Goal: Task Accomplishment & Management: Manage account settings

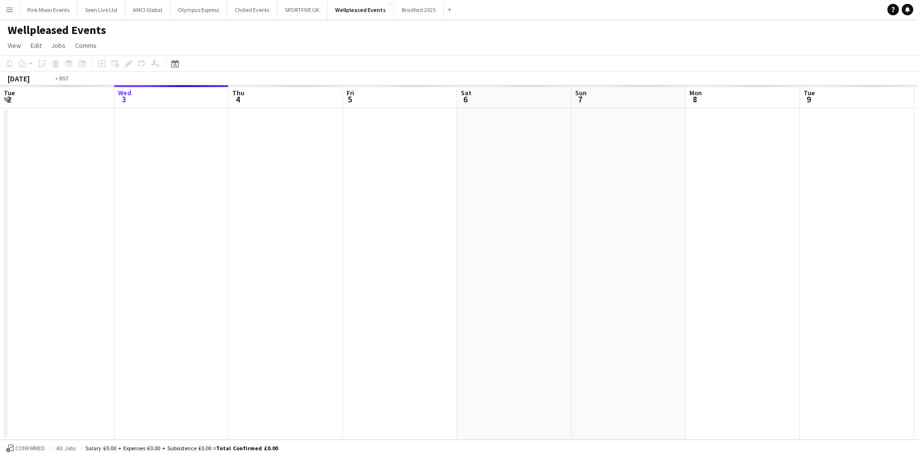
scroll to position [0, 329]
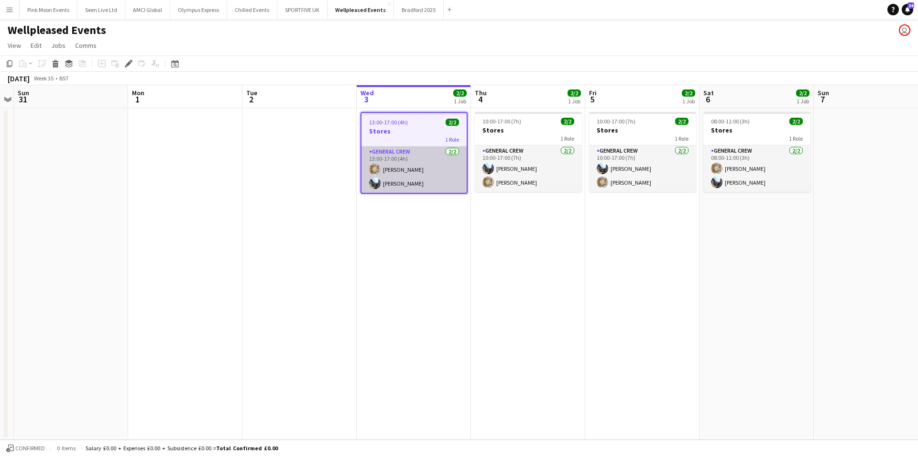
click at [421, 178] on app-card-role "General Crew 2/2 13:00-17:00 (4h) Charlie Mason Josh Lewis" at bounding box center [413, 169] width 105 height 46
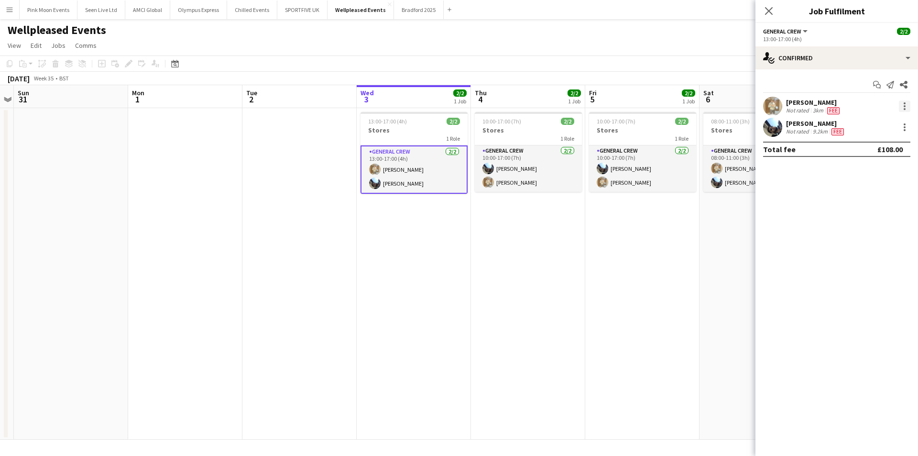
click at [901, 107] on div at bounding box center [904, 105] width 11 height 11
click at [871, 207] on button "Remove" at bounding box center [873, 215] width 75 height 23
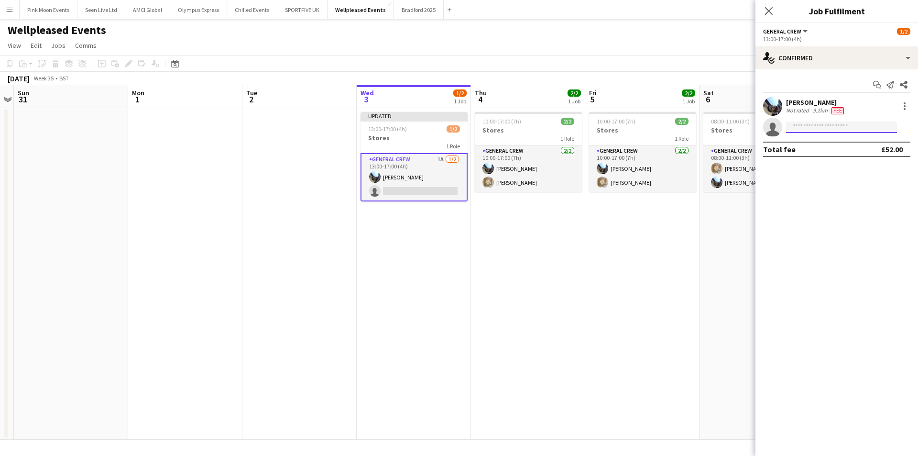
click at [809, 125] on input at bounding box center [841, 126] width 111 height 11
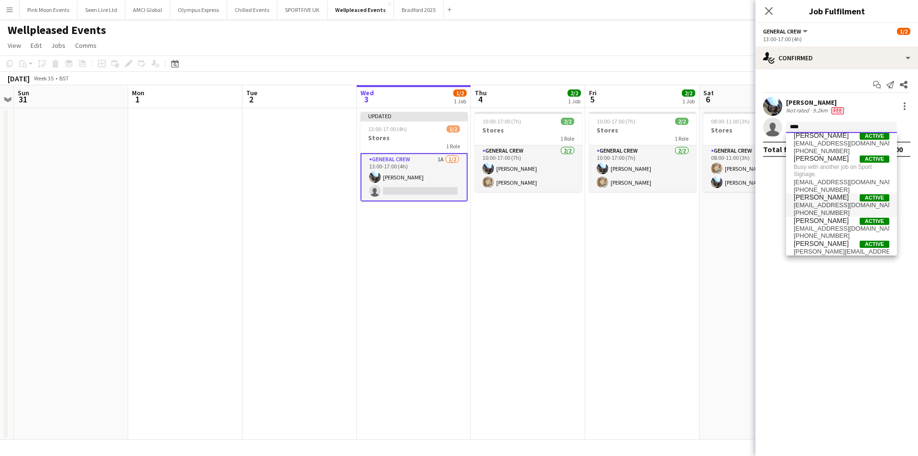
scroll to position [0, 0]
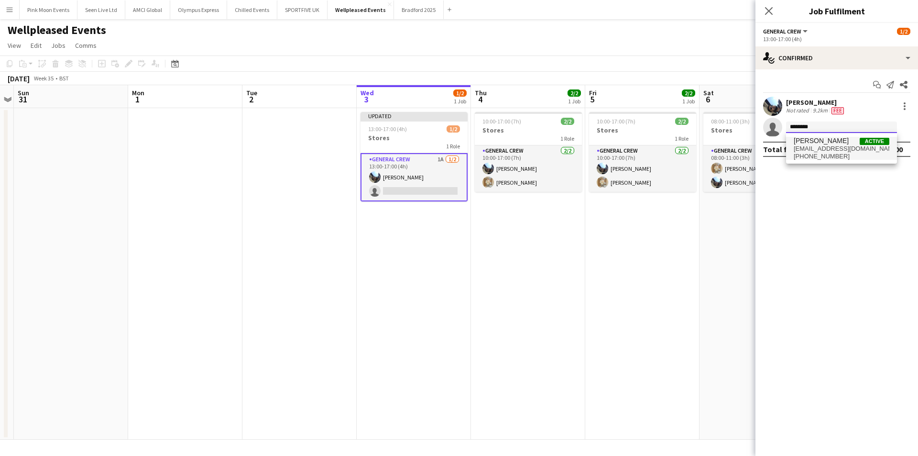
type input "********"
click at [859, 147] on span "walkdenharry03@gmail.com" at bounding box center [842, 149] width 96 height 8
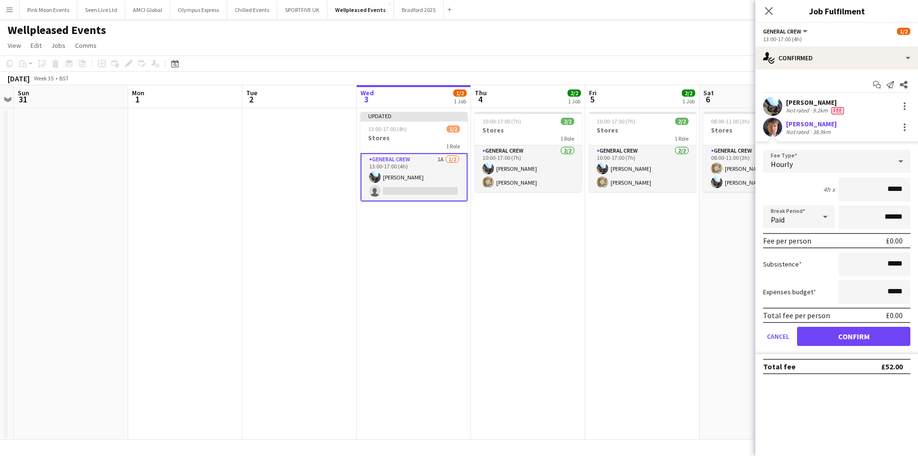
drag, startPoint x: 949, startPoint y: 188, endPoint x: 1055, endPoint y: 188, distance: 105.6
click at [917, 188] on html "Menu Boards Boards Boards All jobs Status Workforce Workforce My Workforce Recr…" at bounding box center [459, 228] width 918 height 456
type input "***"
click at [862, 343] on button "Confirm" at bounding box center [853, 335] width 113 height 19
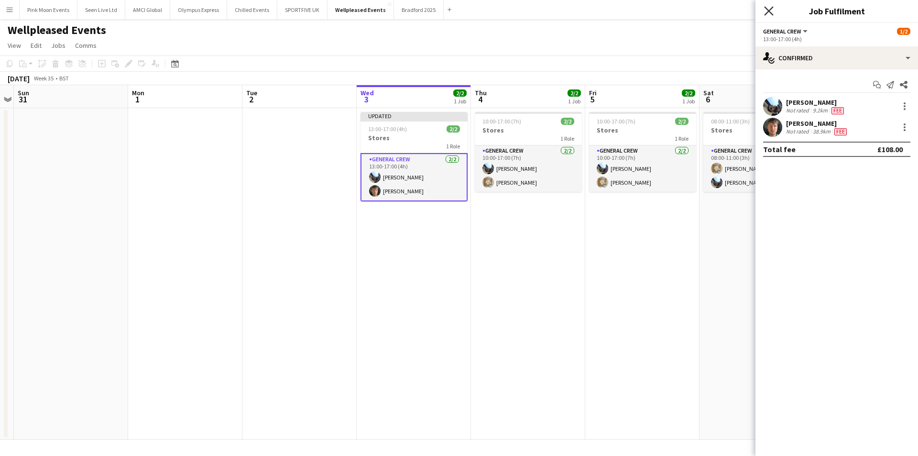
click at [767, 7] on icon "Close pop-in" at bounding box center [768, 10] width 9 height 9
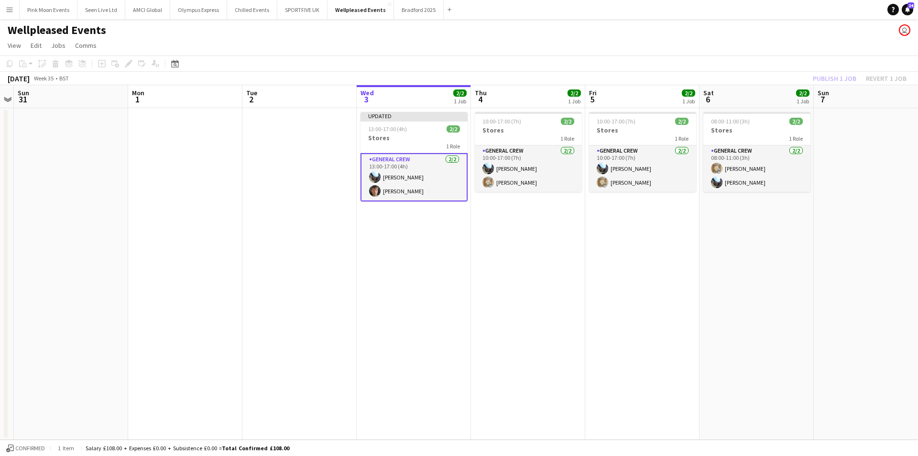
click at [839, 71] on app-toolbar "Copy Paste Paste Ctrl+V Paste with crew Ctrl+Shift+V Paste linked Job Delete Gr…" at bounding box center [459, 63] width 918 height 16
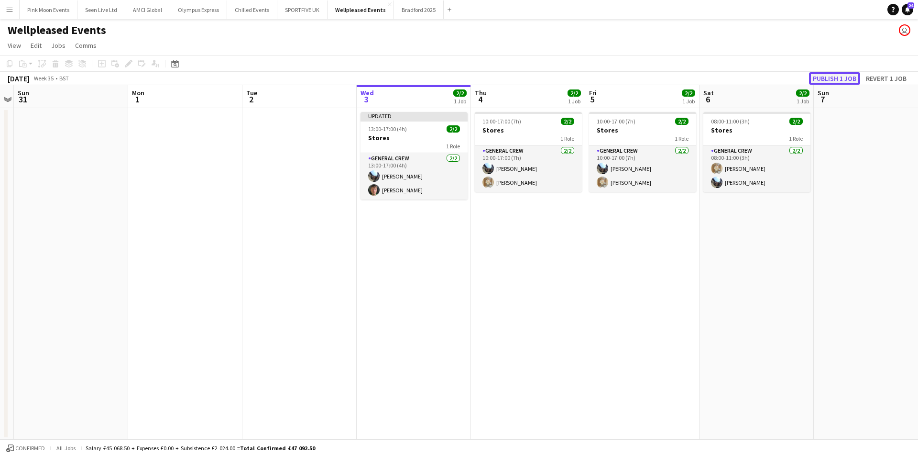
click at [836, 76] on button "Publish 1 job" at bounding box center [834, 78] width 51 height 12
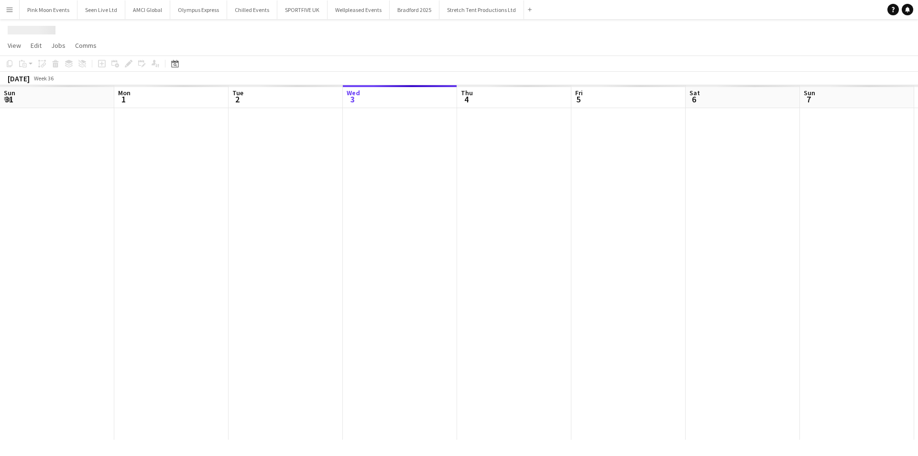
scroll to position [0, 228]
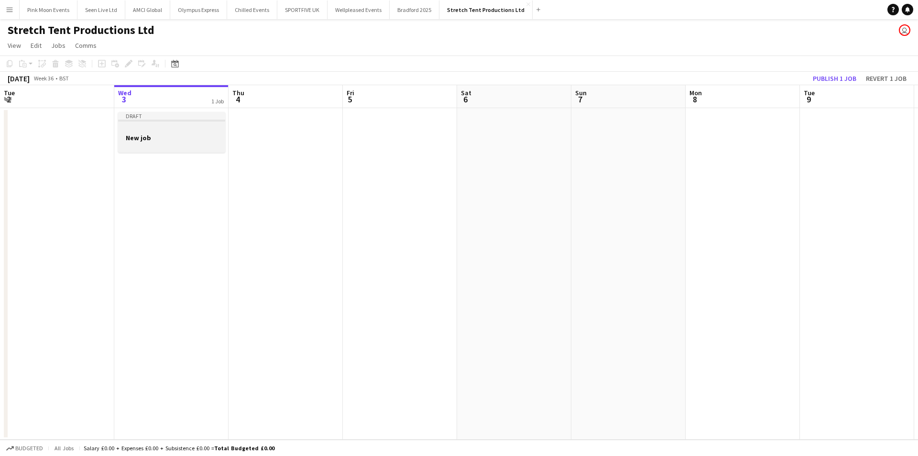
click at [156, 148] on div at bounding box center [171, 146] width 107 height 8
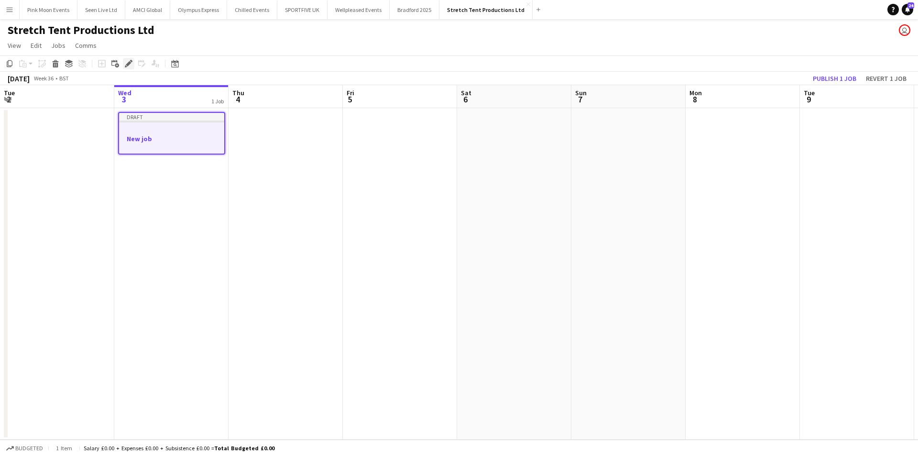
click at [130, 60] on icon "Edit" at bounding box center [129, 64] width 8 height 8
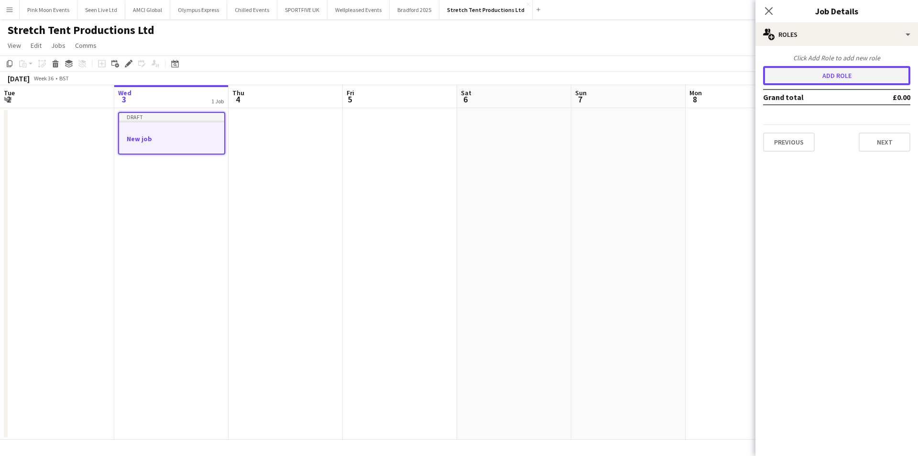
click at [820, 75] on button "Add role" at bounding box center [836, 75] width 147 height 19
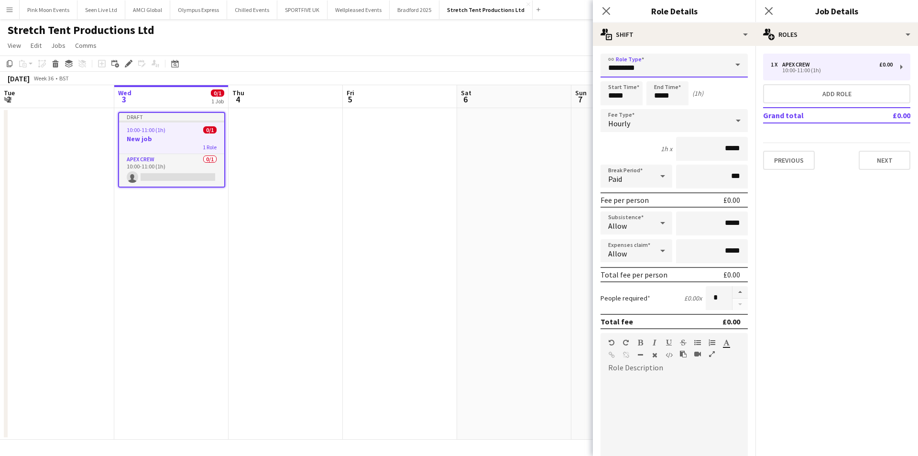
click at [608, 62] on input "*********" at bounding box center [673, 66] width 147 height 24
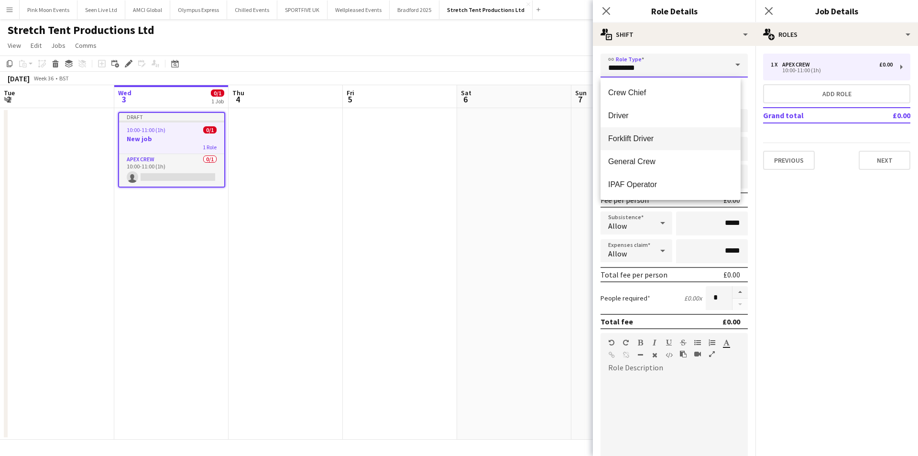
scroll to position [88, 0]
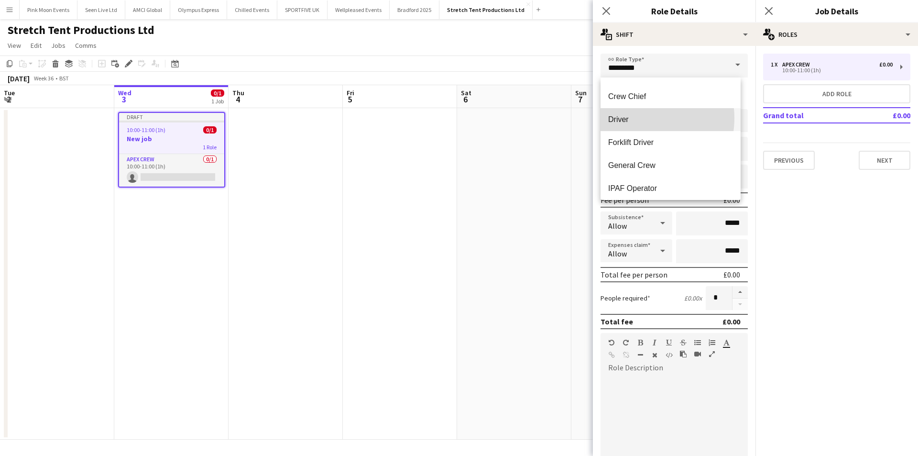
click at [639, 118] on span "Driver" at bounding box center [670, 119] width 125 height 9
type input "******"
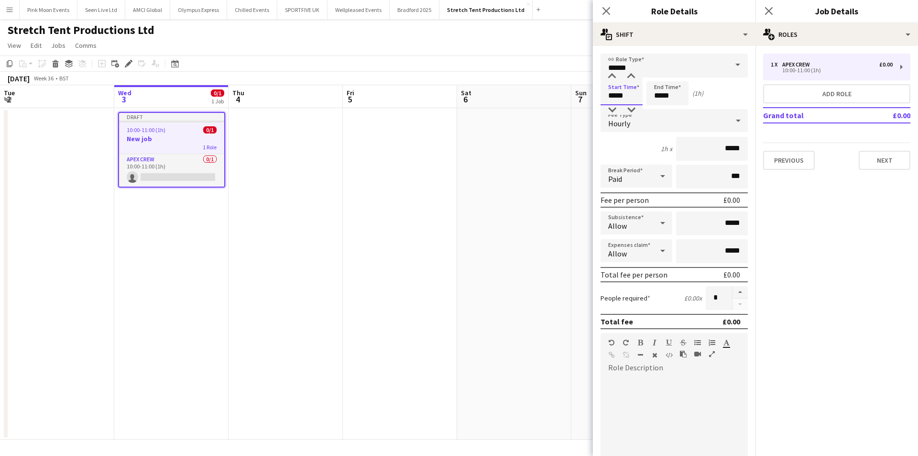
click at [641, 102] on input "*****" at bounding box center [621, 93] width 42 height 24
click at [613, 76] on div at bounding box center [611, 77] width 19 height 10
type input "*****"
click at [613, 76] on div at bounding box center [611, 77] width 19 height 10
click at [676, 94] on input "*****" at bounding box center [667, 93] width 42 height 24
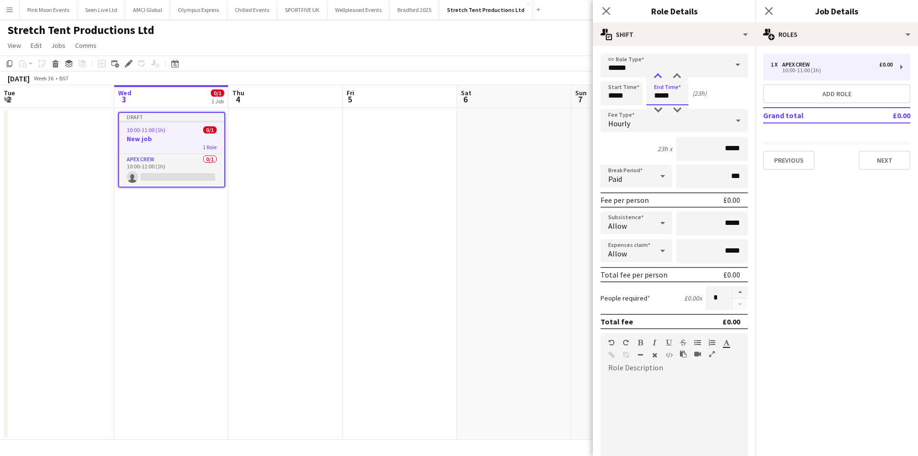
click at [653, 73] on div at bounding box center [657, 77] width 19 height 10
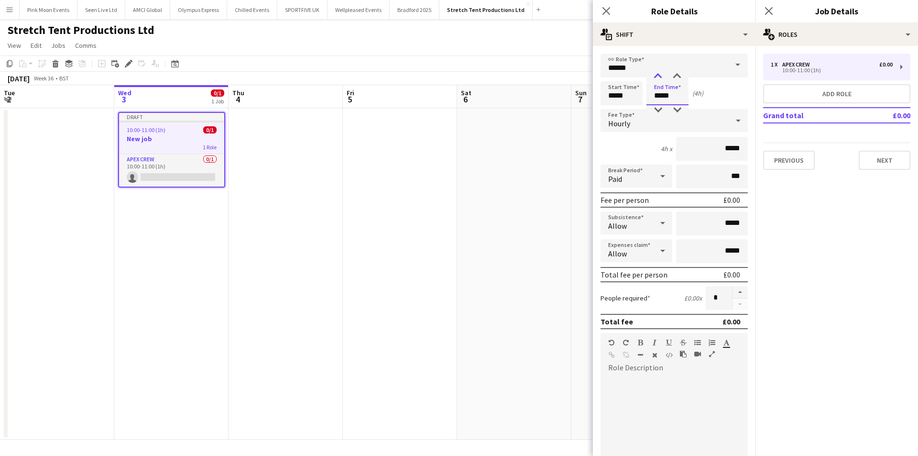
click at [653, 73] on div at bounding box center [657, 77] width 19 height 10
click at [663, 77] on div at bounding box center [657, 77] width 19 height 10
type input "*****"
click at [663, 77] on div at bounding box center [657, 77] width 19 height 10
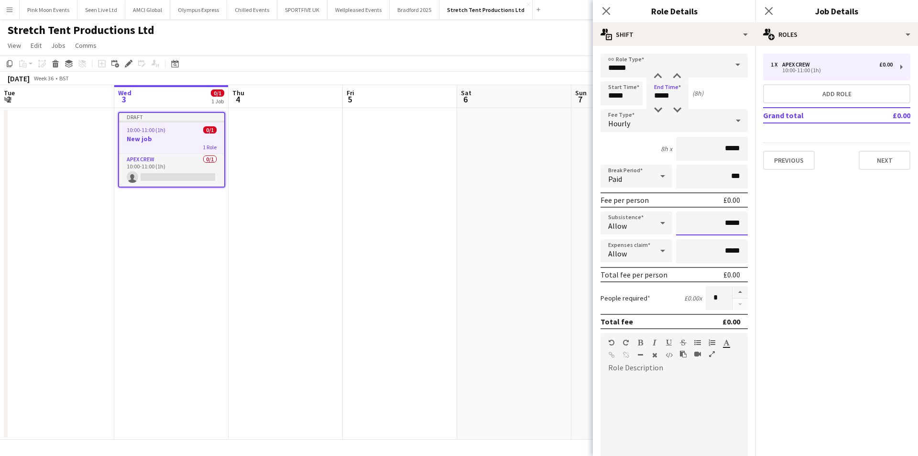
click at [706, 223] on input "*****" at bounding box center [712, 223] width 72 height 24
drag, startPoint x: 706, startPoint y: 223, endPoint x: 753, endPoint y: 223, distance: 47.3
click at [753, 223] on mat-expansion-panel "users2 Role details link Role Type ****** Start Time ***** End Time ***** (8h) …" at bounding box center [674, 251] width 163 height 410
type input "***"
click at [610, 11] on icon "Close pop-in" at bounding box center [605, 10] width 9 height 9
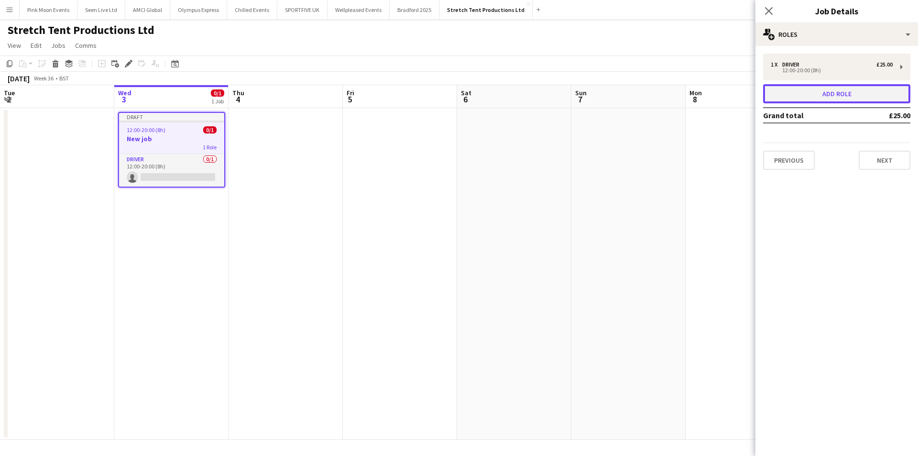
click at [824, 102] on button "Add role" at bounding box center [836, 93] width 147 height 19
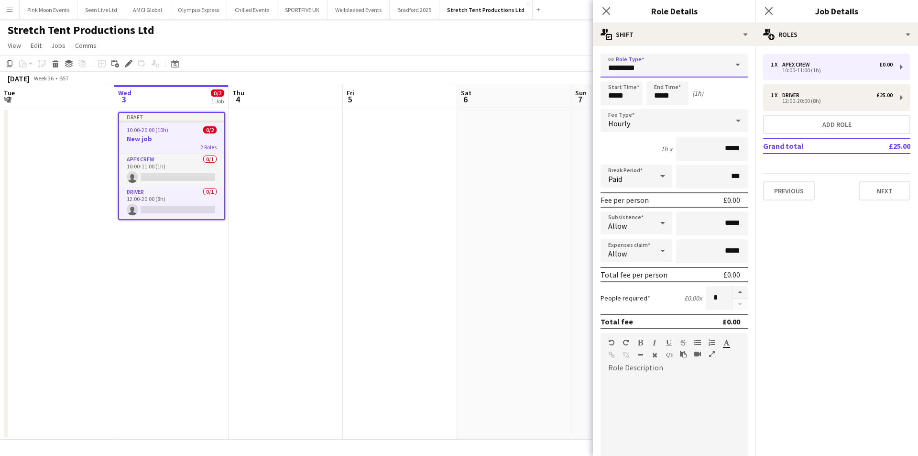
click at [636, 73] on input "*********" at bounding box center [673, 66] width 147 height 24
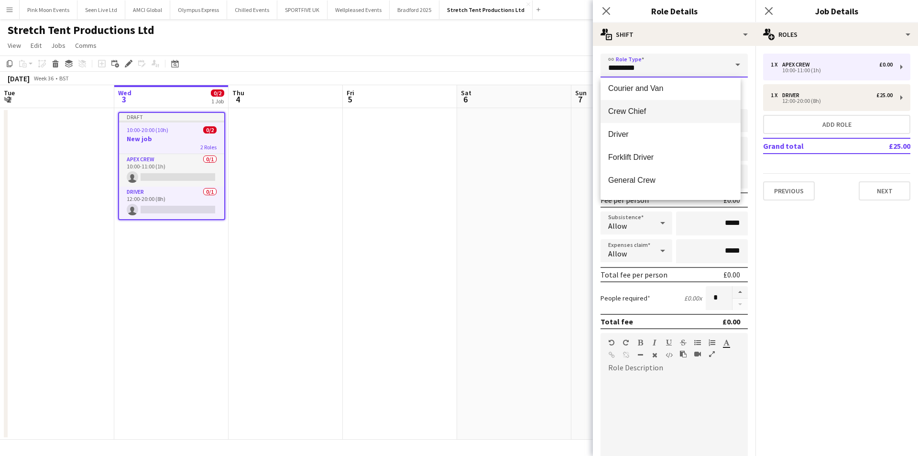
scroll to position [96, 0]
click at [633, 149] on mat-option "General Crew" at bounding box center [670, 157] width 140 height 23
type input "**********"
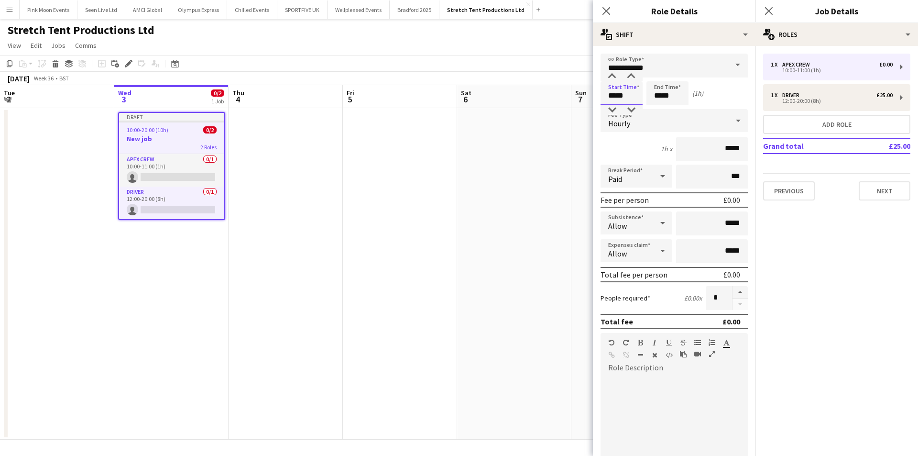
click at [634, 93] on input "*****" at bounding box center [621, 93] width 42 height 24
click at [613, 77] on div at bounding box center [611, 77] width 19 height 10
type input "*****"
click at [613, 77] on div at bounding box center [611, 77] width 19 height 10
click at [655, 82] on input "*****" at bounding box center [667, 93] width 42 height 24
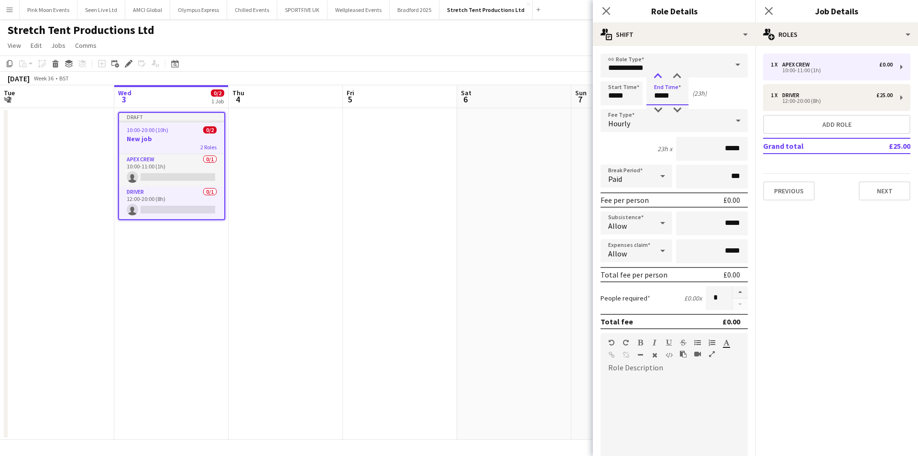
click at [656, 78] on div at bounding box center [657, 77] width 19 height 10
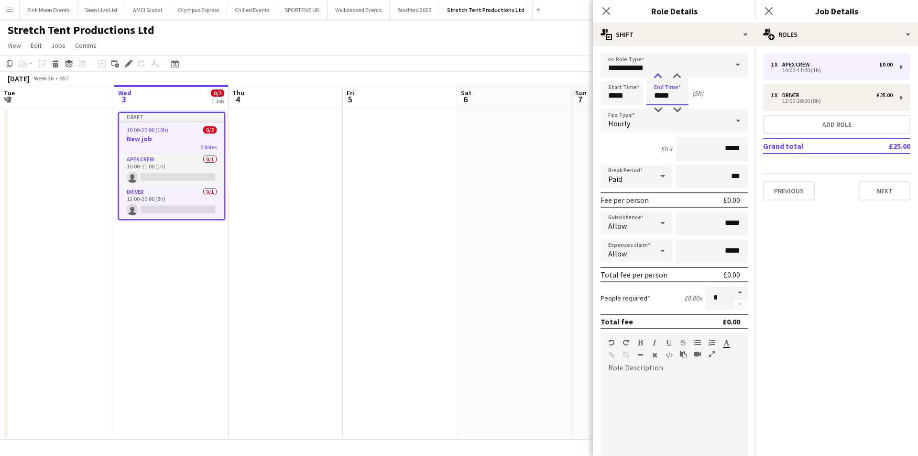
click at [656, 78] on div at bounding box center [657, 77] width 19 height 10
type input "*****"
click at [656, 78] on div at bounding box center [657, 77] width 19 height 10
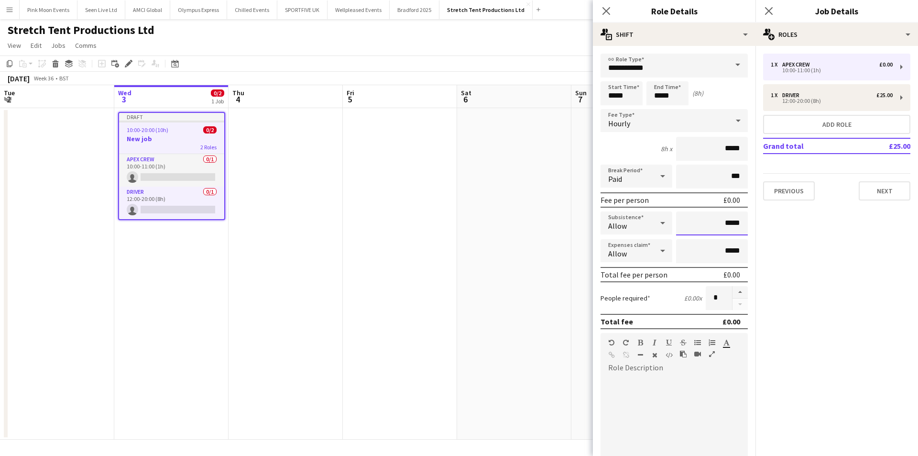
drag, startPoint x: 698, startPoint y: 226, endPoint x: 774, endPoint y: 217, distance: 76.6
click at [774, 217] on body "Menu Boards Boards Boards All jobs Status Workforce Workforce My Workforce Recr…" at bounding box center [459, 228] width 918 height 456
type input "**"
drag, startPoint x: 603, startPoint y: 15, endPoint x: 619, endPoint y: 44, distance: 33.4
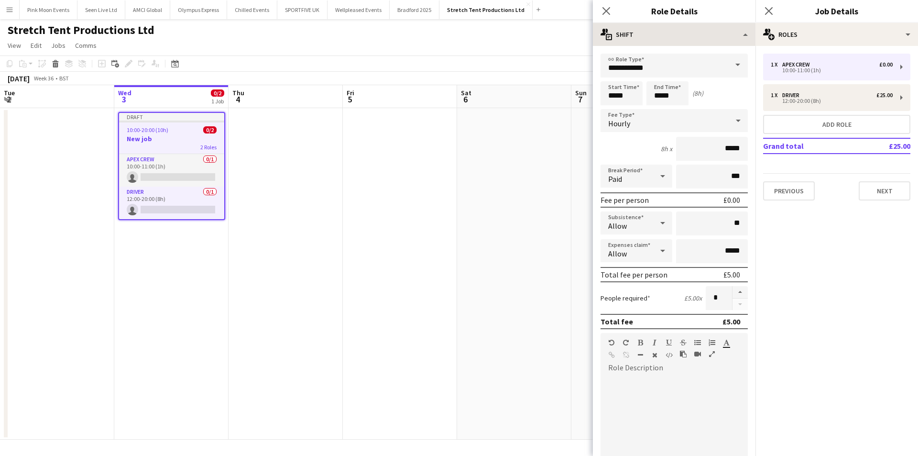
click at [603, 15] on icon "Close pop-in" at bounding box center [606, 11] width 8 height 8
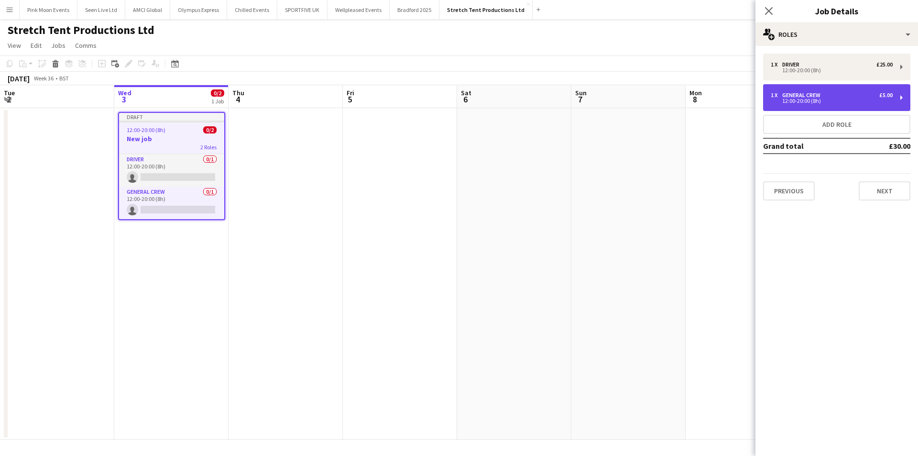
click at [813, 95] on div "General Crew" at bounding box center [803, 95] width 42 height 7
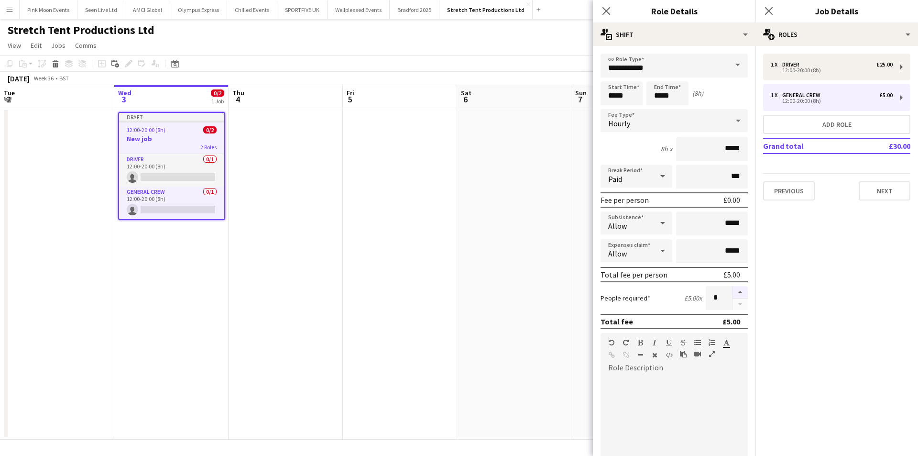
click at [732, 293] on button "button" at bounding box center [739, 292] width 15 height 12
type input "*"
click at [609, 9] on icon "Close pop-in" at bounding box center [605, 10] width 9 height 9
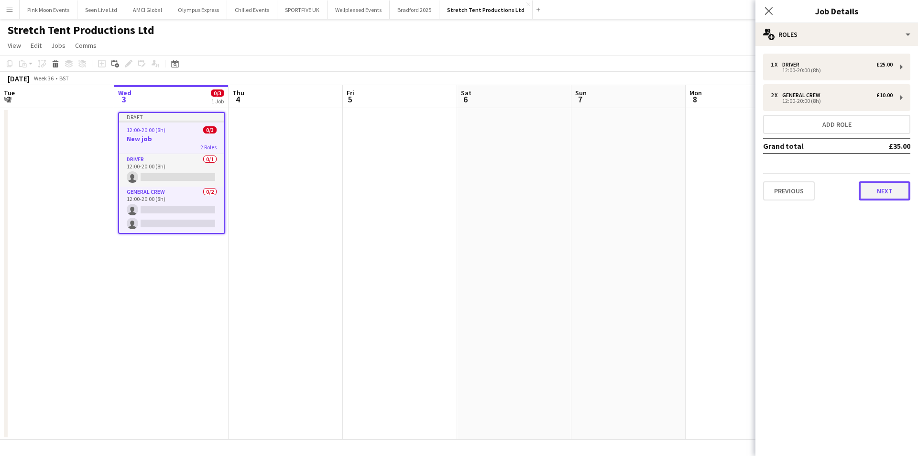
click at [864, 182] on button "Next" at bounding box center [885, 190] width 52 height 19
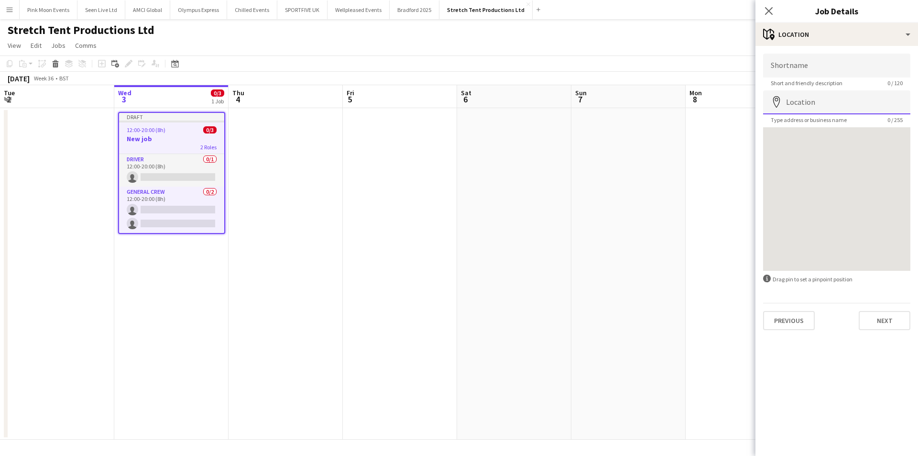
click at [809, 97] on input "Location" at bounding box center [836, 102] width 147 height 24
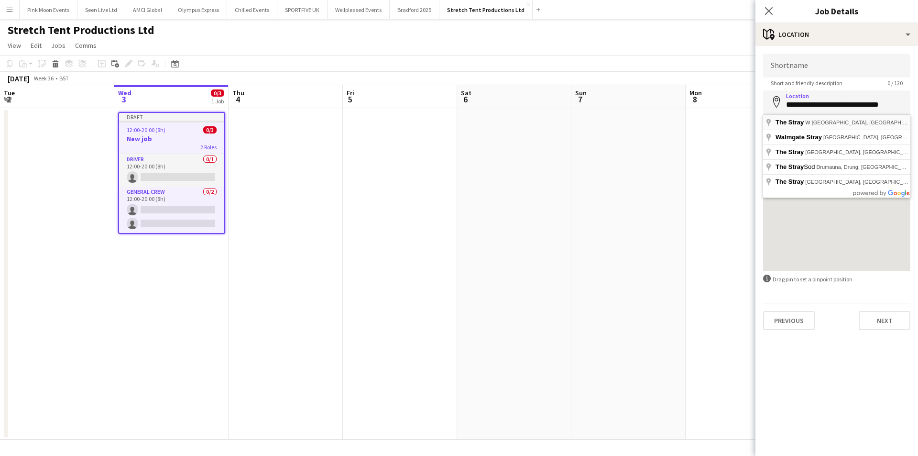
type input "**********"
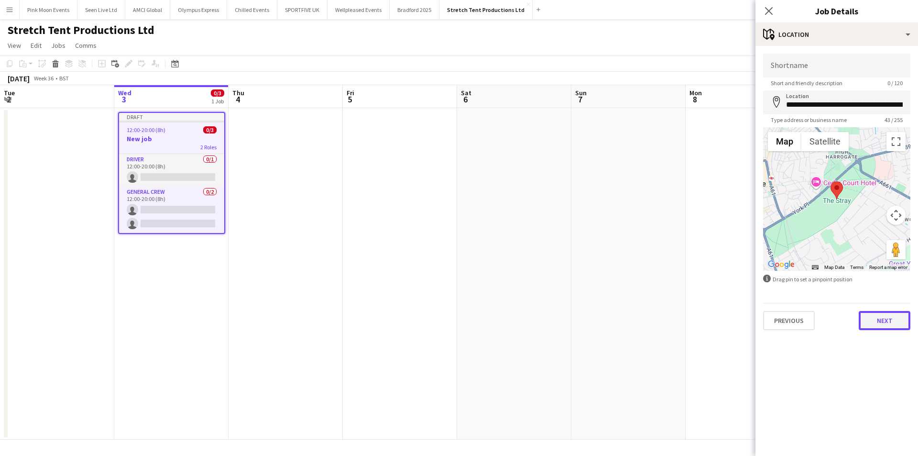
click at [877, 317] on button "Next" at bounding box center [885, 320] width 52 height 19
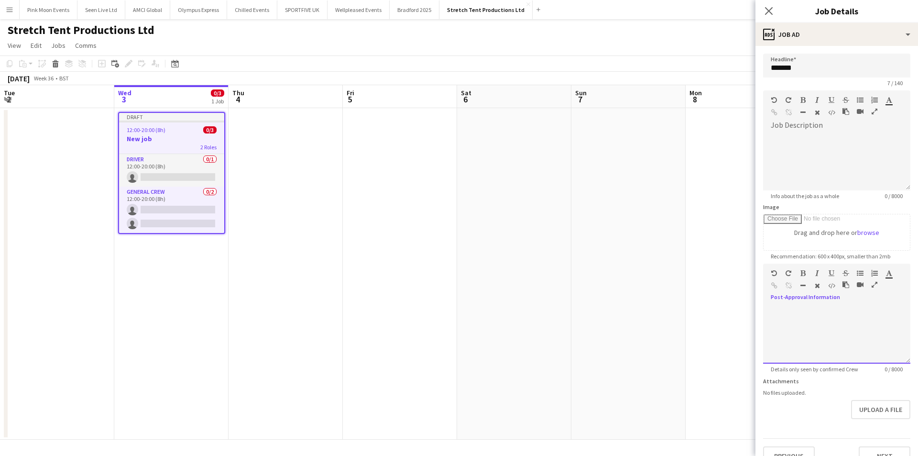
drag, startPoint x: 867, startPoint y: 319, endPoint x: 872, endPoint y: 314, distance: 7.4
click at [868, 318] on div at bounding box center [836, 334] width 147 height 57
click at [826, 174] on div at bounding box center [836, 161] width 147 height 57
click at [766, 13] on icon at bounding box center [768, 10] width 9 height 9
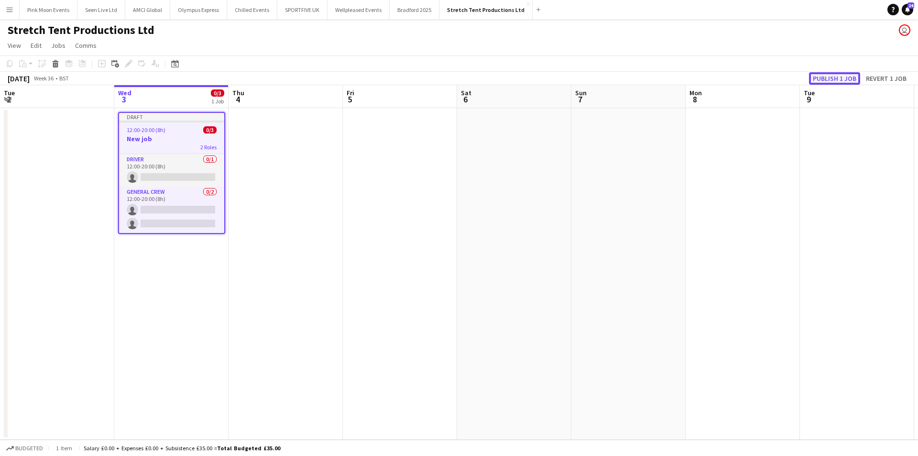
click at [829, 72] on button "Publish 1 job" at bounding box center [834, 78] width 51 height 12
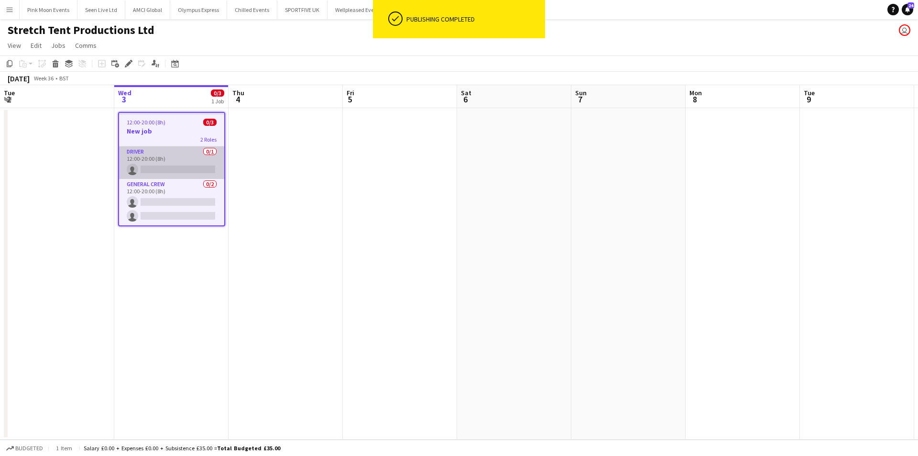
click at [173, 163] on app-card-role "Driver 0/1 12:00-20:00 (8h) single-neutral-actions" at bounding box center [171, 162] width 105 height 33
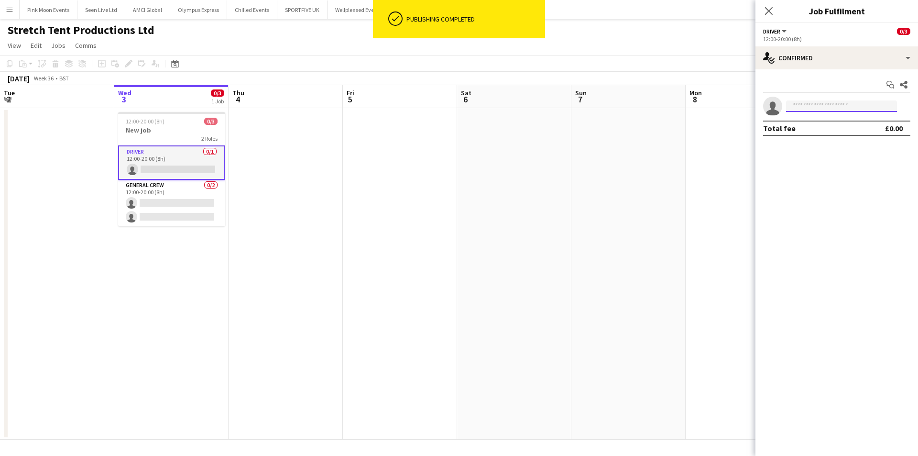
click at [842, 107] on input at bounding box center [841, 105] width 111 height 11
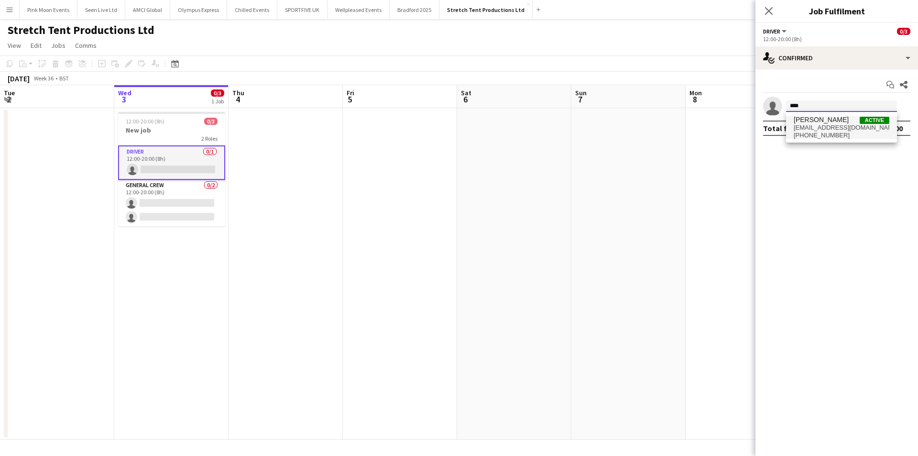
type input "****"
click at [834, 117] on span "[PERSON_NAME]" at bounding box center [821, 120] width 55 height 8
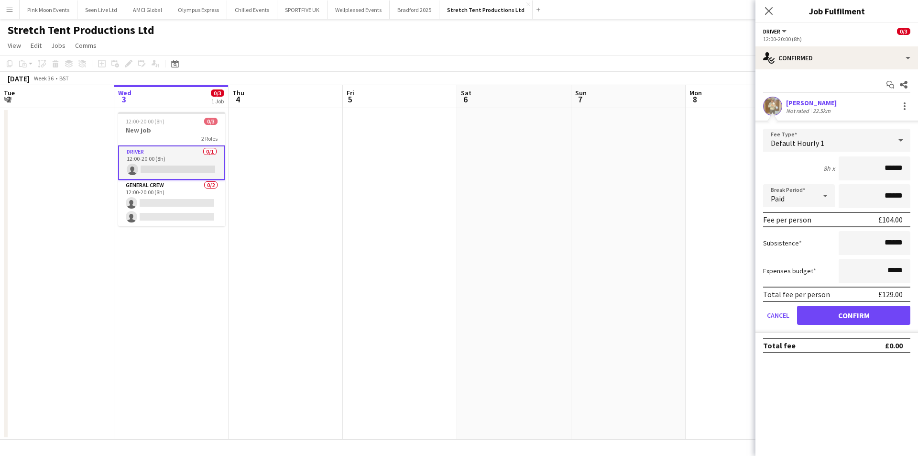
drag, startPoint x: 866, startPoint y: 174, endPoint x: 1012, endPoint y: 174, distance: 146.3
click at [917, 174] on html "Menu Boards Boards Boards All jobs Status Workforce Workforce My Workforce Recr…" at bounding box center [459, 228] width 918 height 456
type input "***"
drag, startPoint x: 834, startPoint y: 316, endPoint x: 828, endPoint y: 316, distance: 5.8
click at [834, 316] on button "Confirm" at bounding box center [853, 314] width 113 height 19
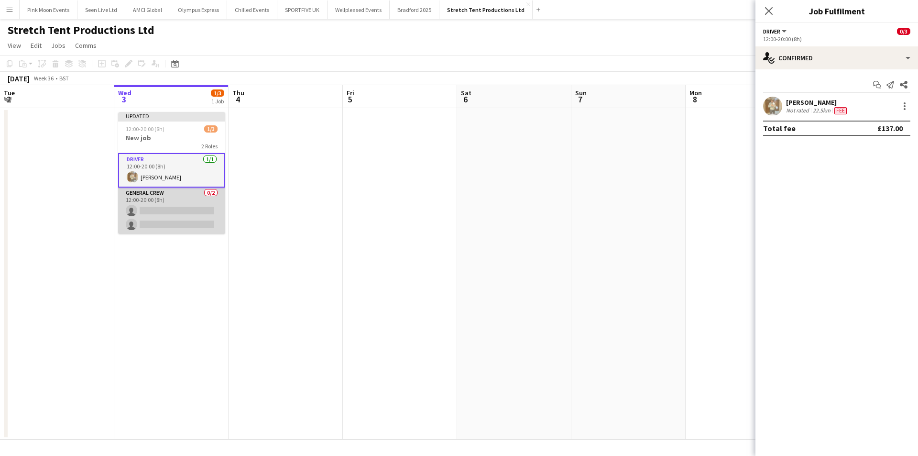
click at [141, 205] on app-card-role "General Crew 0/2 12:00-20:00 (8h) single-neutral-actions single-neutral-actions" at bounding box center [171, 210] width 107 height 46
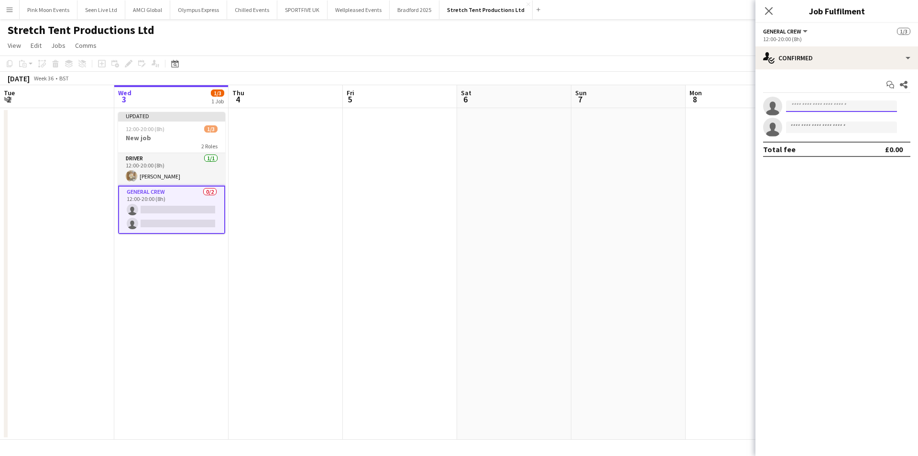
click at [828, 111] on input at bounding box center [841, 105] width 111 height 11
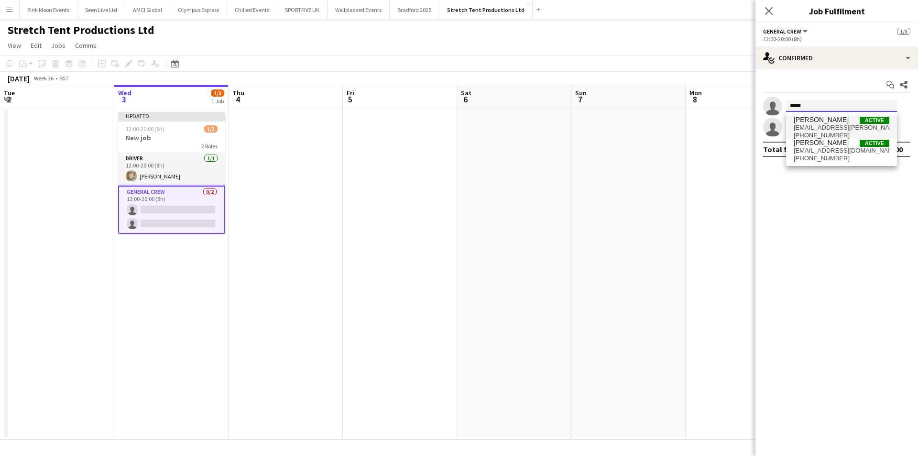
type input "*****"
click at [824, 120] on span "[PERSON_NAME]" at bounding box center [821, 120] width 55 height 8
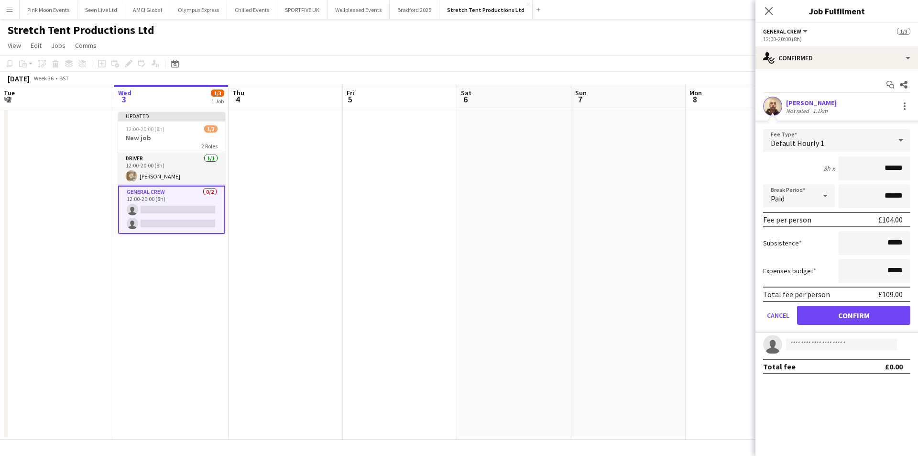
click at [807, 110] on div "Not rated" at bounding box center [798, 110] width 25 height 7
click at [763, 320] on button "Cancel" at bounding box center [778, 314] width 30 height 19
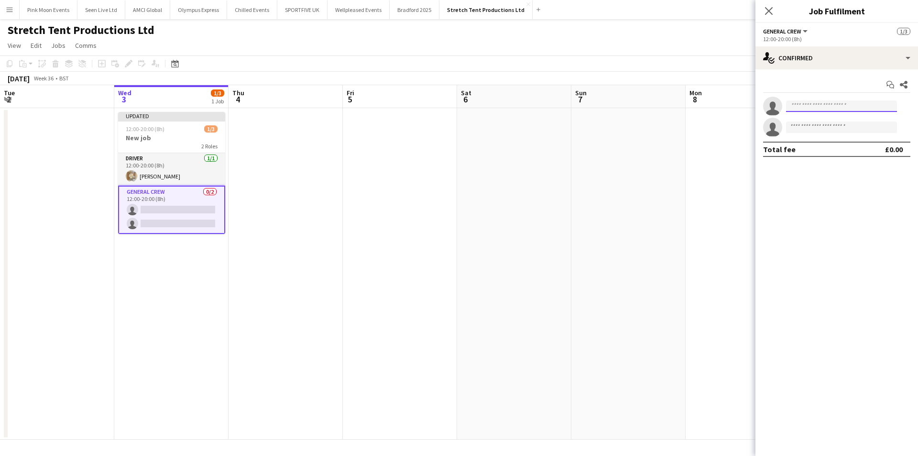
click at [802, 101] on input at bounding box center [841, 105] width 111 height 11
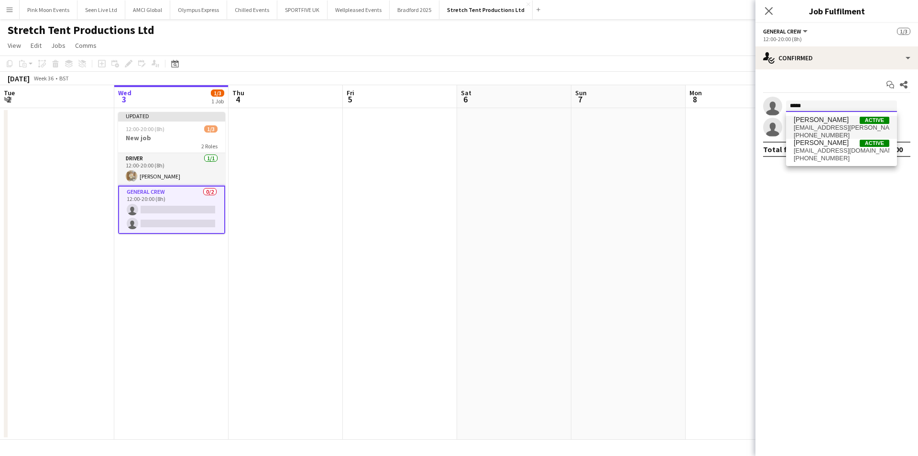
type input "*****"
click at [837, 123] on span "[PERSON_NAME] Active" at bounding box center [842, 120] width 96 height 8
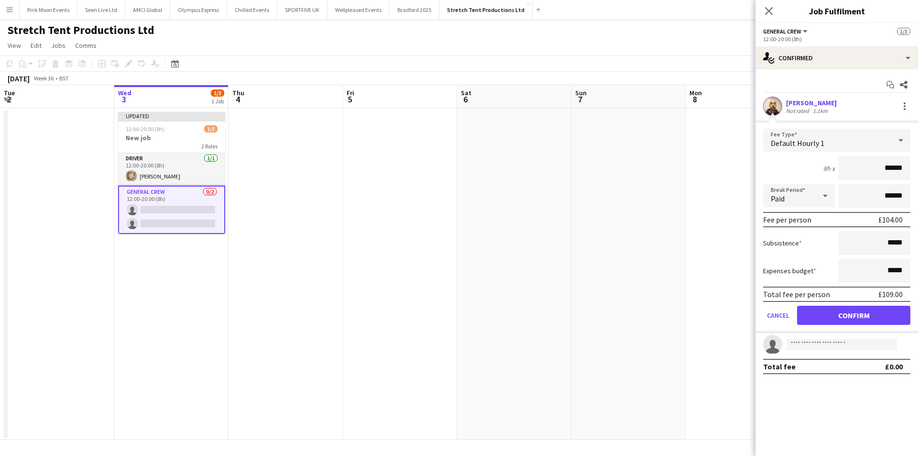
drag, startPoint x: 843, startPoint y: 168, endPoint x: 1125, endPoint y: 168, distance: 281.6
click at [917, 168] on html "Menu Boards Boards Boards All jobs Status Workforce Workforce My Workforce Recr…" at bounding box center [459, 228] width 918 height 456
type input "***"
click at [816, 318] on button "Confirm" at bounding box center [853, 314] width 113 height 19
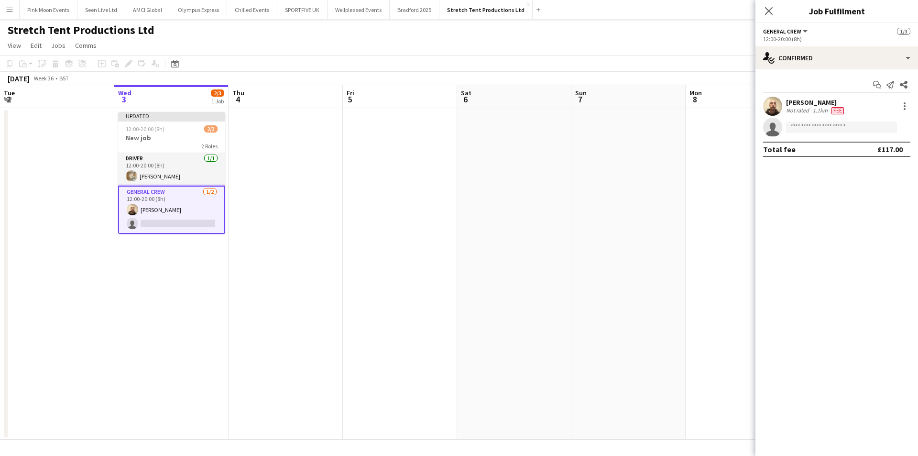
click at [808, 103] on div "[PERSON_NAME]" at bounding box center [816, 102] width 60 height 9
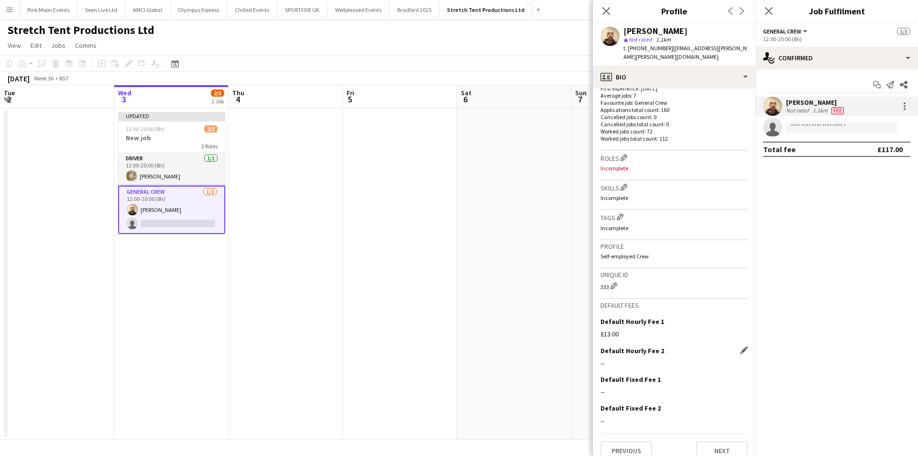
scroll to position [254, 0]
click at [740, 314] on app-icon "Edit this field" at bounding box center [744, 318] width 8 height 8
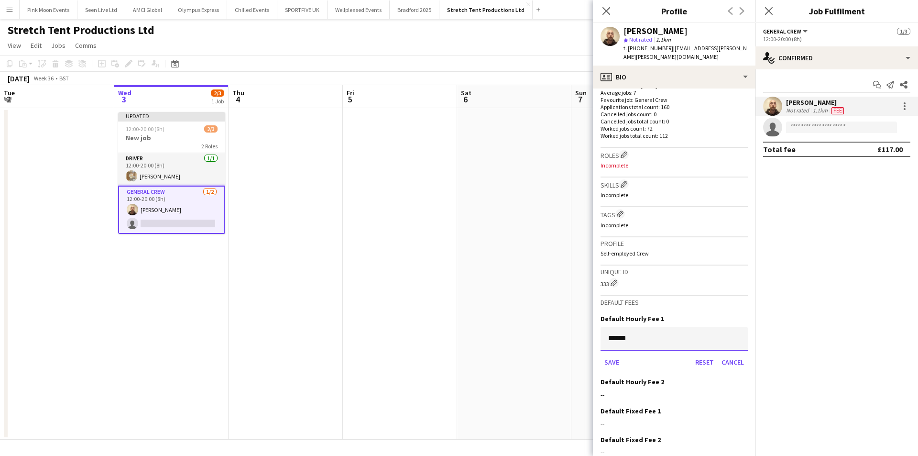
drag, startPoint x: 671, startPoint y: 324, endPoint x: 405, endPoint y: 342, distance: 266.4
click at [405, 342] on body "Menu Boards Boards Boards All jobs Status Workforce Workforce My Workforce Recr…" at bounding box center [459, 228] width 918 height 456
type input "***"
click at [619, 354] on button "Save" at bounding box center [611, 361] width 22 height 15
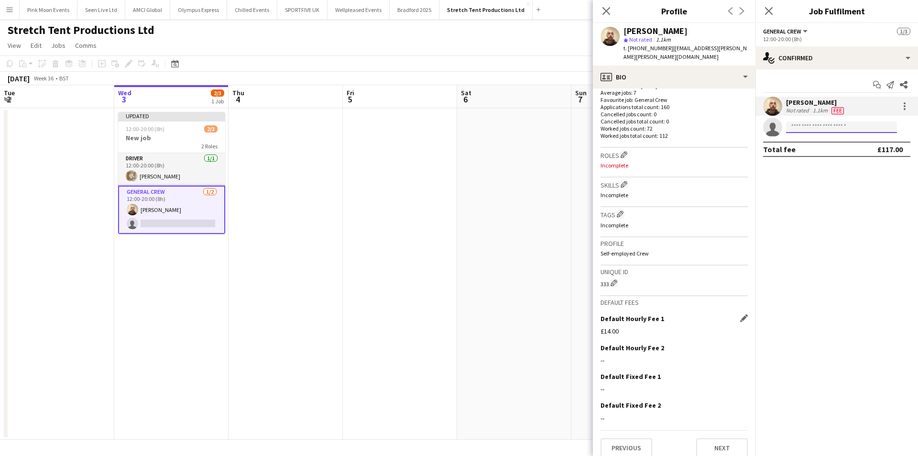
click at [815, 130] on input at bounding box center [841, 126] width 111 height 11
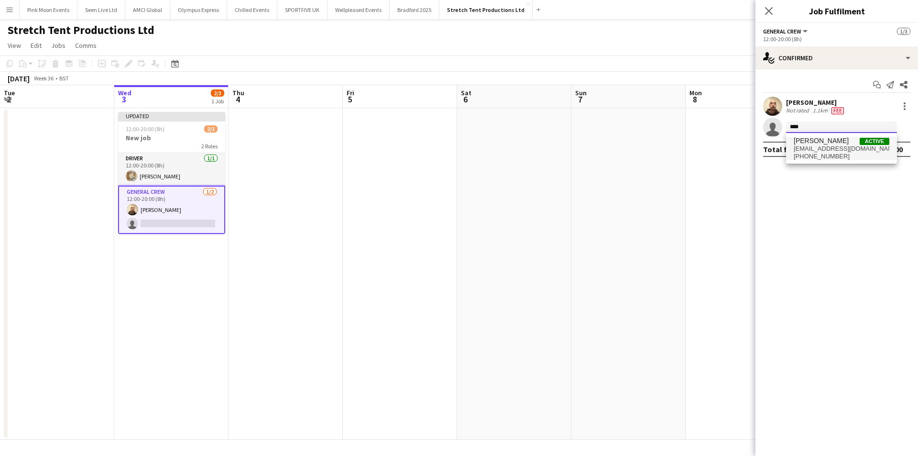
type input "****"
click at [816, 140] on span "[PERSON_NAME]" at bounding box center [821, 141] width 55 height 8
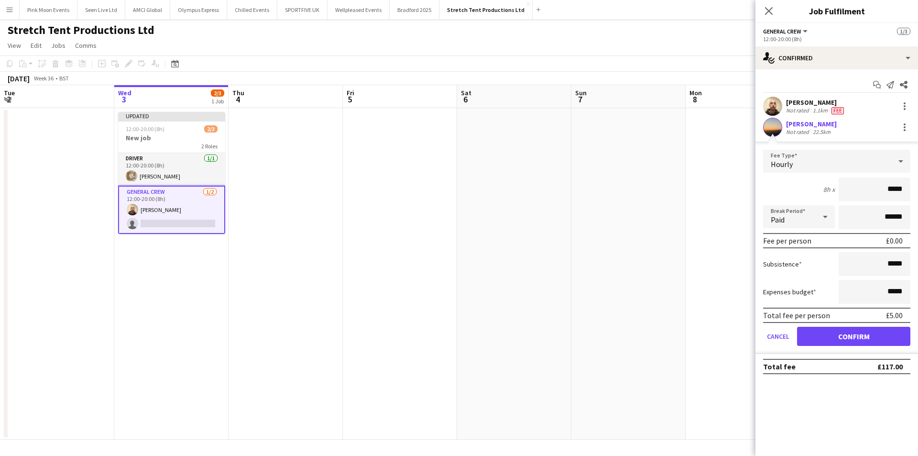
drag, startPoint x: 854, startPoint y: 193, endPoint x: 999, endPoint y: 191, distance: 145.3
click at [917, 191] on html "Menu Boards Boards Boards All jobs Status Workforce Workforce My Workforce Recr…" at bounding box center [459, 228] width 918 height 456
type input "***"
click at [868, 339] on button "Confirm" at bounding box center [853, 335] width 113 height 19
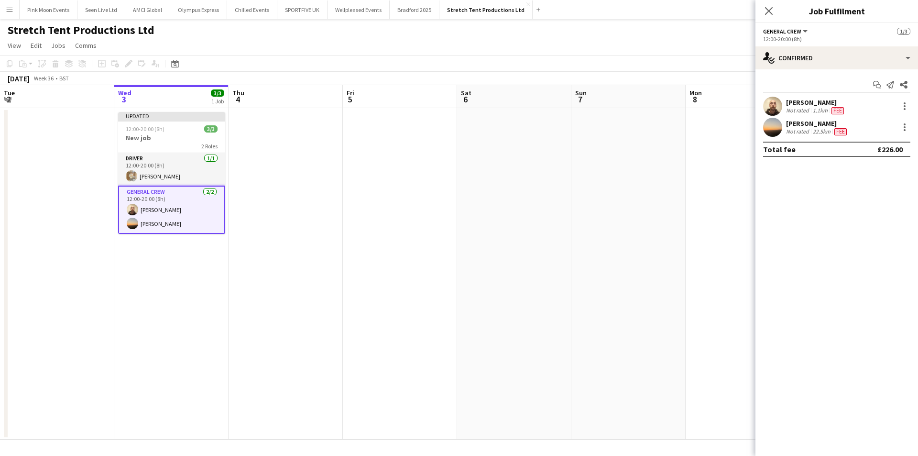
click at [823, 134] on div "22.5km" at bounding box center [822, 132] width 22 height 8
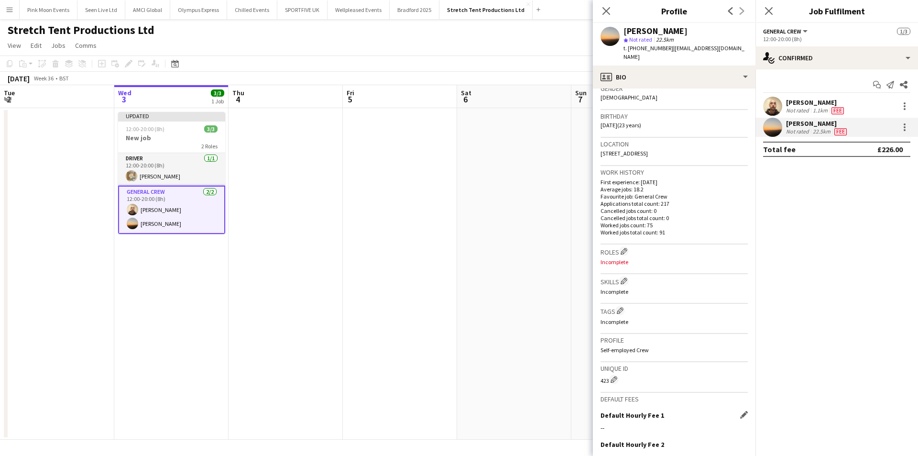
scroll to position [191, 0]
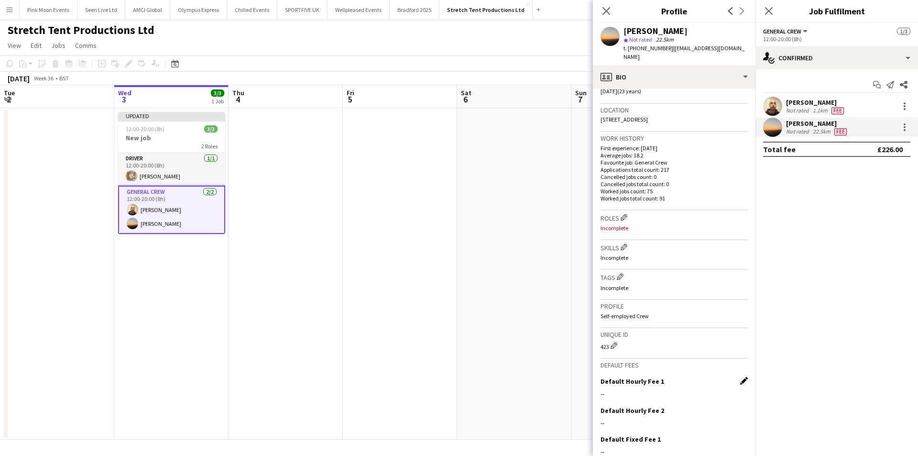
click at [740, 377] on app-icon "Edit this field" at bounding box center [744, 381] width 8 height 8
click at [694, 392] on input at bounding box center [673, 401] width 147 height 24
type input "***"
click at [616, 417] on button "Save" at bounding box center [611, 424] width 22 height 15
click at [604, 11] on icon "Close pop-in" at bounding box center [605, 10] width 9 height 9
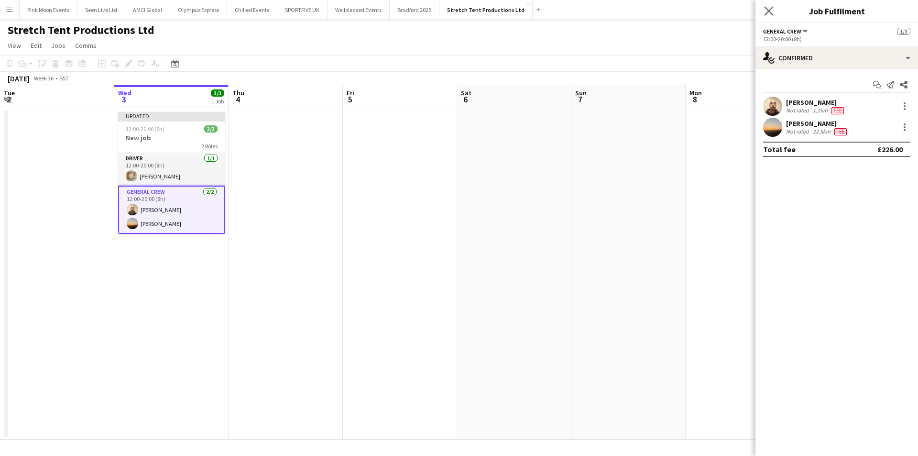
click at [764, 13] on icon "Close pop-in" at bounding box center [768, 10] width 9 height 9
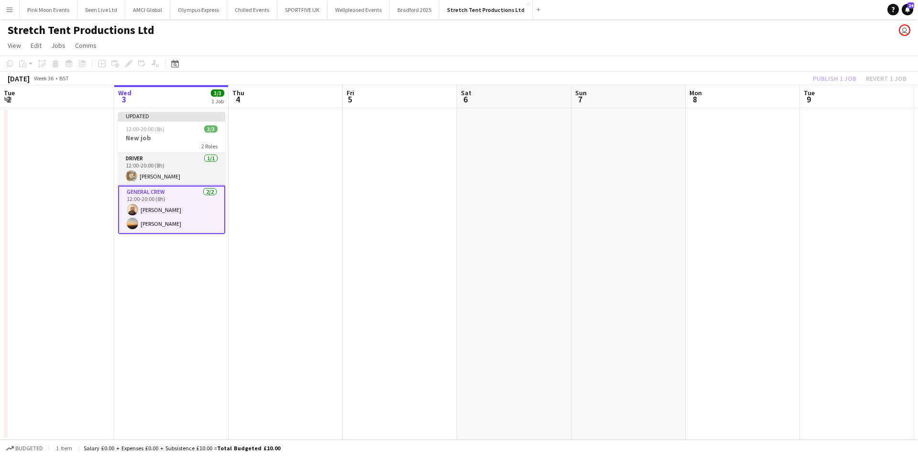
click at [837, 80] on div "Publish 1 job Revert 1 job" at bounding box center [859, 78] width 117 height 12
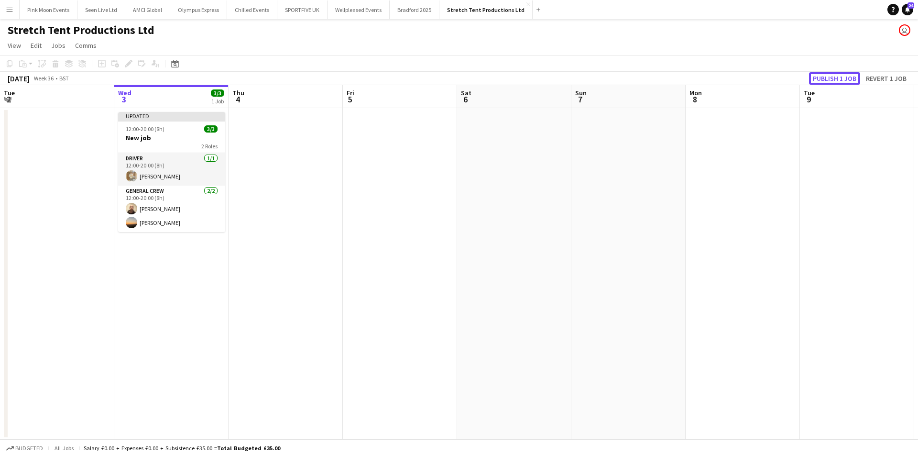
click at [837, 80] on button "Publish 1 job" at bounding box center [834, 78] width 51 height 12
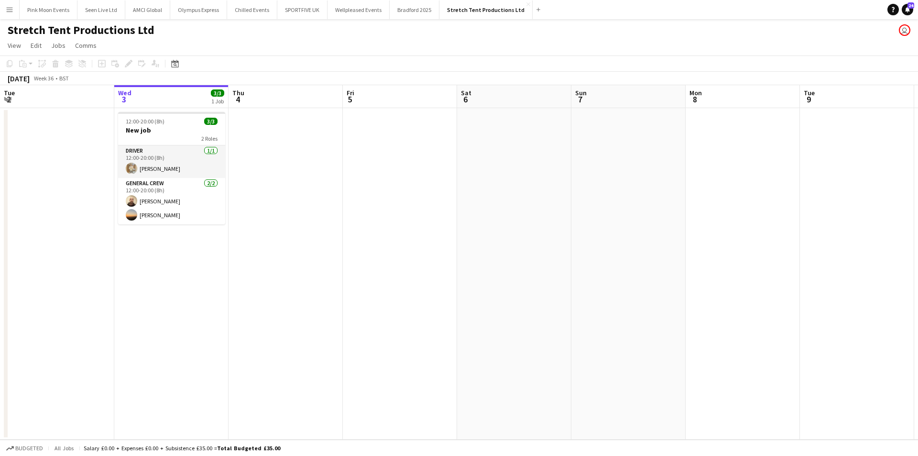
click at [9, 2] on button "Menu" at bounding box center [9, 9] width 19 height 19
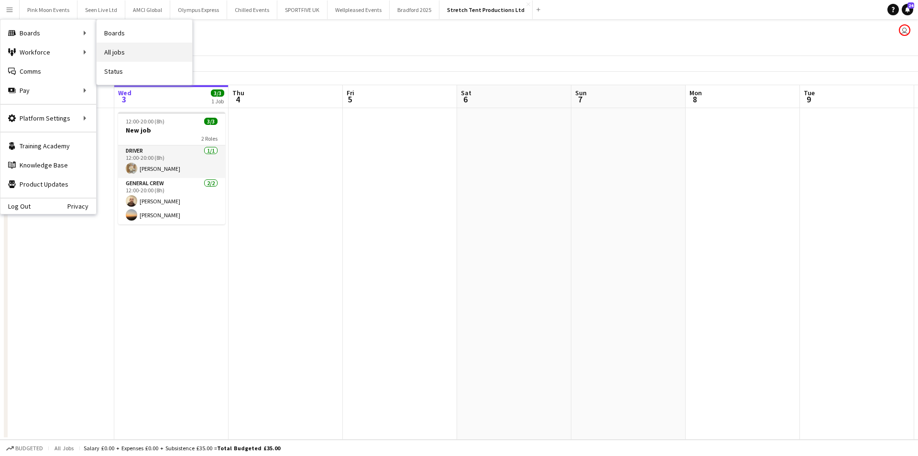
click at [162, 46] on link "All jobs" at bounding box center [145, 52] width 96 height 19
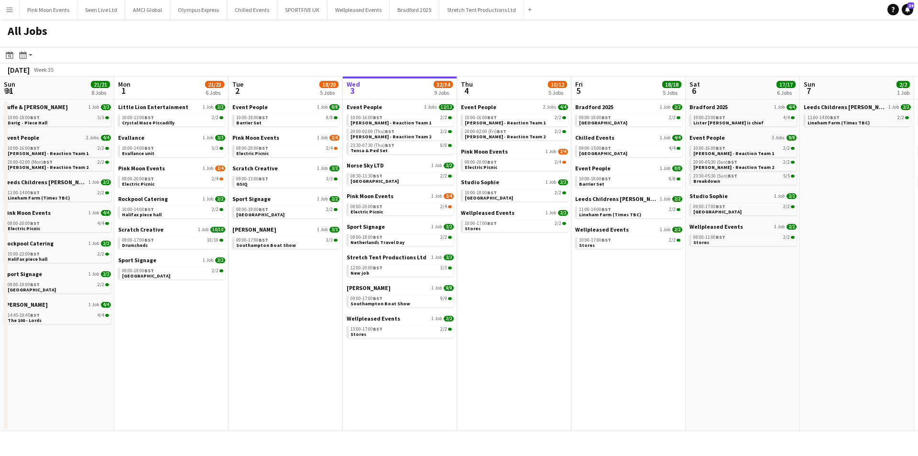
scroll to position [0, 228]
drag, startPoint x: 615, startPoint y: 339, endPoint x: 1640, endPoint y: 348, distance: 1024.9
click at [917, 348] on html "Menu Boards Boards Boards All jobs Status Workforce Workforce My Workforce Recr…" at bounding box center [459, 228] width 918 height 456
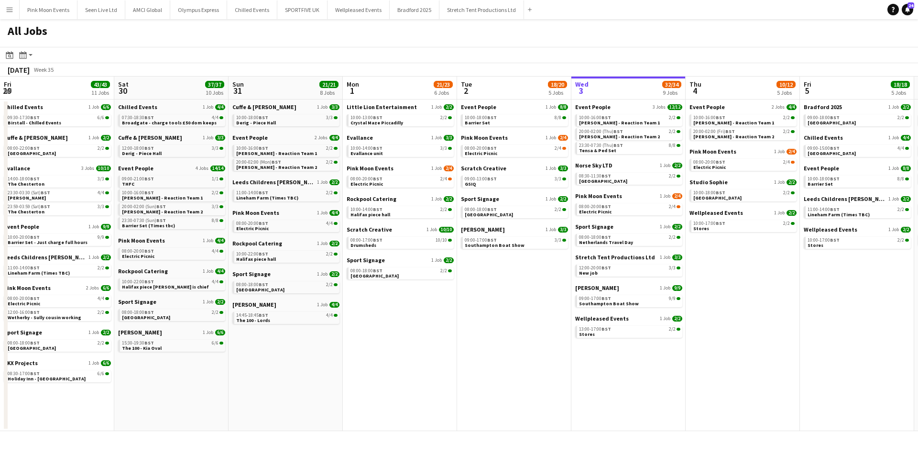
click at [15, 20] on h1 "All Jobs" at bounding box center [27, 33] width 55 height 28
click at [11, 10] on app-icon "Menu" at bounding box center [10, 10] width 8 height 8
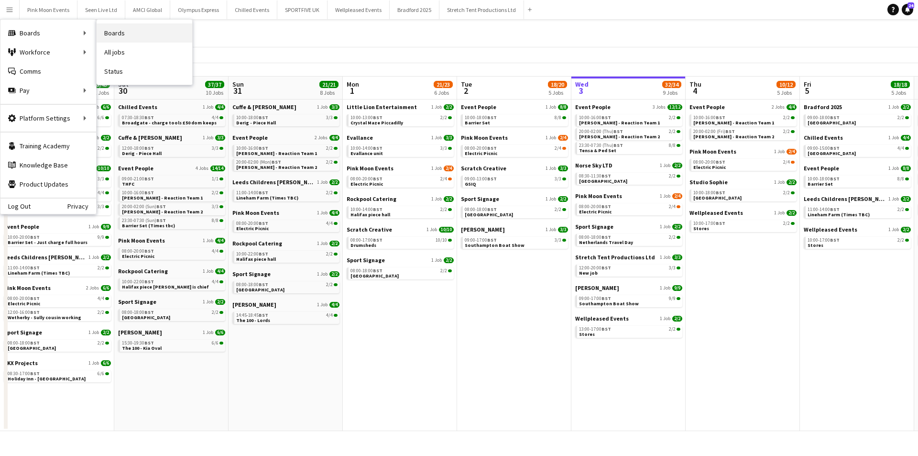
click at [149, 31] on link "Boards" at bounding box center [145, 32] width 96 height 19
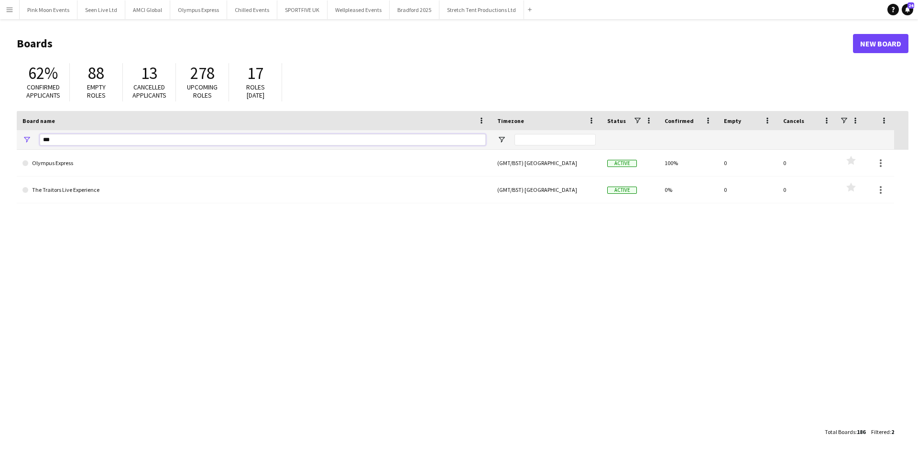
drag, startPoint x: 75, startPoint y: 145, endPoint x: 0, endPoint y: 145, distance: 74.6
click at [0, 145] on main "Boards New Board 62% Confirmed applicants 88 Empty roles 13 Cancelled applicant…" at bounding box center [459, 237] width 918 height 436
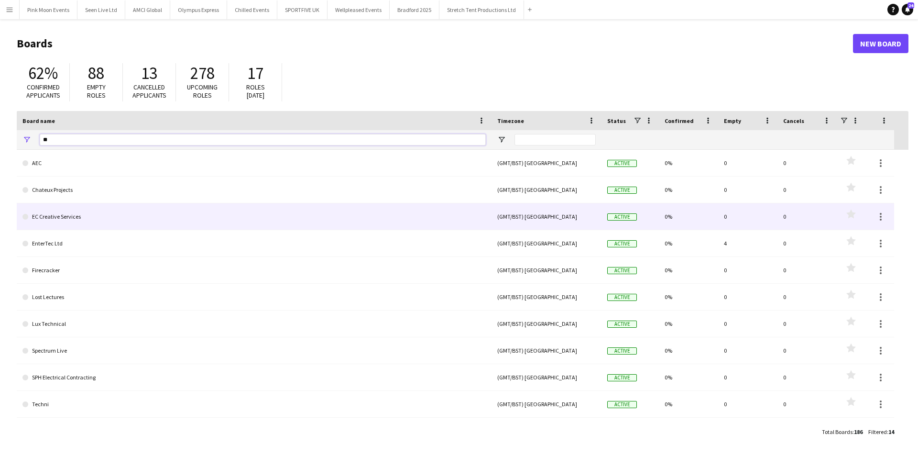
type input "**"
click at [49, 207] on link "EC Creative Services" at bounding box center [253, 216] width 463 height 27
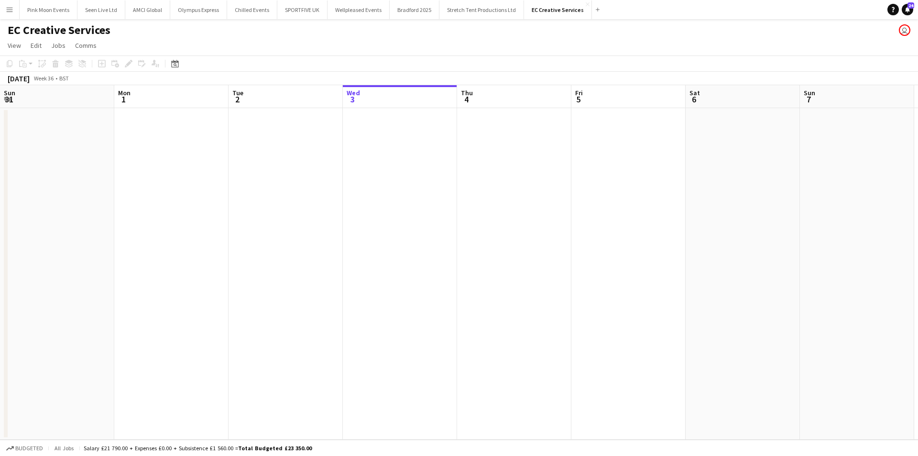
scroll to position [0, 228]
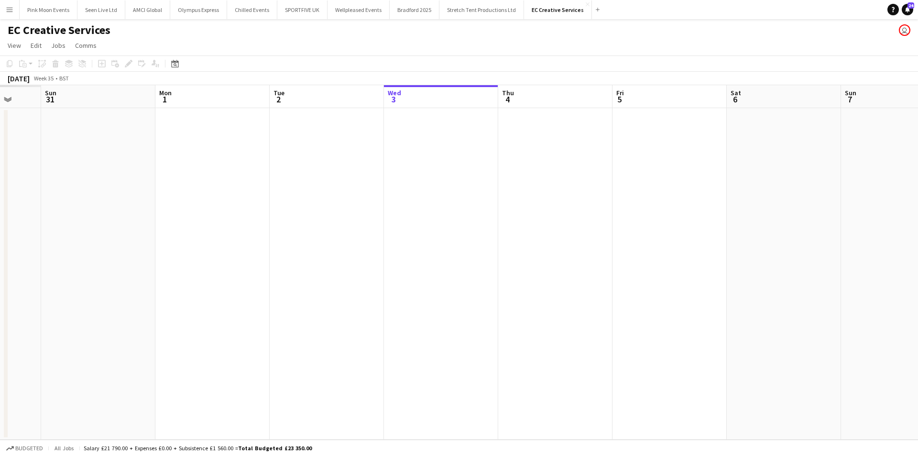
drag, startPoint x: 129, startPoint y: 186, endPoint x: 951, endPoint y: 217, distance: 823.2
click at [917, 217] on html "Menu Boards Boards Boards All jobs Status Workforce Workforce My Workforce Recr…" at bounding box center [459, 228] width 918 height 456
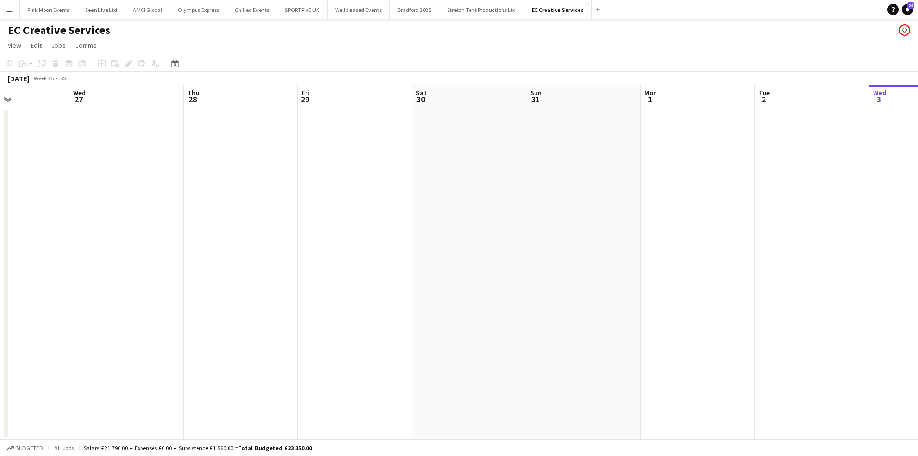
scroll to position [0, 0]
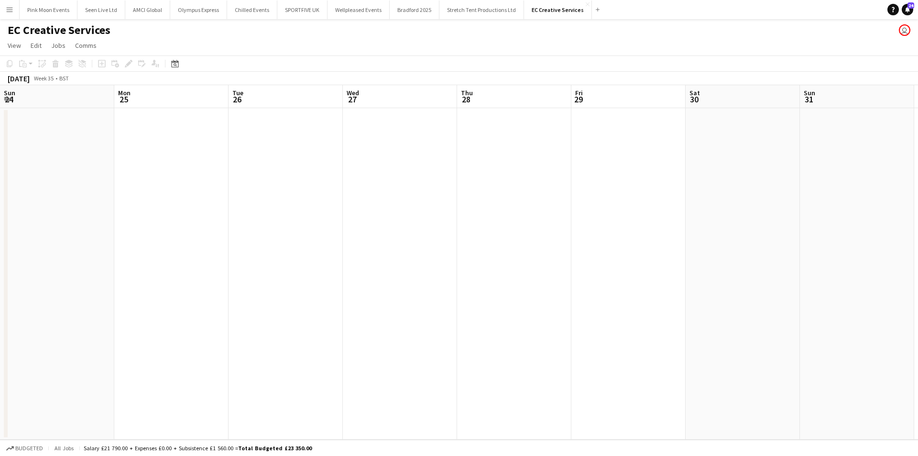
drag, startPoint x: 561, startPoint y: 323, endPoint x: 1058, endPoint y: 323, distance: 497.1
click at [917, 323] on html "Menu Boards Boards Boards All jobs Status Workforce Workforce My Workforce Recr…" at bounding box center [459, 228] width 918 height 456
drag, startPoint x: 190, startPoint y: 339, endPoint x: 913, endPoint y: 304, distance: 724.1
click at [856, 317] on app-calendar-viewport "Tue 19 Wed 20 Thu 21 Fri 22 Sat 23 Sun 24 Mon 25 Tue 26 Wed 27 Thu 28 Fri 29 Sa…" at bounding box center [459, 262] width 918 height 354
click at [680, 325] on app-calendar-viewport "Wed 13 Thu 14 Fri 15 Sat 16 Sun 17 Mon 18 Tue 19 Wed 20 Thu 21 Fri 22 Sat 23 Su…" at bounding box center [459, 262] width 918 height 354
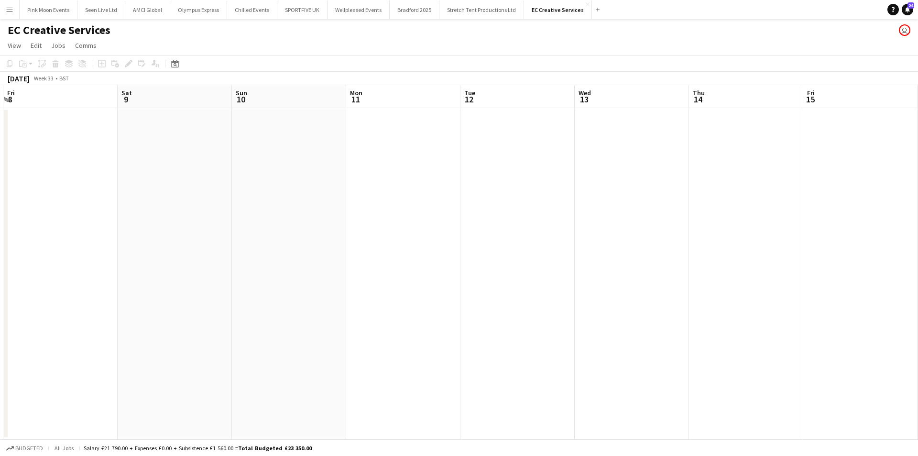
drag, startPoint x: 318, startPoint y: 351, endPoint x: 699, endPoint y: 375, distance: 381.7
click at [840, 332] on app-calendar-viewport "Thu 7 Fri 8 Sat 9 Sun 10 Mon 11 Tue 12 Wed 13 Thu 14 Fri 15 Sat 16 Sun 17 Mon 1…" at bounding box center [459, 262] width 918 height 354
drag, startPoint x: 332, startPoint y: 369, endPoint x: 609, endPoint y: 385, distance: 276.8
click at [811, 340] on app-calendar-viewport "Sun 3 Mon 4 Tue 5 Wed 6 Thu 7 Fri 8 Sat 9 Sun 10 Mon 11 Tue 12 Wed 13 Thu 14 Fr…" at bounding box center [459, 262] width 918 height 354
drag, startPoint x: 163, startPoint y: 388, endPoint x: 711, endPoint y: 370, distance: 548.6
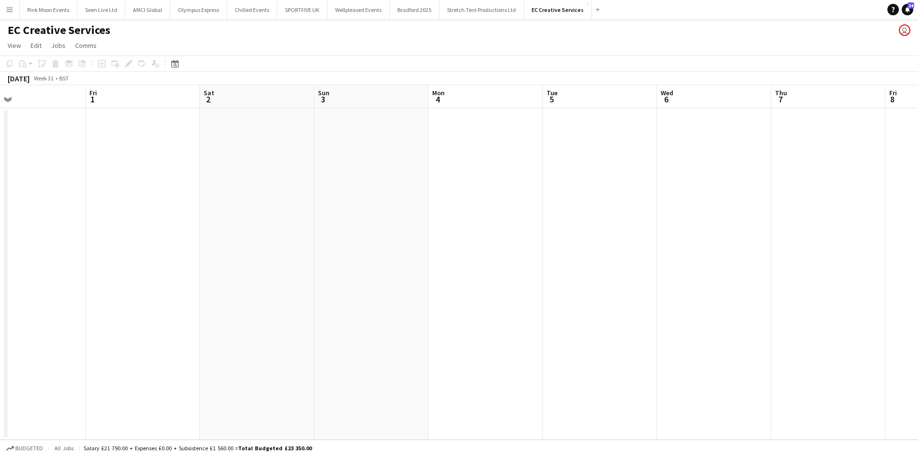
click at [701, 367] on app-calendar-viewport "Tue 29 Wed 30 Thu 31 Fri 1 Sat 2 Sun 3 Mon 4 Tue 5 Wed 6 Thu 7 Fri 8 Sat 9 Sun …" at bounding box center [459, 262] width 918 height 354
drag, startPoint x: 348, startPoint y: 385, endPoint x: 787, endPoint y: 355, distance: 440.8
click at [832, 334] on app-calendar-viewport "Sun 20 Mon 21 Tue 22 Wed 23 Thu 24 Fri 25 Sat 26 Sun 27 Mon 28 Tue 29 Wed 30 Th…" at bounding box center [459, 262] width 918 height 354
drag, startPoint x: 104, startPoint y: 369, endPoint x: 530, endPoint y: 384, distance: 426.6
click at [638, 349] on app-calendar-viewport "Fri 18 Sat 19 Sun 20 Mon 21 Tue 22 Wed 23 Thu 24 Fri 25 Sat 26 Sun 27 Mon 28 Tu…" at bounding box center [459, 262] width 918 height 354
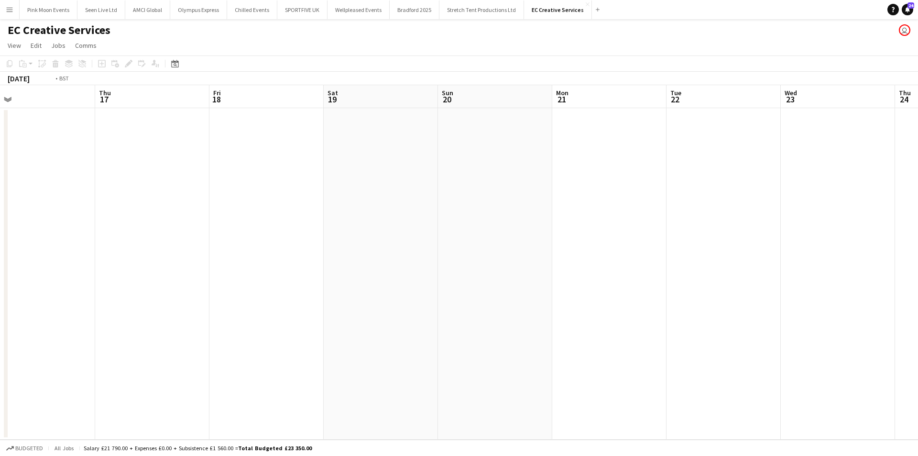
drag, startPoint x: 120, startPoint y: 385, endPoint x: 645, endPoint y: 359, distance: 525.5
click at [735, 340] on app-calendar-viewport "Mon 14 Tue 15 Wed 16 Thu 17 Fri 18 Sat 19 Sun 20 Mon 21 Tue 22 Wed 23 Thu 24 Fr…" at bounding box center [459, 262] width 918 height 354
drag, startPoint x: 170, startPoint y: 360, endPoint x: 661, endPoint y: 303, distance: 494.2
click at [662, 304] on app-calendar-viewport "Tue 8 Wed 9 Thu 10 Fri 11 Sat 12 Sun 13 Mon 14 Tue 15 Wed 16 Thu 17 Fri 18 Sat …" at bounding box center [459, 262] width 918 height 354
drag, startPoint x: 200, startPoint y: 360, endPoint x: 626, endPoint y: 325, distance: 427.4
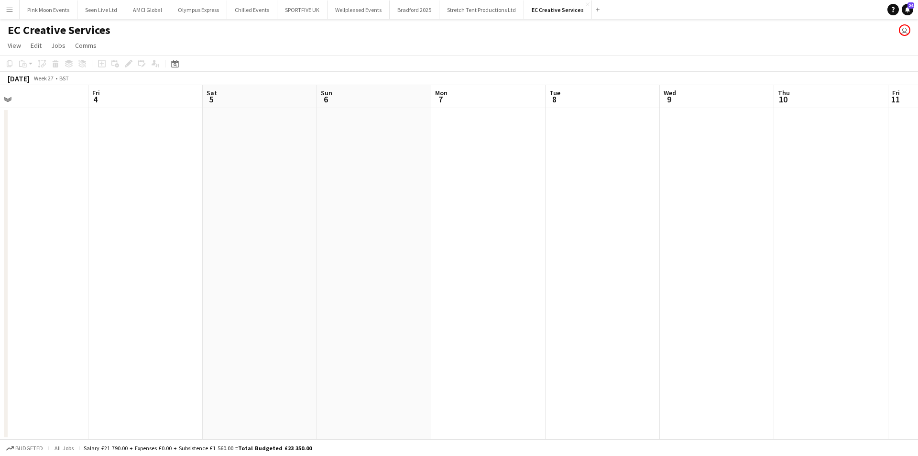
click at [626, 322] on app-calendar-viewport "Tue 1 Wed 2 Thu 3 Fri 4 Sat 5 Sun 6 Mon 7 Tue 8 Wed 9 Thu 10 Fri 11 Sat 12 Sun …" at bounding box center [459, 262] width 918 height 354
drag, startPoint x: 485, startPoint y: 322, endPoint x: 500, endPoint y: 344, distance: 26.4
click at [667, 315] on app-calendar-viewport "Sun 29 Mon 30 Tue 1 Wed 2 Thu 3 Fri 4 Sat 5 Sun 6 Mon 7 Tue 8 Wed 9 Thu 10 Fri …" at bounding box center [459, 262] width 918 height 354
drag, startPoint x: 335, startPoint y: 330, endPoint x: 467, endPoint y: 337, distance: 132.1
click at [551, 321] on app-calendar-viewport "Thu 26 Fri 27 Sat 28 Sun 29 Mon 30 Tue 1 Wed 2 Thu 3 Fri 4 Sat 5 Sun 6 Mon 7 Tu…" at bounding box center [459, 262] width 918 height 354
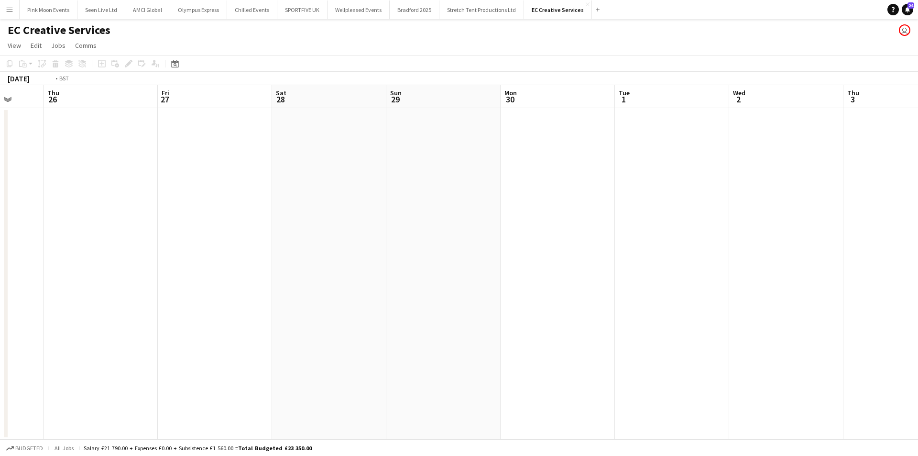
drag, startPoint x: 583, startPoint y: 322, endPoint x: 693, endPoint y: 326, distance: 109.6
click at [714, 315] on app-calendar-viewport "Mon 23 Tue 24 Wed 25 Thu 26 Fri 27 Sat 28 Sun 29 Mon 30 Tue 1 Wed 2 Thu 3 Fri 4…" at bounding box center [459, 262] width 918 height 354
drag, startPoint x: 487, startPoint y: 298, endPoint x: 451, endPoint y: 313, distance: 38.8
click at [608, 287] on app-calendar-viewport "Sun 15 Mon 16 Tue 17 Wed 18 Thu 19 Fri 20 Sat 21 Sun 22 Mon 23 Tue 24 Wed 25 Th…" at bounding box center [459, 262] width 918 height 354
drag, startPoint x: 530, startPoint y: 277, endPoint x: 457, endPoint y: 309, distance: 80.5
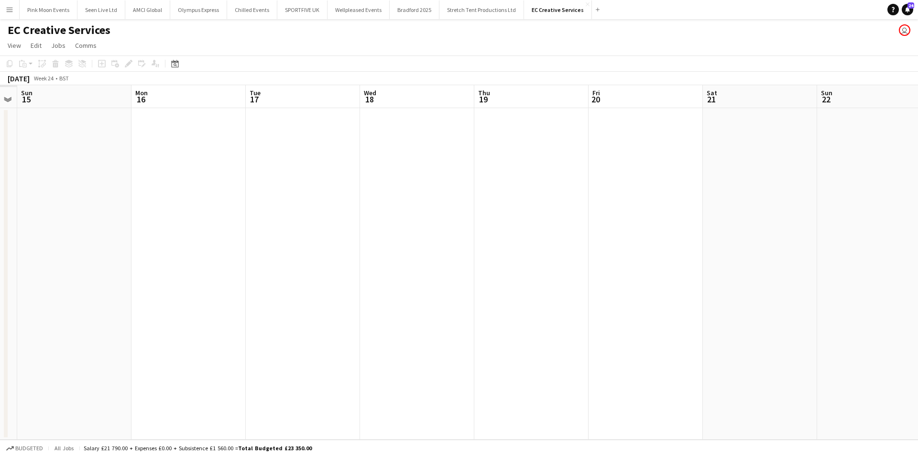
click at [736, 263] on app-calendar-viewport "Fri 13 Sat 14 Sun 15 Mon 16 Tue 17 Wed 18 Thu 19 Fri 20 Sat 21 Sun 22 Mon 23 Tu…" at bounding box center [459, 262] width 918 height 354
drag, startPoint x: 176, startPoint y: 317, endPoint x: 417, endPoint y: 299, distance: 242.1
click at [642, 259] on app-calendar-viewport "Wed 11 Thu 12 Fri 13 Sat 14 Sun 15 Mon 16 Tue 17 Wed 18 Thu 19 Fri 20 Sat 21 Su…" at bounding box center [459, 262] width 918 height 354
drag, startPoint x: 293, startPoint y: 271, endPoint x: 576, endPoint y: 250, distance: 283.3
click at [473, 252] on app-calendar-viewport "Fri 6 Sat 7 Sun 8 4/4 1 Job Mon 9 Tue 10 Wed 11 Thu 12 Fri 13 Sat 14 Sun 15 Mon…" at bounding box center [459, 262] width 918 height 354
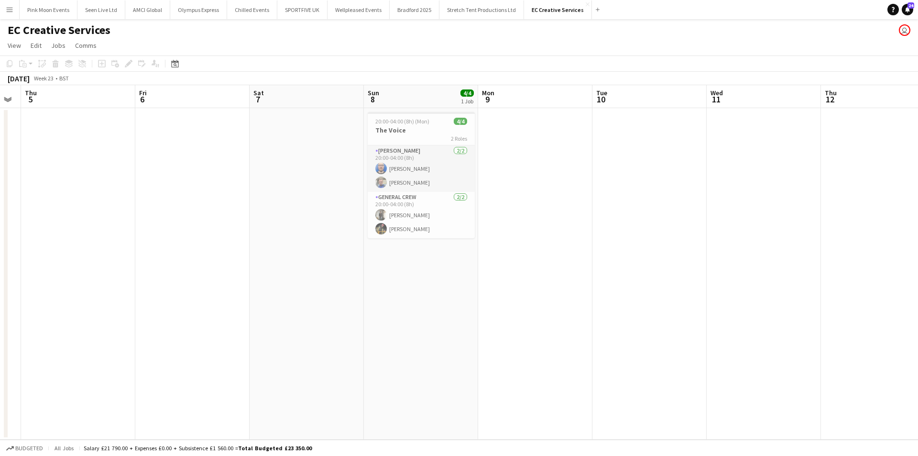
drag, startPoint x: 352, startPoint y: 286, endPoint x: 556, endPoint y: 279, distance: 204.7
click at [556, 279] on app-calendar-viewport "Tue 3 Wed 4 Thu 5 Fri 6 Sat 7 Sun 8 4/4 1 Job Mon 9 Tue 10 Wed 11 Thu 12 Fri 13…" at bounding box center [459, 262] width 918 height 354
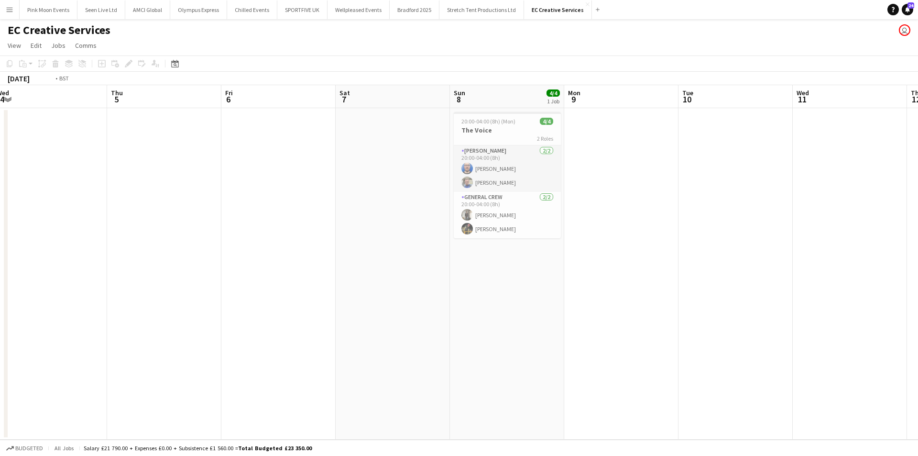
drag, startPoint x: 114, startPoint y: 319, endPoint x: 576, endPoint y: 296, distance: 462.3
click at [590, 292] on app-calendar-viewport "Mon 2 Tue 3 Wed 4 Thu 5 Fri 6 Sat 7 Sun 8 4/4 1 Job Mon 9 Tue 10 Wed 11 Thu 12 …" at bounding box center [459, 262] width 918 height 354
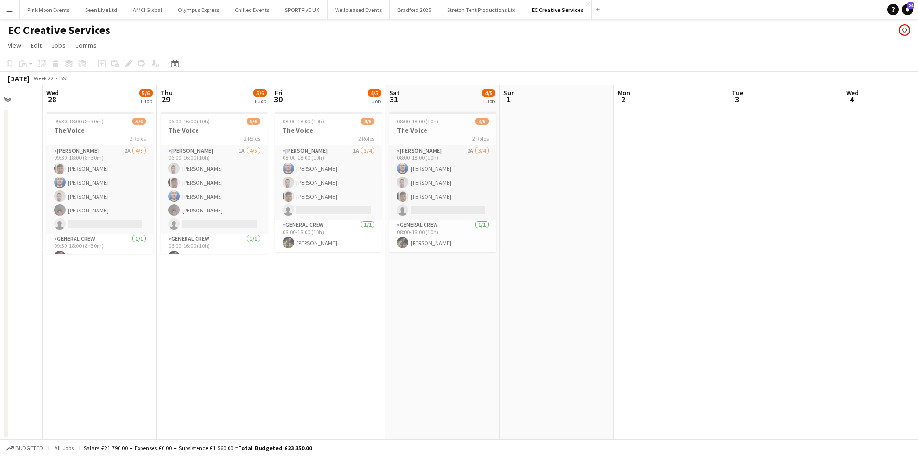
scroll to position [0, 271]
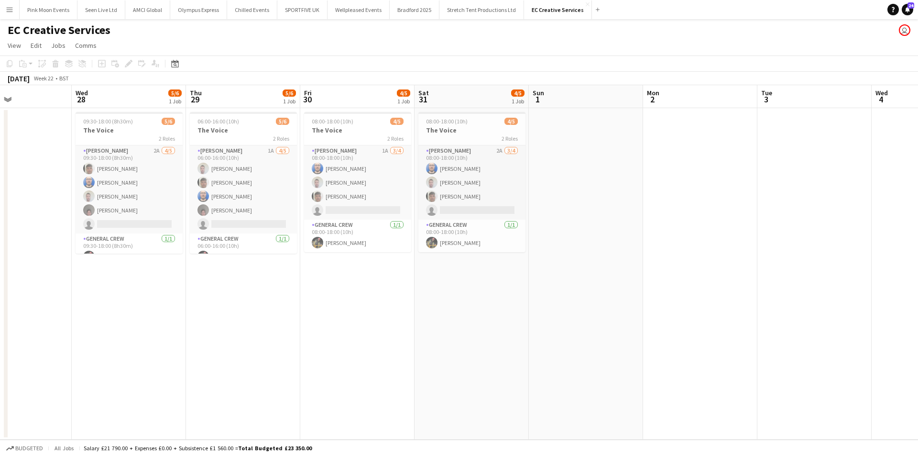
click at [456, 291] on app-calendar-viewport "Sun 25 Mon 26 Tue 27 Wed 28 5/6 1 Job Thu 29 5/6 1 Job Fri 30 4/5 1 Job Sat 31 …" at bounding box center [459, 262] width 918 height 354
drag, startPoint x: 10, startPoint y: 316, endPoint x: 76, endPoint y: 305, distance: 67.3
click at [76, 305] on div "Sun 25 Mon 26 Tue 27 Wed 28 5/6 1 Job Thu 29 5/6 1 Job Fri 30 4/5 1 Job Sat 31 …" at bounding box center [459, 262] width 918 height 354
click at [120, 125] on app-job-card "09:30-18:00 (8h30m) 5/6 The Voice 2 Roles [PERSON_NAME] 2A [DATE] 09:30-18:00 (…" at bounding box center [129, 182] width 107 height 141
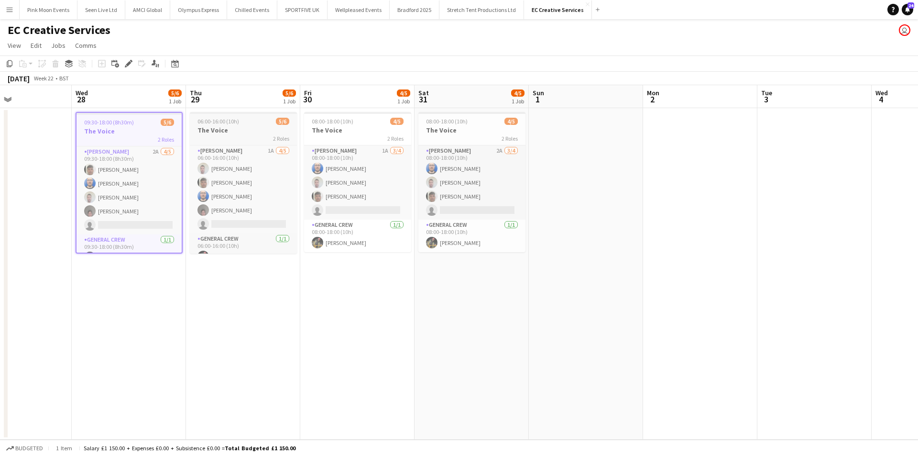
click at [247, 119] on div "06:00-16:00 (10h) 5/6" at bounding box center [243, 121] width 107 height 7
click at [335, 125] on app-job-card "08:00-18:00 (10h) 4/5 The Voice 2 Roles [PERSON_NAME] 1A [DATE] 08:00-18:00 (10…" at bounding box center [357, 182] width 107 height 140
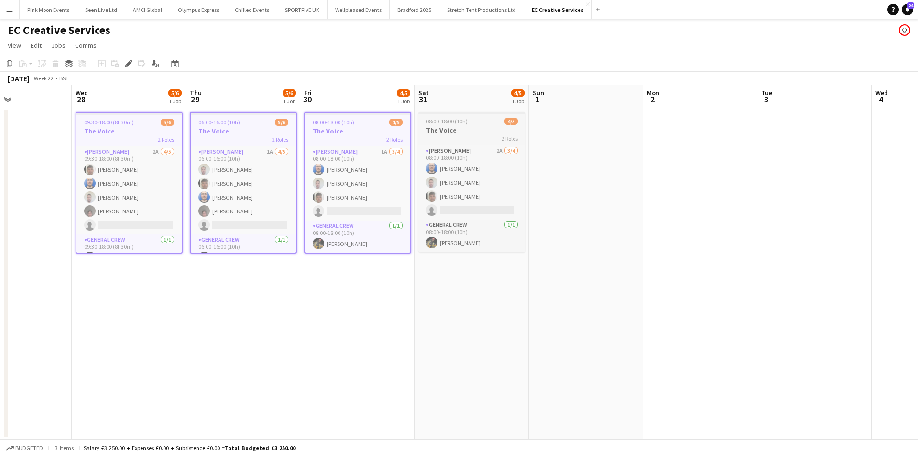
click at [470, 120] on div "08:00-18:00 (10h) 4/5" at bounding box center [471, 121] width 107 height 7
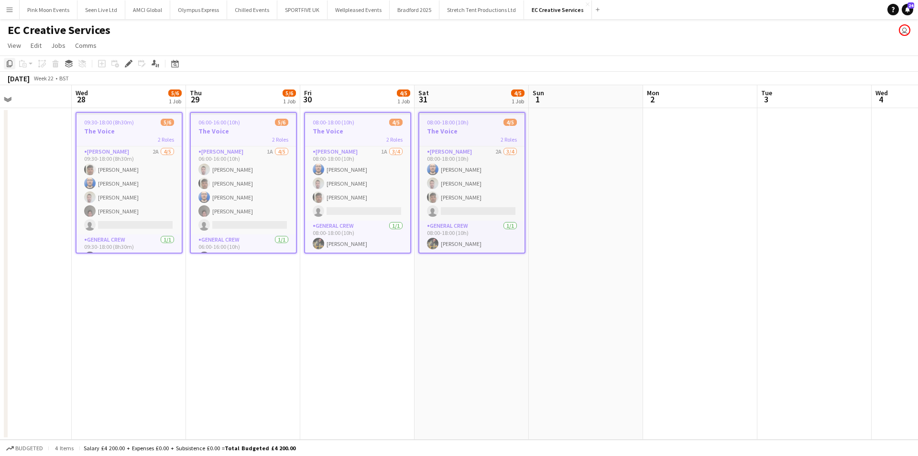
click at [11, 67] on icon "Copy" at bounding box center [10, 64] width 8 height 8
drag, startPoint x: 629, startPoint y: 212, endPoint x: 172, endPoint y: 218, distance: 457.0
click at [155, 225] on app-calendar-viewport "Sun 25 Mon 26 Tue 27 Wed 28 5/6 1 Job Thu 29 5/6 1 Job Fri 30 4/5 1 Job Sat 31 …" at bounding box center [459, 262] width 918 height 354
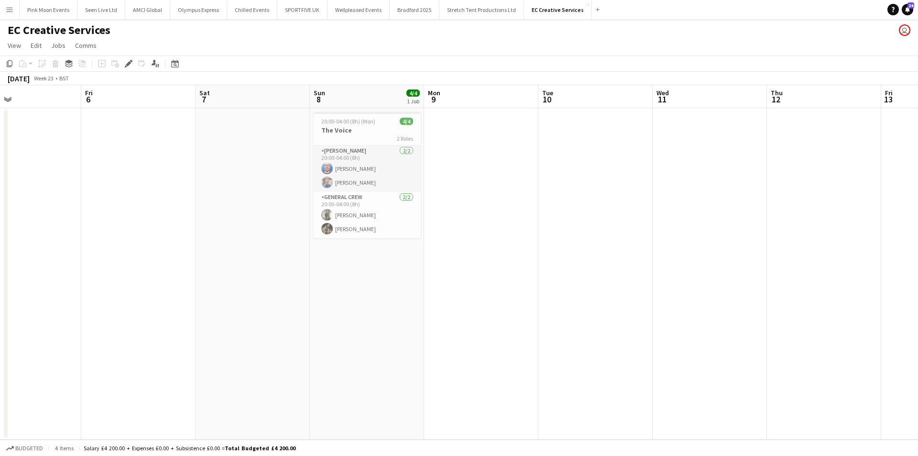
drag, startPoint x: 815, startPoint y: 206, endPoint x: 270, endPoint y: 212, distance: 545.0
click at [270, 212] on app-calendar-viewport "Tue 3 Wed 4 Thu 5 Fri 6 Sat 7 Sun 8 4/4 1 Job Mon 9 Tue 10 Wed 11 Thu 12 Fri 13…" at bounding box center [459, 262] width 918 height 354
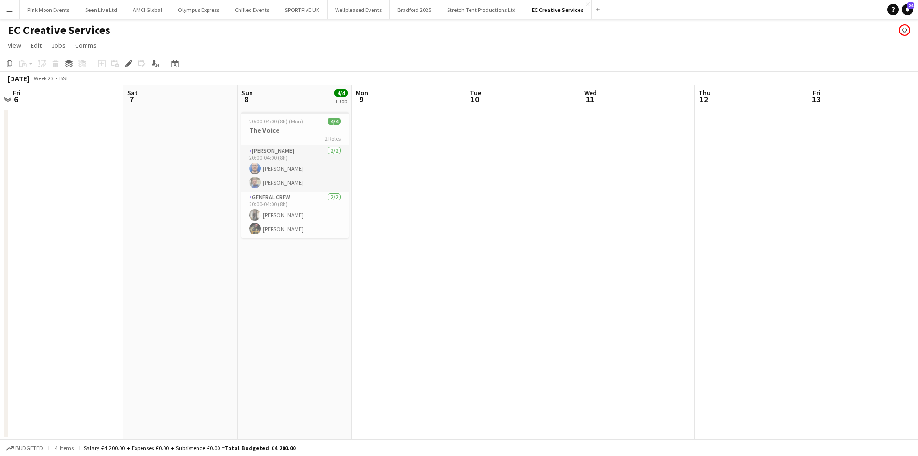
click at [179, 233] on app-calendar-viewport "Tue 3 Wed 4 Thu 5 Fri 6 Sat 7 Sun 8 4/4 1 Job Mon 9 Tue 10 Wed 11 Thu 12 Fri 13…" at bounding box center [459, 262] width 918 height 354
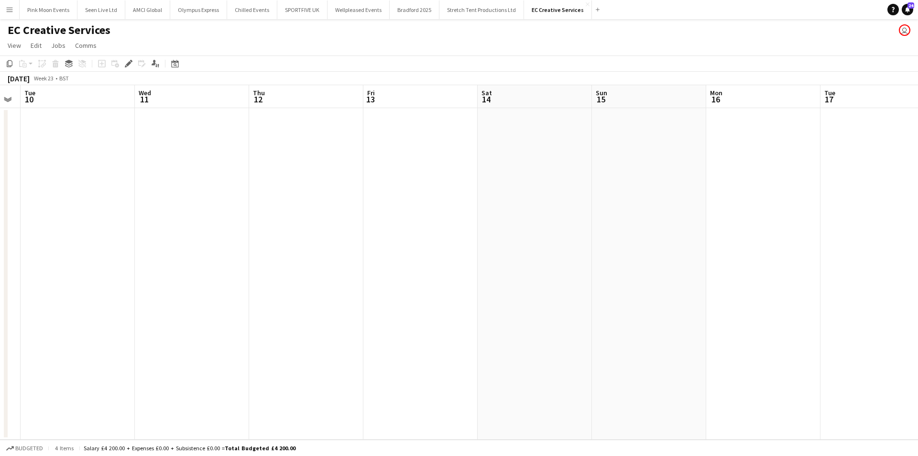
click at [275, 246] on app-calendar-viewport "Sat 7 Sun 8 4/4 1 Job Mon 9 Tue 10 Wed 11 Thu 12 Fri 13 Sat 14 Sun 15 Mon 16 Tu…" at bounding box center [459, 262] width 918 height 354
drag, startPoint x: 237, startPoint y: 238, endPoint x: 90, endPoint y: 236, distance: 146.8
click at [90, 237] on app-calendar-viewport "Mon 16 Tue 17 Wed 18 Thu 19 Fri 20 Sat 21 Sun 22 Mon 23 Tue 24 Wed 25 Thu 26 Fr…" at bounding box center [459, 262] width 918 height 354
click at [178, 62] on icon at bounding box center [174, 64] width 7 height 8
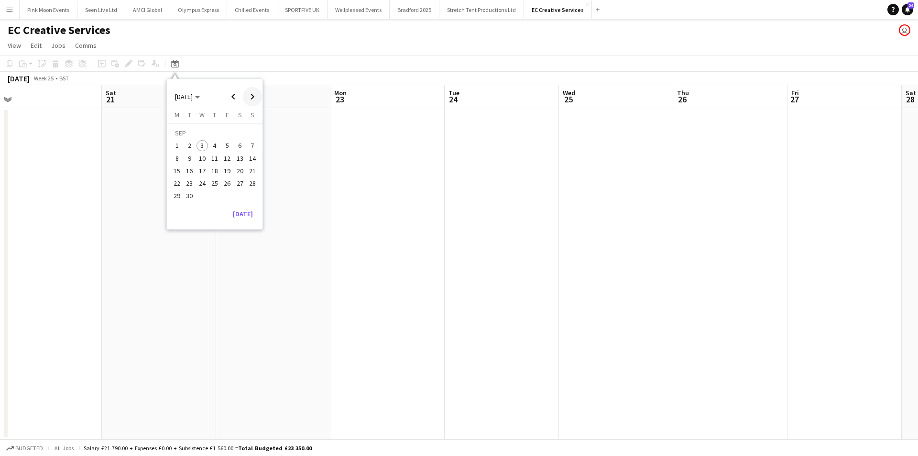
click at [255, 101] on span "Next month" at bounding box center [252, 96] width 19 height 19
click at [230, 98] on span "Previous month" at bounding box center [233, 96] width 19 height 19
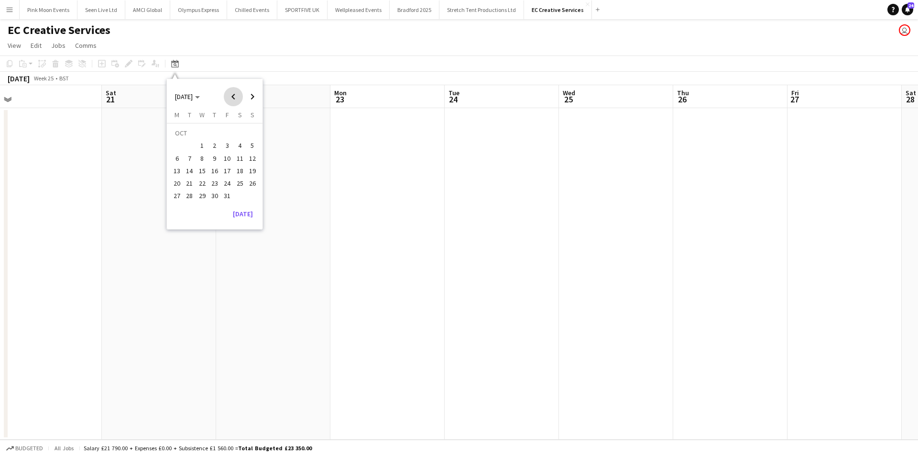
click at [230, 98] on span "Previous month" at bounding box center [233, 96] width 19 height 19
click at [177, 196] on span "29" at bounding box center [176, 195] width 11 height 11
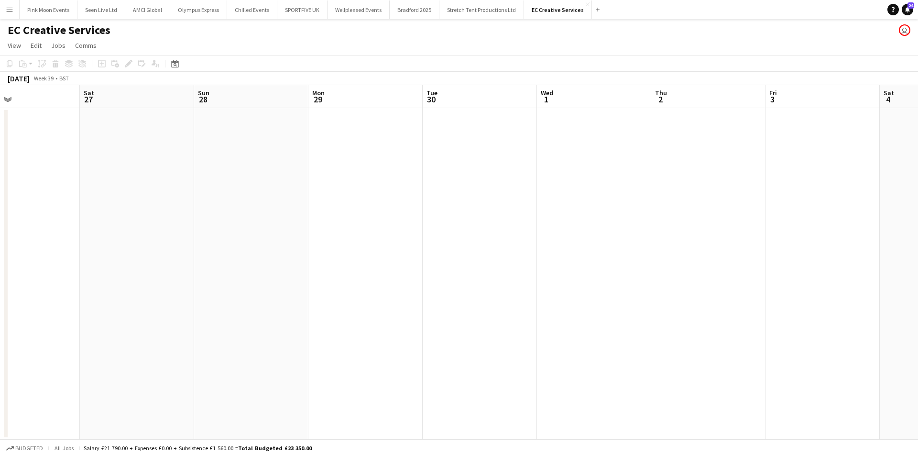
drag, startPoint x: 146, startPoint y: 285, endPoint x: 326, endPoint y: 278, distance: 180.4
click at [326, 278] on app-calendar-viewport "Wed 24 Thu 25 Fri 26 Sat 27 Sun 28 Mon 29 Tue 30 Wed 1 Thu 2 Fri 3 Sat 4 Sun 5 …" at bounding box center [459, 262] width 918 height 354
click at [335, 211] on app-date-cell at bounding box center [365, 273] width 114 height 331
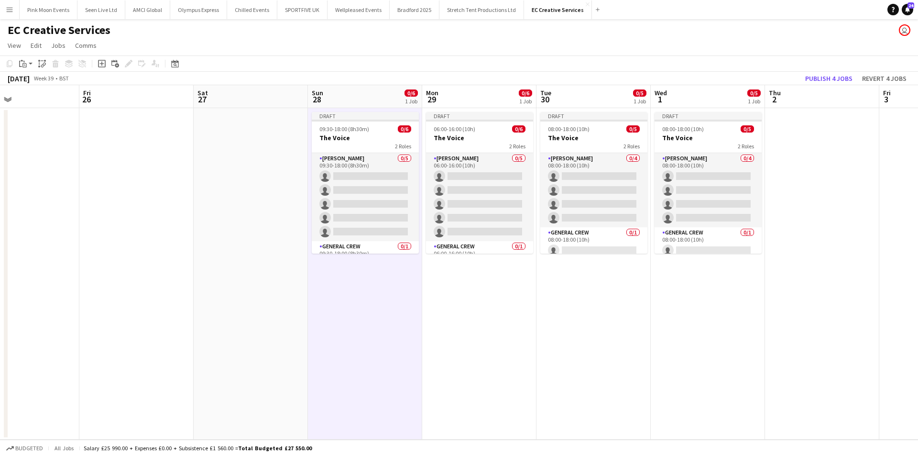
click at [351, 198] on app-calendar-viewport "Tue 23 Wed 24 Thu 25 Fri 26 Sat 27 Sun 28 0/6 1 Job Mon 29 0/6 1 Job Tue 30 0/5…" at bounding box center [459, 262] width 918 height 354
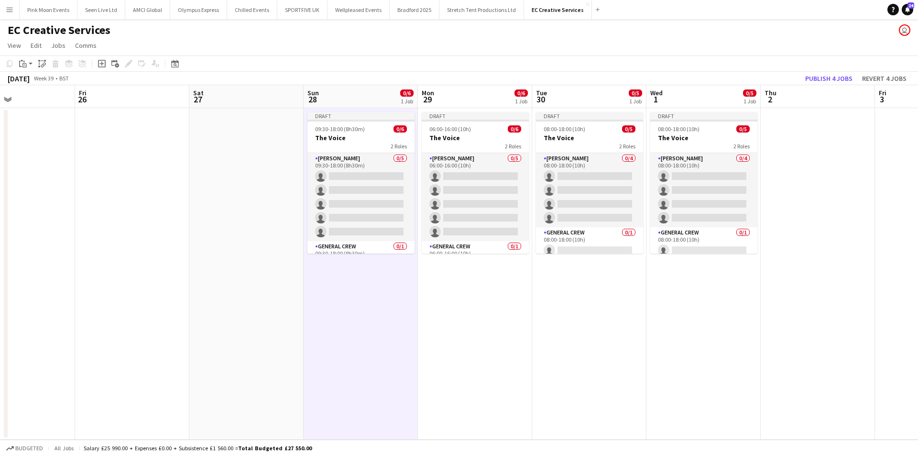
drag, startPoint x: 351, startPoint y: 198, endPoint x: 377, endPoint y: 186, distance: 28.2
click at [371, 188] on app-calendar-viewport "Tue 23 Wed 24 Thu 25 Fri 26 Sat 27 Sun 28 0/6 1 Job Mon 29 0/6 1 Job Tue 30 0/5…" at bounding box center [459, 262] width 918 height 354
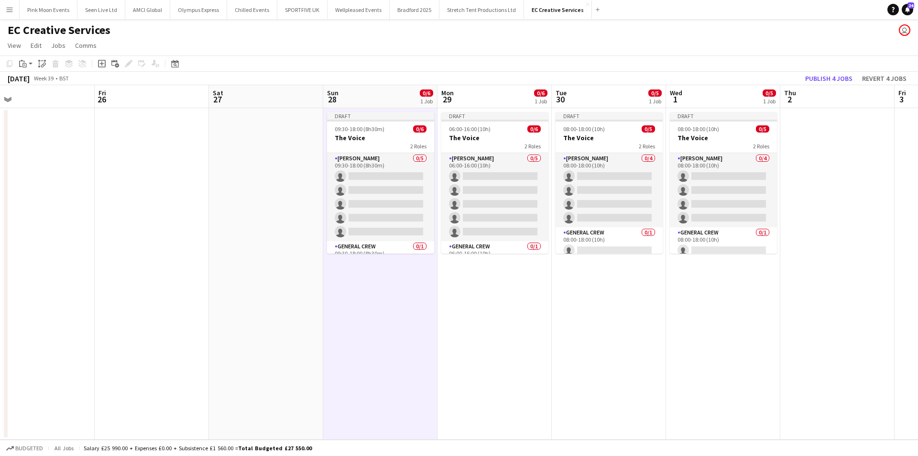
click at [377, 186] on app-card-role "[PERSON_NAME] 0/5 09:30-18:00 (8h30m) single-neutral-actions single-neutral-act…" at bounding box center [380, 197] width 107 height 88
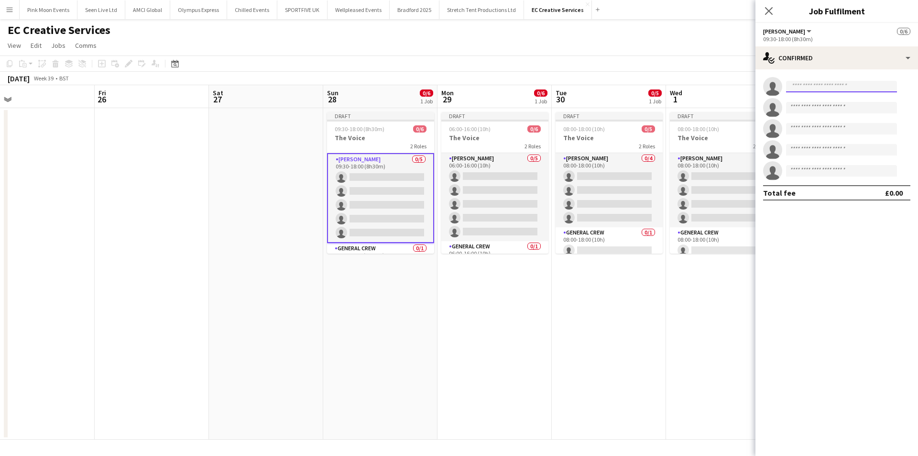
click at [816, 82] on input at bounding box center [841, 86] width 111 height 11
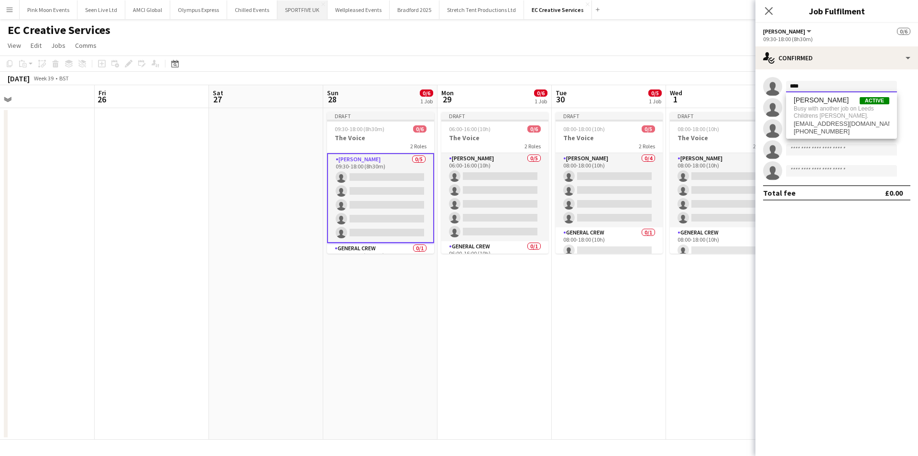
type input "****"
click at [843, 87] on input "****" at bounding box center [841, 86] width 111 height 11
click at [839, 100] on span "[PERSON_NAME]" at bounding box center [821, 100] width 55 height 8
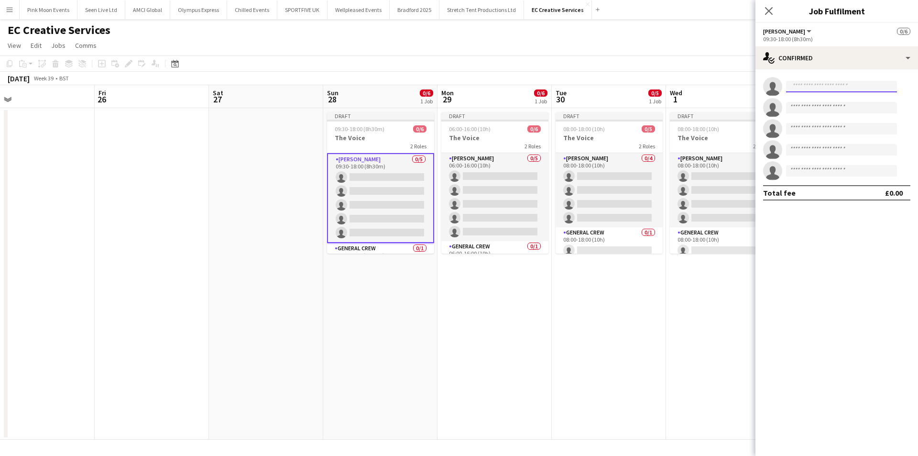
click at [840, 90] on input at bounding box center [841, 86] width 111 height 11
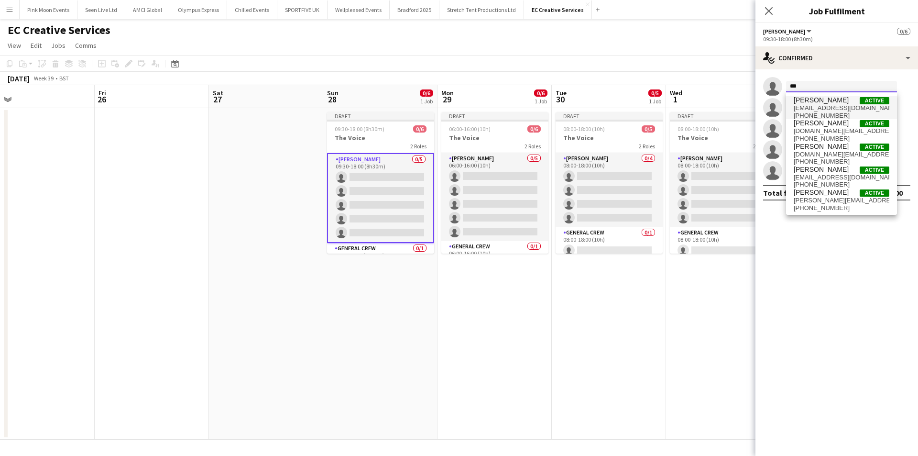
type input "***"
click at [831, 109] on span "[EMAIL_ADDRESS][DOMAIN_NAME]" at bounding box center [842, 108] width 96 height 8
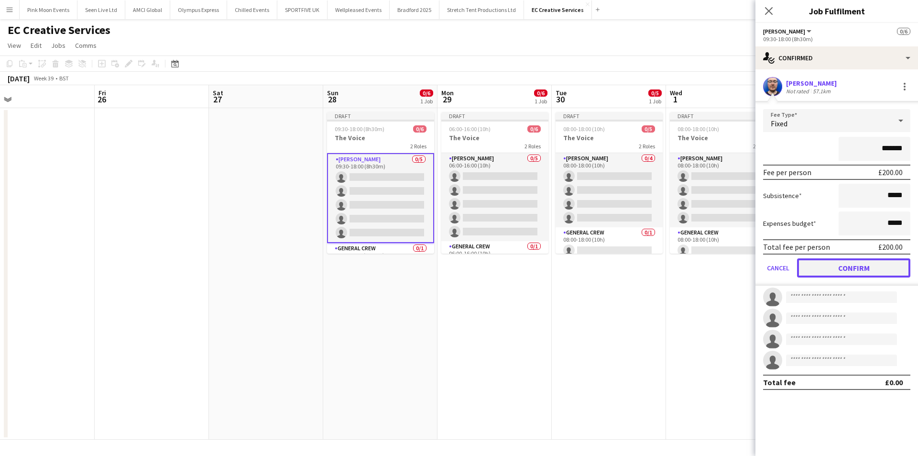
click at [844, 266] on button "Confirm" at bounding box center [853, 267] width 113 height 19
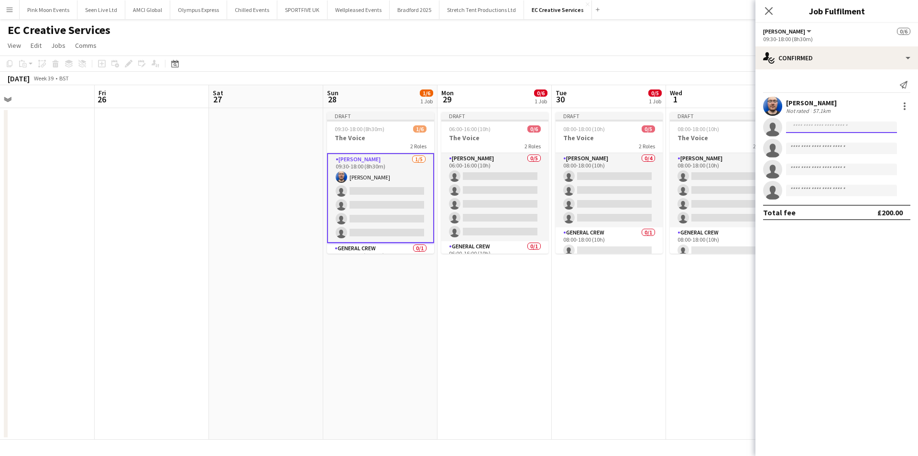
click at [827, 123] on input at bounding box center [841, 126] width 111 height 11
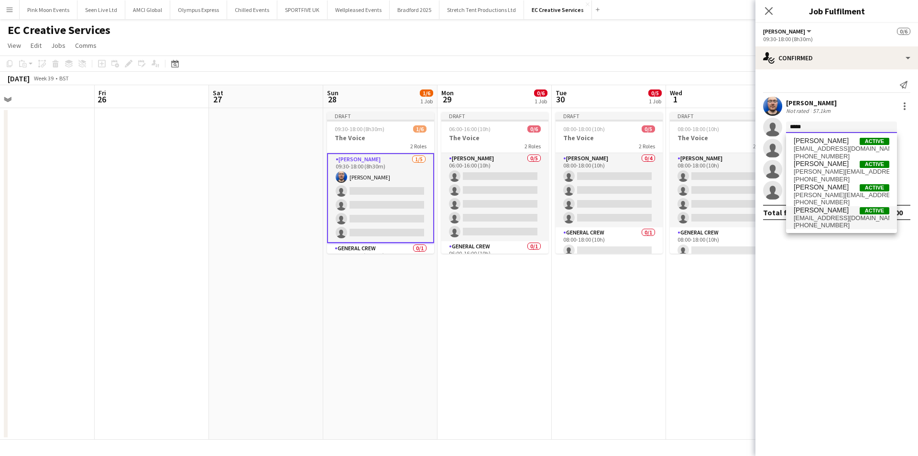
type input "*****"
click at [830, 214] on span "[EMAIL_ADDRESS][DOMAIN_NAME]" at bounding box center [842, 218] width 96 height 8
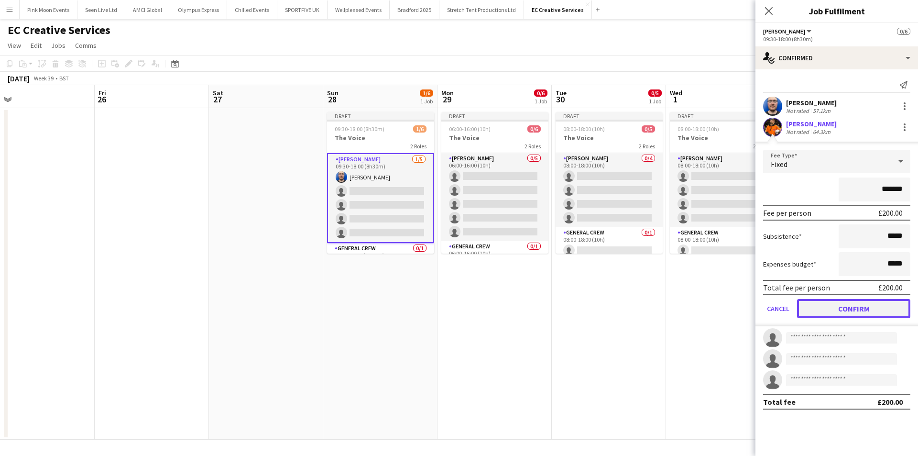
click at [867, 299] on button "Confirm" at bounding box center [853, 308] width 113 height 19
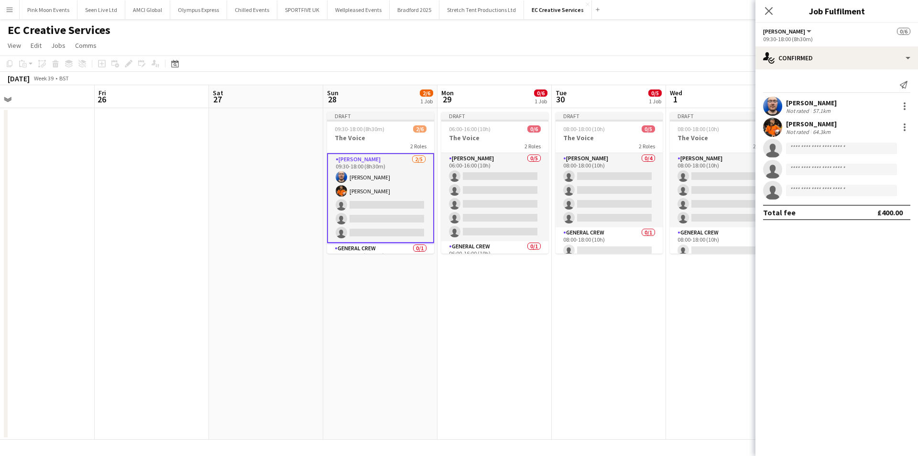
click at [812, 141] on app-invite-slot "single-neutral-actions" at bounding box center [836, 148] width 163 height 19
click at [810, 149] on input at bounding box center [841, 147] width 111 height 11
drag, startPoint x: 820, startPoint y: 147, endPoint x: 781, endPoint y: 149, distance: 39.2
click at [781, 149] on app-invite-slot "single-neutral-actions ********" at bounding box center [836, 148] width 163 height 19
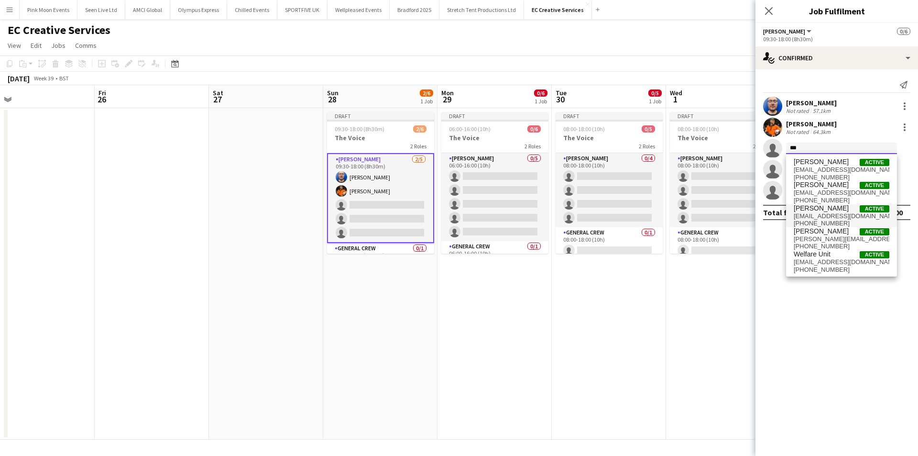
type input "***"
click at [813, 209] on span "[PERSON_NAME]" at bounding box center [821, 208] width 55 height 8
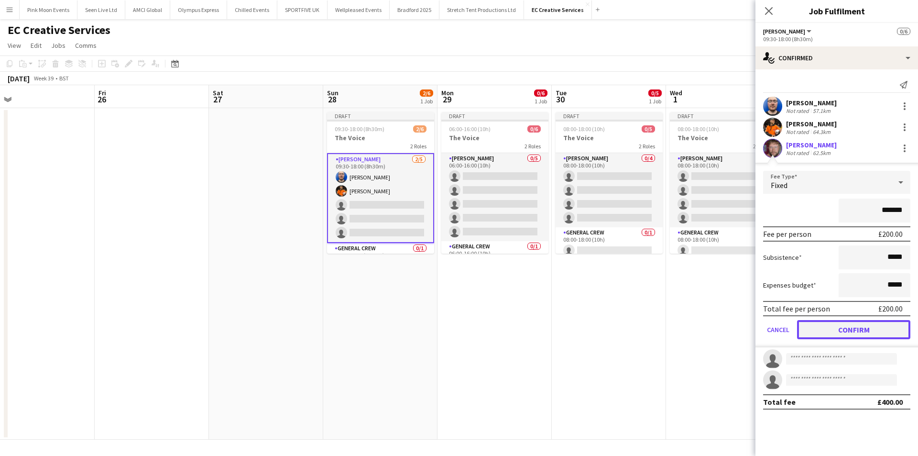
click at [881, 327] on button "Confirm" at bounding box center [853, 329] width 113 height 19
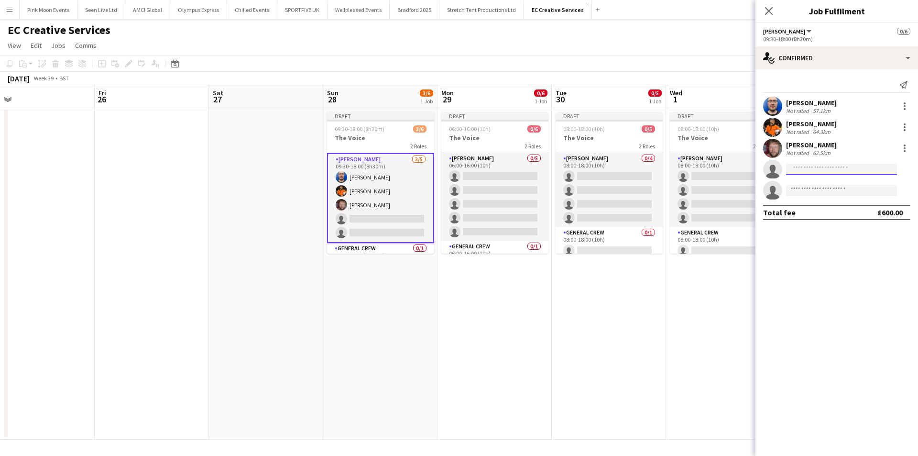
click at [803, 171] on input at bounding box center [841, 168] width 111 height 11
type input "*****"
click at [827, 188] on span "[EMAIL_ADDRESS][DOMAIN_NAME]" at bounding box center [842, 191] width 96 height 8
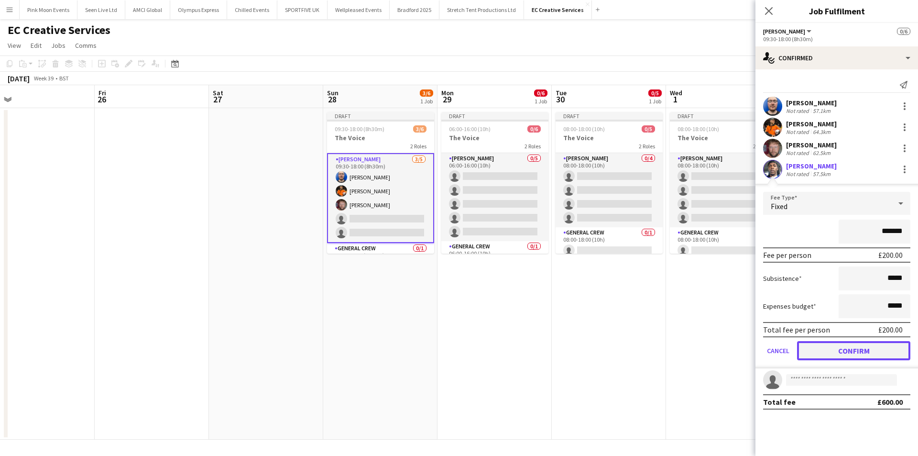
click at [881, 359] on button "Confirm" at bounding box center [853, 350] width 113 height 19
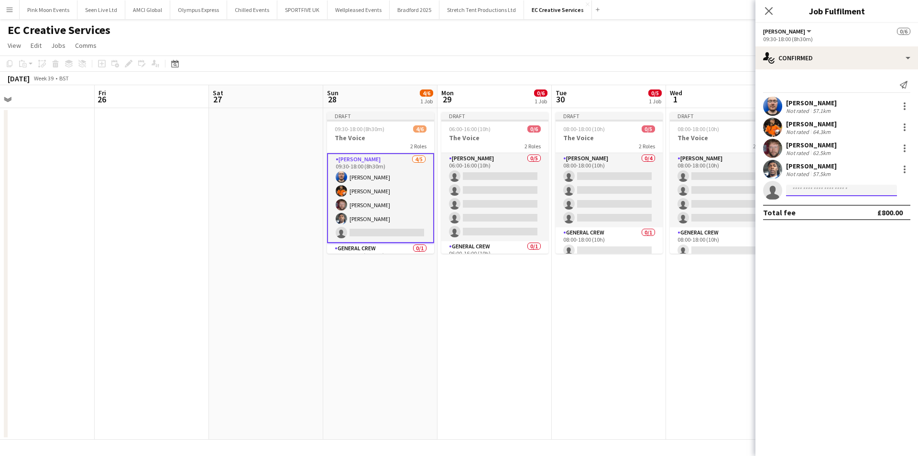
click at [811, 189] on input at bounding box center [841, 190] width 111 height 11
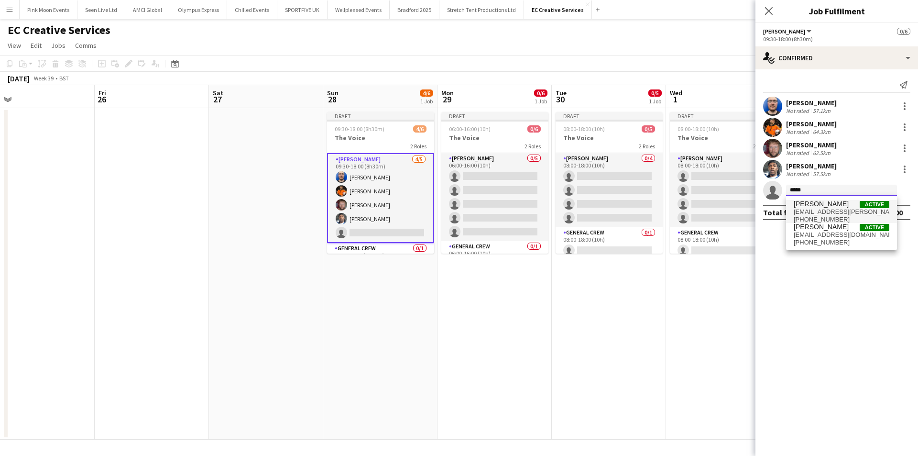
type input "*****"
click at [806, 213] on span "[EMAIL_ADDRESS][PERSON_NAME][PERSON_NAME][DOMAIN_NAME]" at bounding box center [842, 212] width 96 height 8
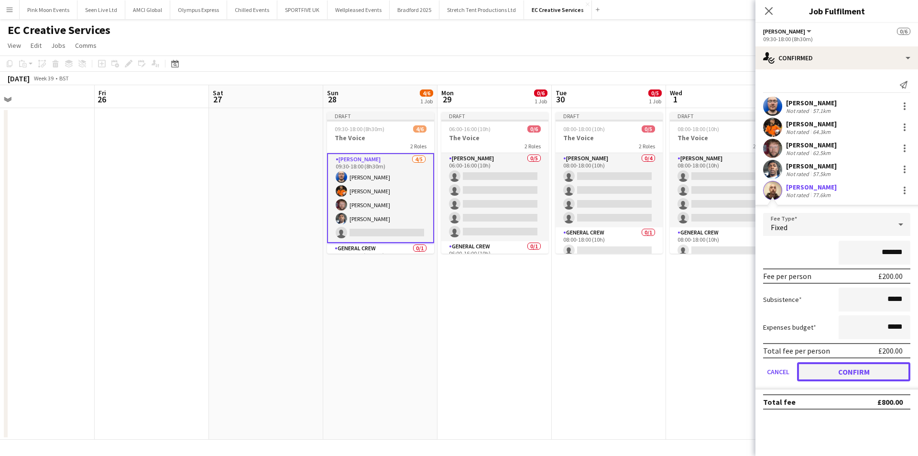
click at [869, 371] on button "Confirm" at bounding box center [853, 371] width 113 height 19
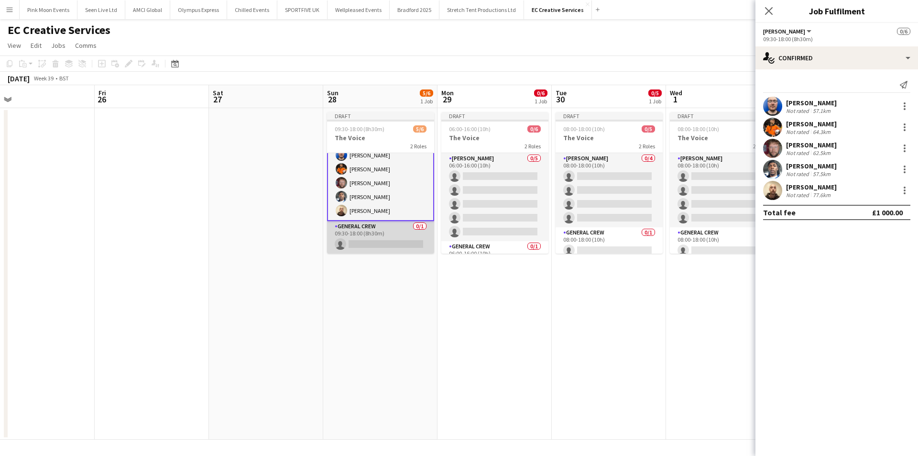
click at [352, 234] on app-card-role "General Crew 0/1 09:30-18:00 (8h30m) single-neutral-actions" at bounding box center [380, 237] width 107 height 33
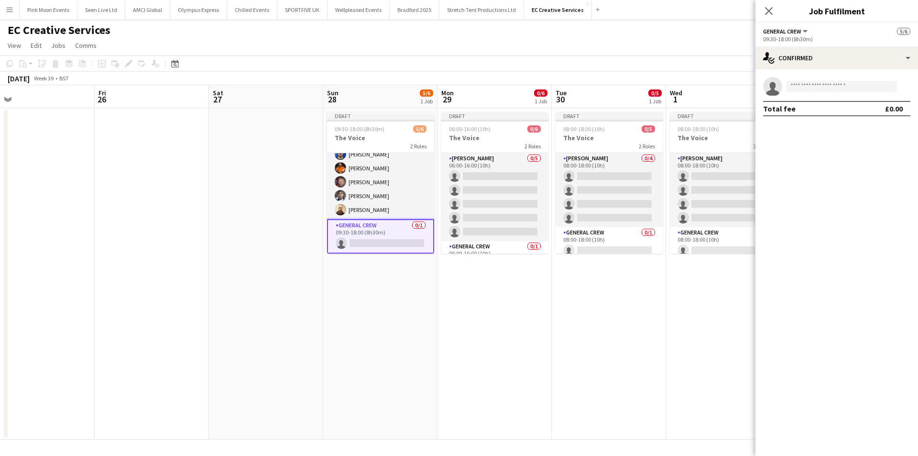
scroll to position [21, 0]
click at [828, 88] on input at bounding box center [841, 86] width 111 height 11
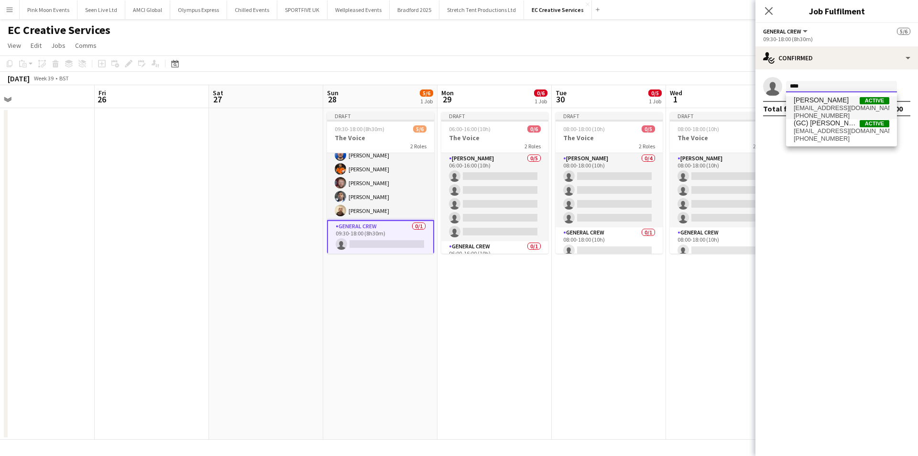
type input "****"
click at [825, 108] on span "[EMAIL_ADDRESS][DOMAIN_NAME]" at bounding box center [842, 108] width 96 height 8
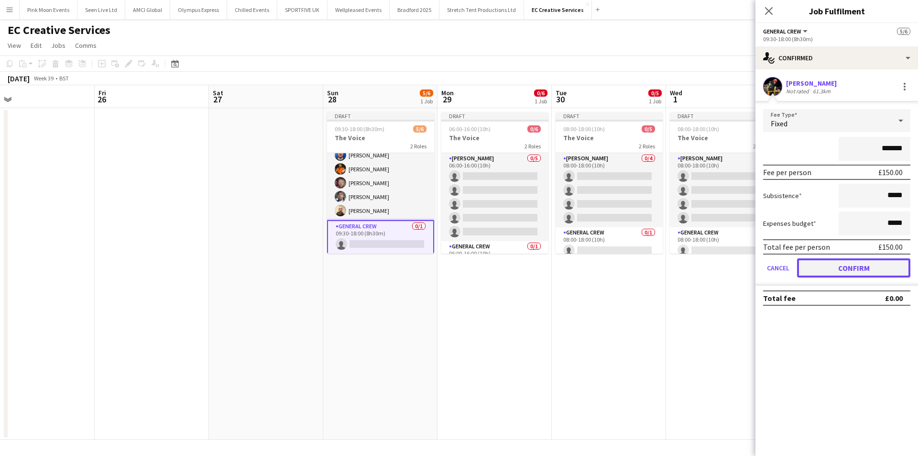
click at [864, 262] on button "Confirm" at bounding box center [853, 267] width 113 height 19
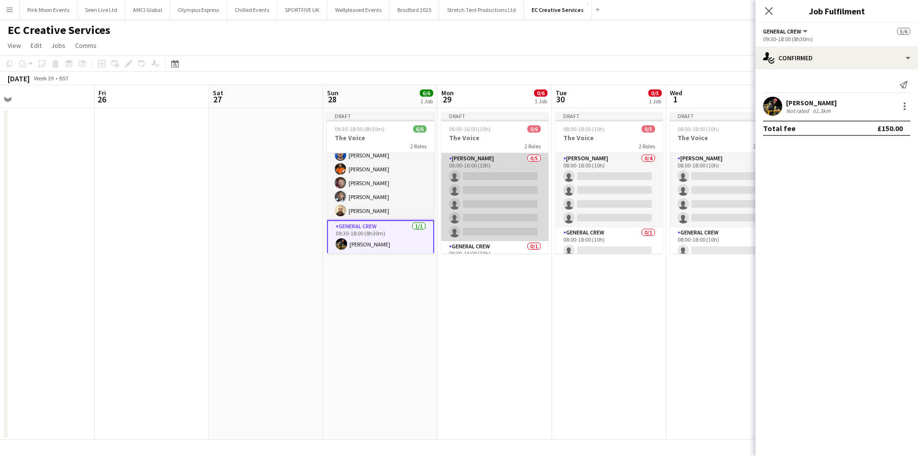
click at [474, 190] on app-card-role "[PERSON_NAME] 0/5 06:00-16:00 (10h) single-neutral-actions single-neutral-actio…" at bounding box center [494, 197] width 107 height 88
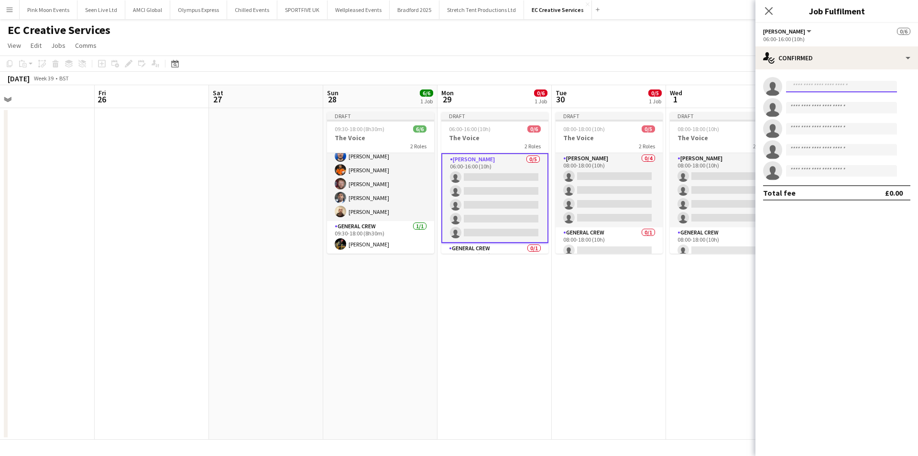
click at [846, 86] on input at bounding box center [841, 86] width 111 height 11
type input "****"
click at [837, 98] on span "[PERSON_NAME]" at bounding box center [821, 100] width 55 height 8
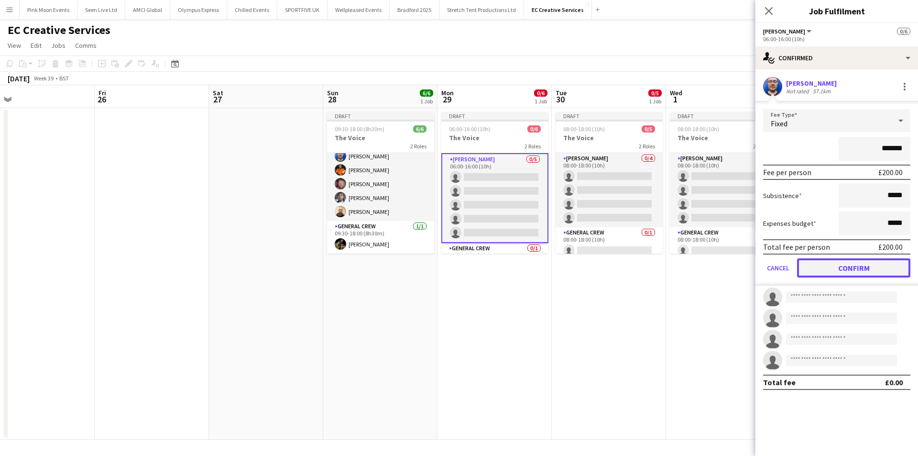
click at [838, 265] on button "Confirm" at bounding box center [853, 267] width 113 height 19
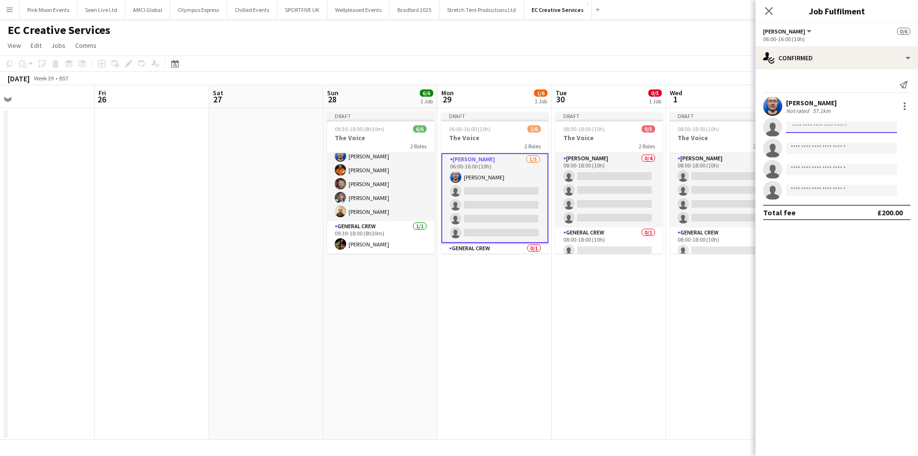
click at [818, 128] on input at bounding box center [841, 126] width 111 height 11
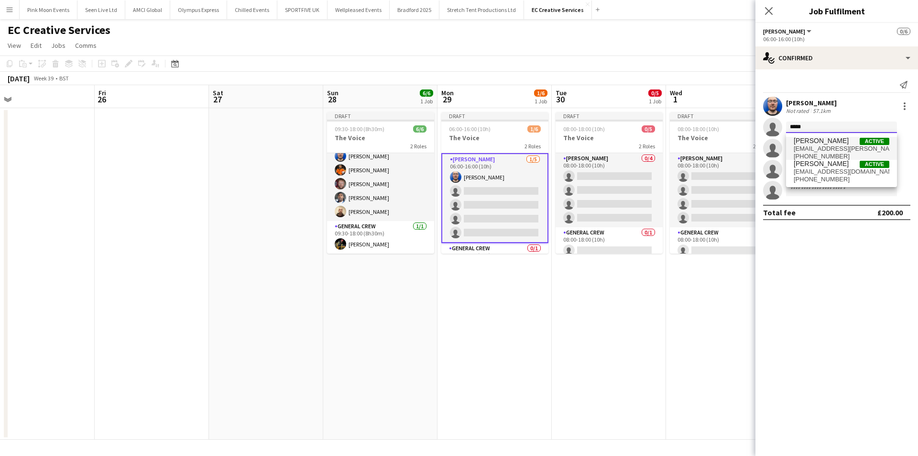
type input "*****"
click at [815, 142] on span "[PERSON_NAME]" at bounding box center [821, 141] width 55 height 8
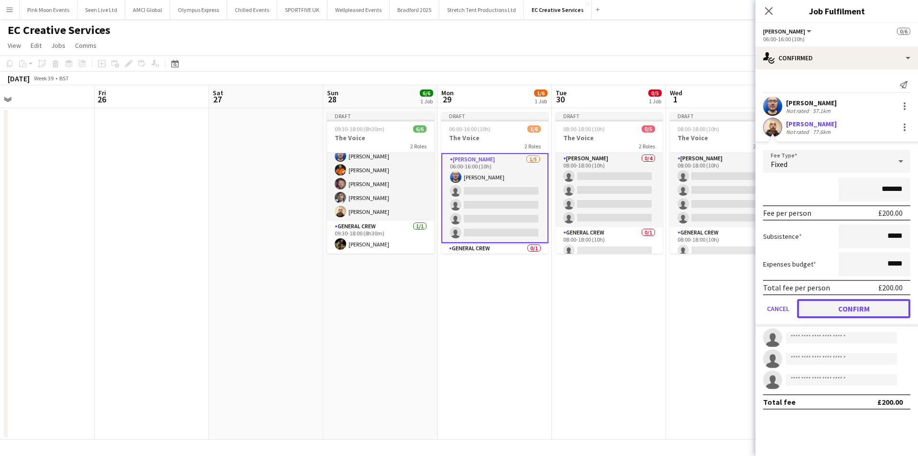
click at [849, 305] on button "Confirm" at bounding box center [853, 308] width 113 height 19
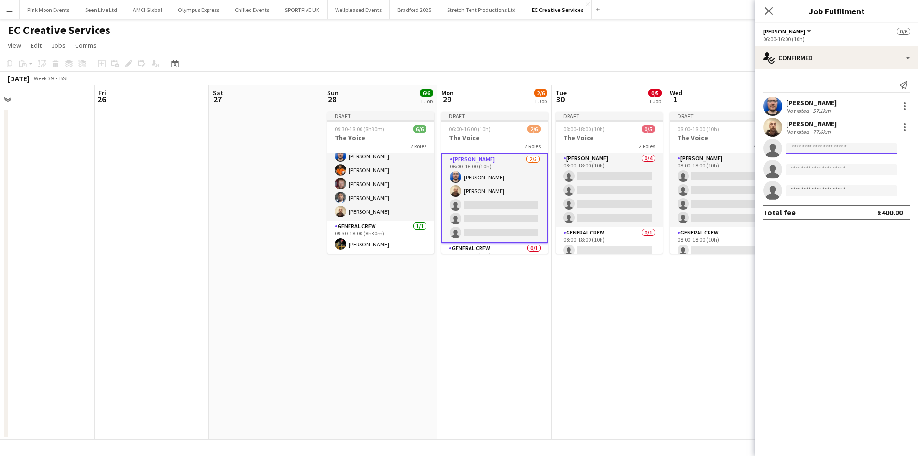
click at [801, 149] on input at bounding box center [841, 147] width 111 height 11
type input "*****"
click at [822, 168] on span "[EMAIL_ADDRESS][DOMAIN_NAME]" at bounding box center [842, 170] width 96 height 8
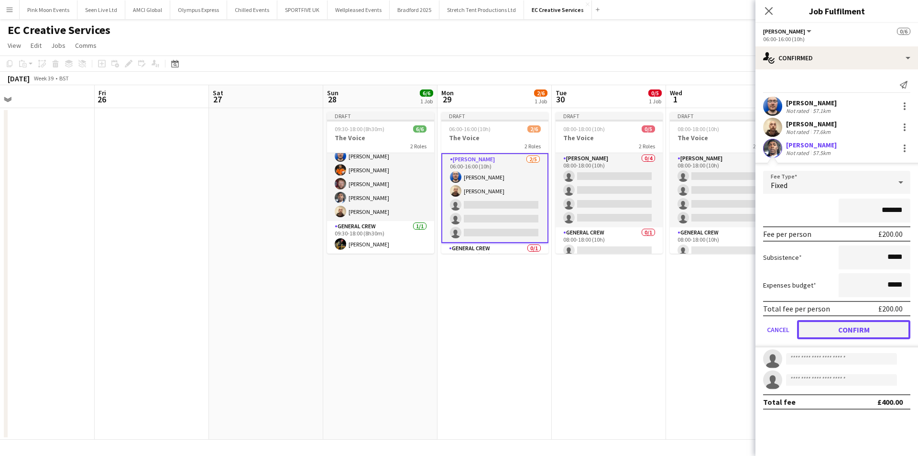
click at [844, 320] on button "Confirm" at bounding box center [853, 329] width 113 height 19
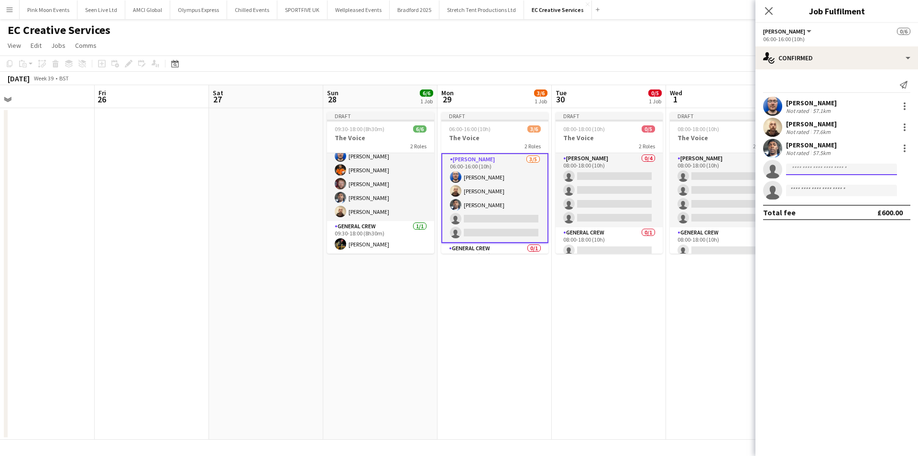
click at [810, 166] on input at bounding box center [841, 168] width 111 height 11
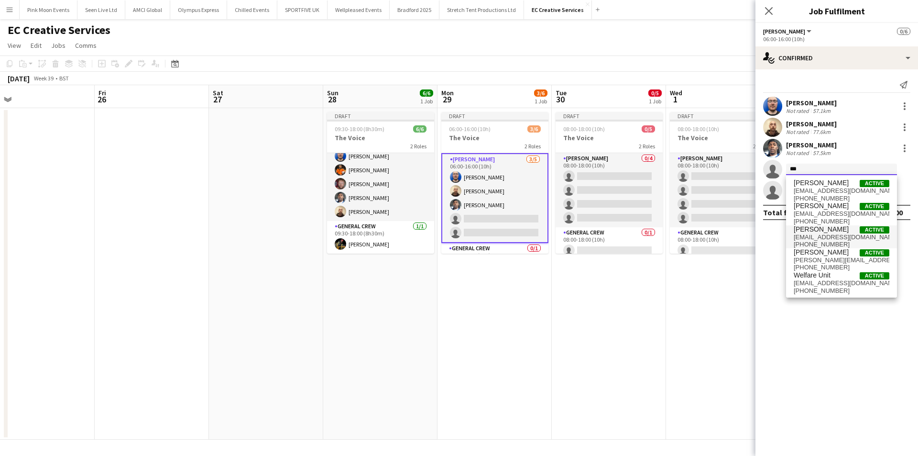
type input "***"
click at [829, 234] on span "[EMAIL_ADDRESS][DOMAIN_NAME]" at bounding box center [842, 237] width 96 height 8
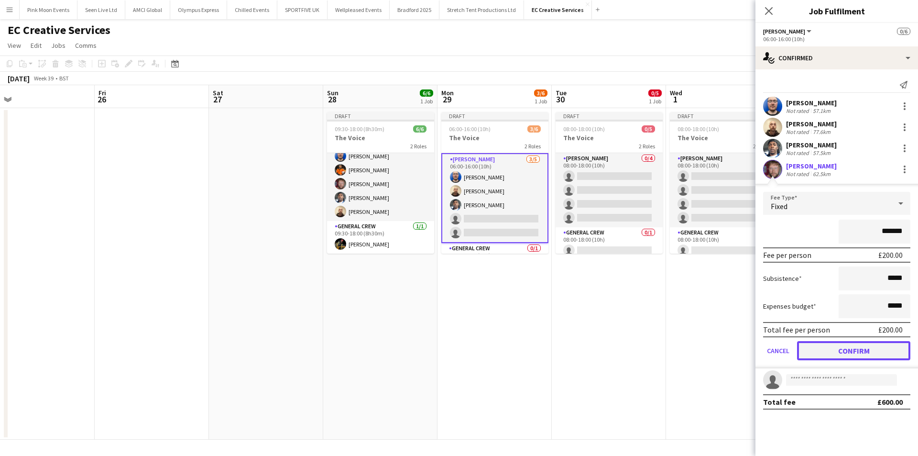
click at [830, 347] on button "Confirm" at bounding box center [853, 350] width 113 height 19
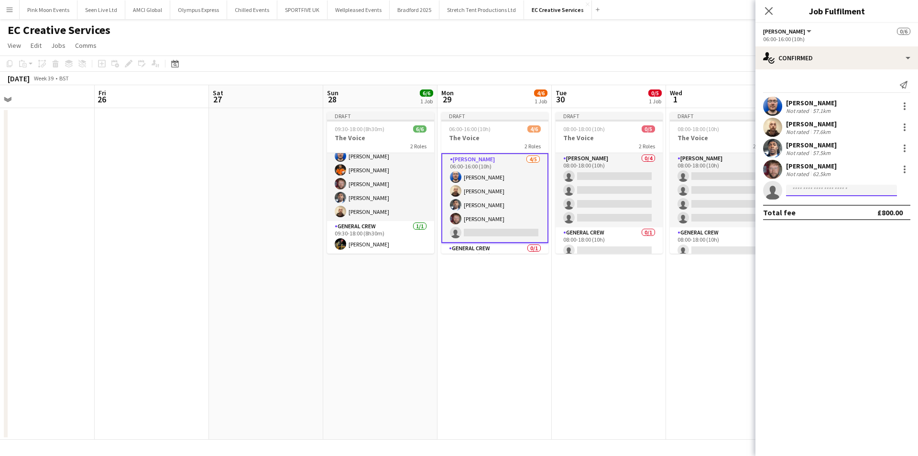
click at [812, 196] on body "Menu Boards Boards Boards All jobs Status Workforce Workforce My Workforce Recr…" at bounding box center [459, 228] width 918 height 456
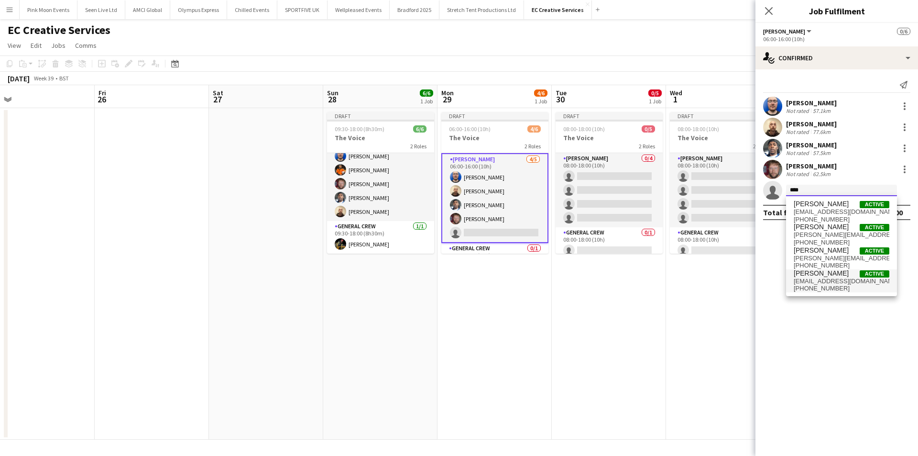
type input "****"
click at [827, 269] on span "[PERSON_NAME]" at bounding box center [821, 273] width 55 height 8
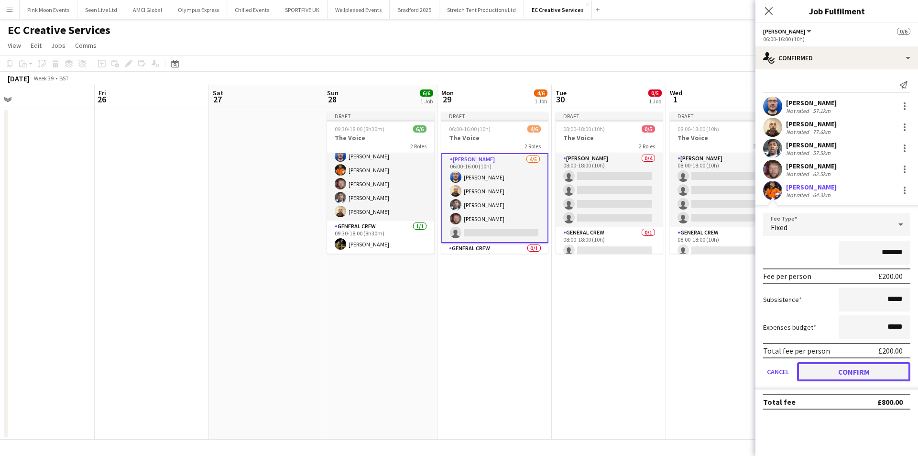
click at [882, 377] on button "Confirm" at bounding box center [853, 371] width 113 height 19
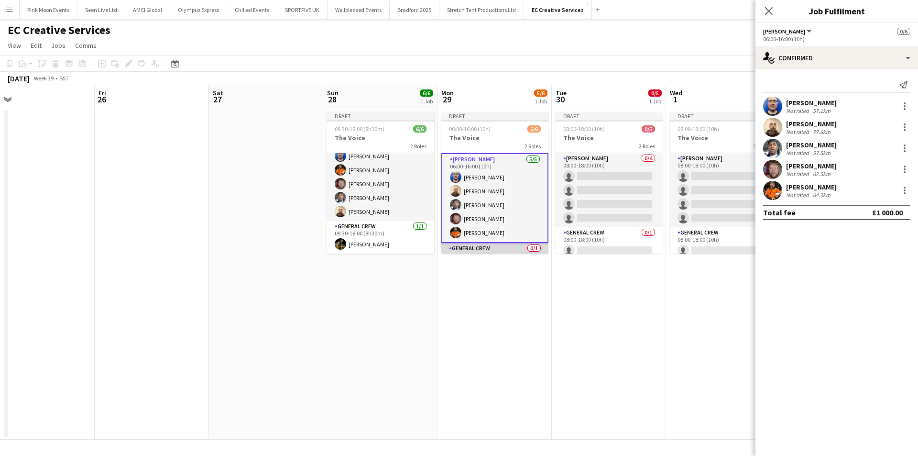
click at [510, 250] on app-card-role "General Crew 0/1 06:00-16:00 (10h) single-neutral-actions" at bounding box center [494, 259] width 107 height 33
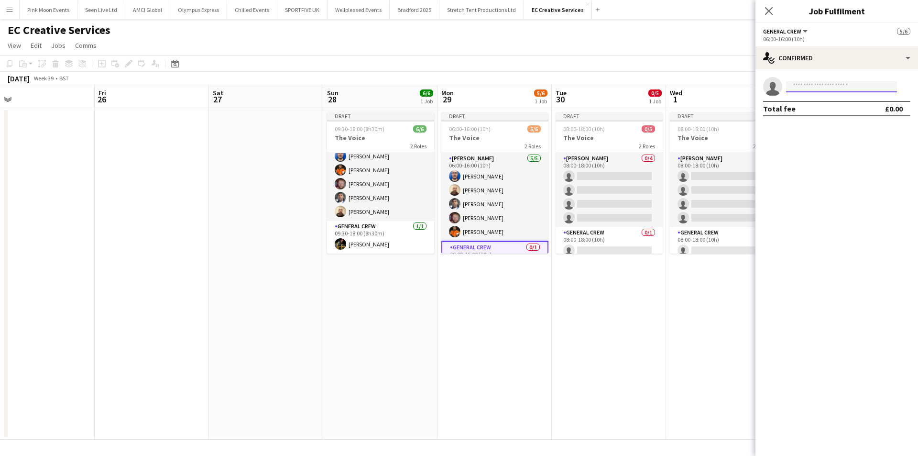
click at [795, 87] on input at bounding box center [841, 86] width 111 height 11
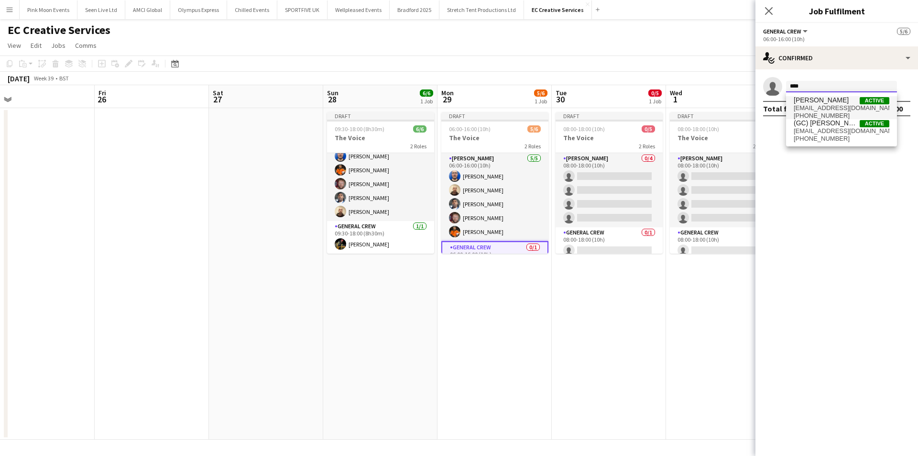
type input "****"
click at [806, 98] on span "[PERSON_NAME]" at bounding box center [821, 100] width 55 height 8
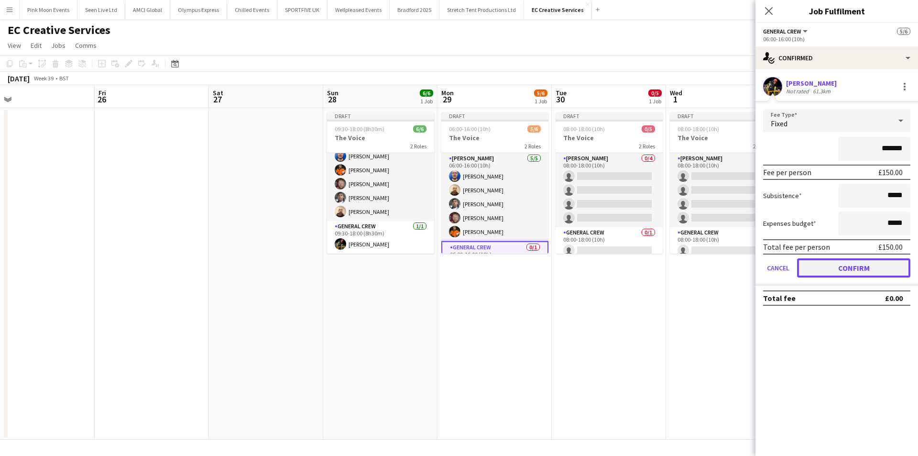
click at [866, 262] on button "Confirm" at bounding box center [853, 267] width 113 height 19
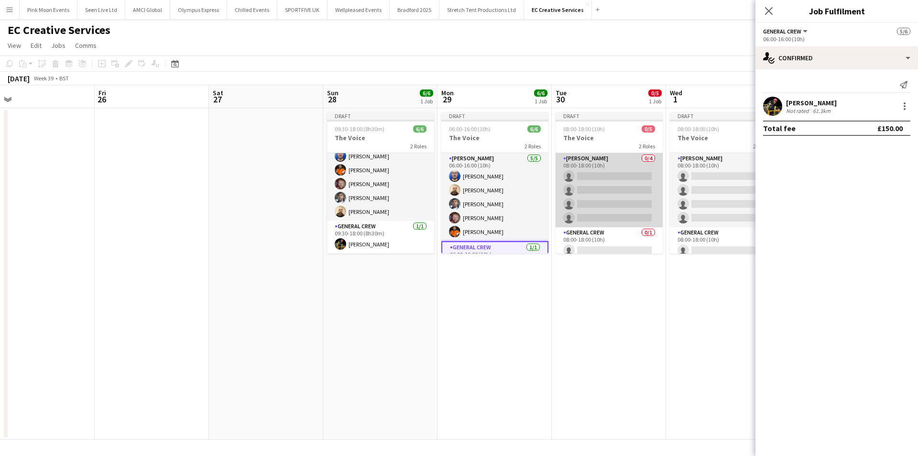
click at [628, 189] on app-card-role "[PERSON_NAME] 0/4 08:00-18:00 (10h) single-neutral-actions single-neutral-actio…" at bounding box center [608, 190] width 107 height 74
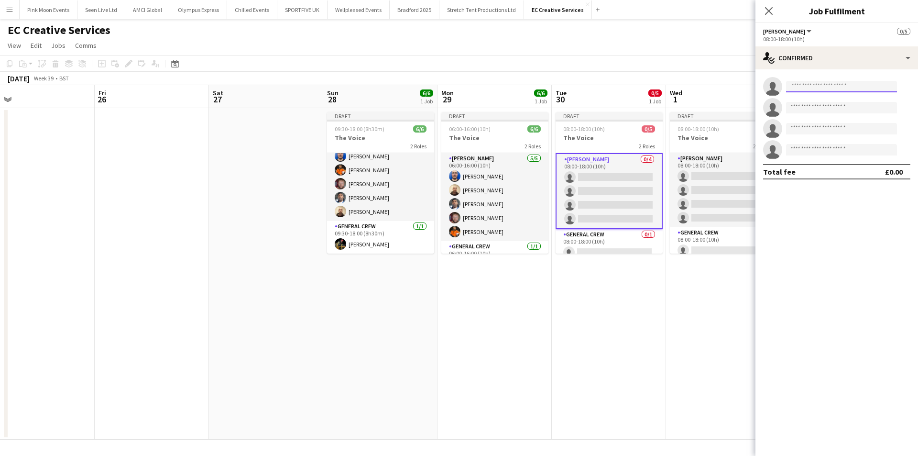
click at [815, 83] on input at bounding box center [841, 86] width 111 height 11
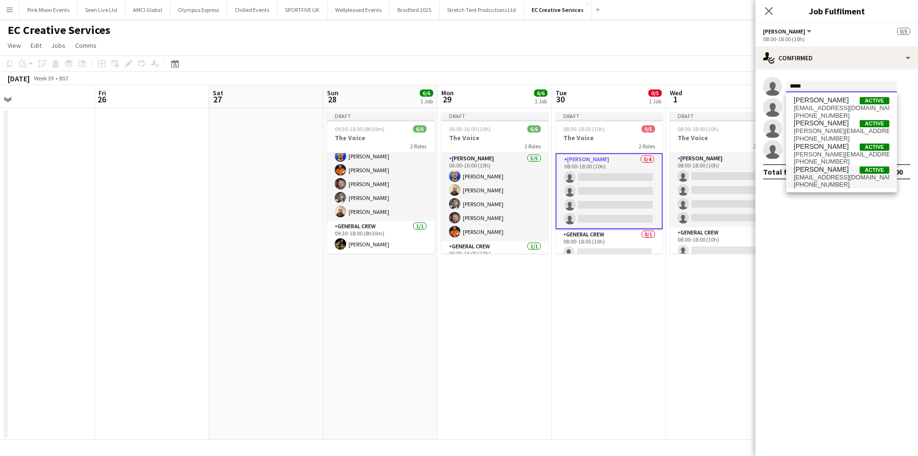
type input "*****"
click at [822, 175] on span "[EMAIL_ADDRESS][DOMAIN_NAME]" at bounding box center [842, 178] width 96 height 8
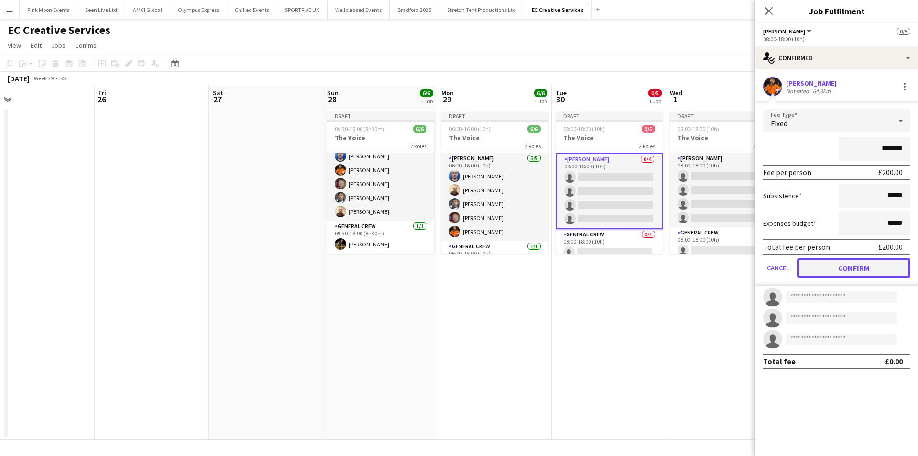
click at [870, 259] on button "Confirm" at bounding box center [853, 267] width 113 height 19
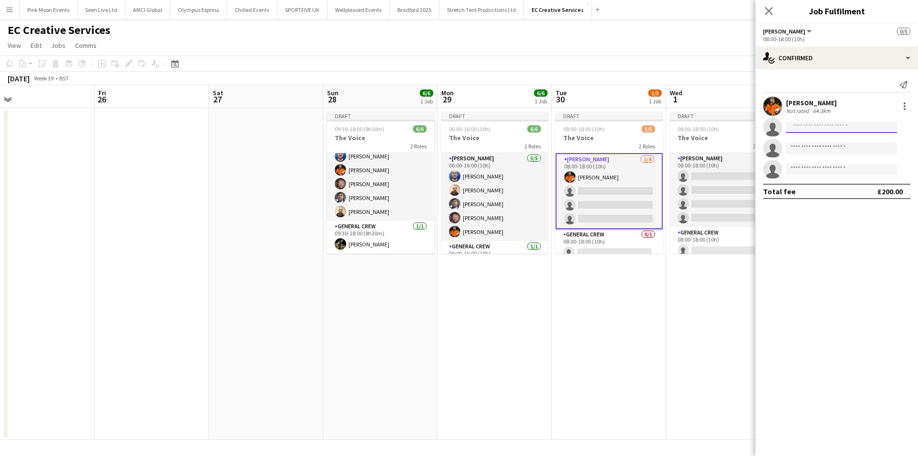
click at [801, 126] on input at bounding box center [841, 126] width 111 height 11
type input "****"
click at [804, 140] on span "[PERSON_NAME]" at bounding box center [821, 141] width 55 height 8
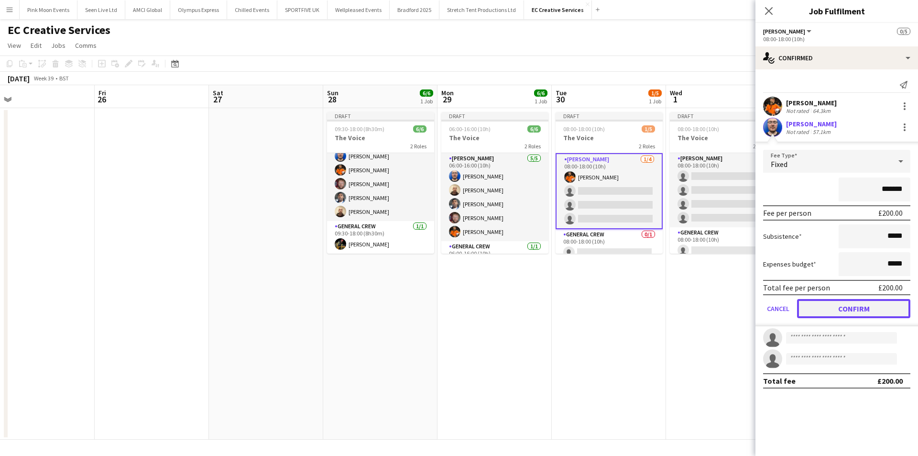
click at [843, 315] on button "Confirm" at bounding box center [853, 308] width 113 height 19
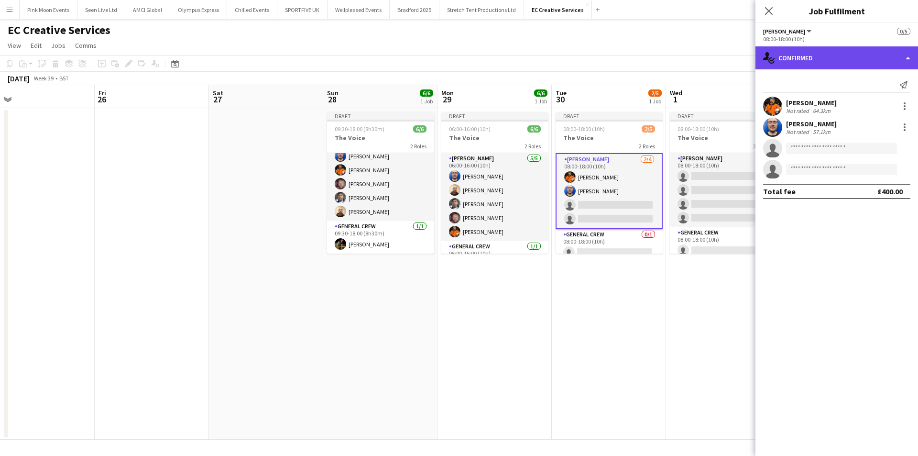
click at [866, 63] on div "single-neutral-actions-check-2 Confirmed" at bounding box center [836, 57] width 163 height 23
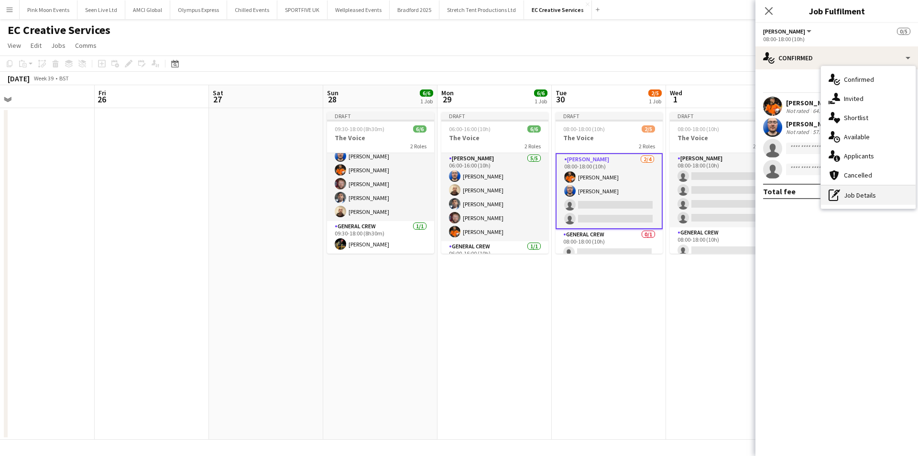
click at [847, 192] on div "pen-write Job Details" at bounding box center [868, 194] width 95 height 19
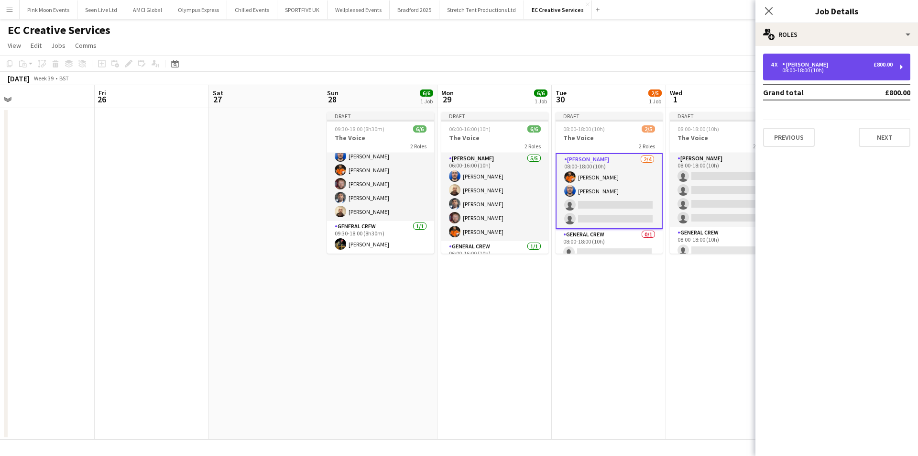
click at [826, 72] on div "08:00-18:00 (10h)" at bounding box center [832, 70] width 122 height 5
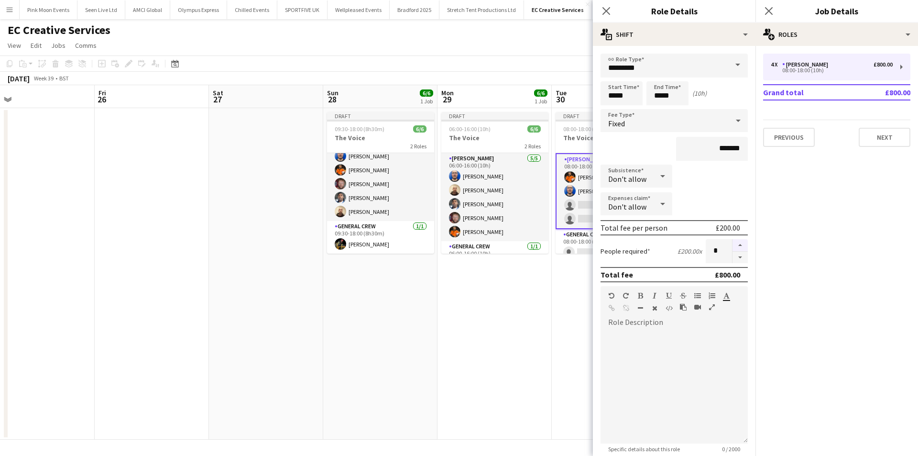
click at [739, 240] on button "button" at bounding box center [739, 245] width 15 height 12
type input "*"
click at [545, 315] on app-date-cell "Draft 06:00-16:00 (10h) 6/6 The Voice 2 Roles [PERSON_NAME] [DATE] 06:00-16:00 …" at bounding box center [494, 273] width 114 height 331
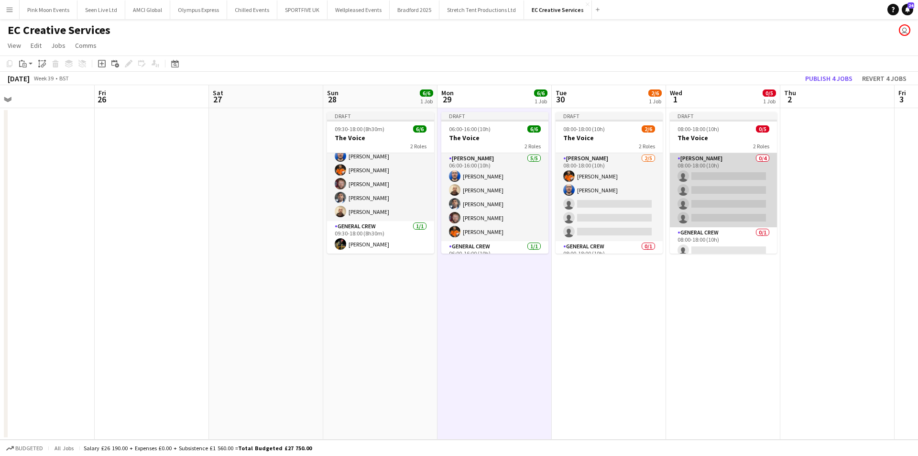
click at [749, 186] on app-card-role "[PERSON_NAME] 0/4 08:00-18:00 (10h) single-neutral-actions single-neutral-actio…" at bounding box center [723, 190] width 107 height 74
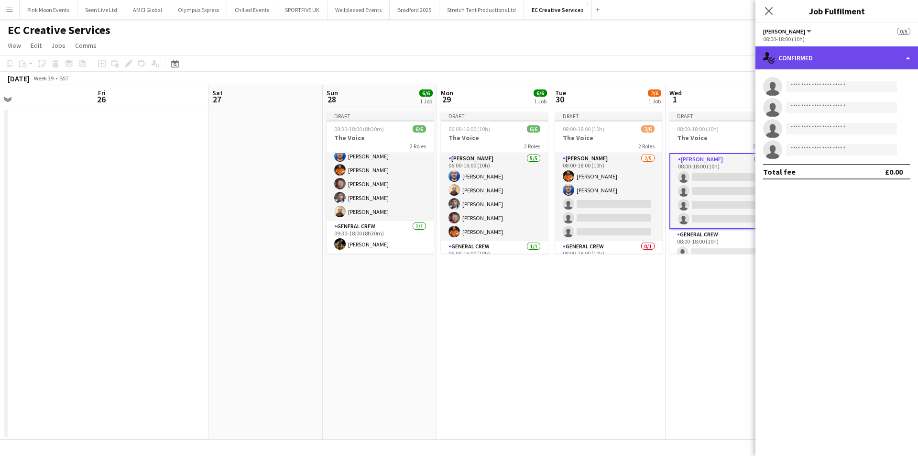
click at [838, 54] on div "single-neutral-actions-check-2 Confirmed" at bounding box center [836, 57] width 163 height 23
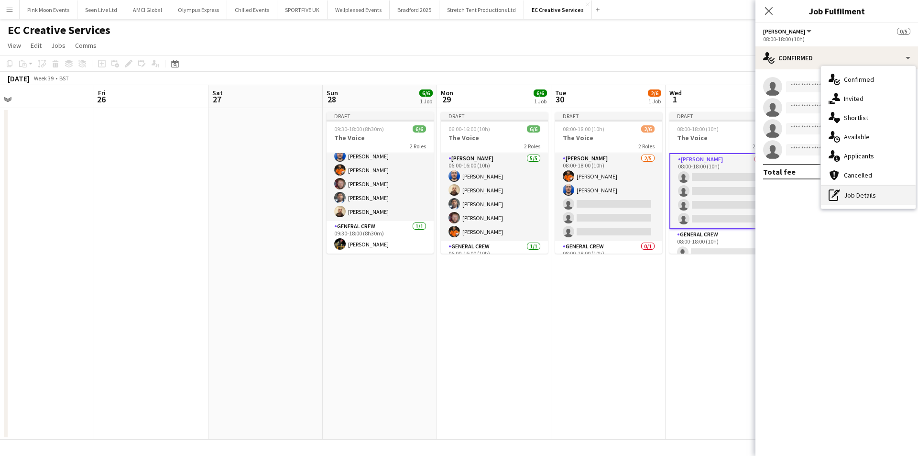
click at [853, 204] on div "pen-write Job Details" at bounding box center [868, 194] width 95 height 19
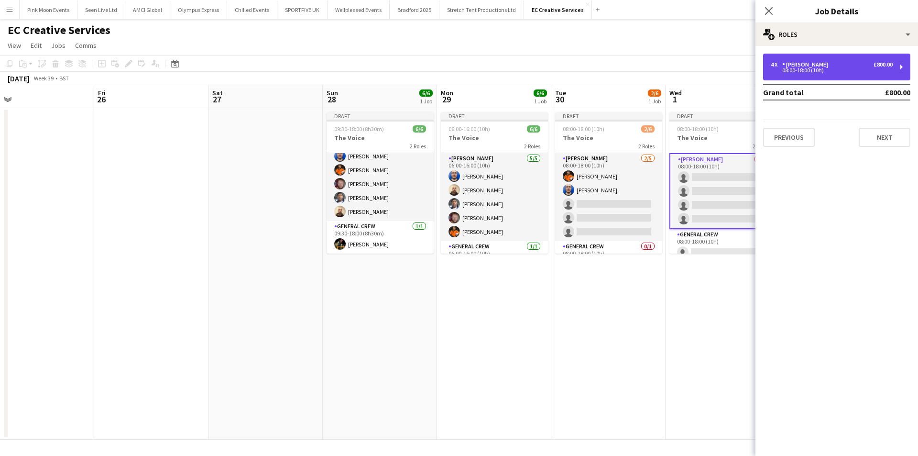
click at [837, 74] on div "4 x [PERSON_NAME] £800.00 08:00-18:00 (10h)" at bounding box center [836, 67] width 147 height 27
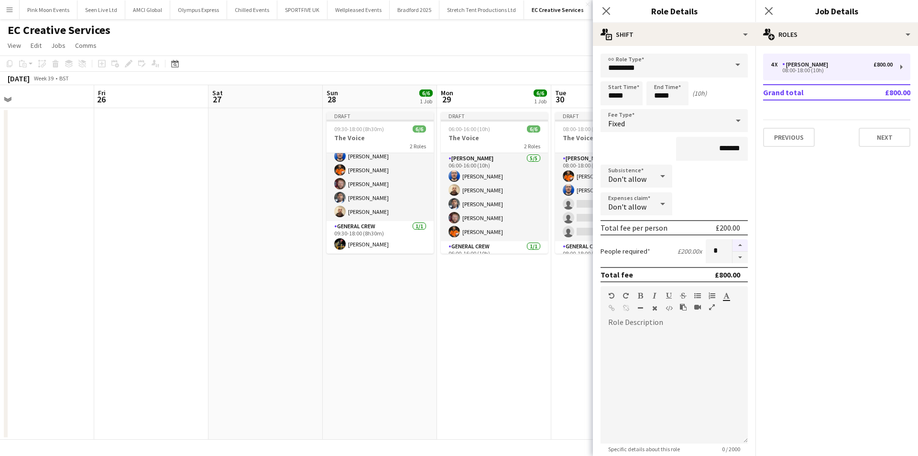
click at [735, 242] on button "button" at bounding box center [739, 245] width 15 height 12
type input "*"
click at [608, 13] on icon at bounding box center [605, 10] width 9 height 9
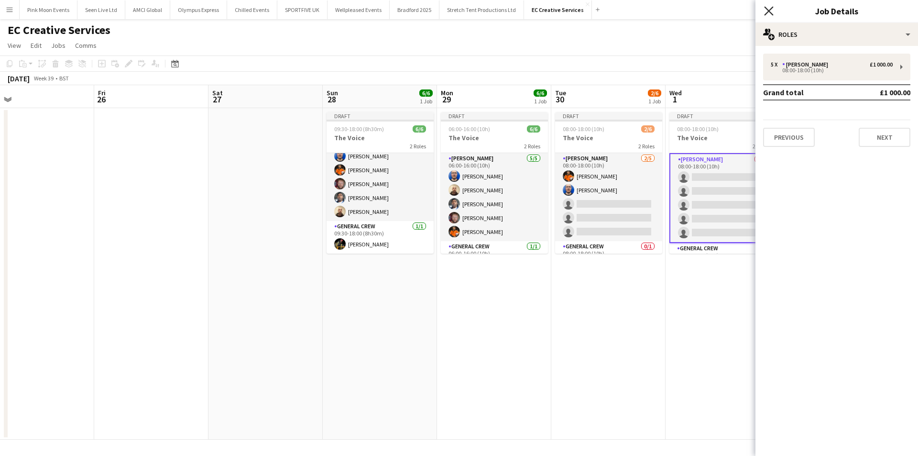
click at [769, 15] on icon "Close pop-in" at bounding box center [768, 10] width 9 height 9
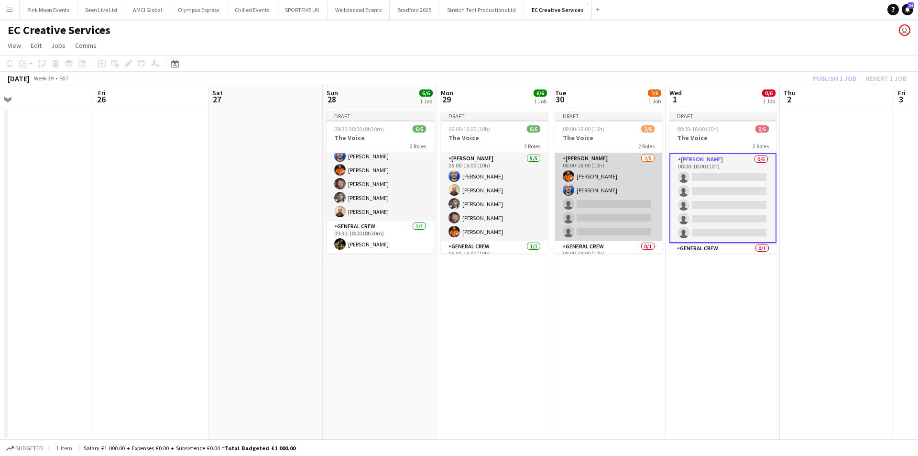
click at [634, 215] on app-card-role "[PERSON_NAME] [DATE] 08:00-18:00 (10h) [PERSON_NAME] [PERSON_NAME] single-neutr…" at bounding box center [608, 197] width 107 height 88
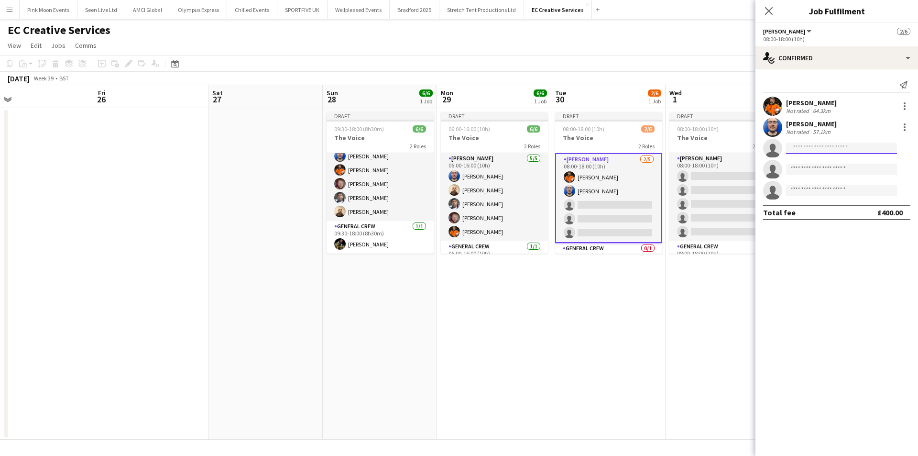
click at [831, 147] on input at bounding box center [841, 147] width 111 height 11
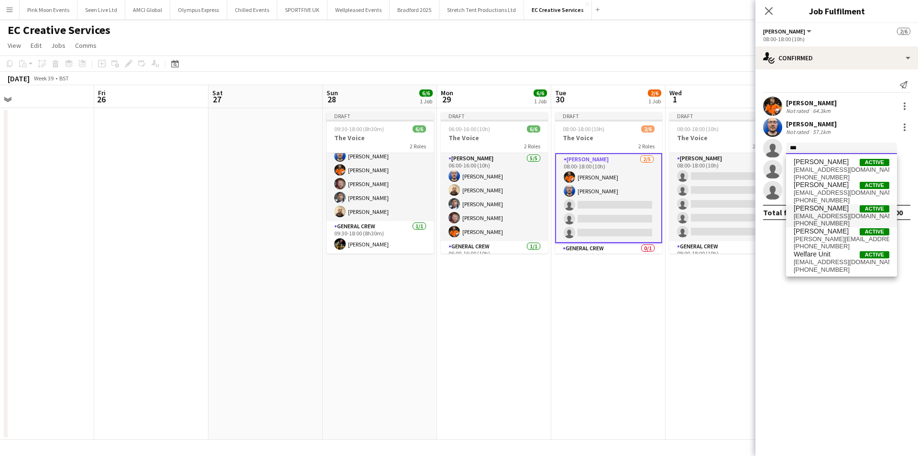
type input "***"
click at [817, 220] on span "[PHONE_NUMBER]" at bounding box center [842, 223] width 96 height 8
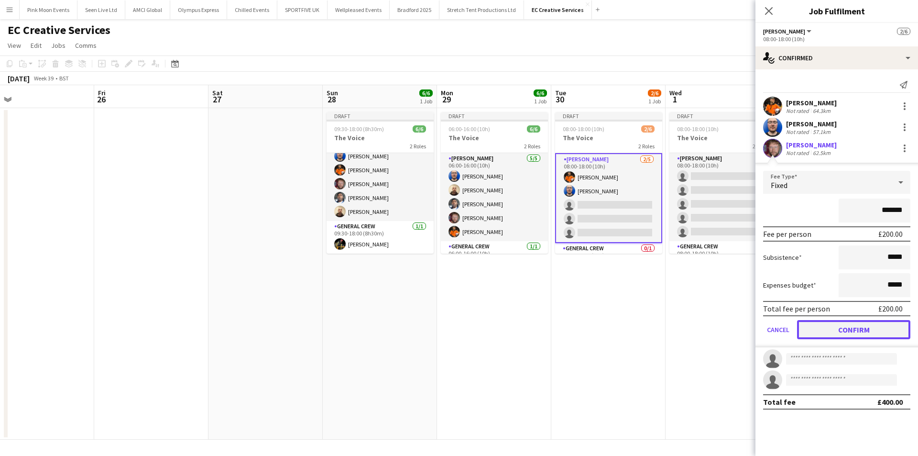
click at [832, 331] on button "Confirm" at bounding box center [853, 329] width 113 height 19
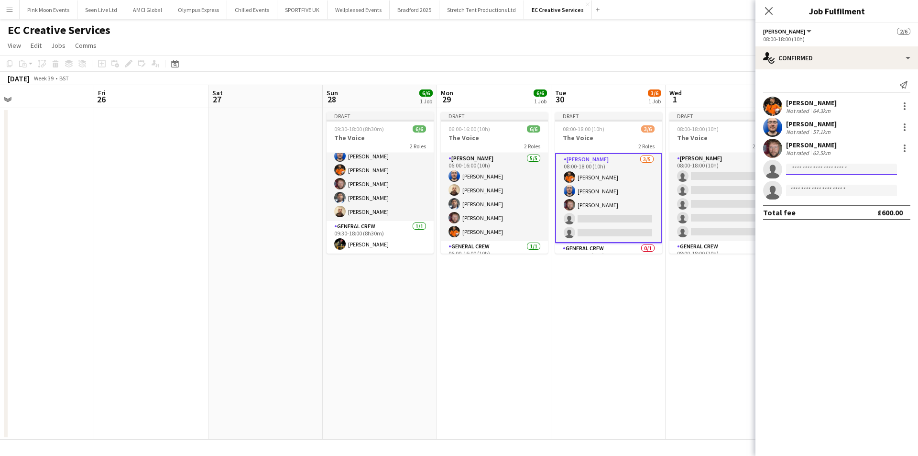
click at [815, 165] on input at bounding box center [841, 168] width 111 height 11
type input "*****"
click at [826, 195] on span "[PHONE_NUMBER]" at bounding box center [842, 199] width 96 height 8
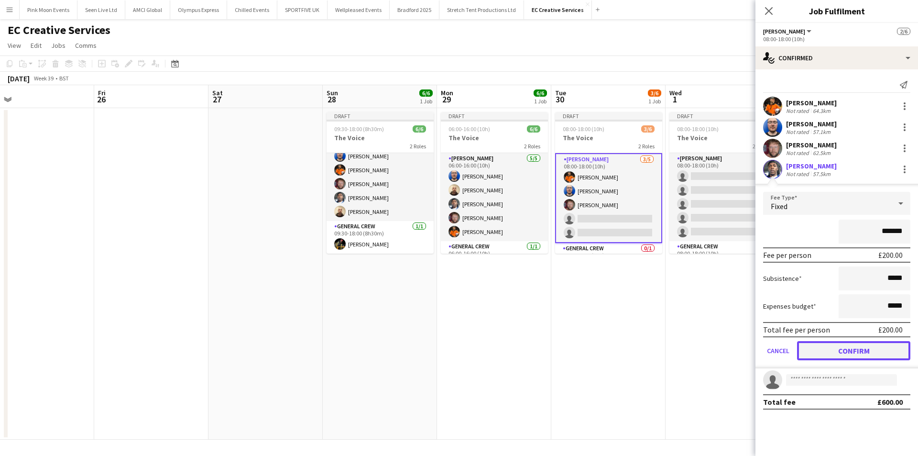
click at [815, 348] on button "Confirm" at bounding box center [853, 350] width 113 height 19
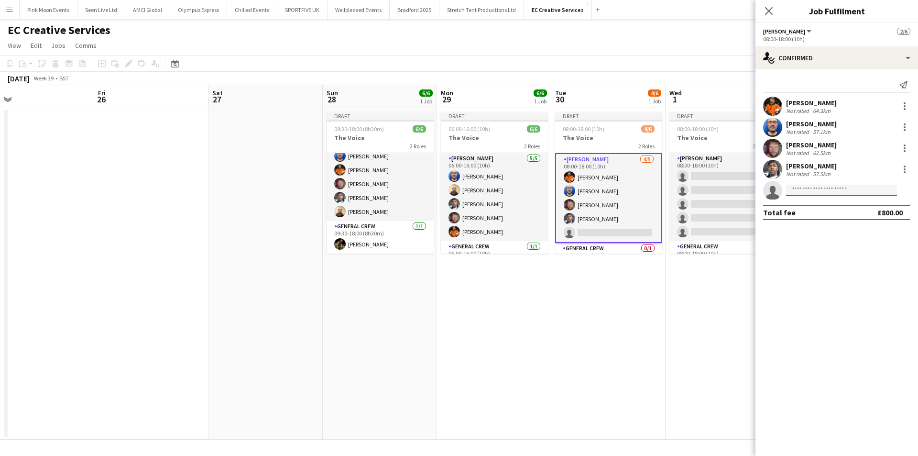
click at [811, 194] on input at bounding box center [841, 190] width 111 height 11
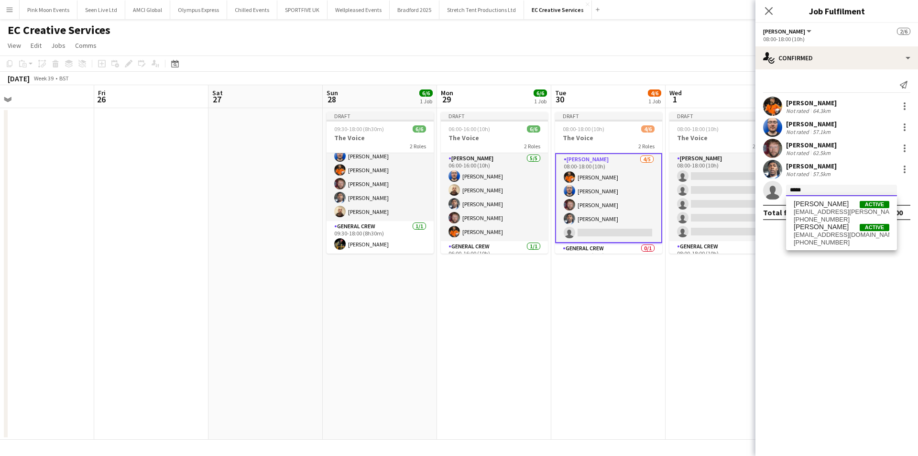
type input "*****"
click at [815, 199] on div "[PERSON_NAME] Active [EMAIL_ADDRESS][PERSON_NAME][PERSON_NAME][DOMAIN_NAME] [PH…" at bounding box center [841, 223] width 111 height 54
click at [815, 205] on span "[PERSON_NAME]" at bounding box center [821, 204] width 55 height 8
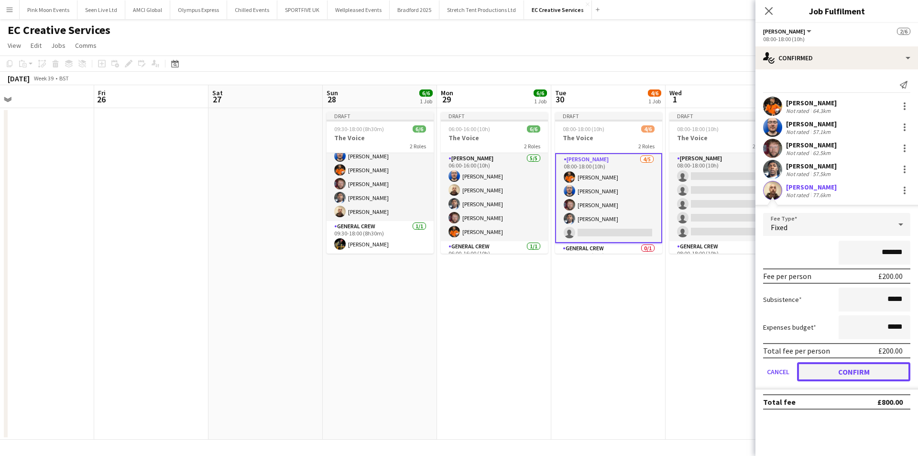
click at [884, 372] on button "Confirm" at bounding box center [853, 371] width 113 height 19
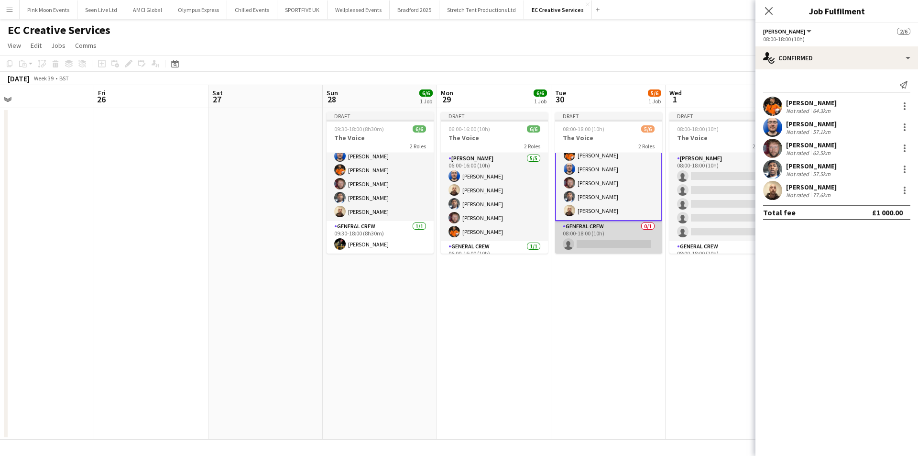
click at [626, 245] on app-card-role "General Crew 0/1 08:00-18:00 (10h) single-neutral-actions" at bounding box center [608, 237] width 107 height 33
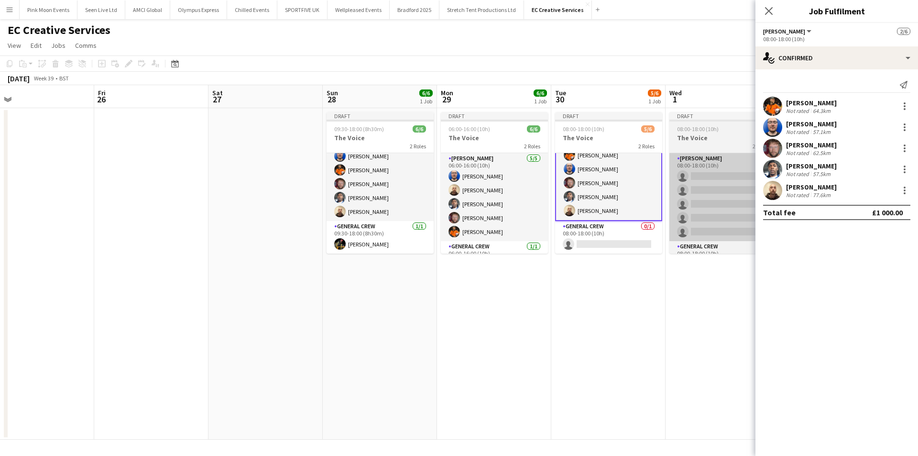
scroll to position [21, 0]
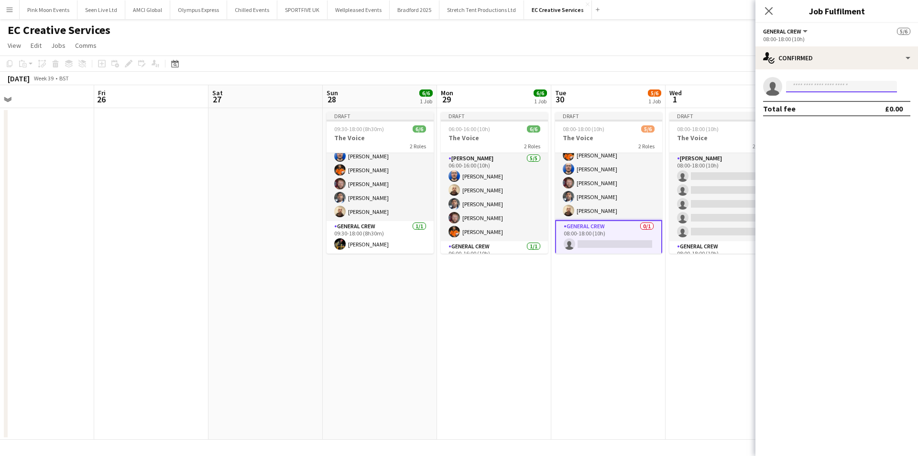
click at [813, 85] on input at bounding box center [841, 86] width 111 height 11
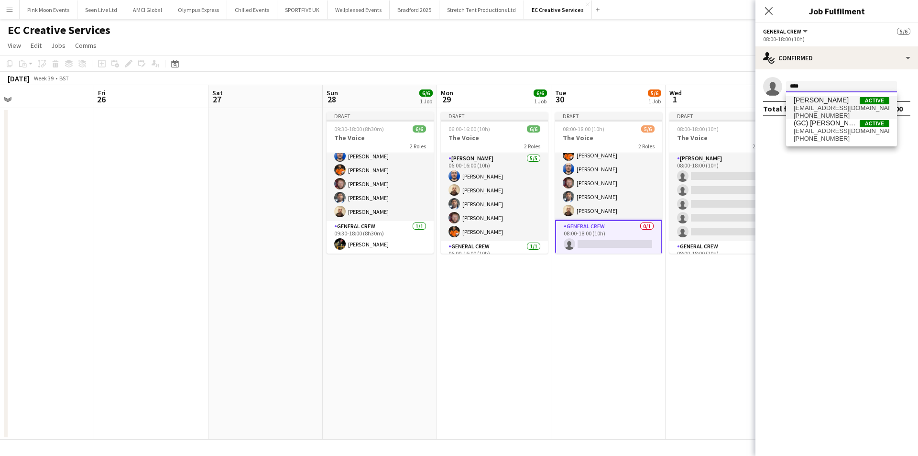
type input "****"
click at [819, 109] on span "[EMAIL_ADDRESS][DOMAIN_NAME]" at bounding box center [842, 108] width 96 height 8
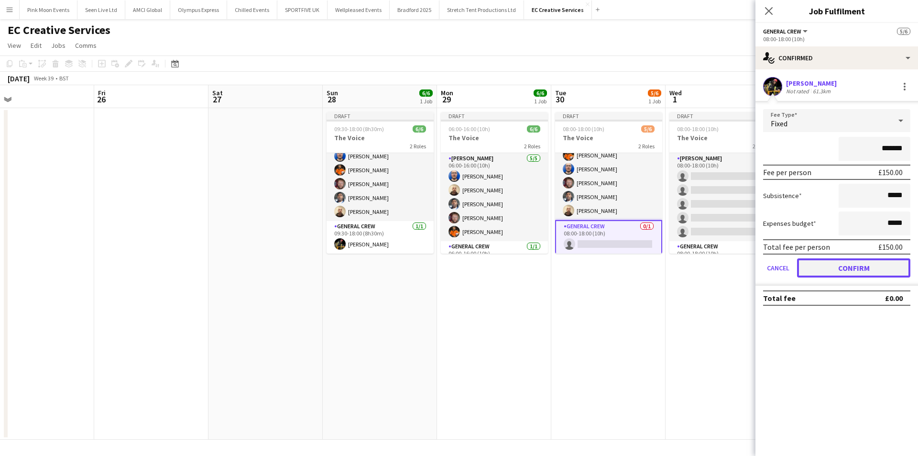
click at [850, 274] on button "Confirm" at bounding box center [853, 267] width 113 height 19
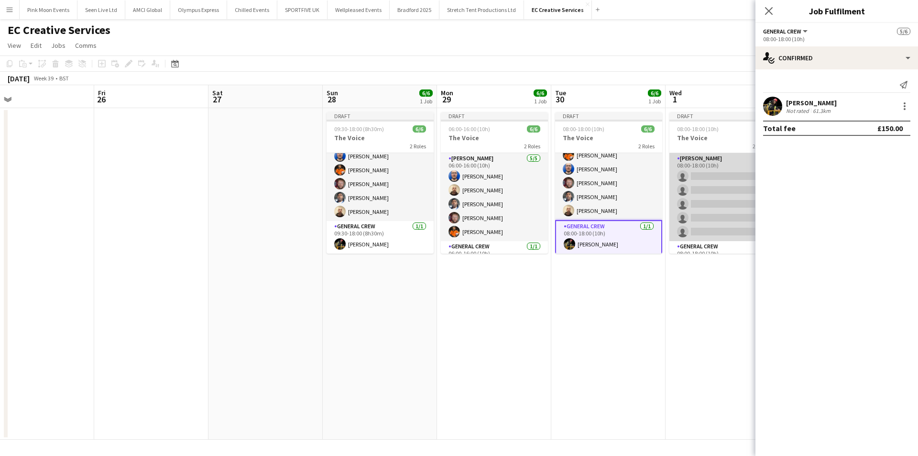
click at [702, 192] on app-card-role "[PERSON_NAME] 0/5 08:00-18:00 (10h) single-neutral-actions single-neutral-actio…" at bounding box center [722, 197] width 107 height 88
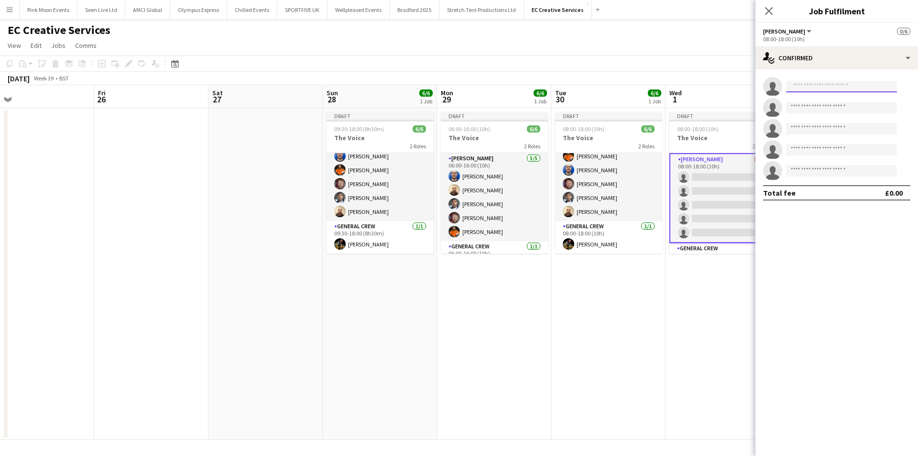
click at [823, 88] on input at bounding box center [841, 86] width 111 height 11
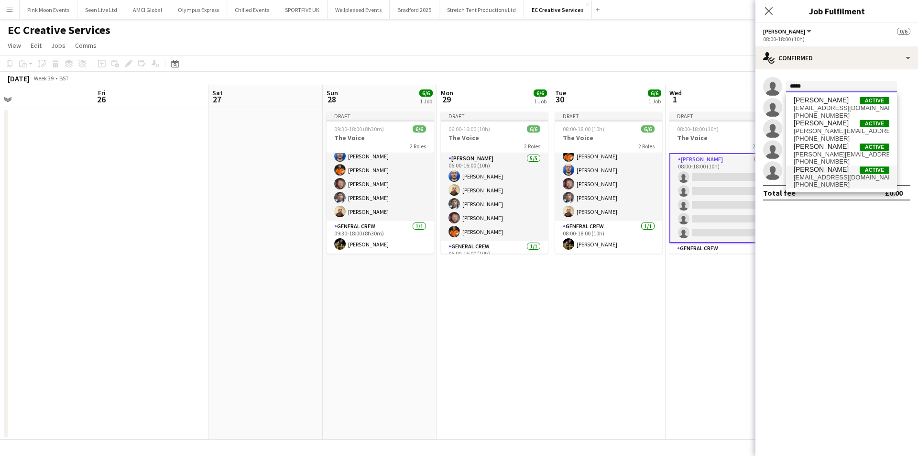
type input "*****"
drag, startPoint x: 826, startPoint y: 175, endPoint x: 830, endPoint y: 170, distance: 6.5
click at [826, 175] on span "[EMAIL_ADDRESS][DOMAIN_NAME]" at bounding box center [842, 178] width 96 height 8
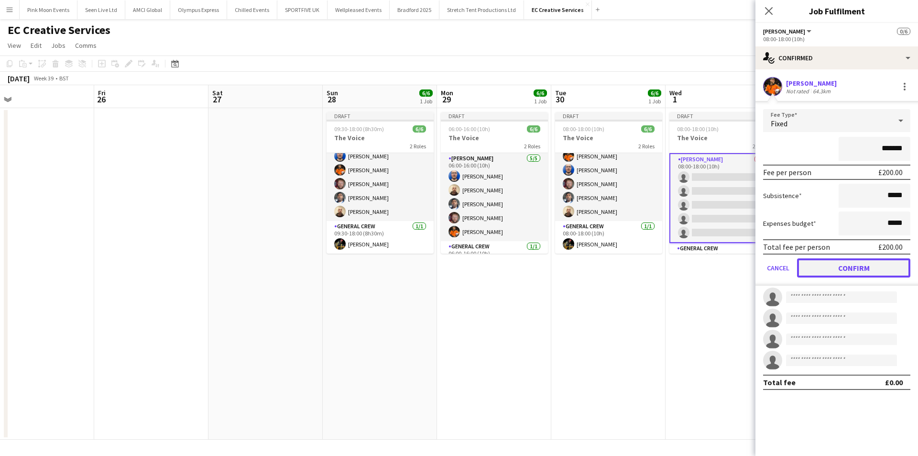
click at [860, 270] on button "Confirm" at bounding box center [853, 267] width 113 height 19
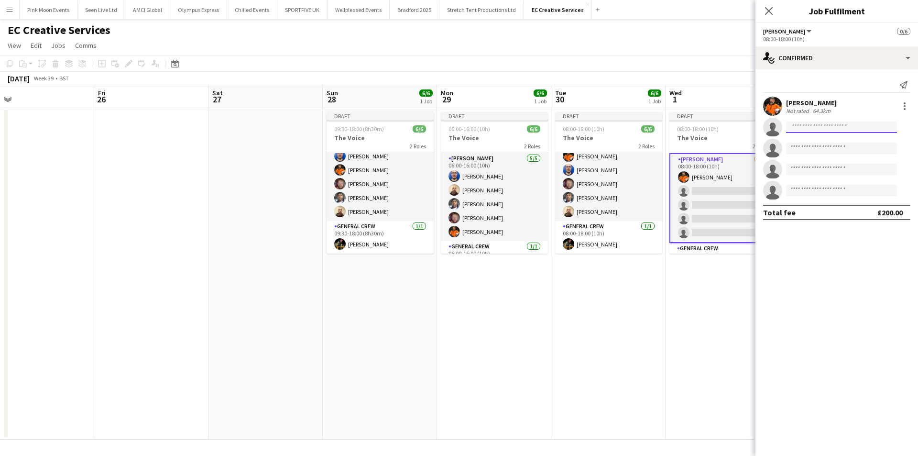
click at [819, 125] on input at bounding box center [841, 126] width 111 height 11
type input "****"
click at [823, 143] on span "[PERSON_NAME]" at bounding box center [821, 141] width 55 height 8
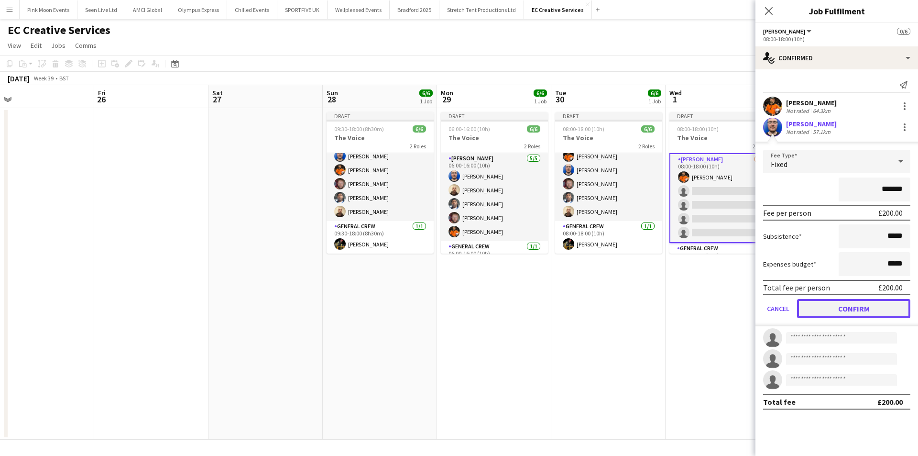
click at [868, 315] on button "Confirm" at bounding box center [853, 308] width 113 height 19
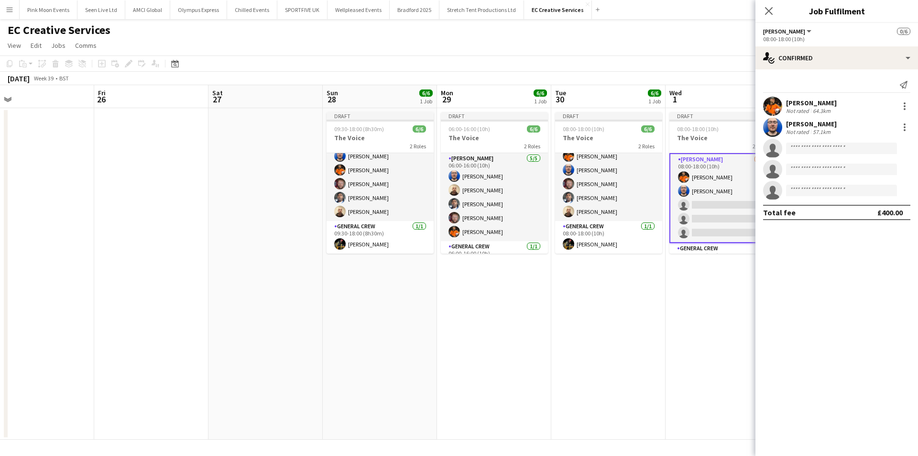
click at [815, 137] on div "[PERSON_NAME] Not rated 64.3km [PERSON_NAME] Not rated 57.1km single-neutral-ac…" at bounding box center [836, 148] width 163 height 103
click at [808, 150] on input at bounding box center [841, 147] width 111 height 11
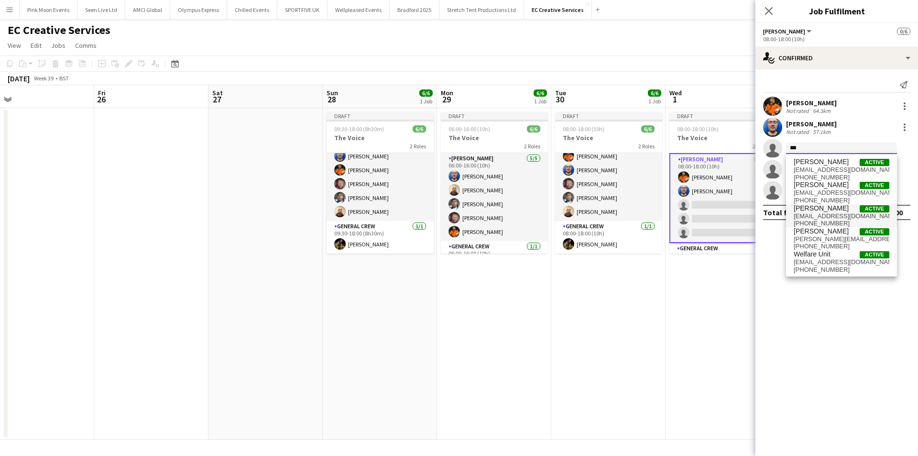
type input "***"
click at [836, 222] on span "[PHONE_NUMBER]" at bounding box center [842, 223] width 96 height 8
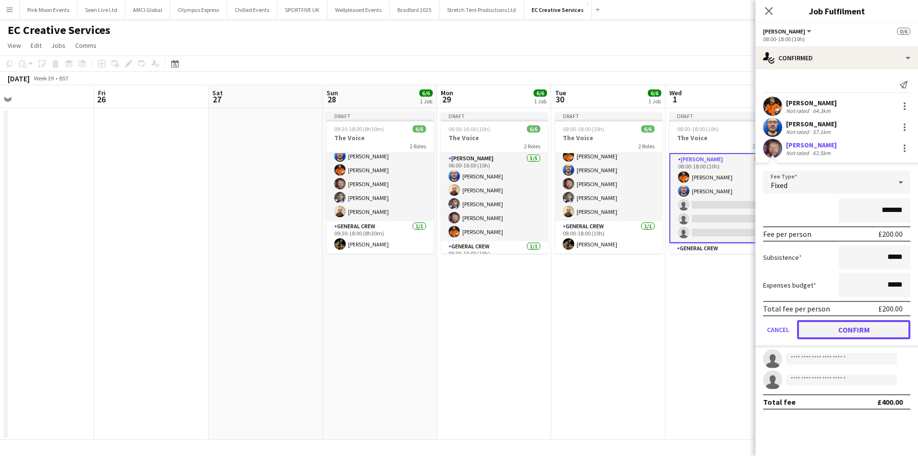
click at [843, 321] on button "Confirm" at bounding box center [853, 329] width 113 height 19
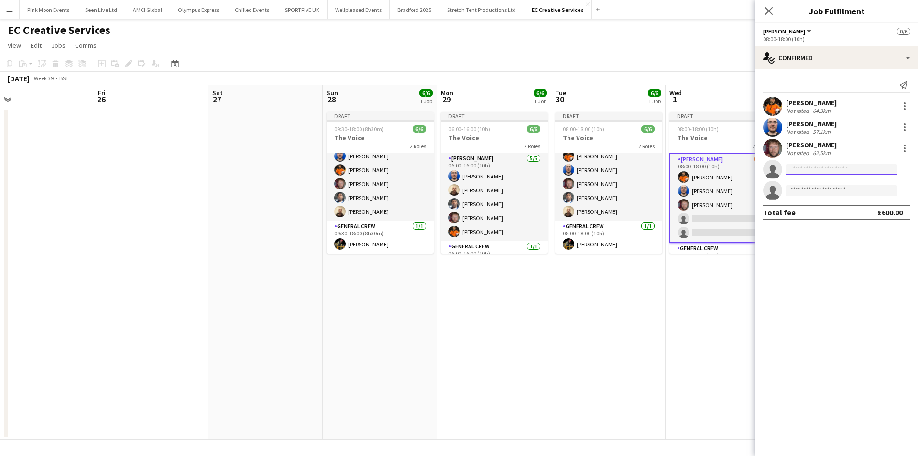
click at [814, 170] on input at bounding box center [841, 168] width 111 height 11
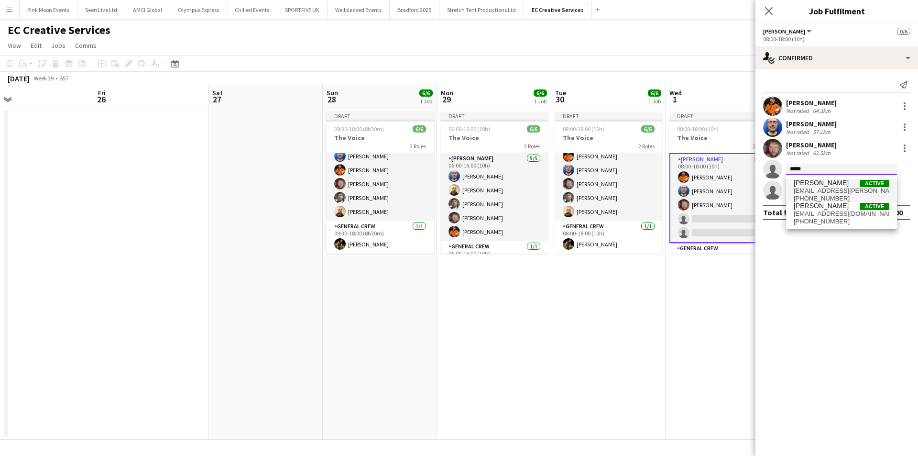
type input "*****"
click at [821, 182] on span "[PERSON_NAME]" at bounding box center [821, 183] width 55 height 8
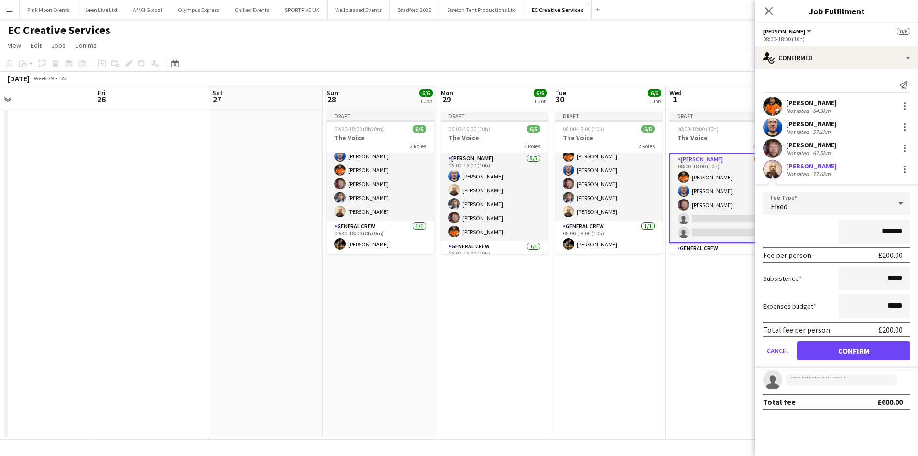
click at [854, 340] on form "Fee Type Fixed ******* Fee per person £200.00 Subsistence ***** Expenses budget…" at bounding box center [836, 280] width 163 height 176
click at [854, 342] on button "Confirm" at bounding box center [853, 350] width 113 height 19
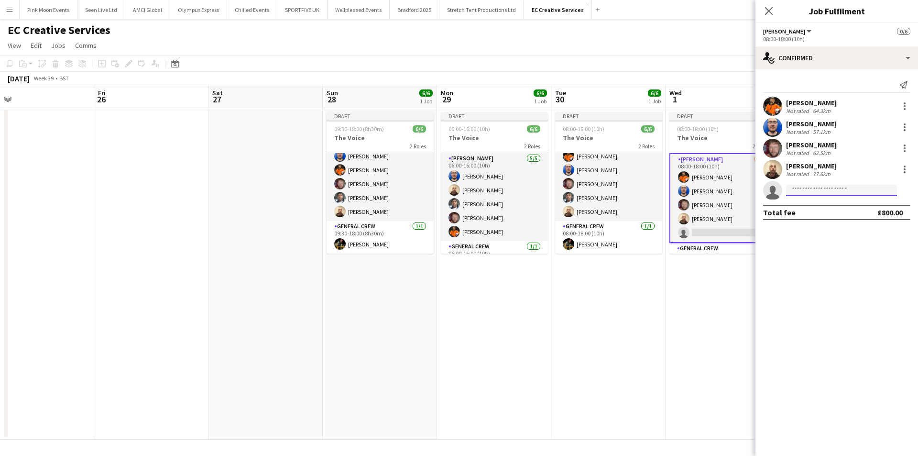
click at [837, 195] on input at bounding box center [841, 190] width 111 height 11
type input "*****"
click at [834, 206] on span "[PERSON_NAME]" at bounding box center [821, 204] width 55 height 8
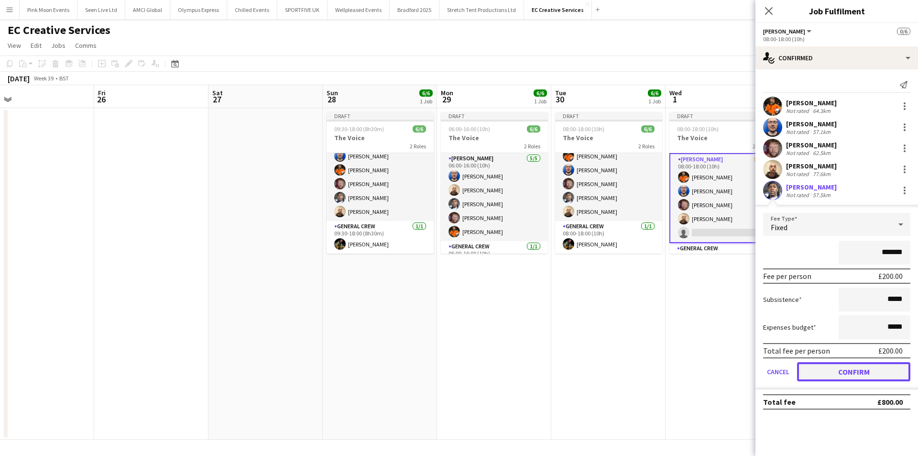
click at [839, 372] on button "Confirm" at bounding box center [853, 371] width 113 height 19
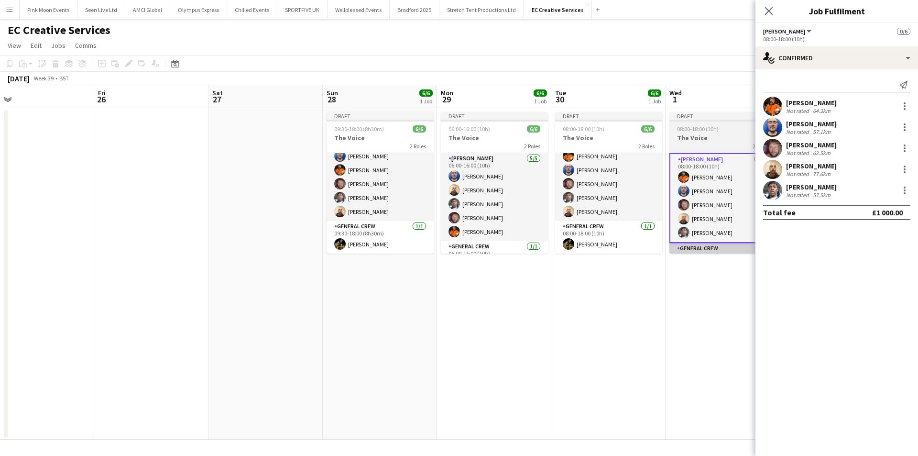
click at [722, 253] on app-card-role "General Crew 0/1 08:00-18:00 (10h) single-neutral-actions" at bounding box center [722, 259] width 107 height 33
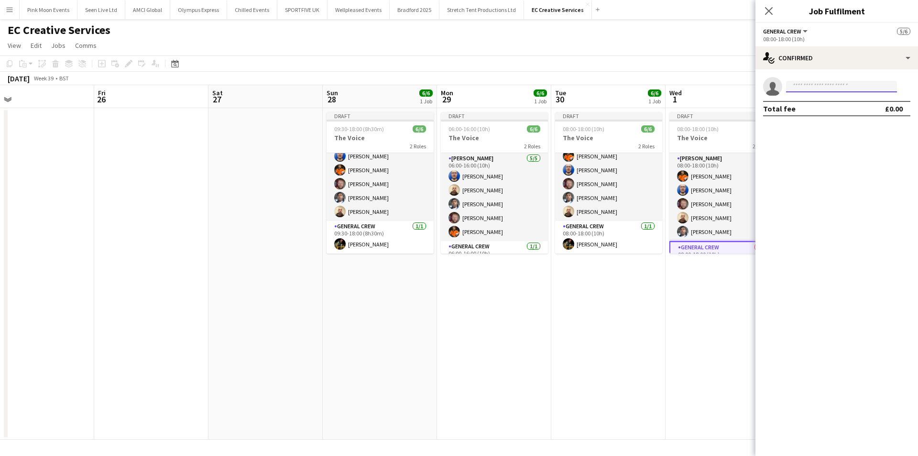
click at [810, 88] on input at bounding box center [841, 86] width 111 height 11
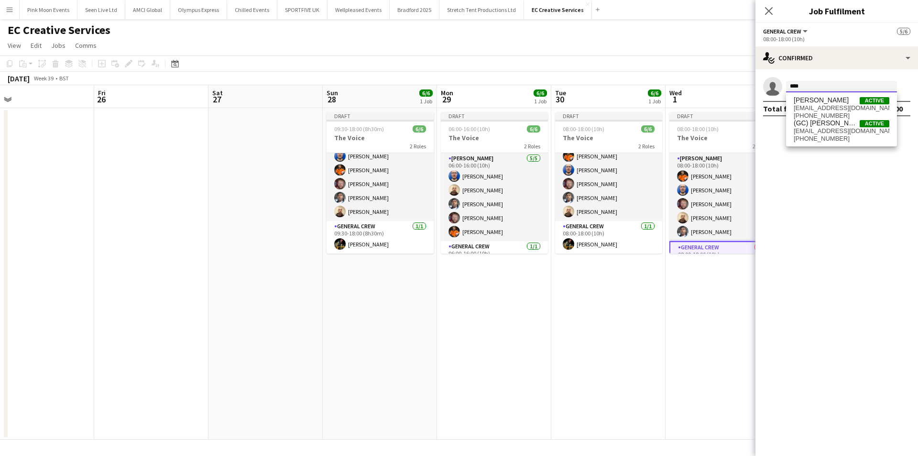
type input "****"
click at [813, 96] on div "[PERSON_NAME] Active [EMAIL_ADDRESS][DOMAIN_NAME] [PHONE_NUMBER] (GC) [PERSON_N…" at bounding box center [841, 119] width 111 height 54
click at [813, 98] on span "[PERSON_NAME]" at bounding box center [821, 100] width 55 height 8
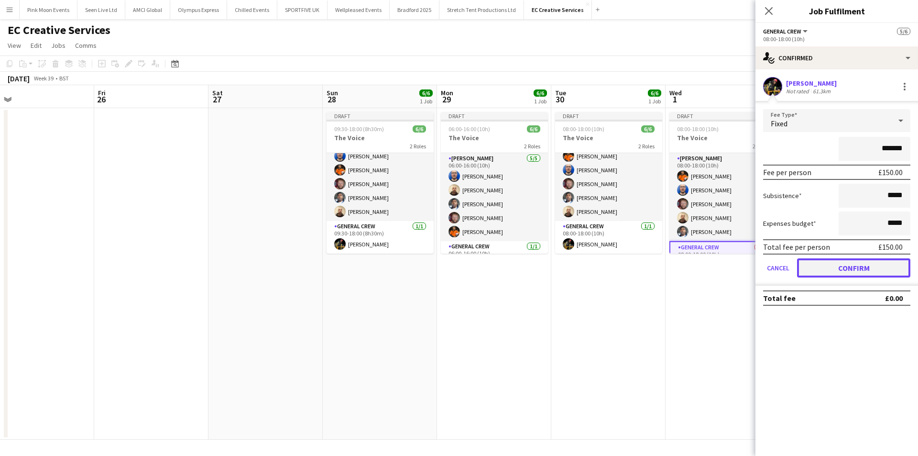
click at [834, 265] on button "Confirm" at bounding box center [853, 267] width 113 height 19
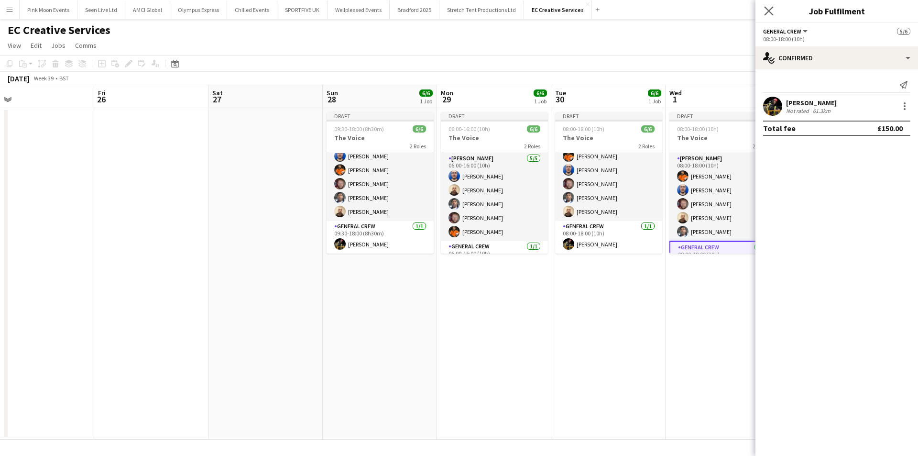
click at [762, 5] on app-icon "Close pop-in" at bounding box center [769, 11] width 14 height 14
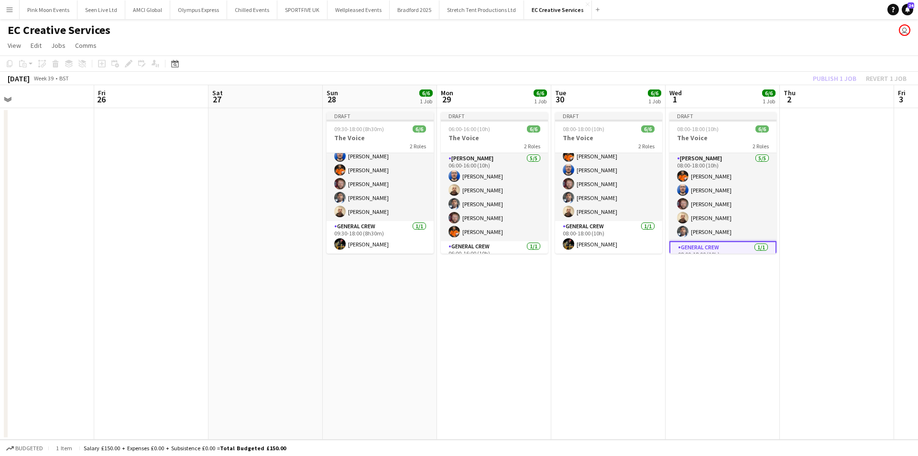
click at [831, 77] on div "Publish 1 job Revert 1 job" at bounding box center [859, 78] width 117 height 12
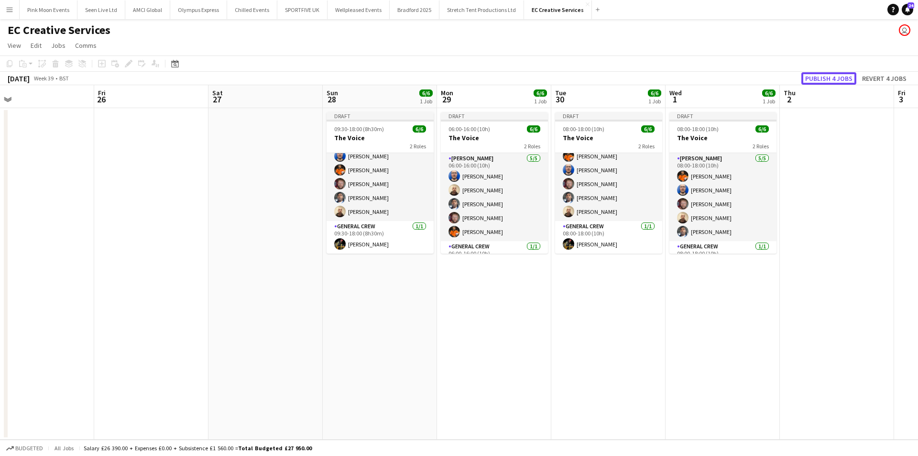
click at [831, 77] on button "Publish 4 jobs" at bounding box center [828, 78] width 55 height 12
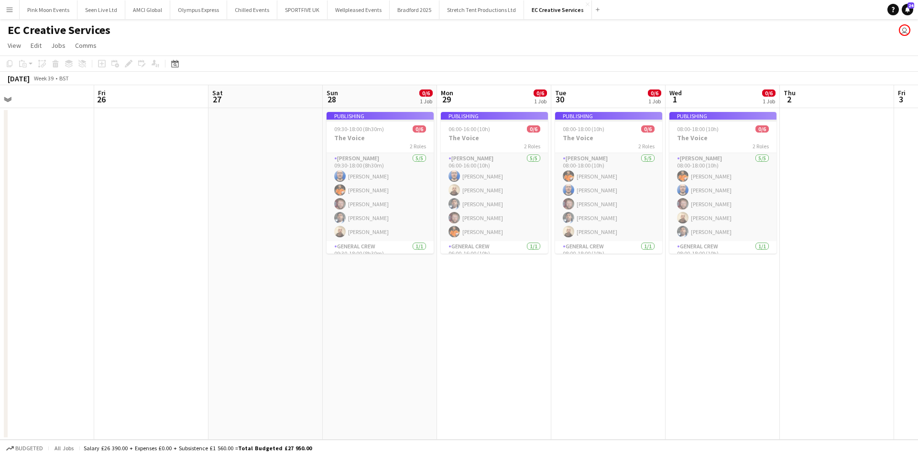
click at [383, 141] on app-job-card "Publishing 09:30-18:00 (8h30m) 0/6 The Voice 2 Roles [PERSON_NAME] [DATE] 09:30…" at bounding box center [379, 182] width 107 height 141
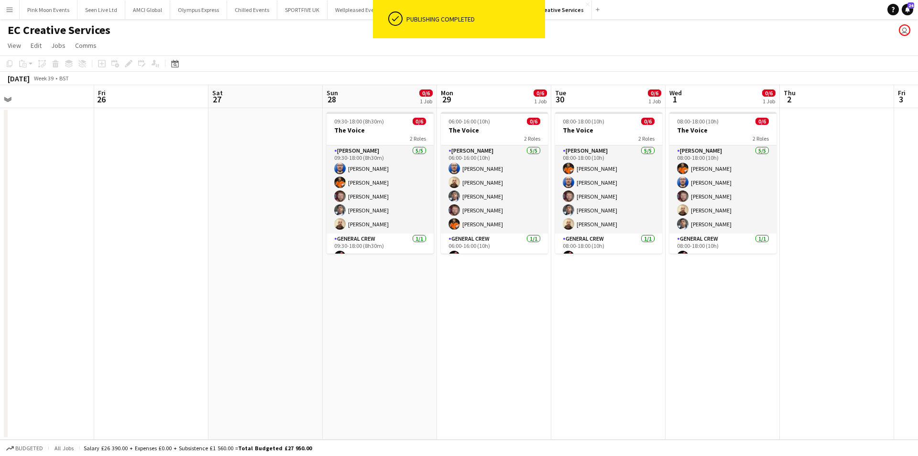
click at [327, 103] on span "28" at bounding box center [331, 99] width 13 height 11
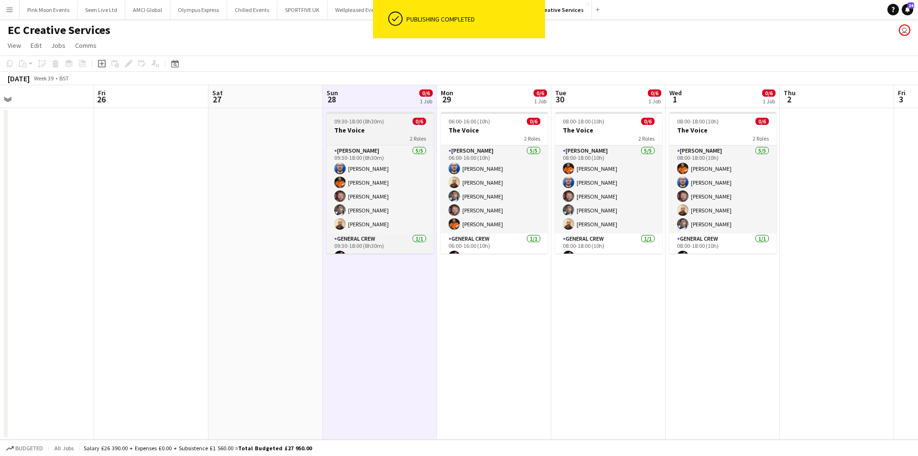
click at [336, 122] on span "09:30-18:00 (8h30m)" at bounding box center [359, 121] width 50 height 7
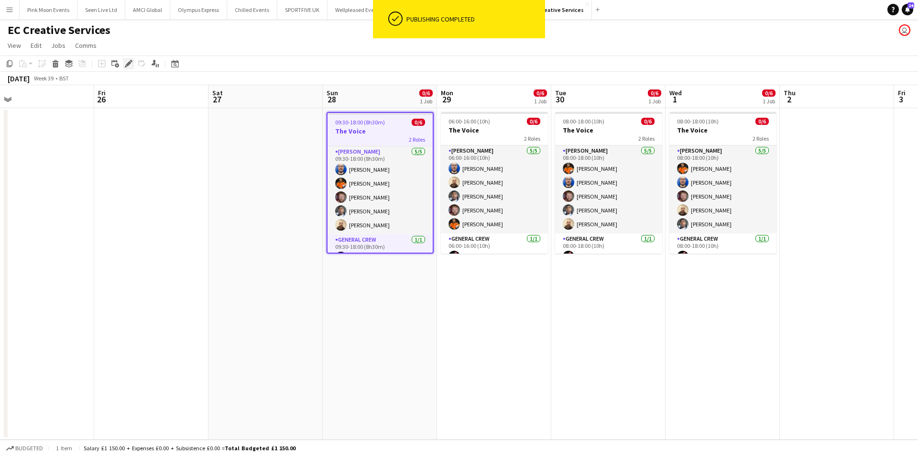
click at [127, 64] on icon at bounding box center [128, 63] width 5 height 5
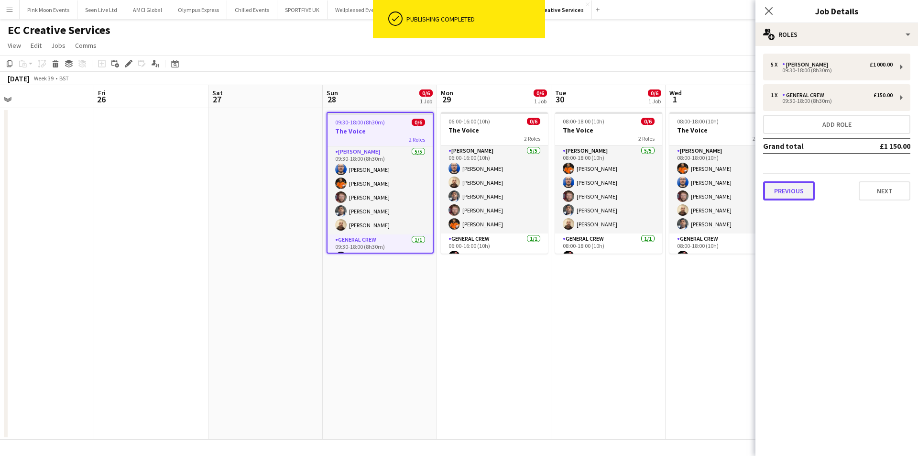
click at [811, 189] on button "Previous" at bounding box center [789, 190] width 52 height 19
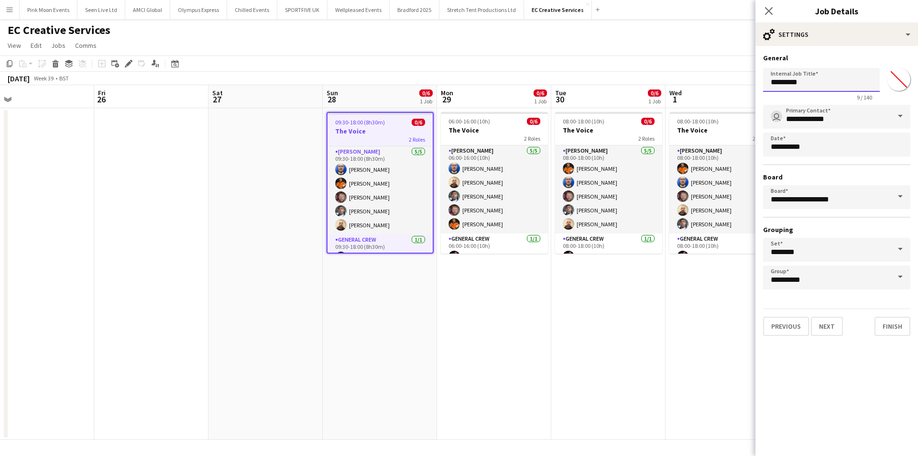
click at [838, 85] on input "*********" at bounding box center [821, 80] width 117 height 24
drag, startPoint x: 869, startPoint y: 88, endPoint x: 669, endPoint y: 98, distance: 199.6
click at [669, 98] on body "Menu Boards Boards Boards All jobs Status Workforce Workforce My Workforce Recr…" at bounding box center [459, 228] width 918 height 456
click at [520, 118] on div "06:00-16:00 (10h) 0/6" at bounding box center [494, 121] width 107 height 7
type input "*********"
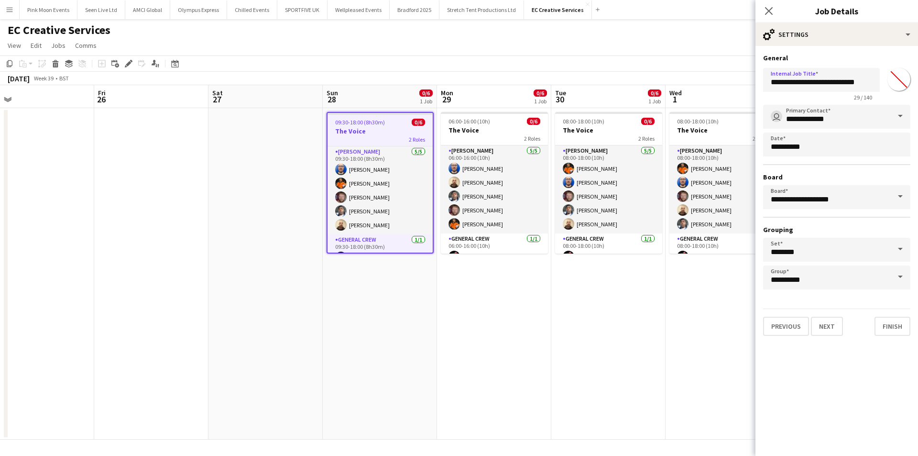
type input "*******"
type input "**********"
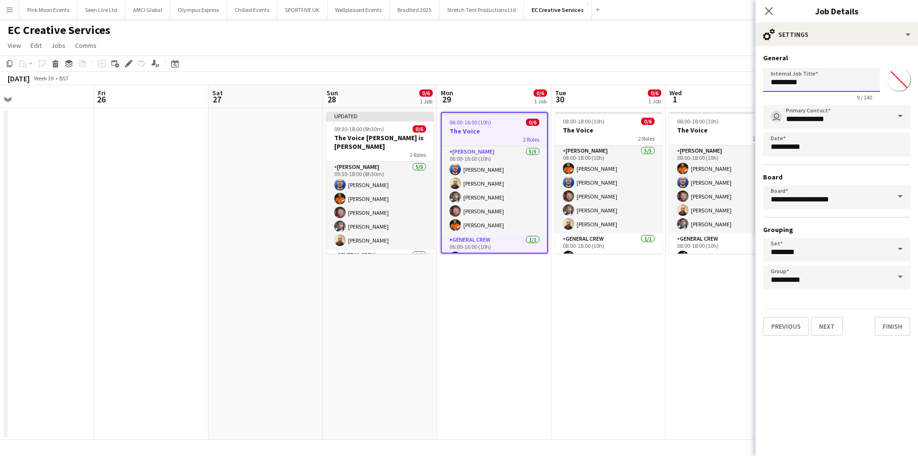
click at [808, 81] on input "*********" at bounding box center [821, 80] width 117 height 24
paste input "**********"
drag, startPoint x: 631, startPoint y: 125, endPoint x: 635, endPoint y: 124, distance: 5.0
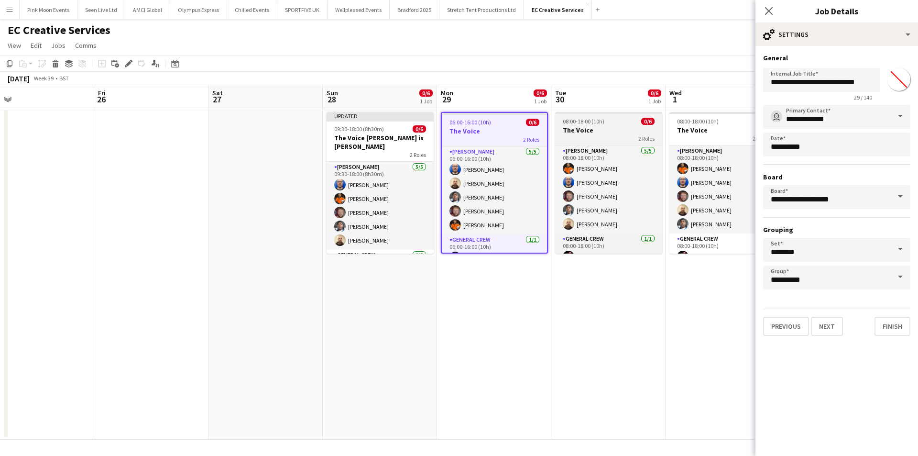
click at [632, 125] on app-job-card "08:00-18:00 (10h) 0/6 The Voice 2 Roles [PERSON_NAME] [DATE] 08:00-18:00 (10h) …" at bounding box center [608, 182] width 107 height 141
type input "*********"
type input "*******"
type input "**********"
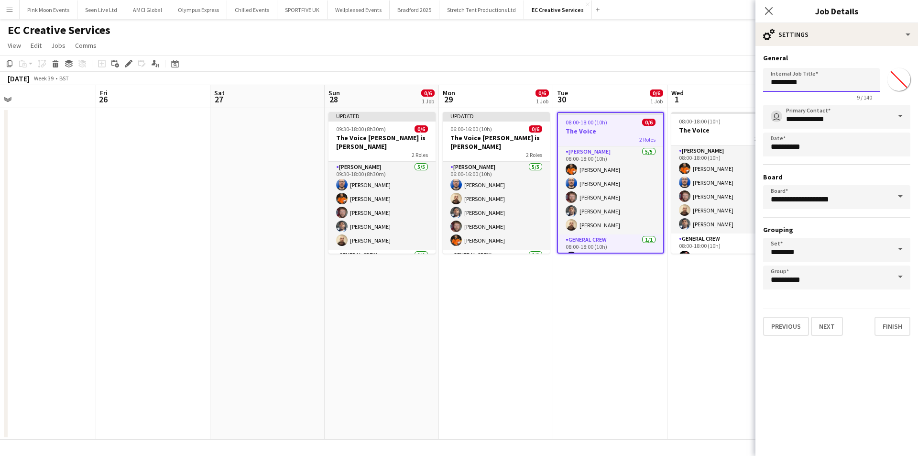
click at [806, 88] on input "*********" at bounding box center [821, 80] width 117 height 24
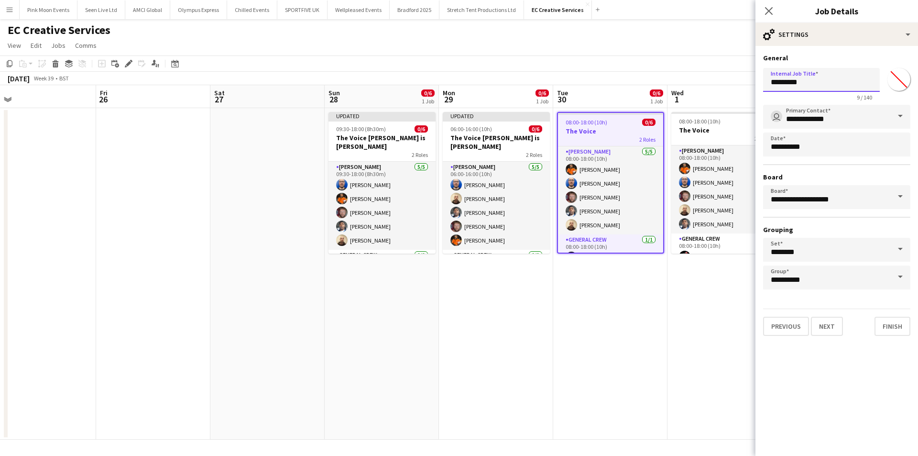
paste input "**********"
click at [718, 122] on span "08:00-18:00 (10h)" at bounding box center [700, 121] width 42 height 7
type input "*********"
type input "*******"
type input "**********"
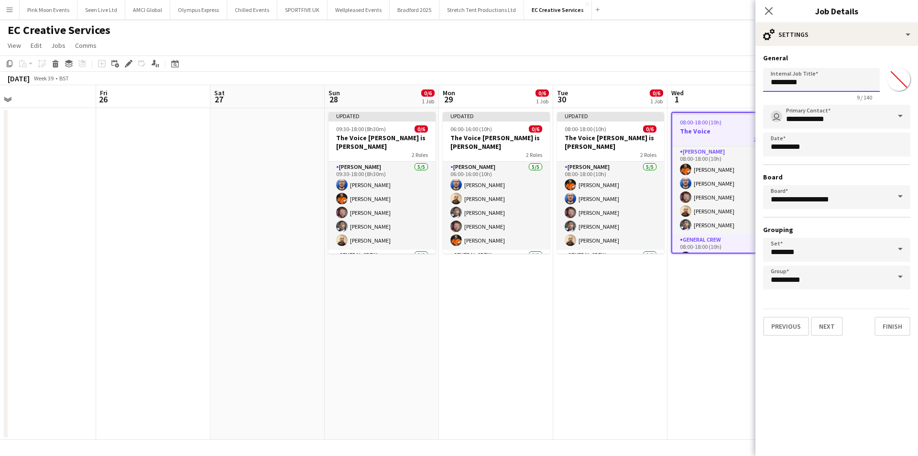
click at [825, 91] on input "*********" at bounding box center [821, 80] width 117 height 24
paste input "**********"
type input "**********"
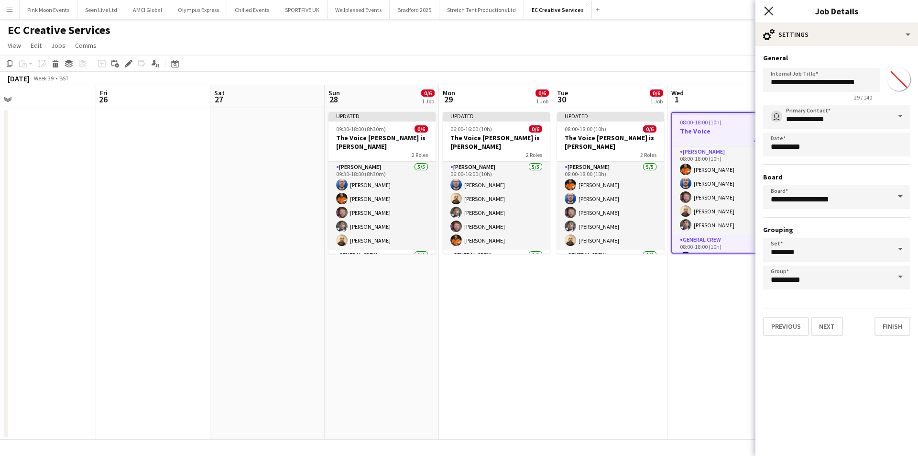
click at [772, 9] on icon "Close pop-in" at bounding box center [768, 10] width 9 height 9
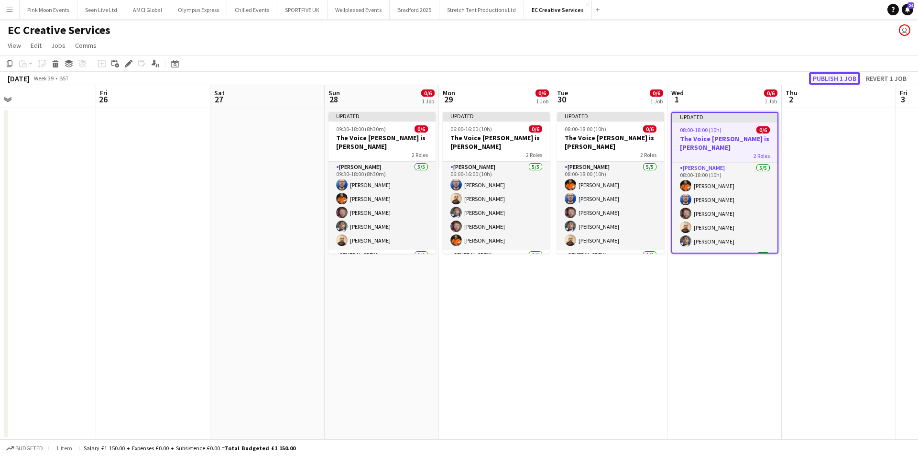
click at [818, 82] on button "Publish 1 job" at bounding box center [834, 78] width 51 height 12
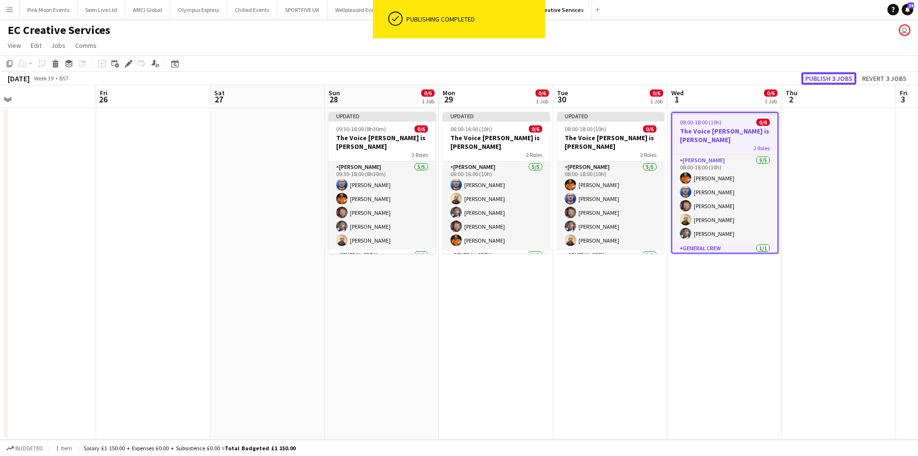
click at [818, 82] on button "Publish 3 jobs" at bounding box center [828, 78] width 55 height 12
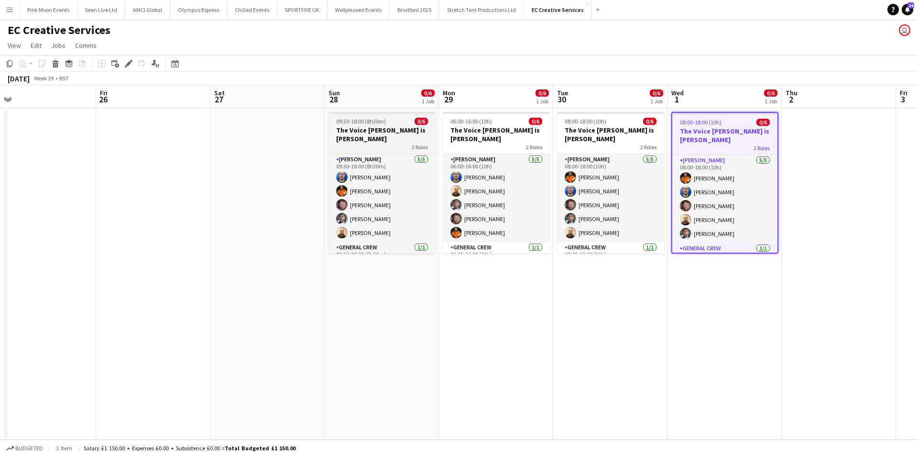
click at [376, 124] on span "09:30-18:00 (8h30m)" at bounding box center [361, 121] width 50 height 7
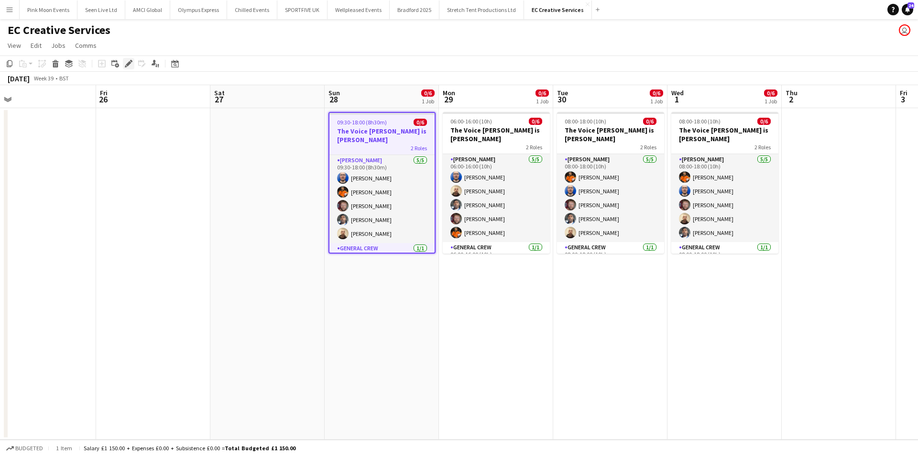
click at [128, 64] on icon at bounding box center [128, 63] width 5 height 5
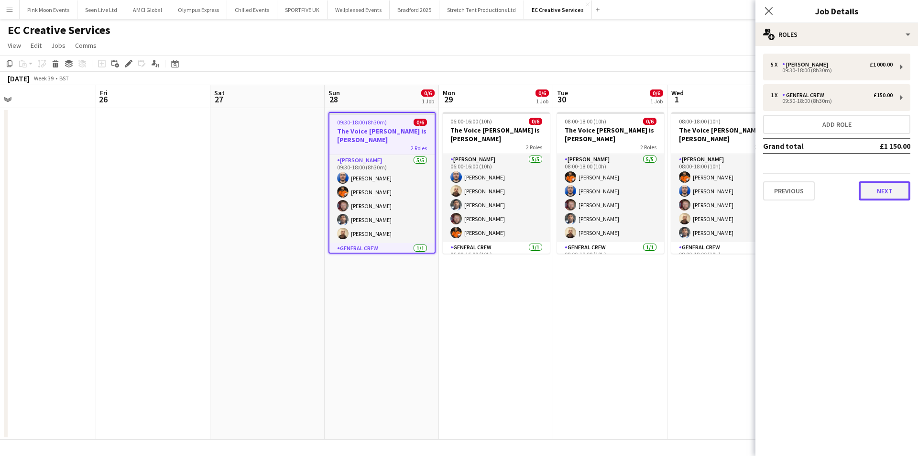
click at [877, 183] on button "Next" at bounding box center [885, 190] width 52 height 19
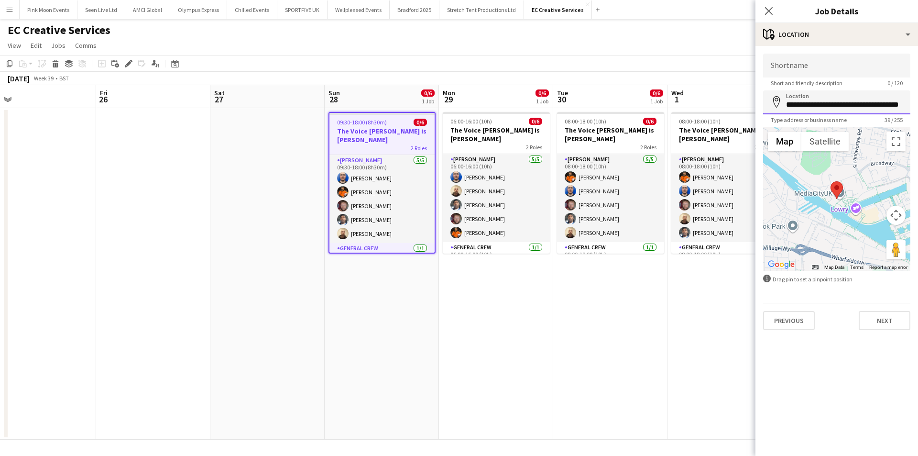
click at [832, 106] on input "**********" at bounding box center [836, 102] width 147 height 24
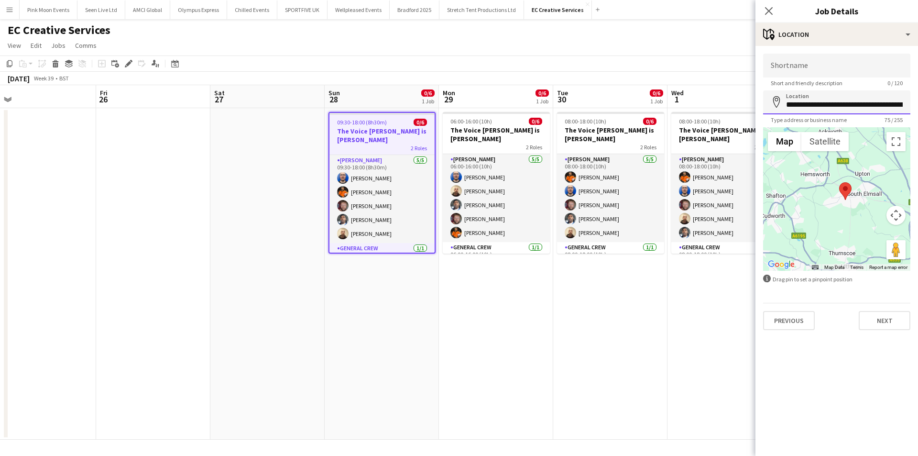
click at [862, 107] on input "**********" at bounding box center [836, 102] width 147 height 24
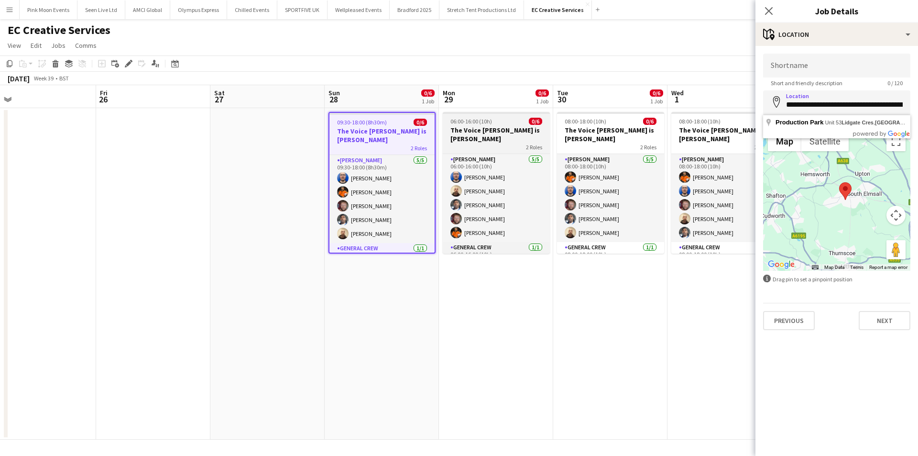
click at [461, 143] on div "2 Roles" at bounding box center [496, 147] width 107 height 8
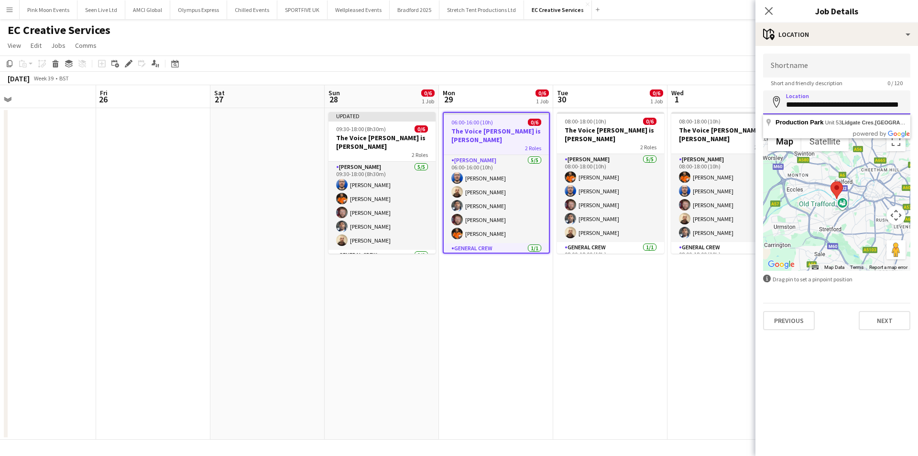
click at [857, 107] on input "**********" at bounding box center [836, 102] width 147 height 24
paste input "**********"
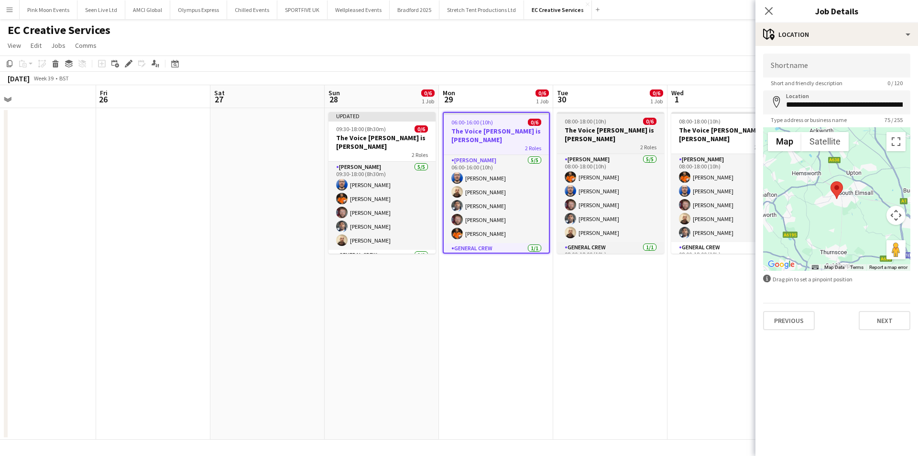
click at [632, 126] on h3 "The Voice [PERSON_NAME] is [PERSON_NAME]" at bounding box center [610, 134] width 107 height 17
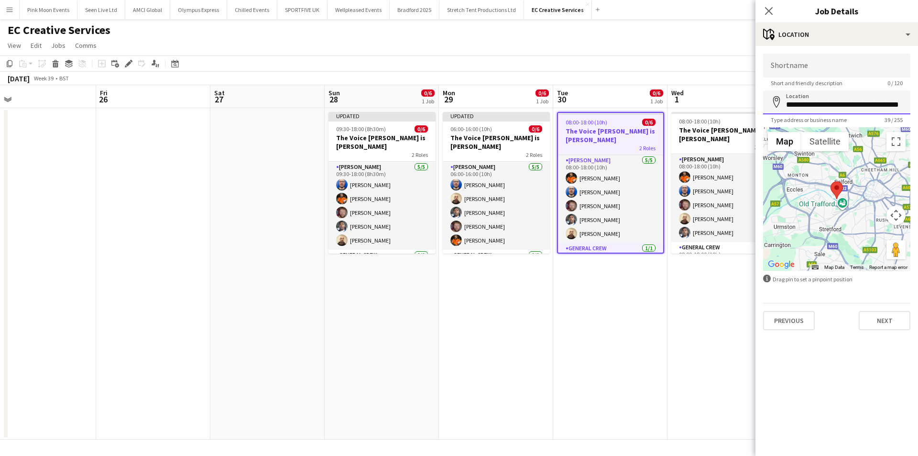
click at [818, 99] on input "**********" at bounding box center [836, 102] width 147 height 24
paste input "**********"
click at [821, 111] on input "**********" at bounding box center [836, 102] width 147 height 24
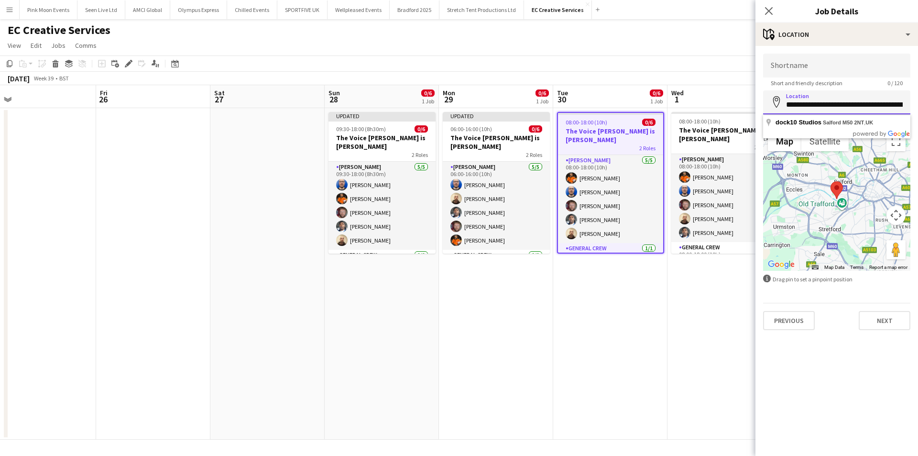
click at [821, 111] on input "**********" at bounding box center [836, 102] width 147 height 24
paste input "**********"
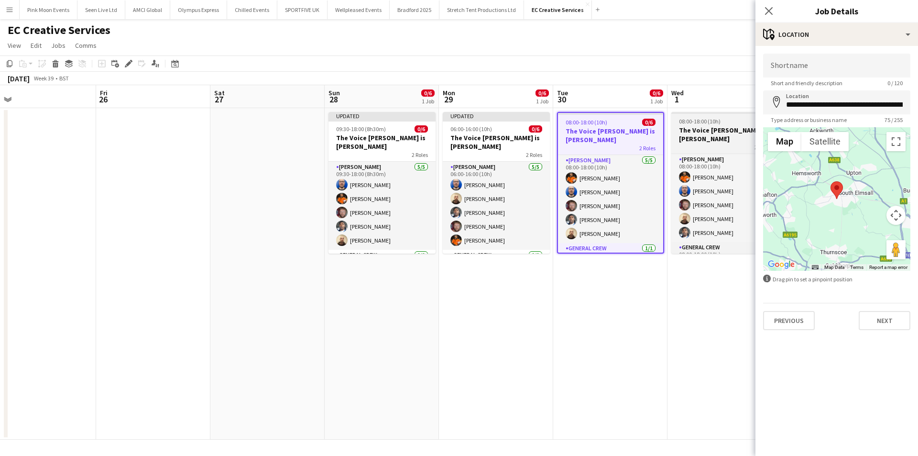
click at [741, 129] on h3 "The Voice [PERSON_NAME] is [PERSON_NAME]" at bounding box center [724, 134] width 107 height 17
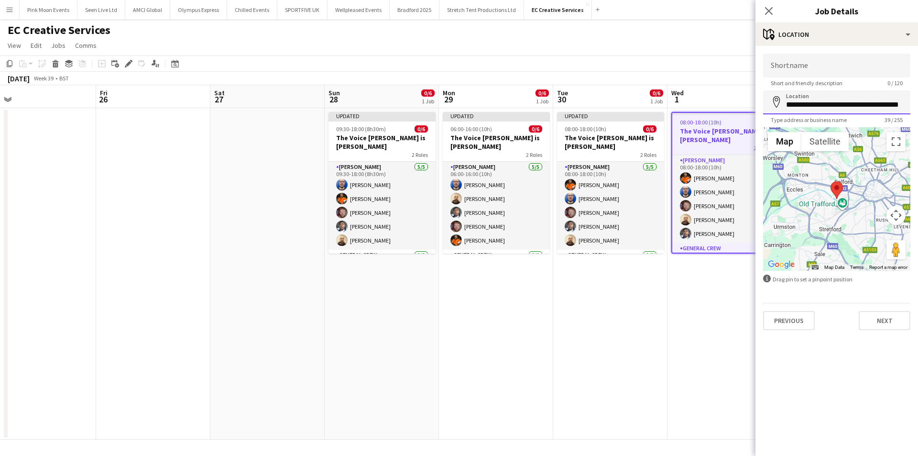
click at [812, 105] on input "**********" at bounding box center [836, 102] width 147 height 24
paste input "**********"
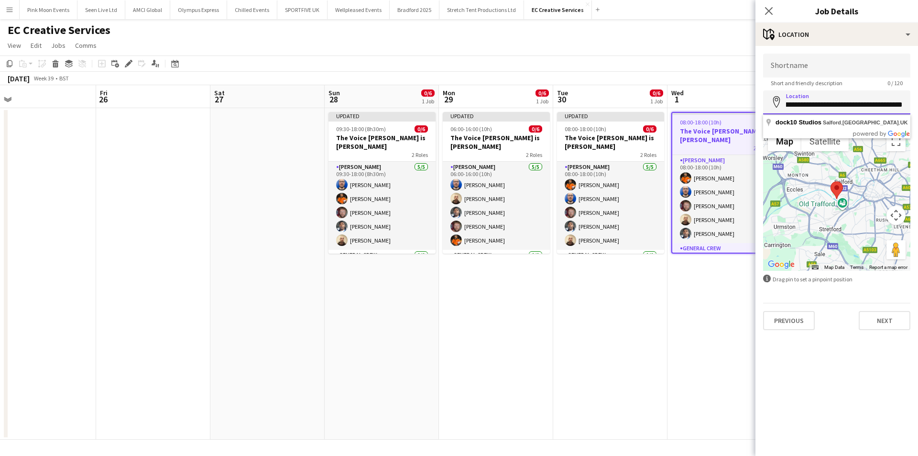
click at [828, 108] on input "**********" at bounding box center [836, 102] width 147 height 24
type input "**********"
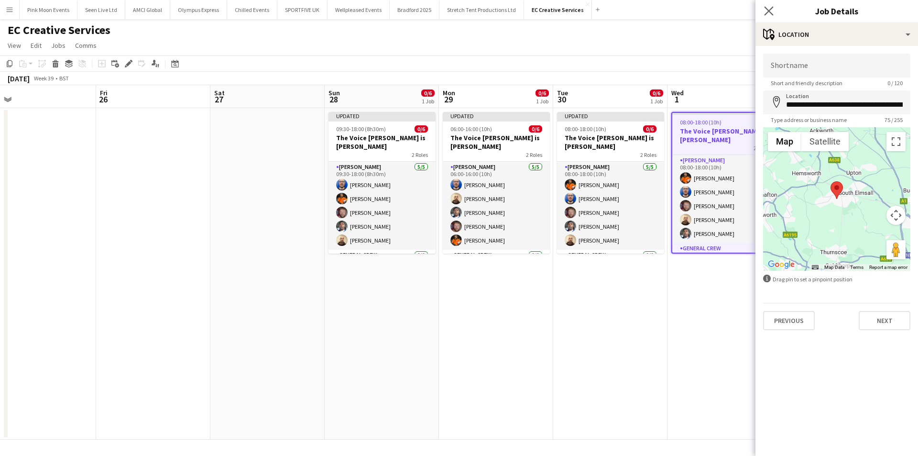
click at [767, 6] on app-icon "Close pop-in" at bounding box center [769, 11] width 14 height 14
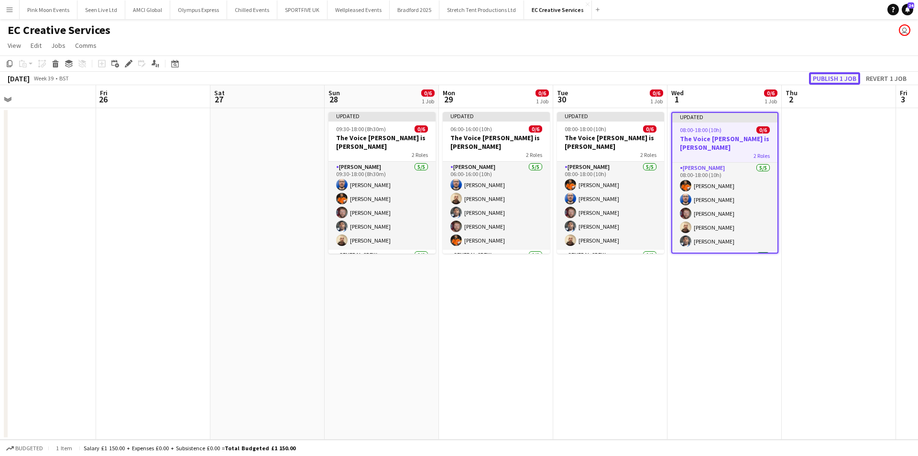
click at [832, 76] on button "Publish 1 job" at bounding box center [834, 78] width 51 height 12
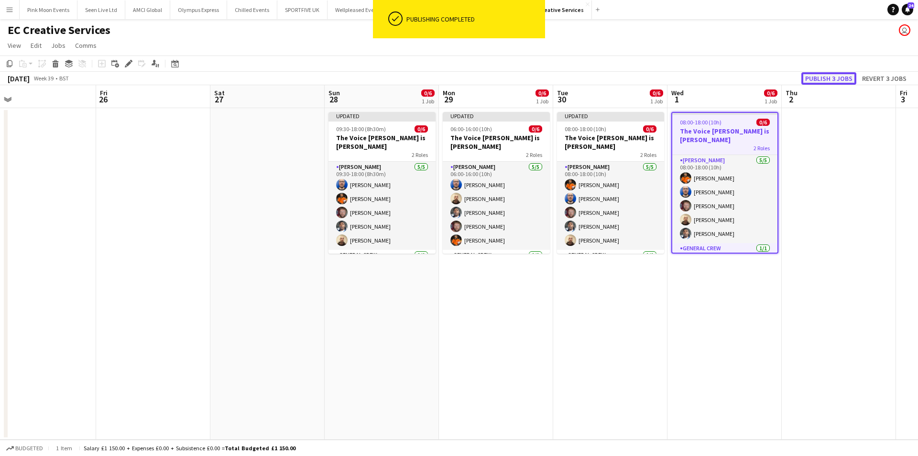
click at [832, 76] on button "Publish 3 jobs" at bounding box center [828, 78] width 55 height 12
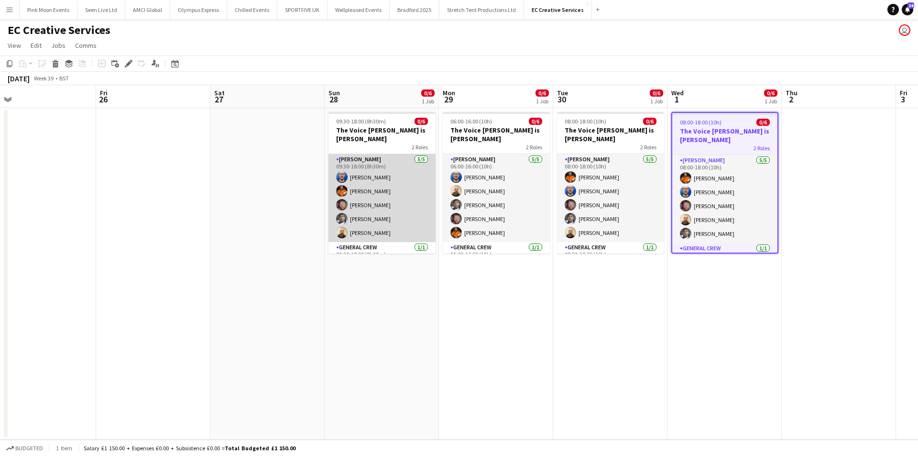
click at [390, 204] on app-card-role "[PERSON_NAME] [DATE] 09:30-18:00 (8h30m) [PERSON_NAME] [PERSON_NAME] [PERSON_NA…" at bounding box center [381, 198] width 107 height 88
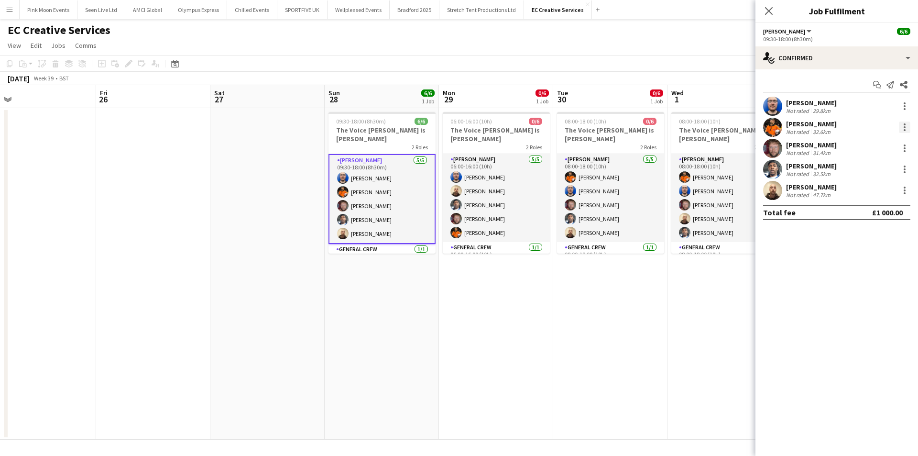
click at [909, 129] on div at bounding box center [904, 126] width 11 height 11
click at [394, 248] on div at bounding box center [459, 228] width 918 height 456
click at [394, 248] on app-card-role "General Crew [DATE] 09:30-18:00 (8h30m) [PERSON_NAME]" at bounding box center [381, 260] width 107 height 33
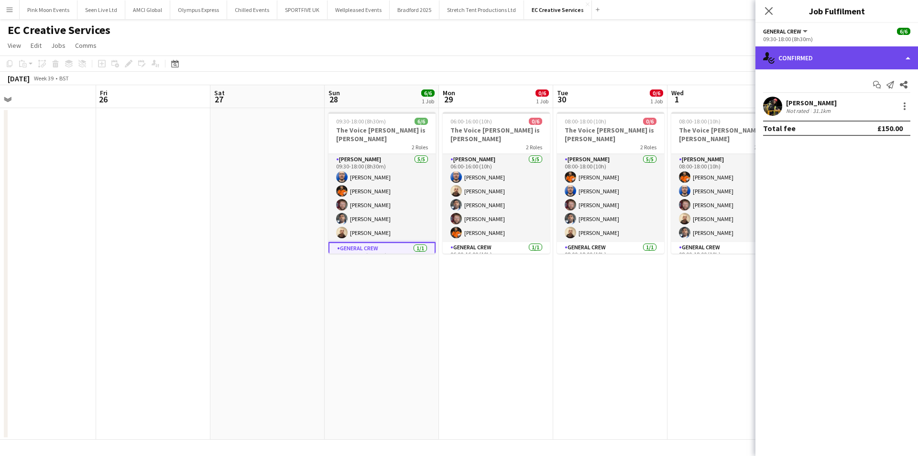
click at [826, 54] on div "single-neutral-actions-check-2 Confirmed" at bounding box center [836, 57] width 163 height 23
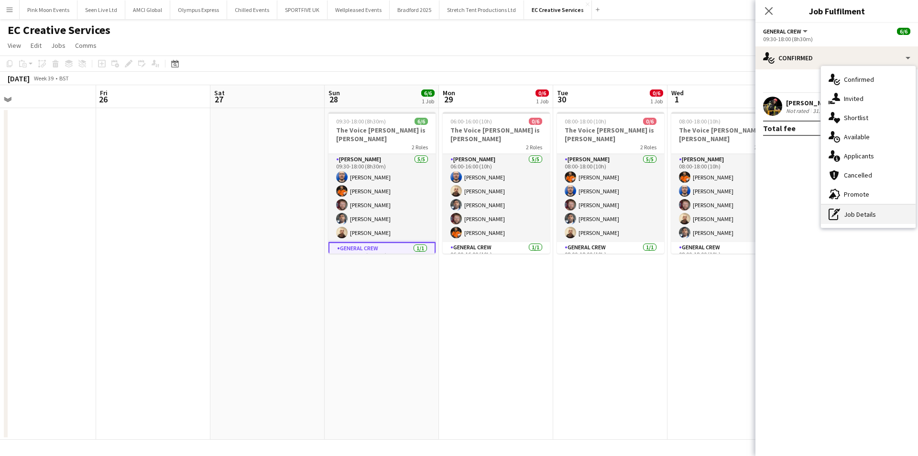
click at [855, 214] on div "pen-write Job Details" at bounding box center [868, 214] width 95 height 19
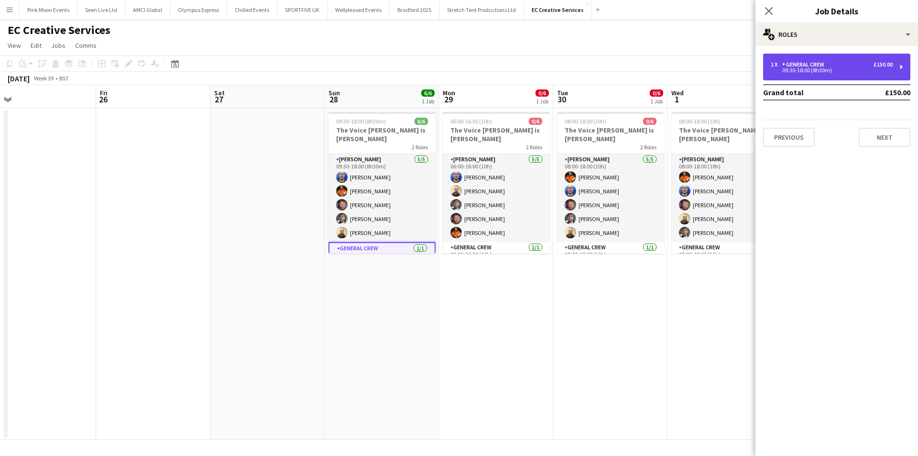
click at [833, 64] on div "1 x General Crew £150.00" at bounding box center [832, 64] width 122 height 7
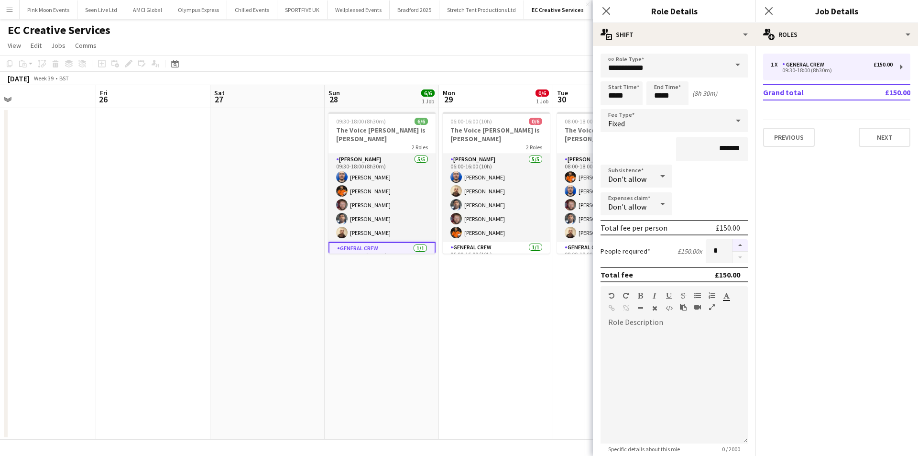
click at [732, 244] on button "button" at bounding box center [739, 245] width 15 height 12
type input "*"
click at [495, 246] on app-card-role "General Crew [DATE] 06:00-16:00 (10h) [PERSON_NAME]" at bounding box center [496, 258] width 107 height 33
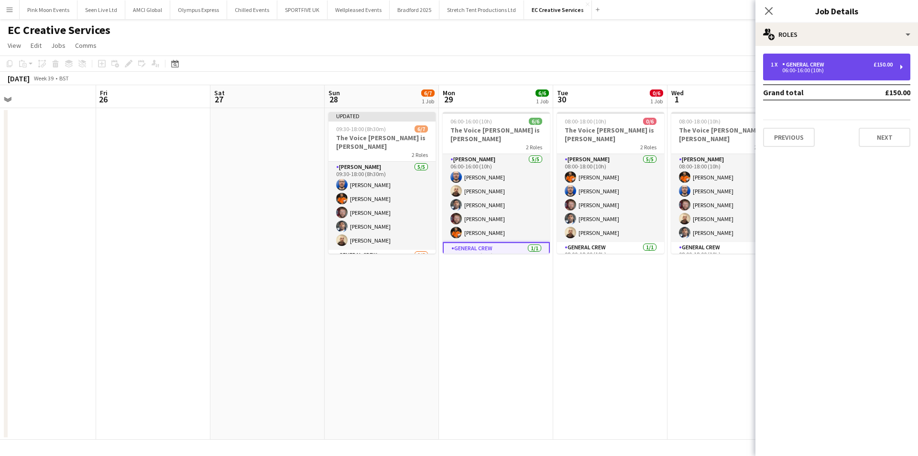
click at [807, 77] on div "1 x General Crew £150.00 06:00-16:00 (10h)" at bounding box center [836, 67] width 147 height 27
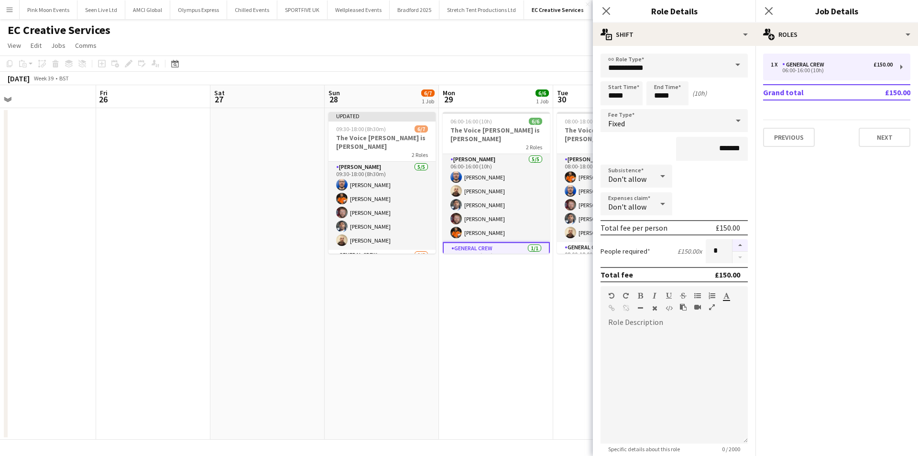
click at [734, 243] on button "button" at bounding box center [739, 245] width 15 height 12
type input "*"
click at [589, 245] on app-card-role "General Crew [DATE] 08:00-18:00 (10h) [PERSON_NAME]" at bounding box center [610, 258] width 107 height 33
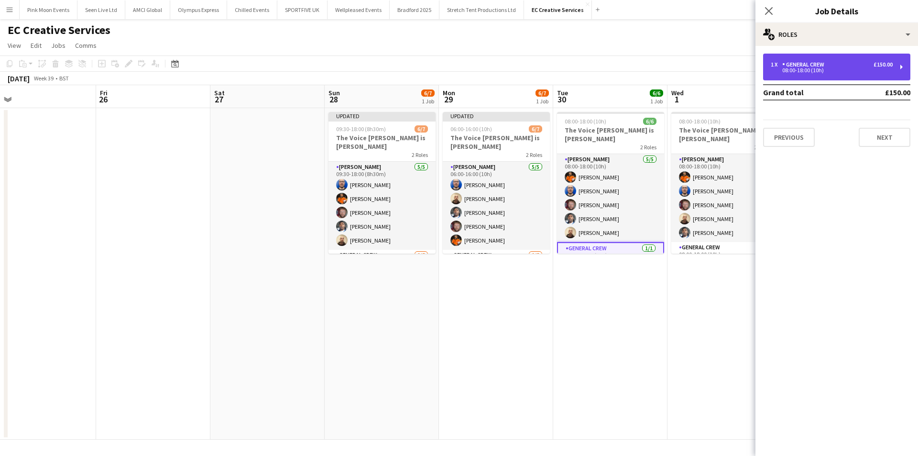
click at [825, 72] on div "08:00-18:00 (10h)" at bounding box center [832, 70] width 122 height 5
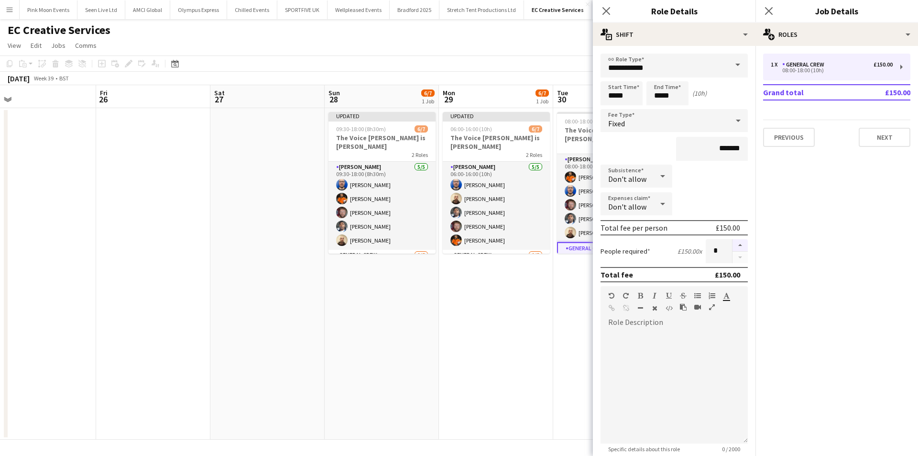
click at [732, 240] on button "button" at bounding box center [739, 245] width 15 height 12
type input "*"
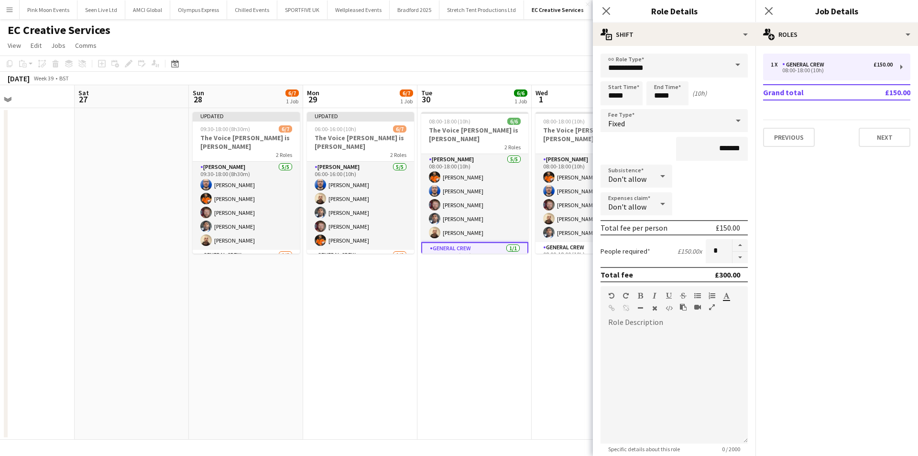
scroll to position [0, 273]
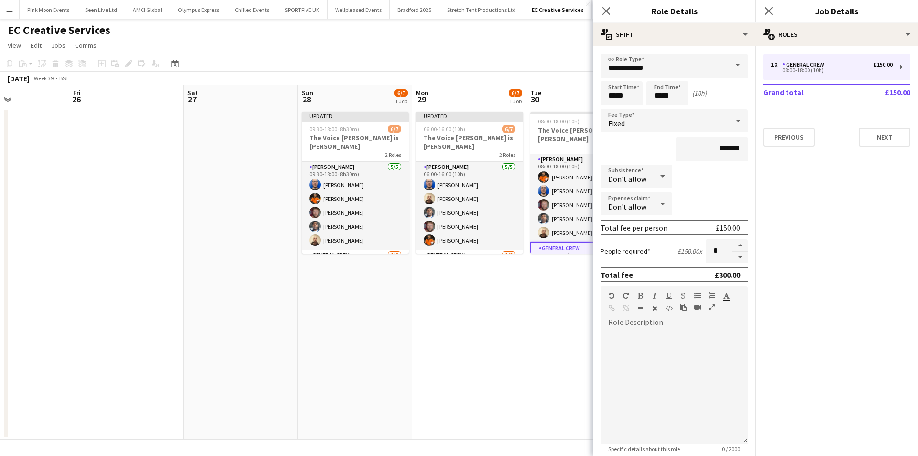
drag, startPoint x: 512, startPoint y: 282, endPoint x: 466, endPoint y: 263, distance: 50.0
click at [436, 285] on app-calendar-viewport "Tue 23 Wed 24 Thu 25 Fri 26 Sat 27 Sun 28 6/7 1 Job Mon 29 6/7 1 Job Tue 30 6/6…" at bounding box center [459, 262] width 918 height 354
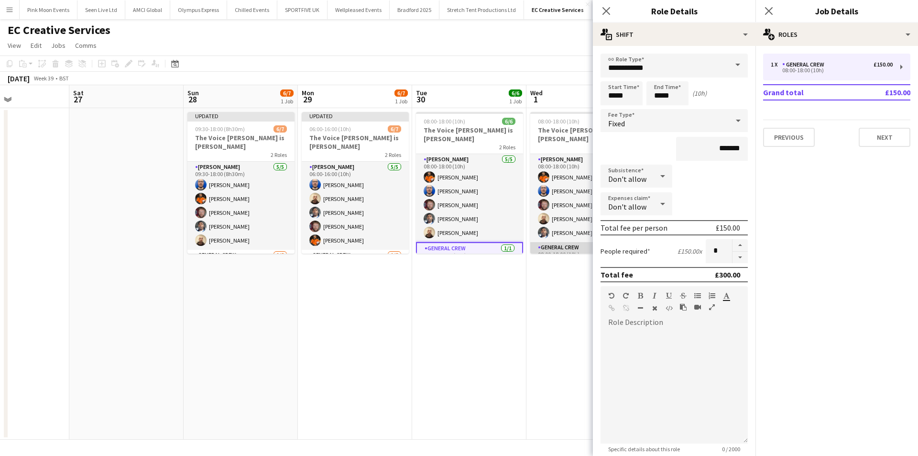
click at [551, 242] on app-card-role "General Crew [DATE] 08:00-18:00 (10h) [PERSON_NAME]" at bounding box center [583, 258] width 107 height 33
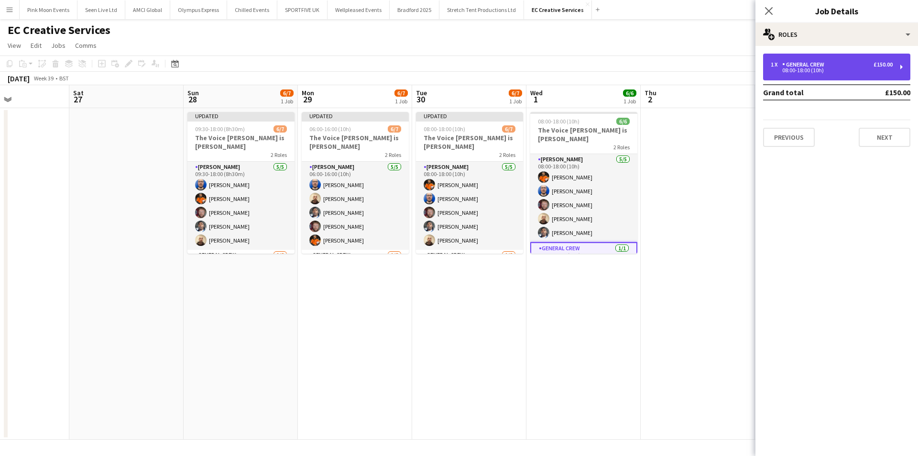
click at [809, 63] on div "General Crew" at bounding box center [805, 64] width 46 height 7
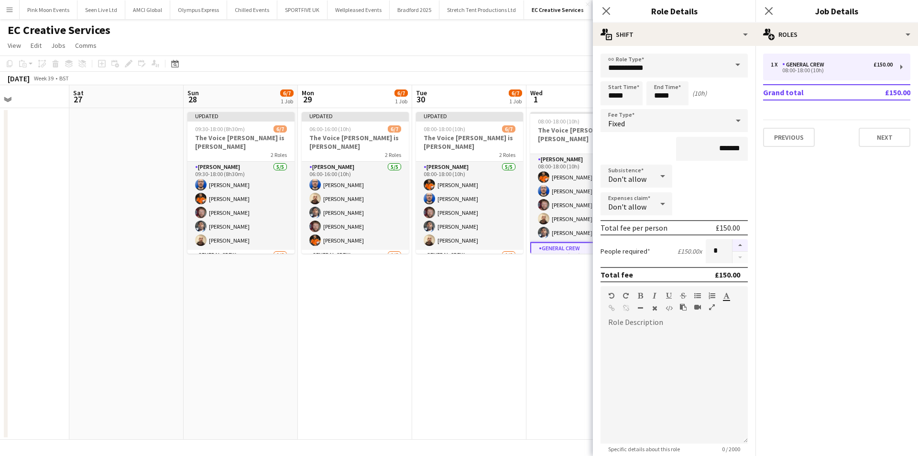
click at [732, 246] on button "button" at bounding box center [739, 245] width 15 height 12
type input "*"
click at [607, 10] on icon at bounding box center [605, 10] width 9 height 9
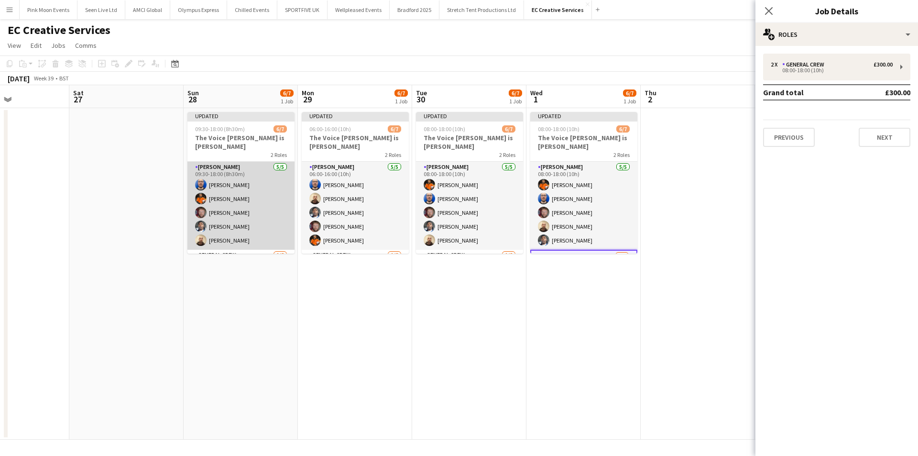
click at [244, 224] on app-card-role "[PERSON_NAME] [DATE] 09:30-18:00 (8h30m) [PERSON_NAME] [PERSON_NAME] [PERSON_NA…" at bounding box center [240, 206] width 107 height 88
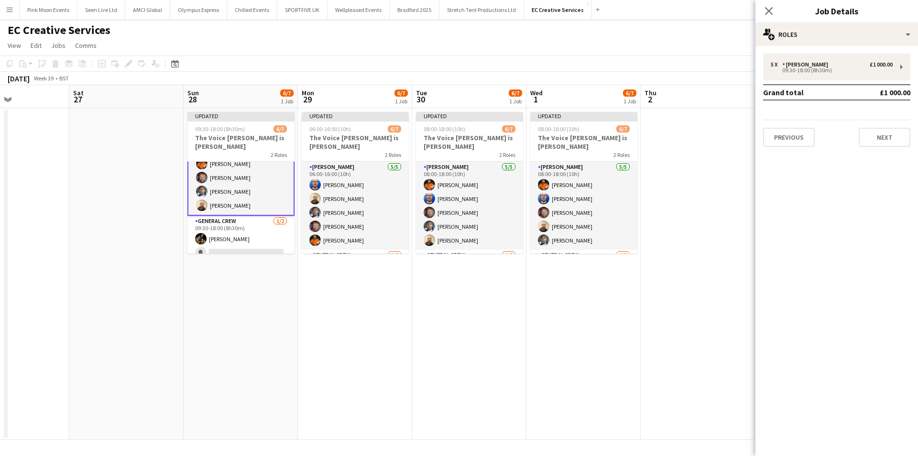
click at [228, 167] on app-card-role "[PERSON_NAME] [DATE] 09:30-18:00 (8h30m) [PERSON_NAME] [PERSON_NAME] [PERSON_NA…" at bounding box center [240, 171] width 107 height 90
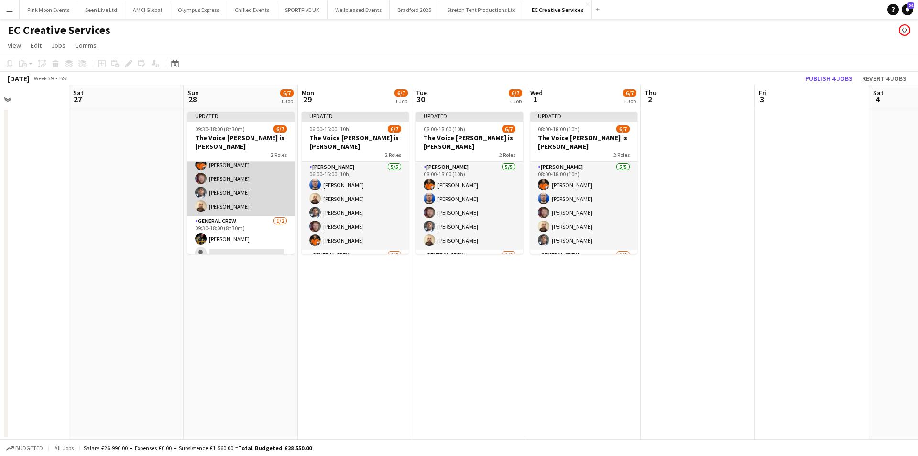
click at [228, 170] on app-card-role "[PERSON_NAME] [DATE] 09:30-18:00 (8h30m) [PERSON_NAME] [PERSON_NAME] [PERSON_NA…" at bounding box center [240, 172] width 107 height 88
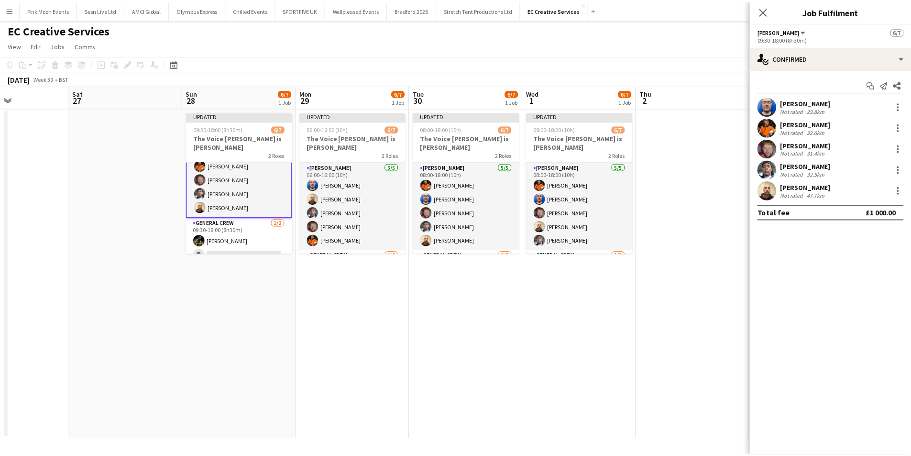
scroll to position [36, 0]
click at [899, 127] on div at bounding box center [904, 126] width 11 height 11
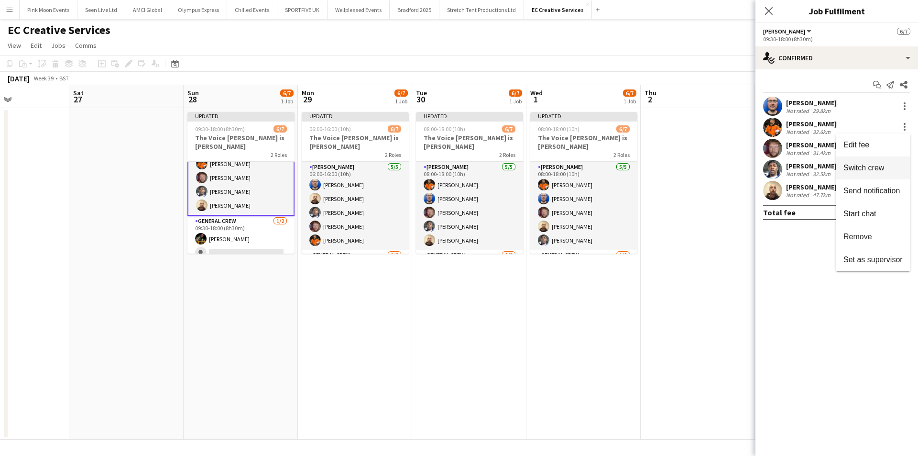
click at [889, 161] on button "Switch crew" at bounding box center [873, 167] width 75 height 23
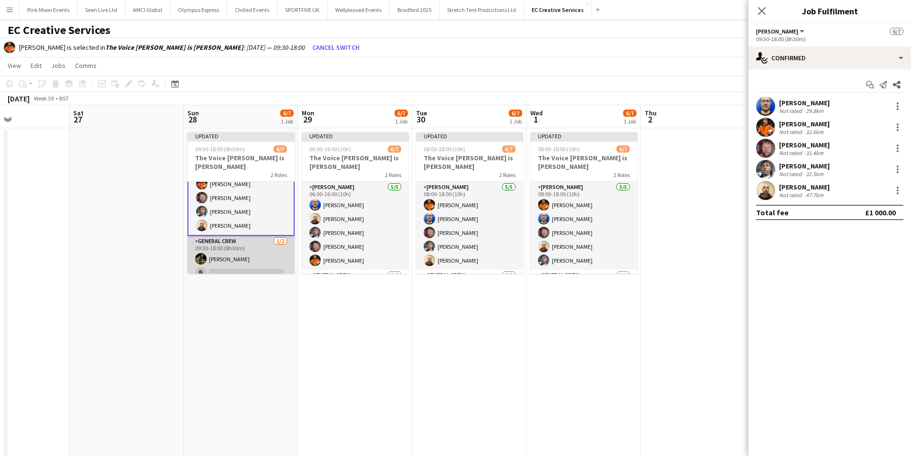
click at [238, 268] on app-card-role "General Crew [DATE] 09:30-18:00 (8h30m) [PERSON_NAME] single-neutral-actions" at bounding box center [240, 259] width 107 height 46
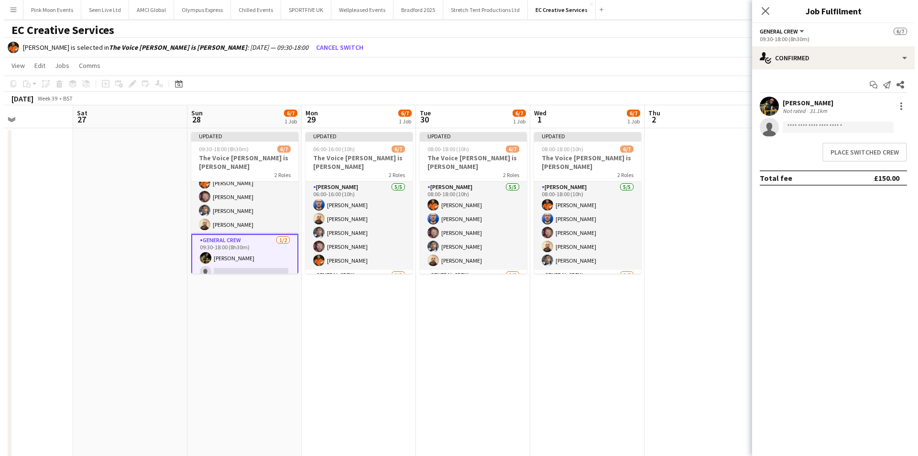
scroll to position [35, 0]
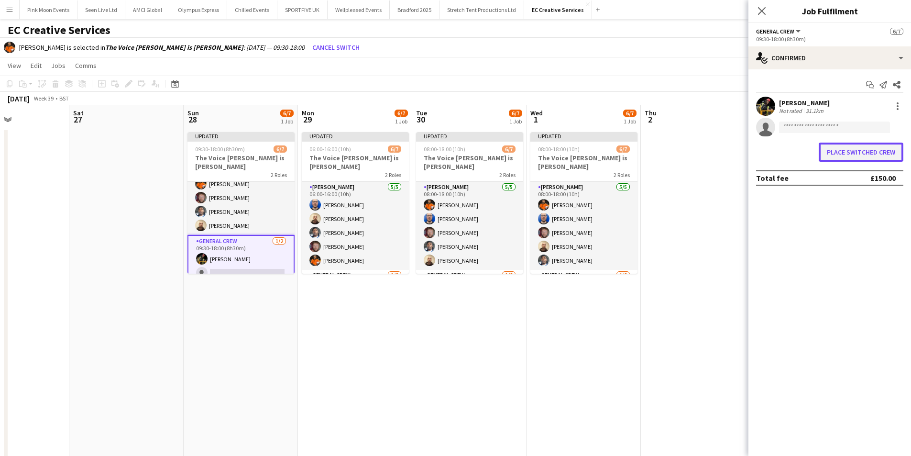
click at [844, 153] on button "Place switched crew" at bounding box center [860, 151] width 85 height 19
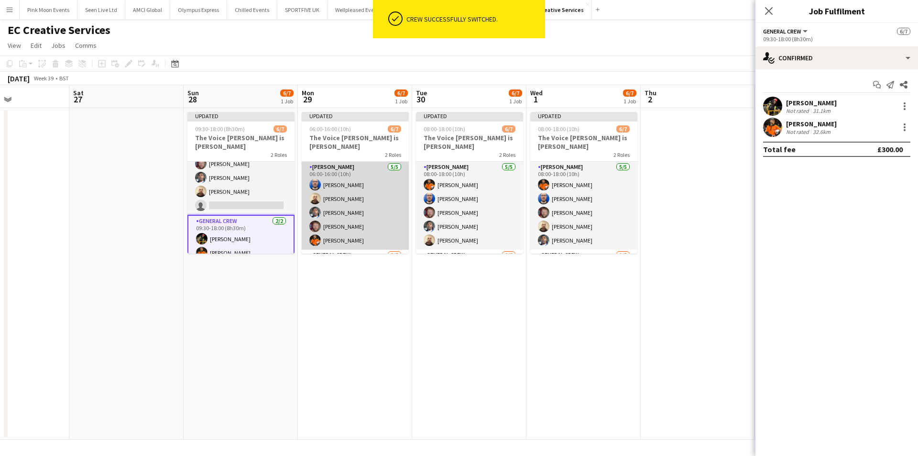
click at [333, 203] on app-card-role "[PERSON_NAME] [DATE] 06:00-16:00 (10h) [PERSON_NAME] [PERSON_NAME] [PERSON_NAME…" at bounding box center [355, 206] width 107 height 88
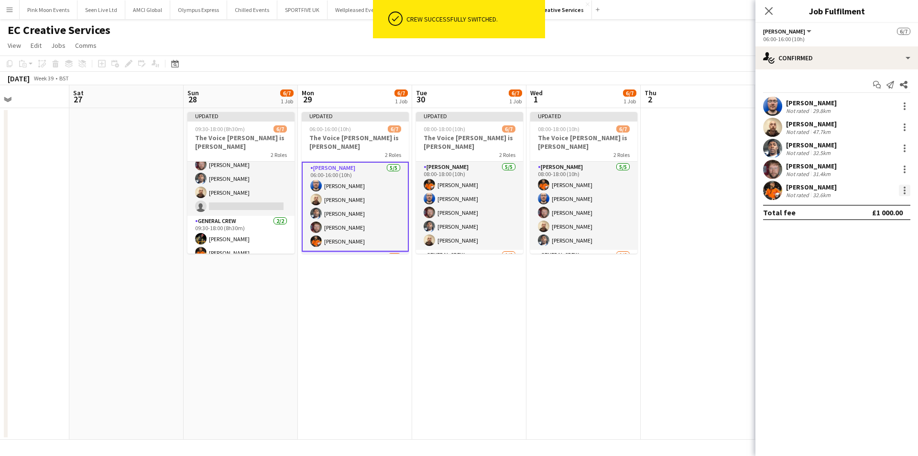
click at [906, 191] on div at bounding box center [904, 190] width 11 height 11
click at [856, 235] on span "Switch crew" at bounding box center [872, 231] width 59 height 9
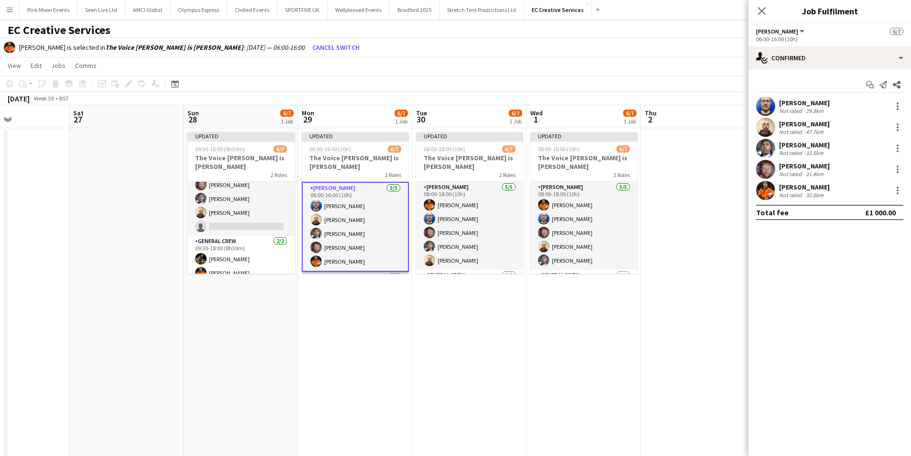
click at [384, 272] on app-card-role "General Crew [DATE] 06:00-16:00 (10h) [PERSON_NAME] single-neutral-actions" at bounding box center [355, 295] width 107 height 46
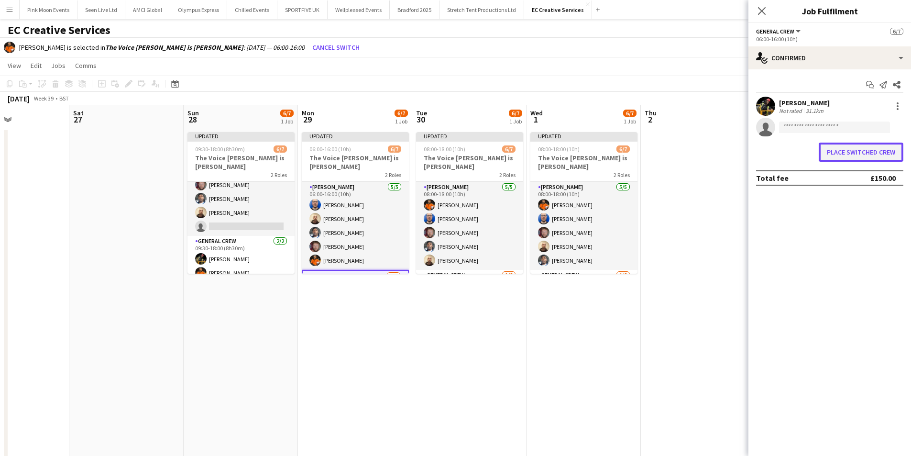
click at [851, 152] on button "Place switched crew" at bounding box center [860, 151] width 85 height 19
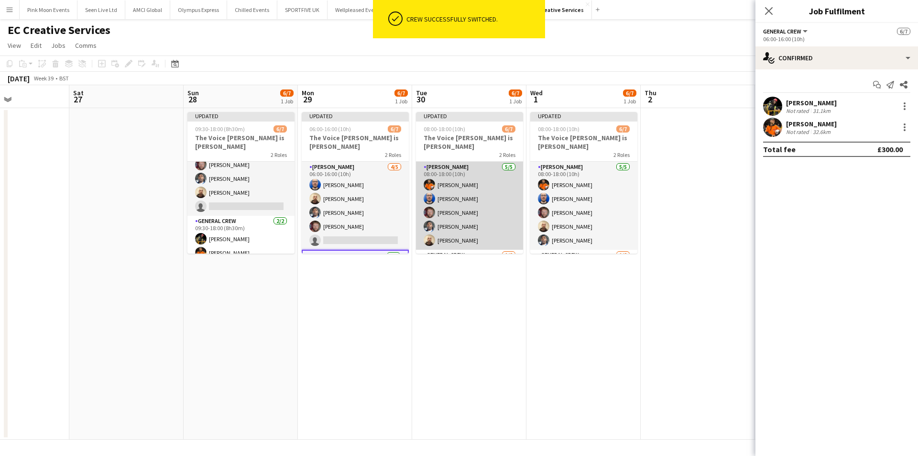
click at [481, 211] on app-card-role "[PERSON_NAME] [DATE] 08:00-18:00 (10h) [PERSON_NAME] [PERSON_NAME] [PERSON_NAME…" at bounding box center [469, 206] width 107 height 88
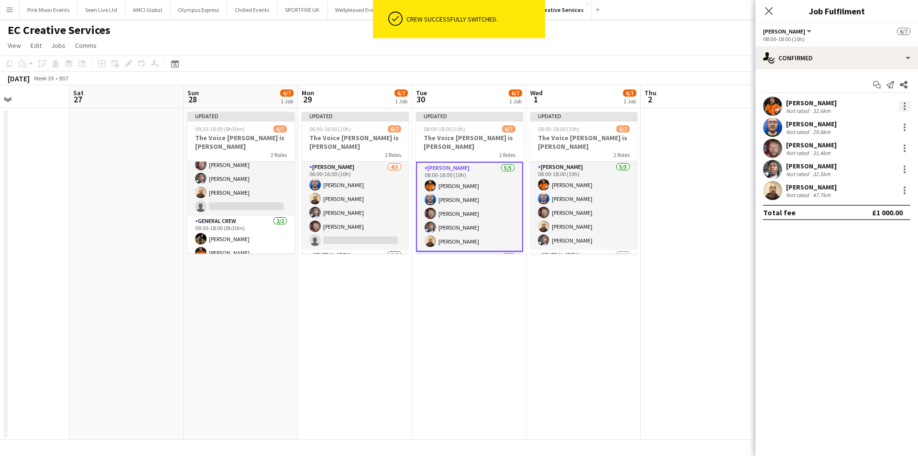
click at [901, 105] on div at bounding box center [904, 105] width 11 height 11
click at [882, 140] on button "Switch crew" at bounding box center [873, 146] width 75 height 23
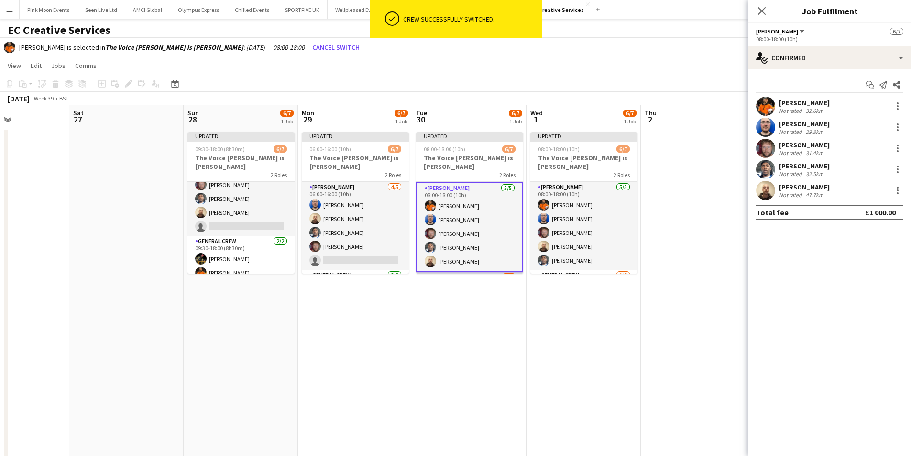
click at [442, 272] on app-card-role "General Crew [DATE] 08:00-18:00 (10h) [PERSON_NAME] single-neutral-actions" at bounding box center [469, 295] width 107 height 46
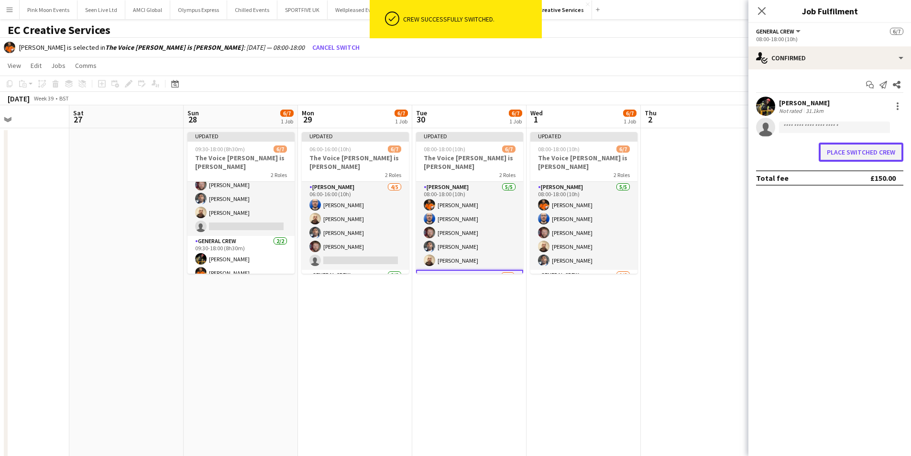
click at [857, 158] on button "Place switched crew" at bounding box center [860, 151] width 85 height 19
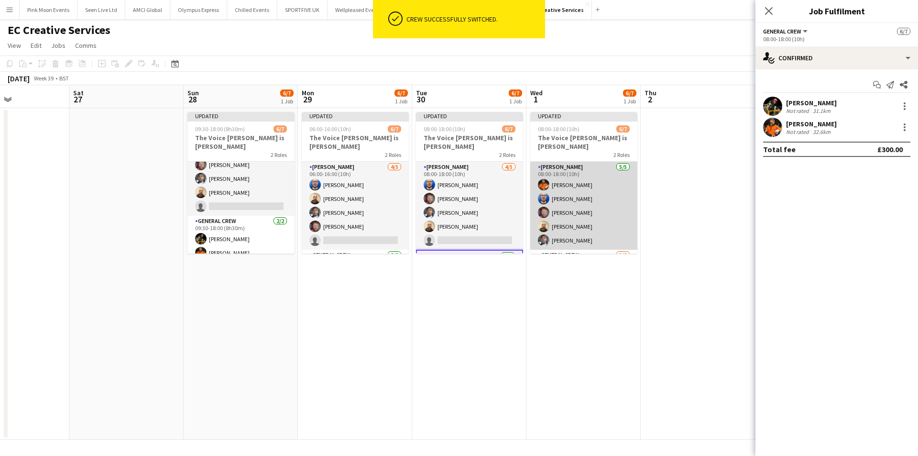
click at [565, 191] on app-card-role "[PERSON_NAME] [DATE] 08:00-18:00 (10h) [PERSON_NAME] [PERSON_NAME] [PERSON_NAME…" at bounding box center [583, 206] width 107 height 88
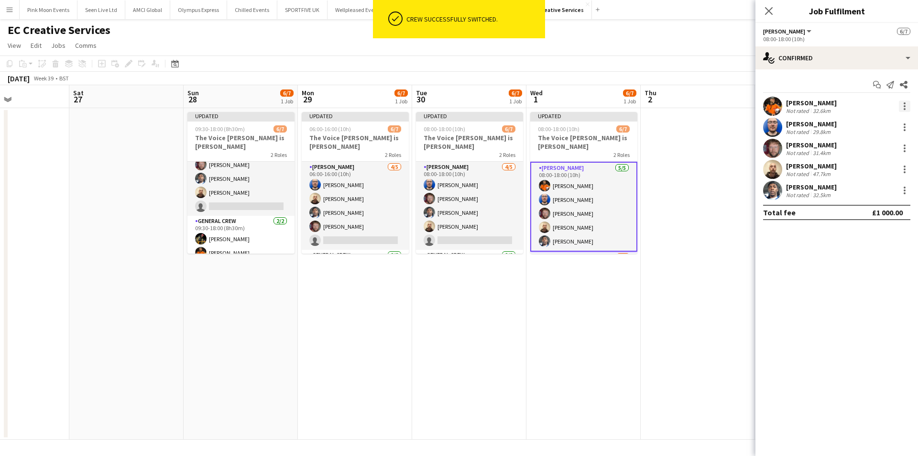
click at [903, 108] on div at bounding box center [904, 105] width 11 height 11
click at [861, 139] on button "Switch crew" at bounding box center [873, 146] width 75 height 23
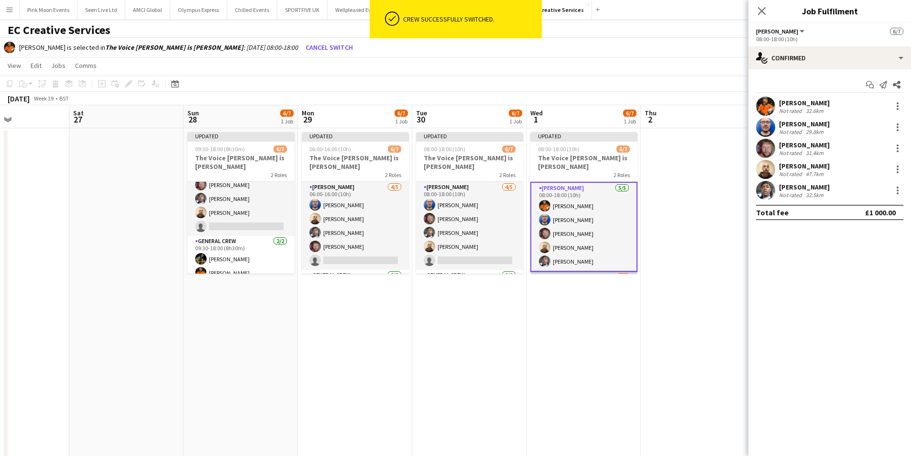
click at [574, 272] on app-card-role "General Crew [DATE] 08:00-18:00 (10h) [PERSON_NAME] single-neutral-actions" at bounding box center [583, 295] width 107 height 46
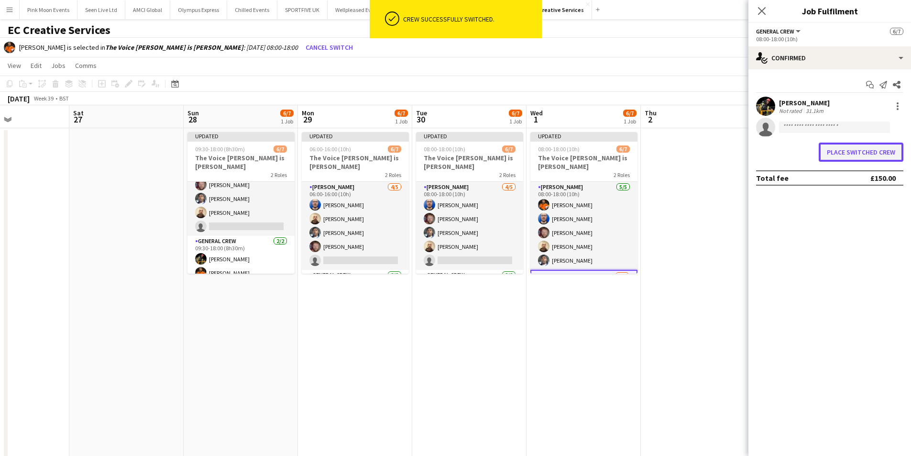
click at [856, 151] on button "Place switched crew" at bounding box center [860, 151] width 85 height 19
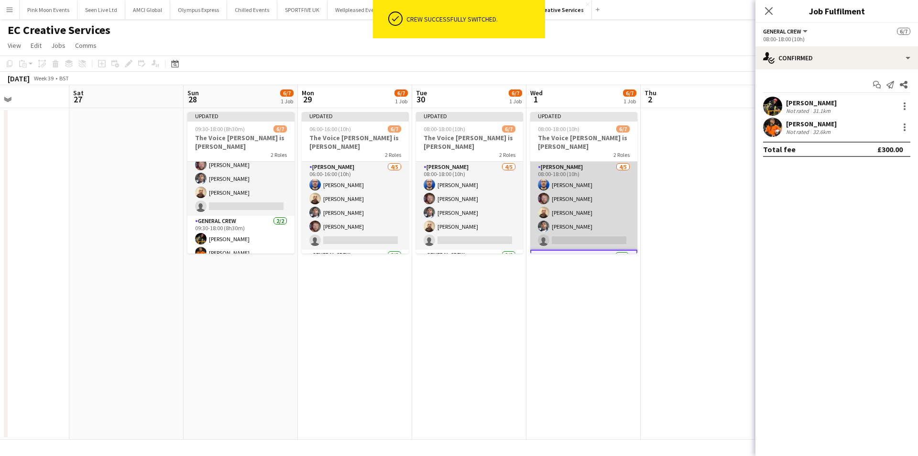
click at [600, 214] on app-card-role "[PERSON_NAME] [DATE] 08:00-18:00 (10h) [PERSON_NAME] [PERSON_NAME] [PERSON_NAME…" at bounding box center [583, 206] width 107 height 88
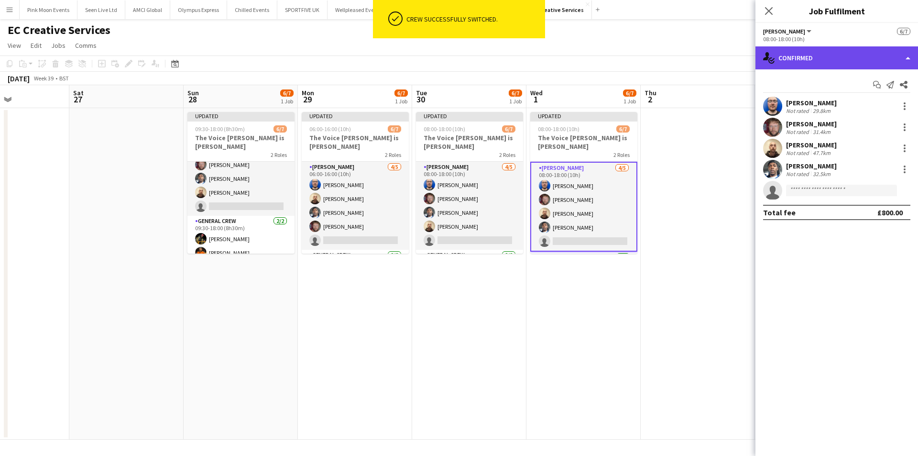
click at [804, 68] on div "single-neutral-actions-check-2 Confirmed" at bounding box center [836, 57] width 163 height 23
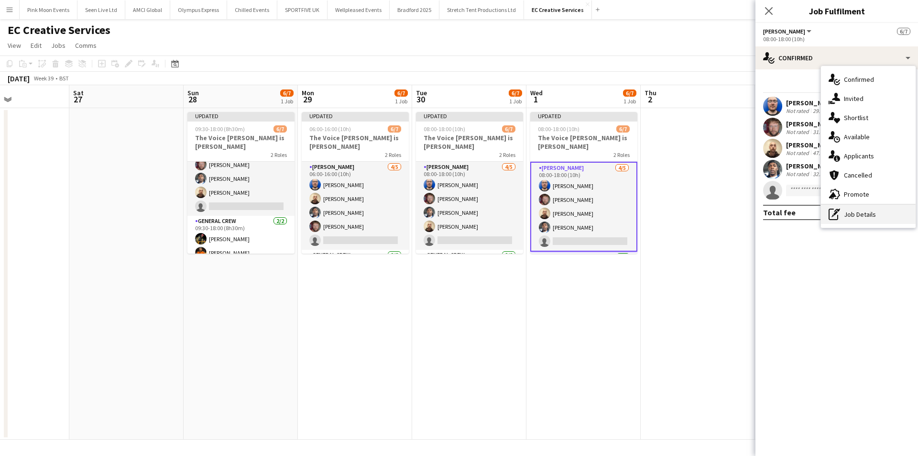
click at [846, 218] on div "pen-write Job Details" at bounding box center [868, 214] width 95 height 19
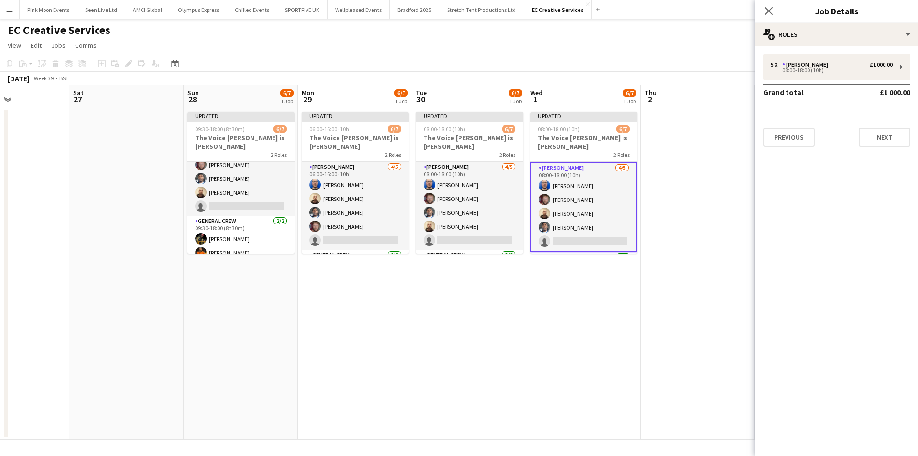
click at [844, 80] on div "5 x [PERSON_NAME] £1 000.00 08:00-18:00 (10h) Grand total £1 000.00 Previous Ne…" at bounding box center [836, 100] width 163 height 93
click at [845, 78] on div "5 x [PERSON_NAME] £1 000.00 08:00-18:00 (10h)" at bounding box center [836, 67] width 147 height 27
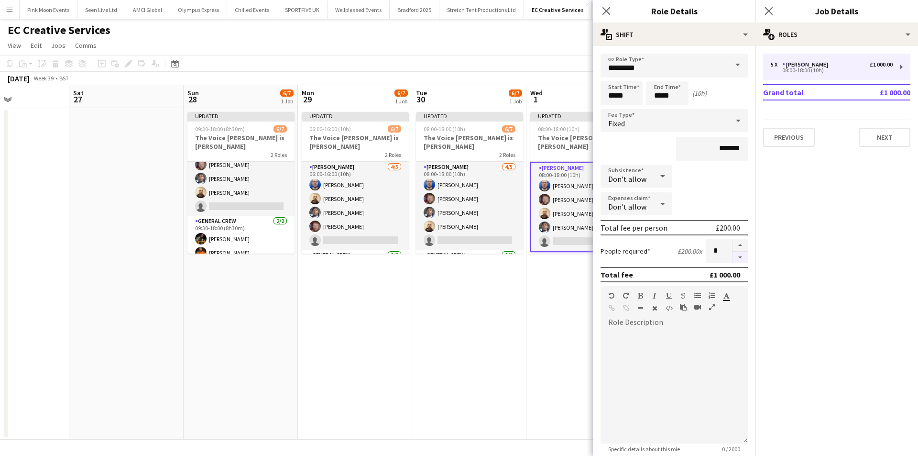
click at [732, 258] on button "button" at bounding box center [739, 257] width 15 height 12
type input "*"
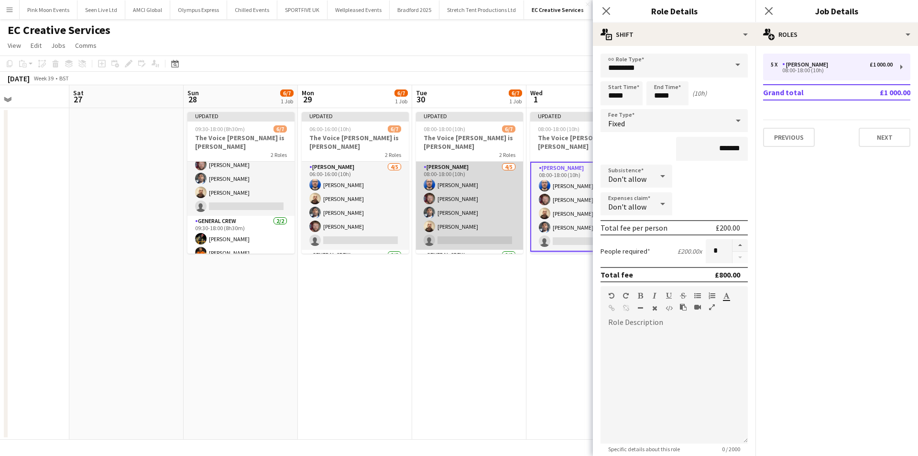
click at [475, 218] on app-card-role "[PERSON_NAME] [DATE] 08:00-18:00 (10h) [PERSON_NAME] [PERSON_NAME] [PERSON_NAME…" at bounding box center [469, 206] width 107 height 88
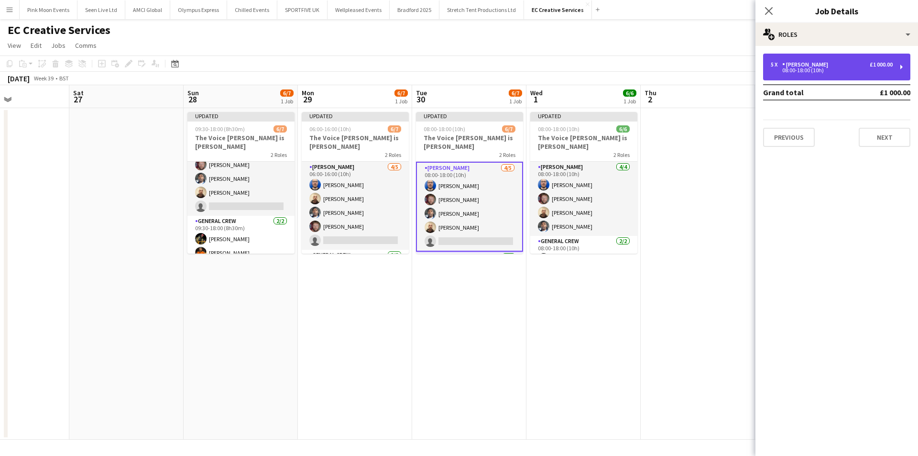
click at [815, 76] on div "5 x [PERSON_NAME] £1 000.00 08:00-18:00 (10h)" at bounding box center [836, 67] width 147 height 27
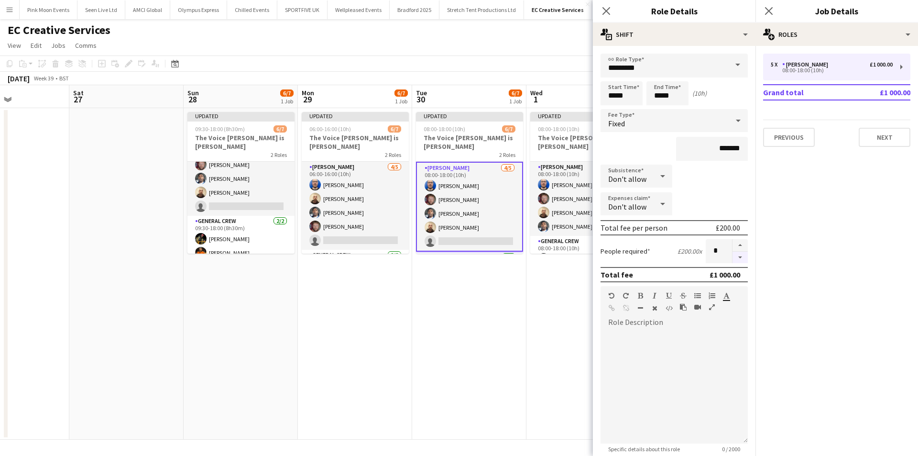
click at [738, 260] on button "button" at bounding box center [739, 257] width 15 height 12
type input "*"
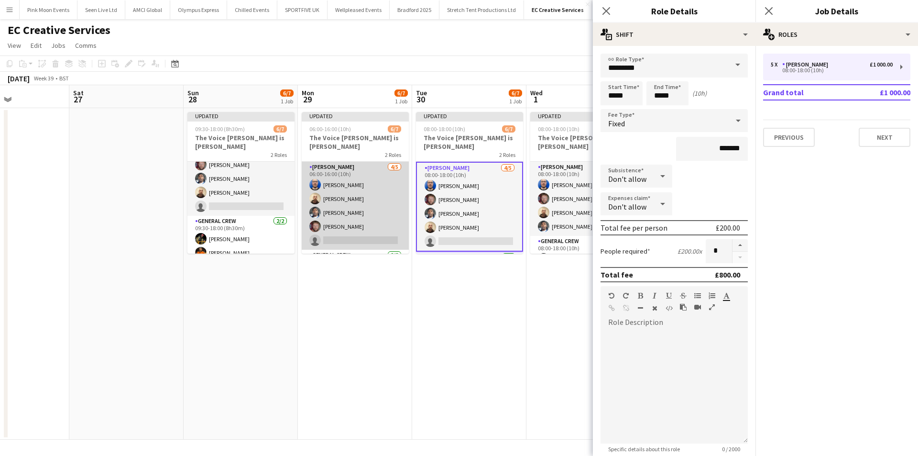
click at [364, 199] on app-card-role "[PERSON_NAME] [DATE] 06:00-16:00 (10h) [PERSON_NAME] [PERSON_NAME] [PERSON_NAME…" at bounding box center [355, 206] width 107 height 88
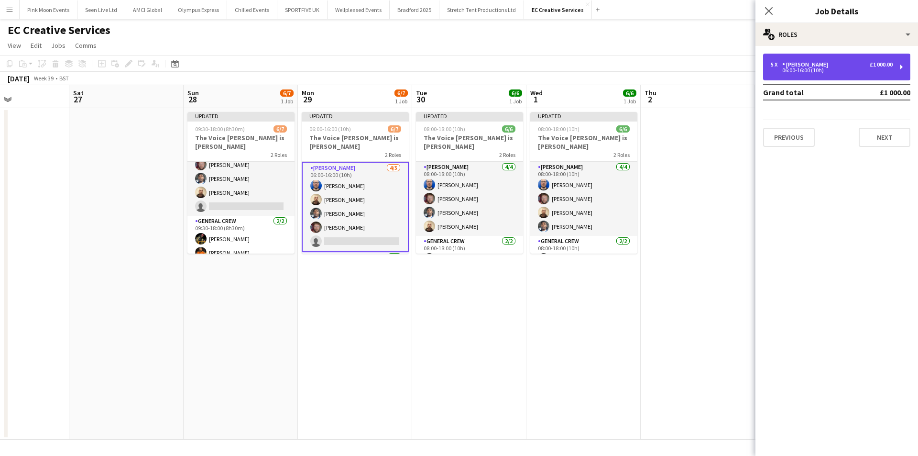
click at [857, 80] on div "5 x [PERSON_NAME] £1 000.00 06:00-16:00 (10h)" at bounding box center [836, 67] width 147 height 27
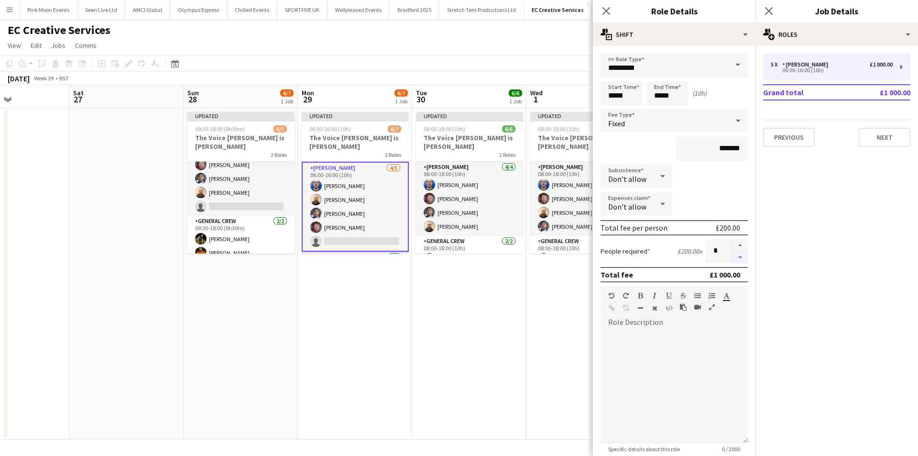
click at [732, 261] on button "button" at bounding box center [739, 257] width 15 height 12
type input "*"
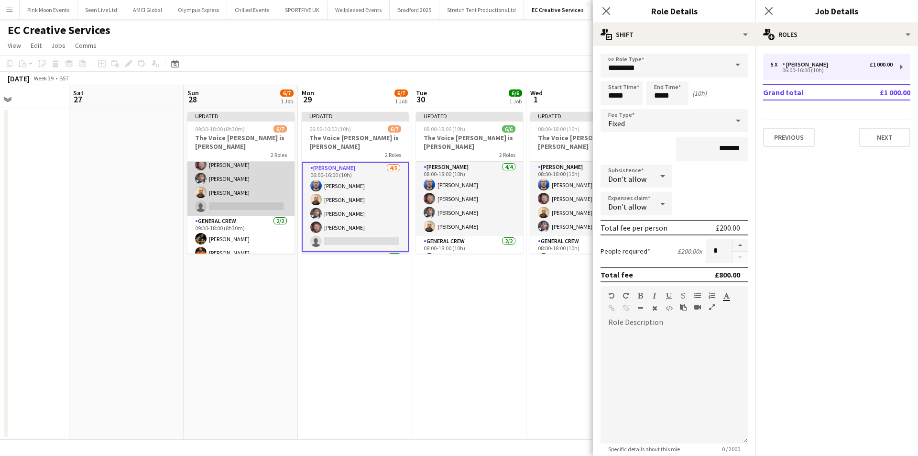
drag, startPoint x: 235, startPoint y: 165, endPoint x: 387, endPoint y: 152, distance: 152.1
click at [235, 165] on app-card-role "[PERSON_NAME] [DATE] 09:30-18:00 (8h30m) [PERSON_NAME] [PERSON_NAME] [PERSON_NA…" at bounding box center [240, 172] width 107 height 88
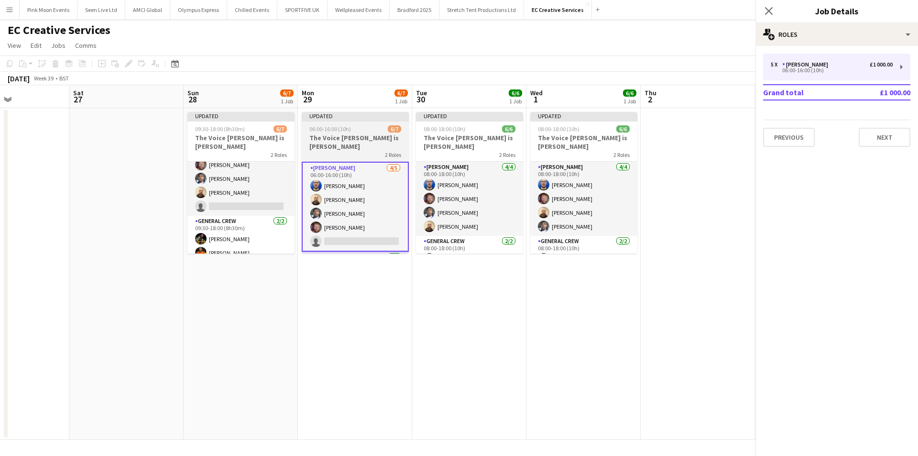
scroll to position [35, 0]
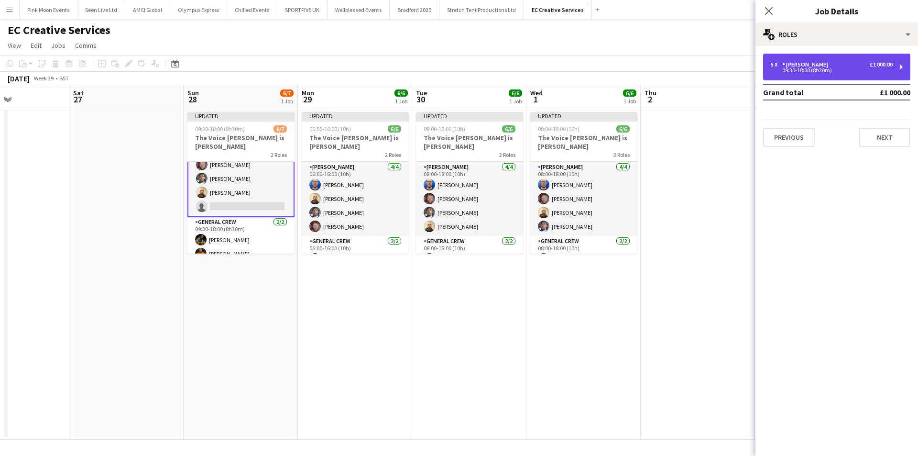
click at [813, 61] on div "[PERSON_NAME]" at bounding box center [807, 64] width 50 height 7
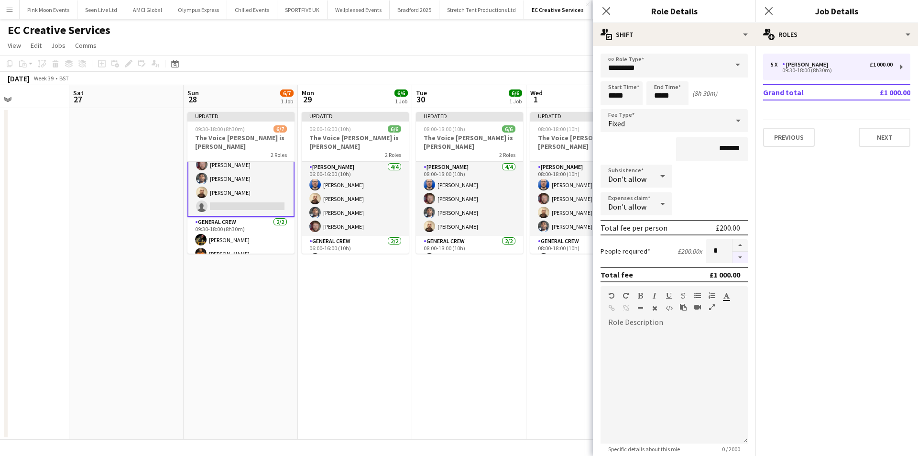
click at [735, 261] on button "button" at bounding box center [739, 257] width 15 height 12
type input "*"
click at [599, 16] on div "Close pop-in" at bounding box center [606, 11] width 27 height 22
click at [604, 13] on icon at bounding box center [605, 10] width 9 height 9
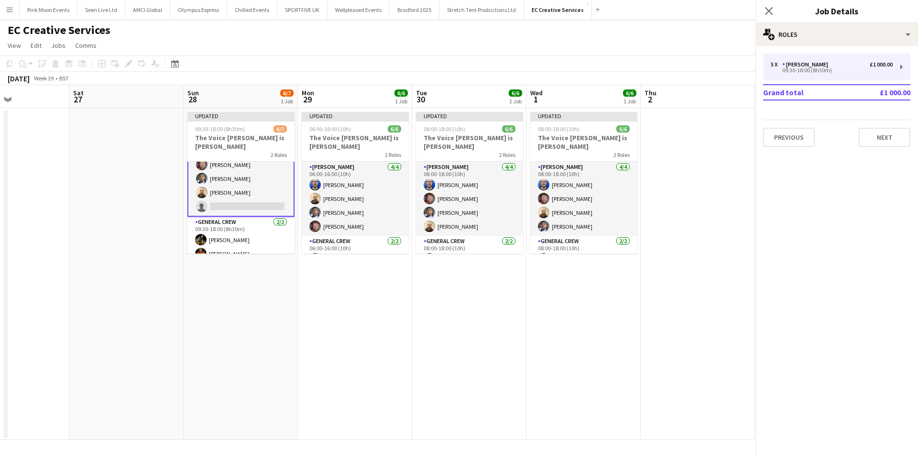
scroll to position [22, 0]
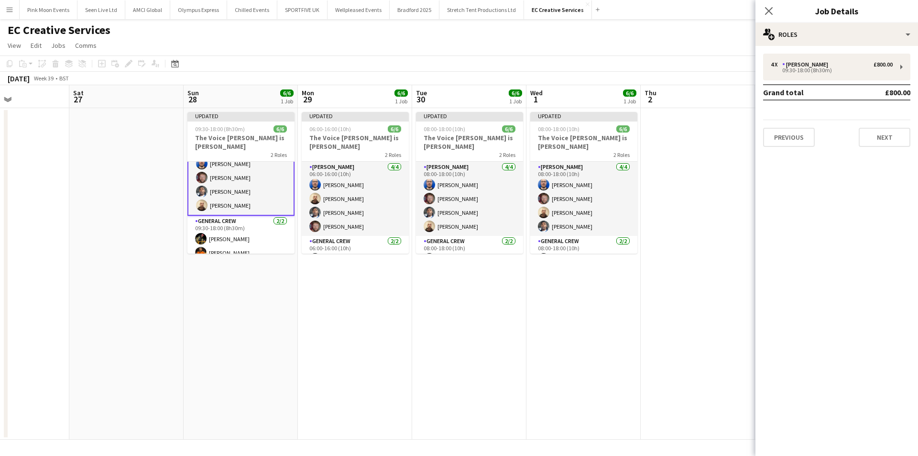
click at [776, 13] on div "Close pop-in" at bounding box center [768, 11] width 27 height 22
click at [767, 7] on icon "Close pop-in" at bounding box center [768, 10] width 9 height 9
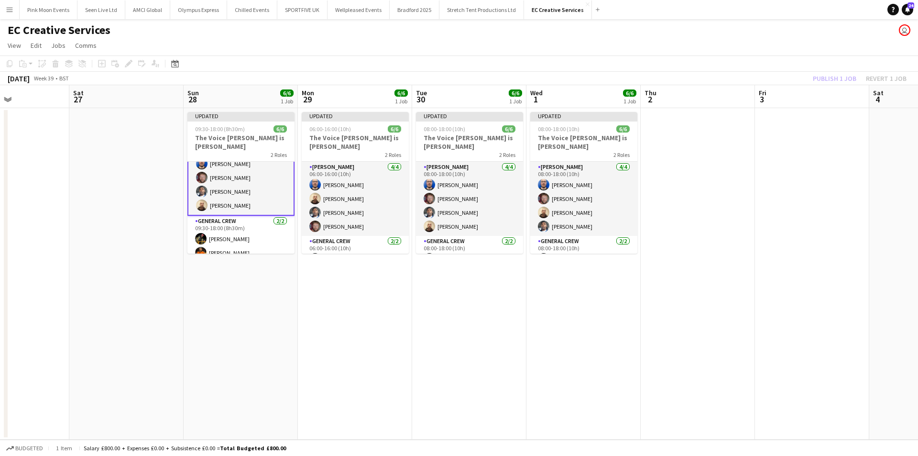
click at [824, 78] on div "Publish 1 job Revert 1 job" at bounding box center [859, 78] width 117 height 12
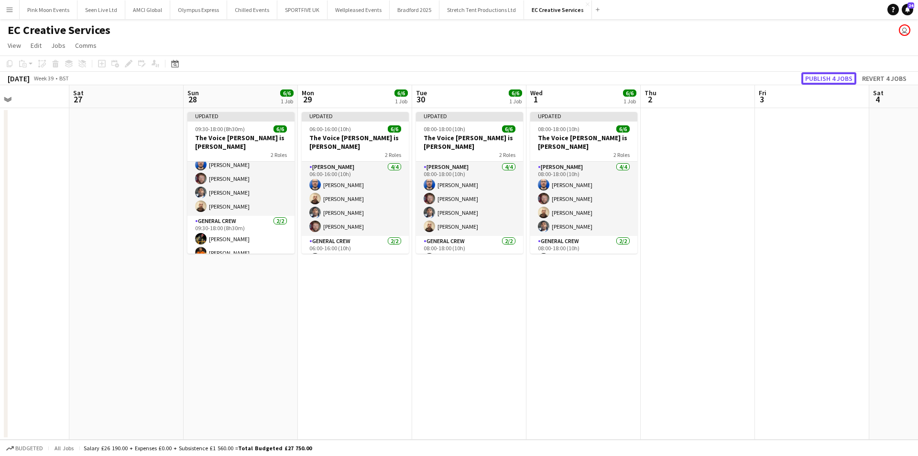
click at [824, 78] on button "Publish 4 jobs" at bounding box center [828, 78] width 55 height 12
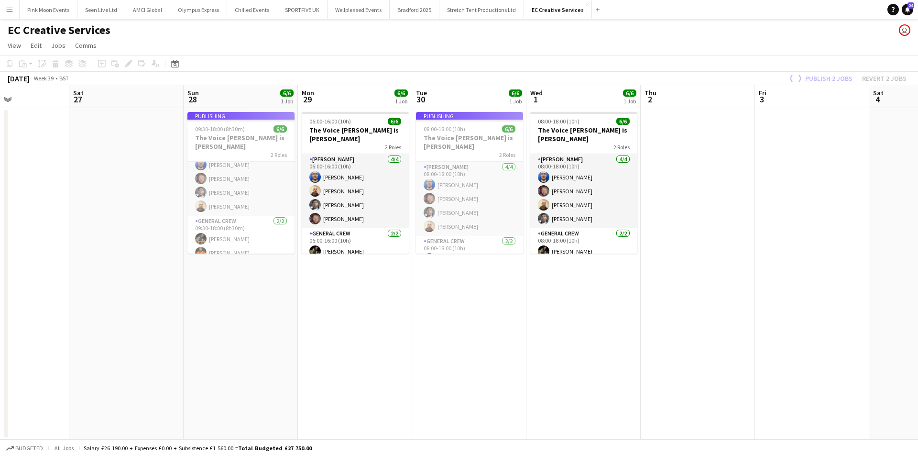
scroll to position [12, 0]
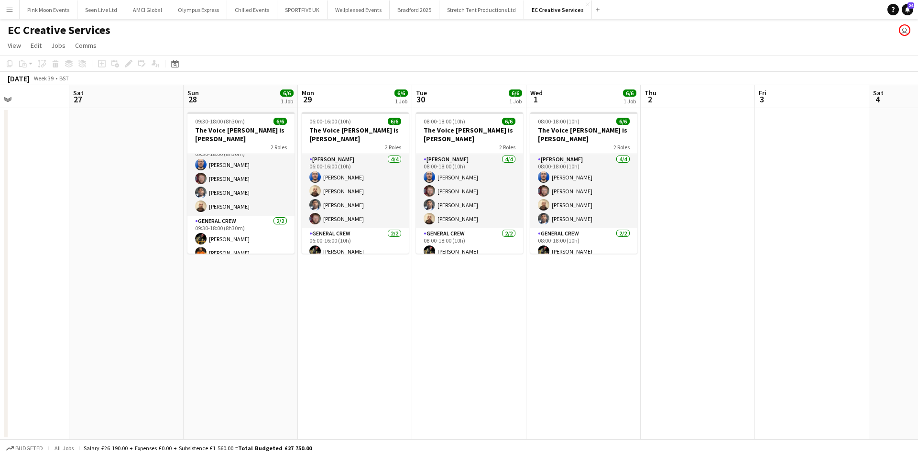
click at [170, 320] on app-date-cell at bounding box center [126, 273] width 114 height 331
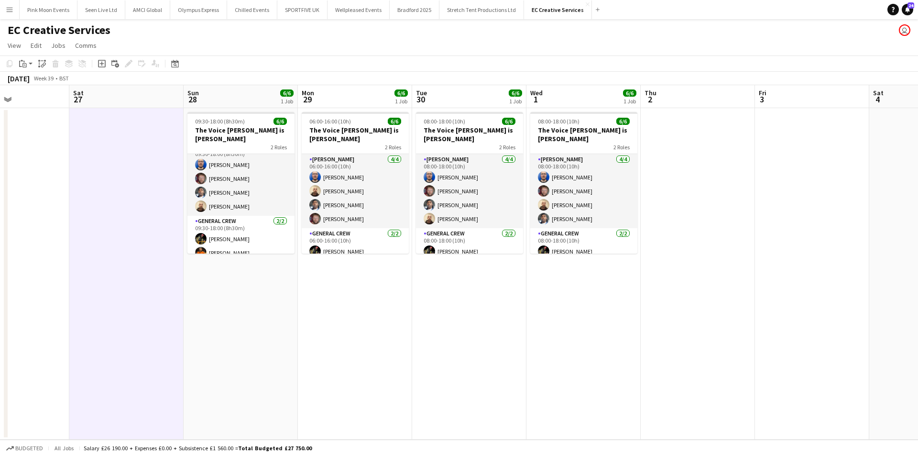
click at [8, 10] on app-icon "Menu" at bounding box center [10, 10] width 8 height 8
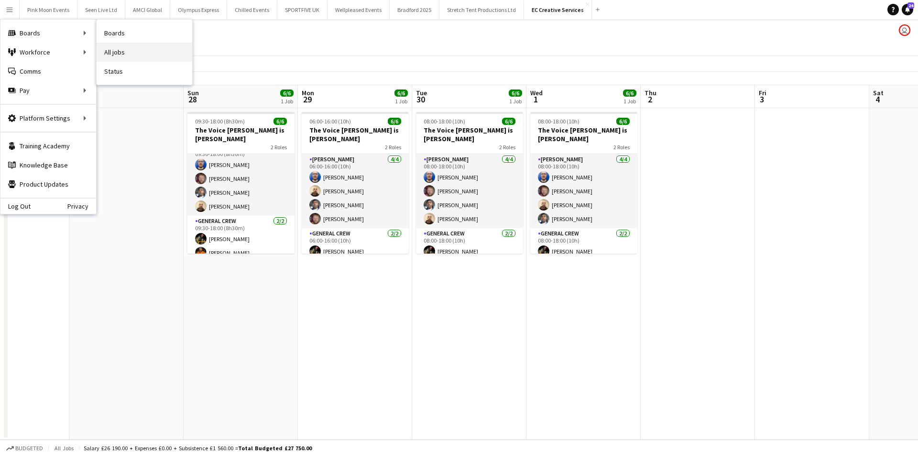
click at [116, 48] on link "All jobs" at bounding box center [145, 52] width 96 height 19
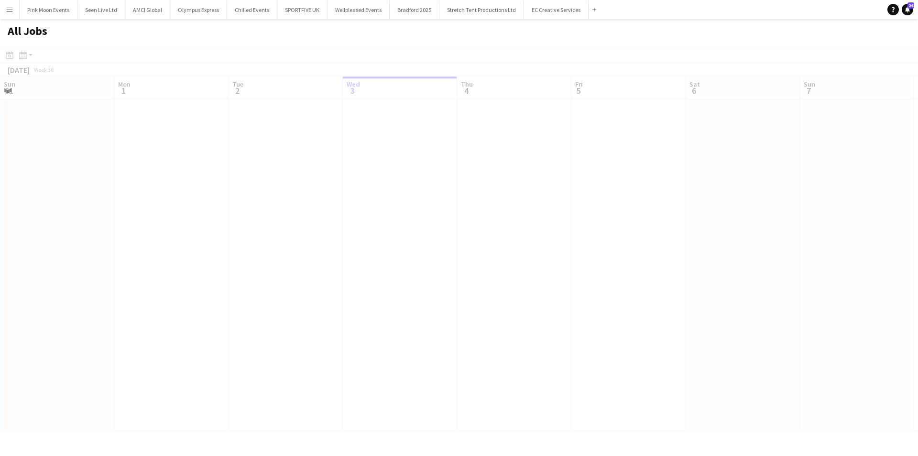
scroll to position [0, 228]
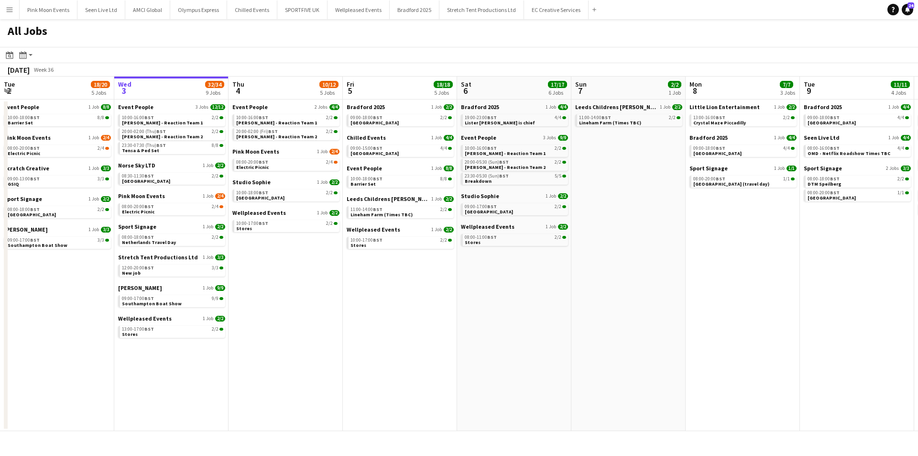
click at [440, 28] on div "All Jobs" at bounding box center [459, 33] width 918 height 28
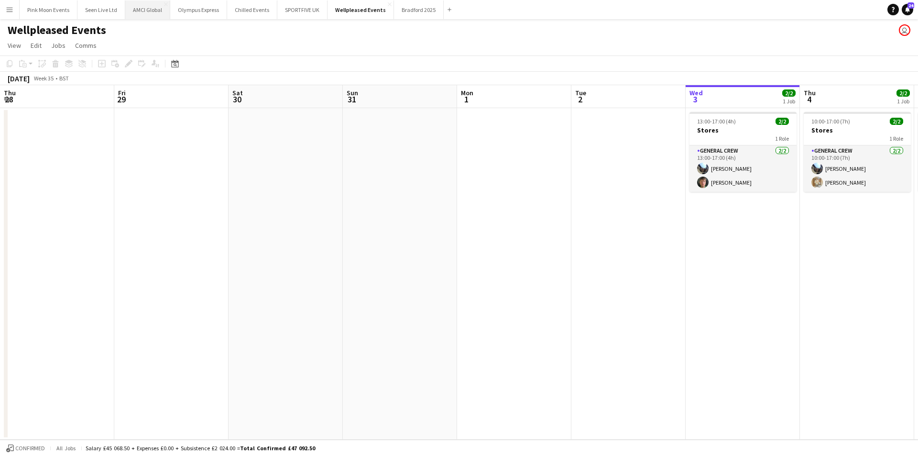
scroll to position [0, 329]
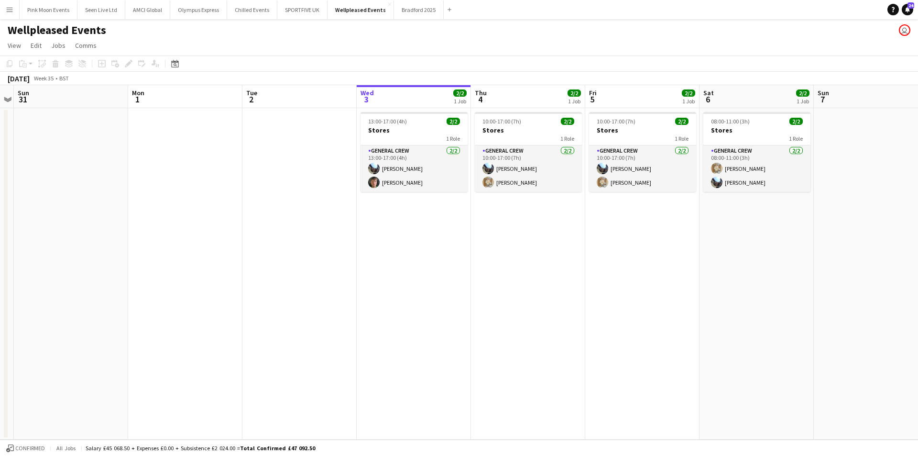
click at [12, 1] on button "Menu" at bounding box center [9, 9] width 19 height 19
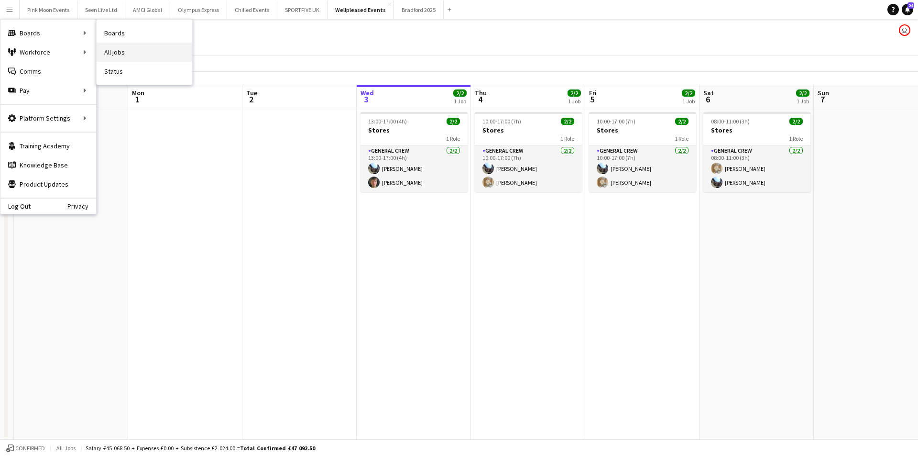
click at [121, 51] on link "All jobs" at bounding box center [145, 52] width 96 height 19
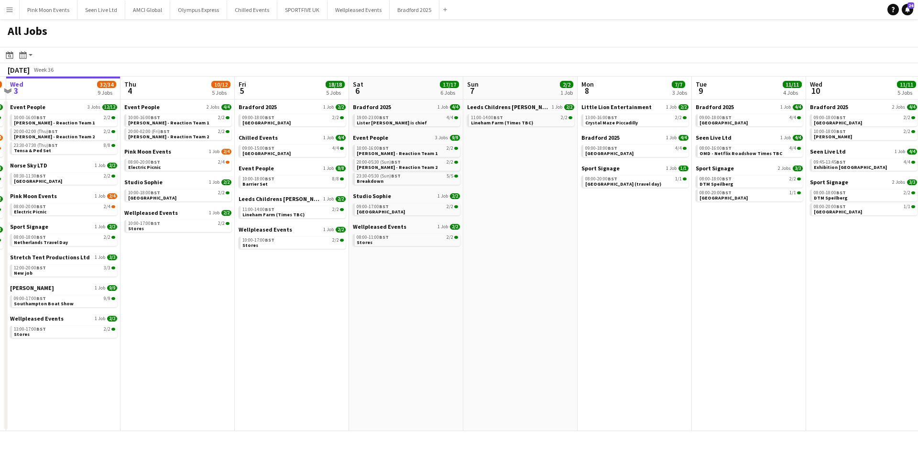
click at [215, 337] on app-all-jobs "All Jobs Date picker SEP 2025 SEP 2025 Monday M Tuesday T Wednesday W Thursday …" at bounding box center [459, 225] width 918 height 412
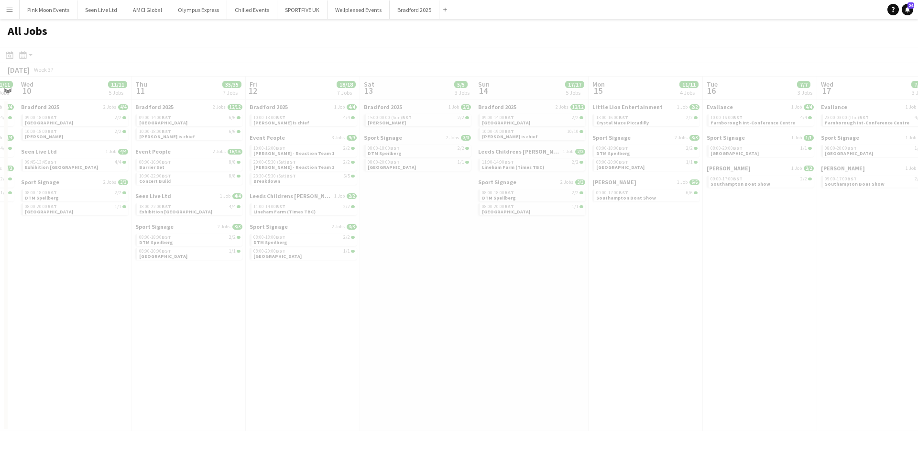
drag, startPoint x: 395, startPoint y: 342, endPoint x: 349, endPoint y: 342, distance: 45.9
click at [329, 342] on app-all-jobs "All Jobs Date picker SEP 2025 SEP 2025 Monday M Tuesday T Wednesday W Thursday …" at bounding box center [459, 225] width 918 height 412
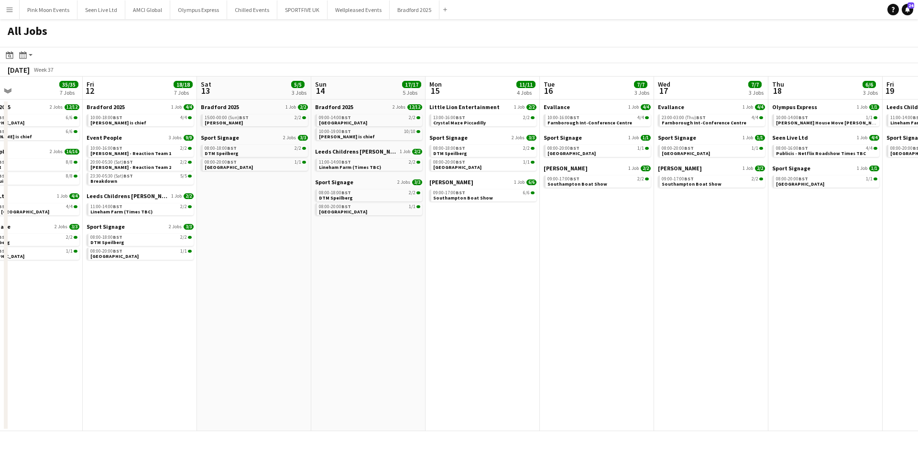
click at [288, 317] on app-all-jobs "All Jobs Date picker SEP 2025 SEP 2025 Monday M Tuesday T Wednesday W Thursday …" at bounding box center [459, 225] width 918 height 412
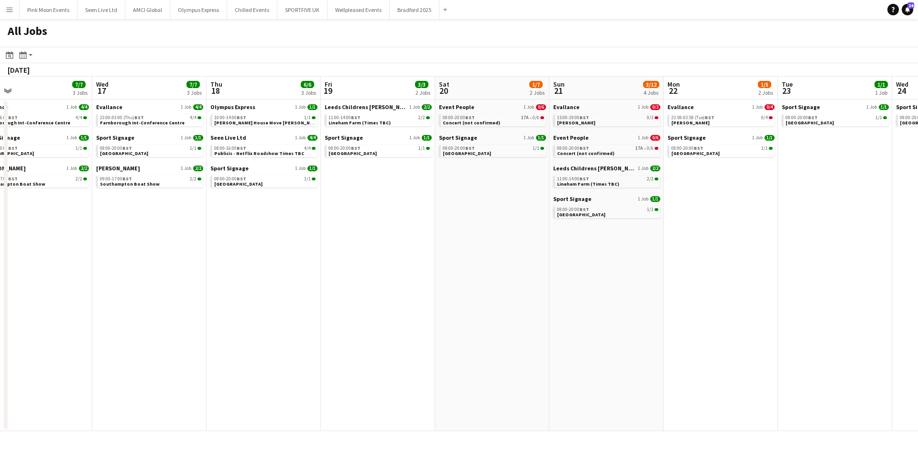
drag, startPoint x: 364, startPoint y: 295, endPoint x: 339, endPoint y: 277, distance: 30.8
click at [254, 295] on app-calendar-viewport "Fri 12 18/18 7 Jobs Sat 13 5/5 3 Jobs Sun 14 17/17 5 Jobs Mon 15 11/11 4 Jobs T…" at bounding box center [459, 253] width 918 height 354
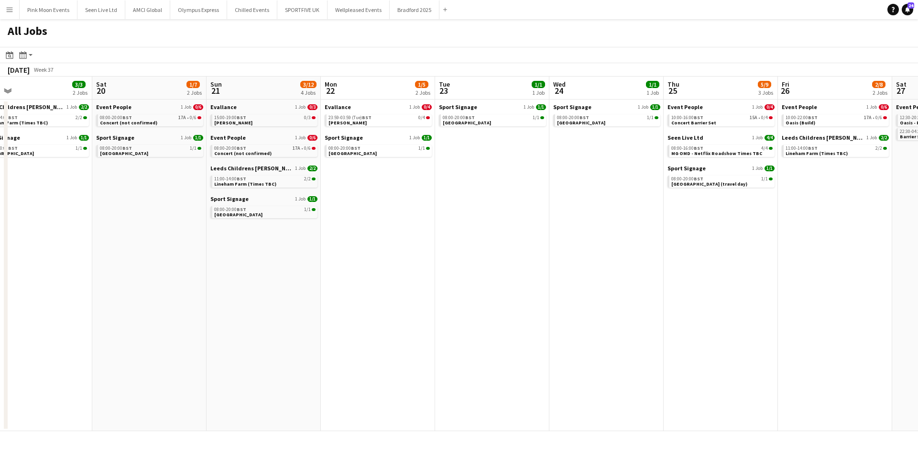
click at [358, 278] on app-all-jobs "All Jobs Date picker SEP 2025 SEP 2025 Monday M Tuesday T Wednesday W Thursday …" at bounding box center [459, 225] width 918 height 412
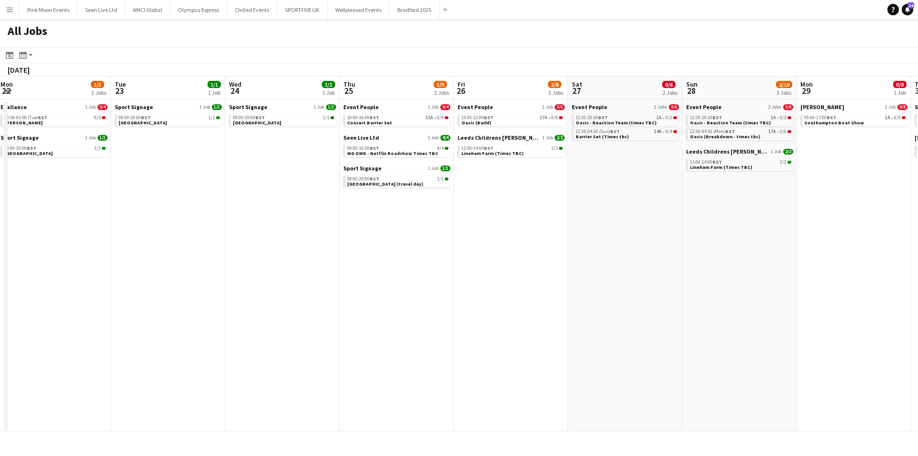
scroll to position [0, 464]
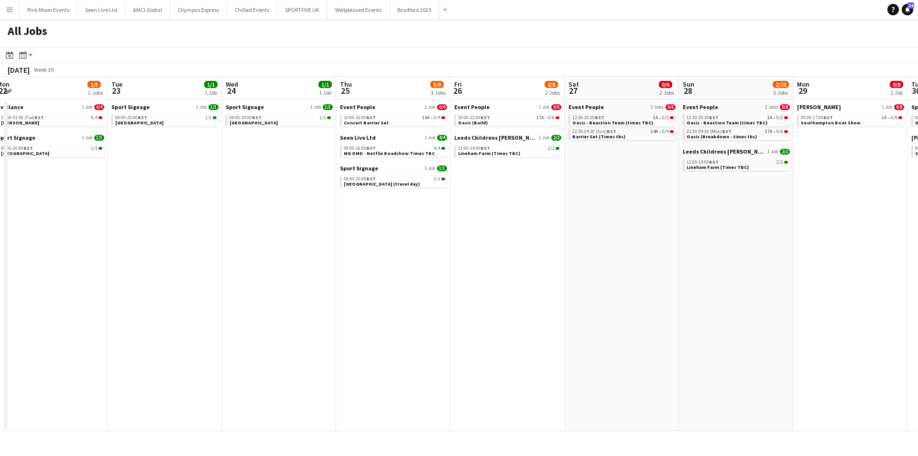
drag, startPoint x: 657, startPoint y: 169, endPoint x: 584, endPoint y: 168, distance: 72.7
click at [584, 168] on app-calendar-viewport "Thu 18 6/6 3 Jobs Fri 19 3/3 2 Jobs Sat 20 1/7 2 Jobs Sun 21 3/12 4 Jobs Mon 22…" at bounding box center [459, 253] width 918 height 354
click at [763, 170] on app-brief-job-card "11:00-14:00 BST 2/2 Lineham Farm (Times TBC)" at bounding box center [736, 165] width 107 height 12
click at [752, 169] on link "11:00-14:00 BST 2/2 Lineham Farm (Times TBC)" at bounding box center [736, 164] width 101 height 11
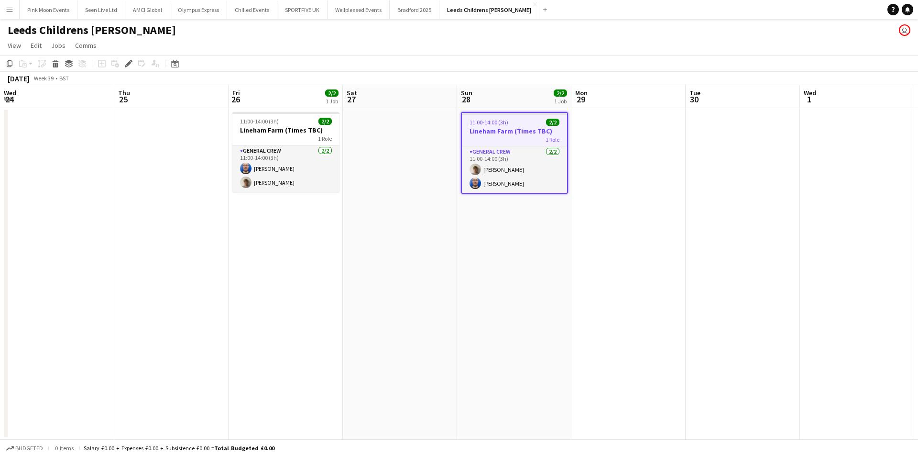
scroll to position [0, 329]
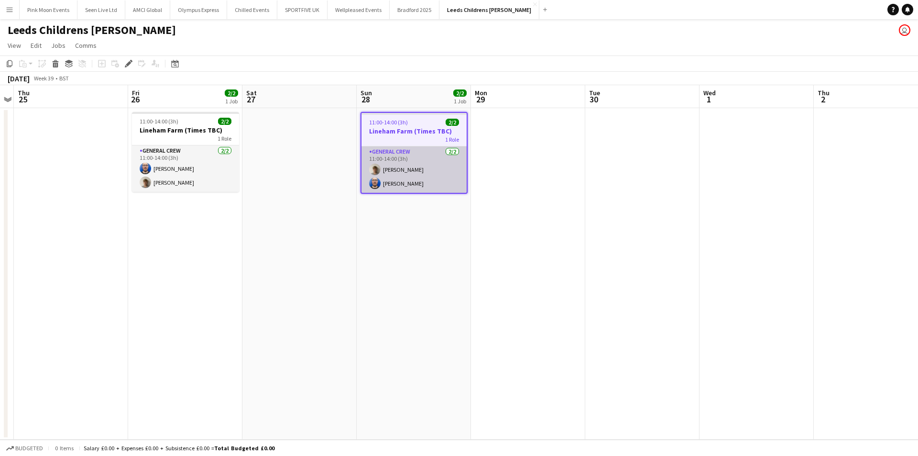
click at [393, 169] on app-card-role "General Crew 2/2 11:00-14:00 (3h) Joe Cotterill Thomas Barker" at bounding box center [413, 169] width 105 height 46
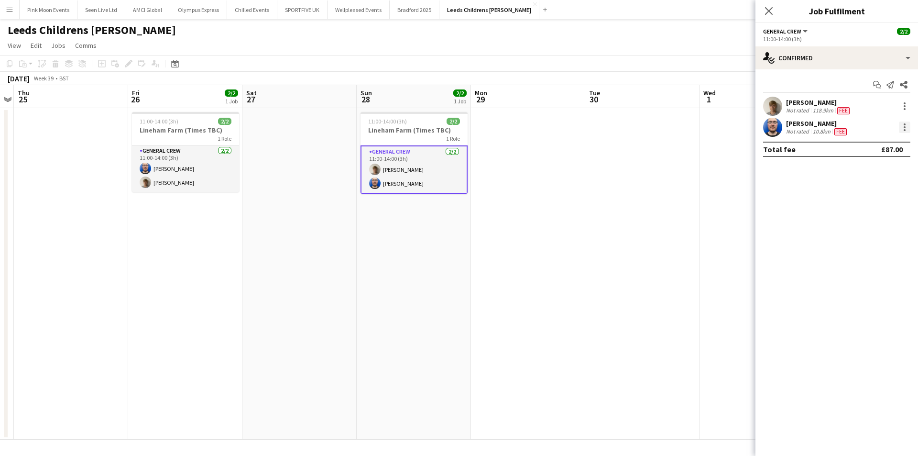
click at [903, 127] on div at bounding box center [904, 127] width 2 height 2
drag, startPoint x: 853, startPoint y: 232, endPoint x: 612, endPoint y: 221, distance: 241.1
click at [852, 232] on span "Remove" at bounding box center [857, 236] width 29 height 8
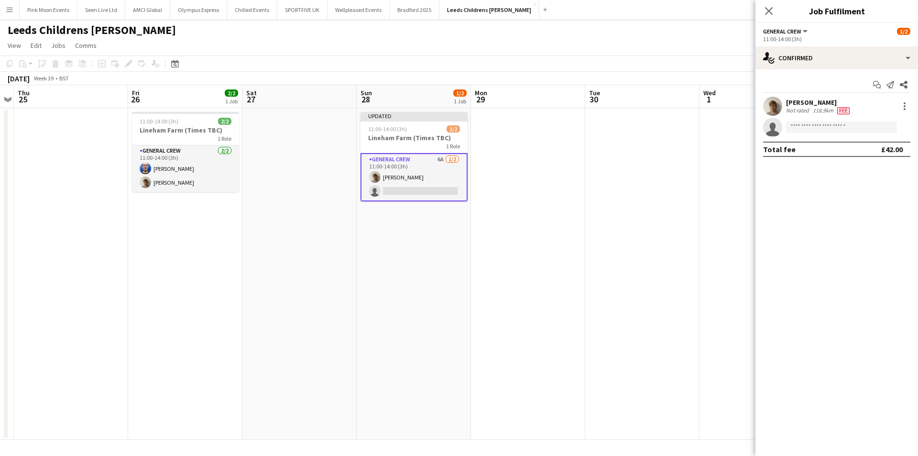
click at [612, 220] on app-date-cell at bounding box center [642, 273] width 114 height 331
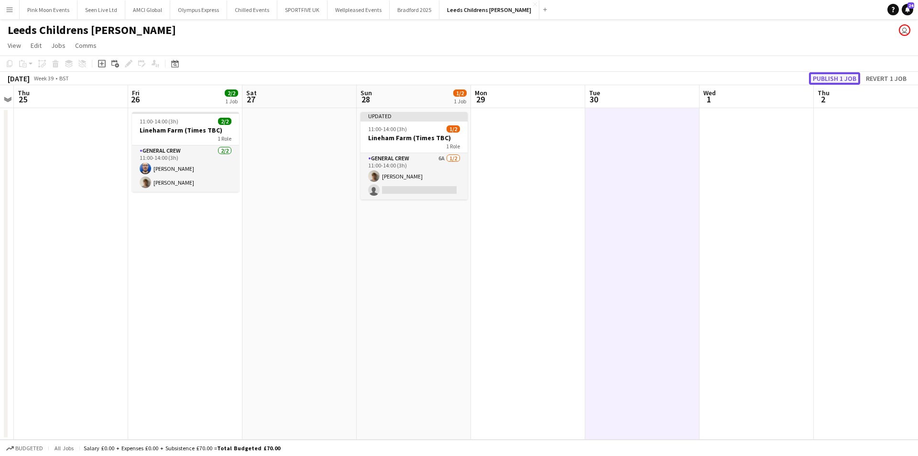
click at [813, 79] on button "Publish 1 job" at bounding box center [834, 78] width 51 height 12
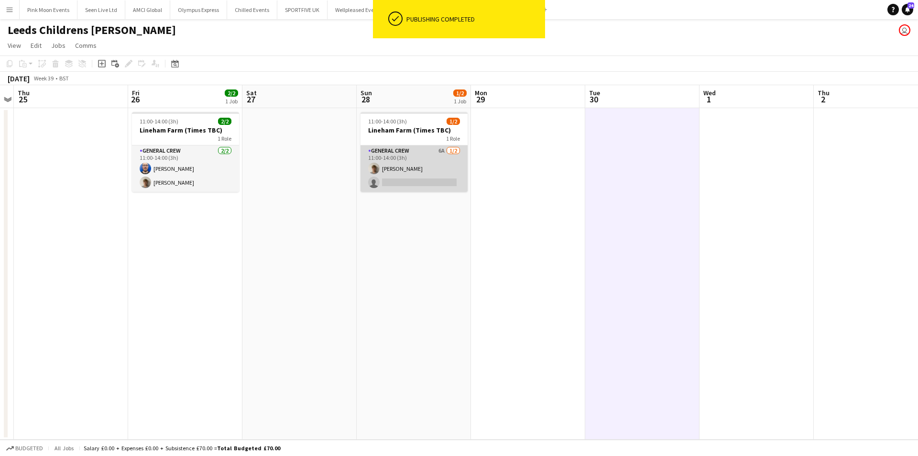
click at [459, 167] on app-card-role "General Crew 6A 1/2 11:00-14:00 (3h) Joe Cotterill single-neutral-actions" at bounding box center [413, 168] width 107 height 46
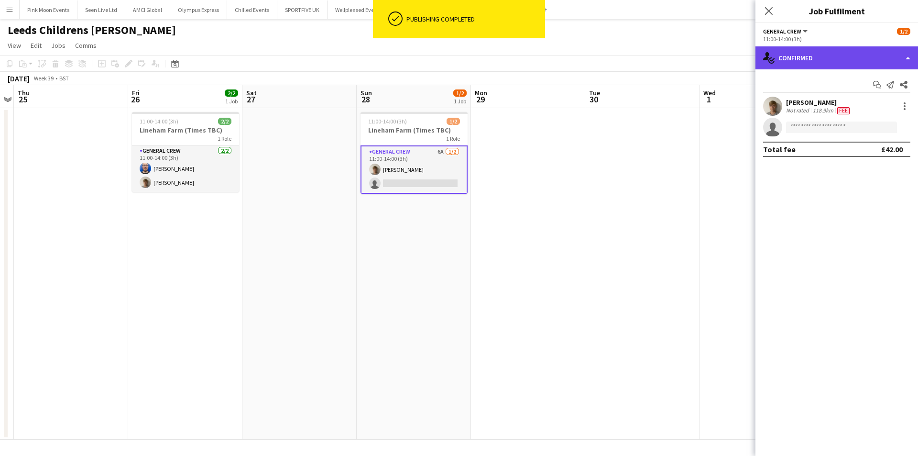
click at [850, 65] on div "single-neutral-actions-check-2 Confirmed" at bounding box center [836, 57] width 163 height 23
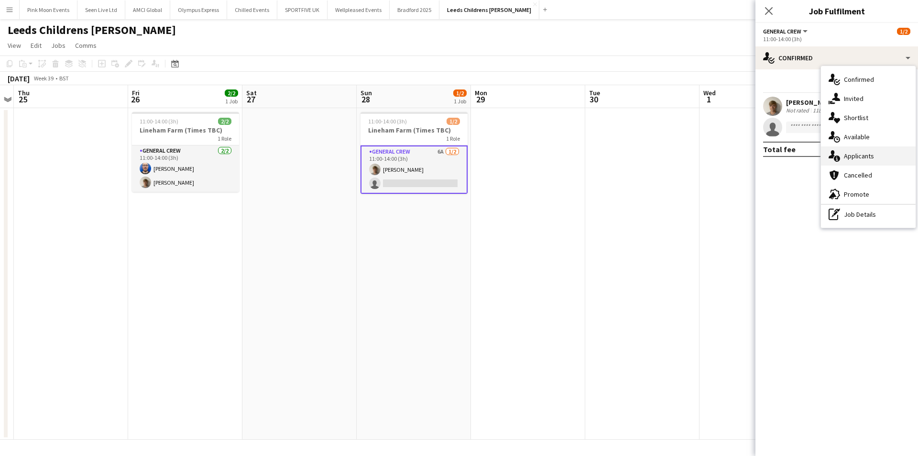
click at [857, 153] on span "Applicants" at bounding box center [859, 156] width 30 height 9
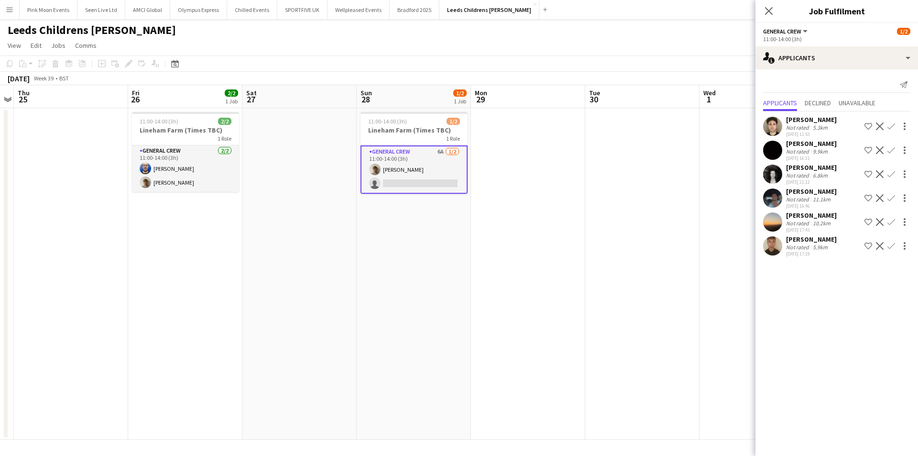
click at [892, 195] on app-icon "Confirm" at bounding box center [891, 198] width 8 height 8
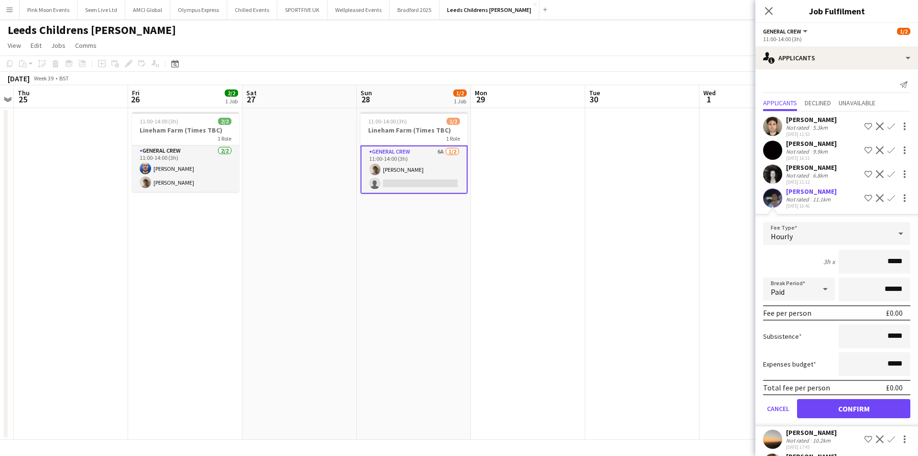
drag, startPoint x: 877, startPoint y: 265, endPoint x: 913, endPoint y: 263, distance: 36.4
click at [913, 263] on mat-expansion-panel "users2 Applicants Send notification Applicants Declined Unavailable Lewis Robin…" at bounding box center [836, 262] width 163 height 386
type input "***"
click at [874, 407] on button "Confirm" at bounding box center [853, 408] width 113 height 19
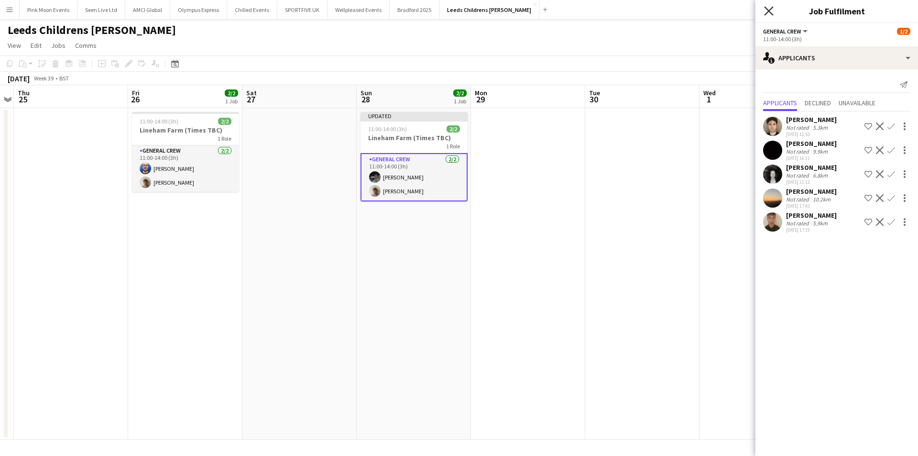
click at [772, 6] on icon "Close pop-in" at bounding box center [768, 10] width 9 height 9
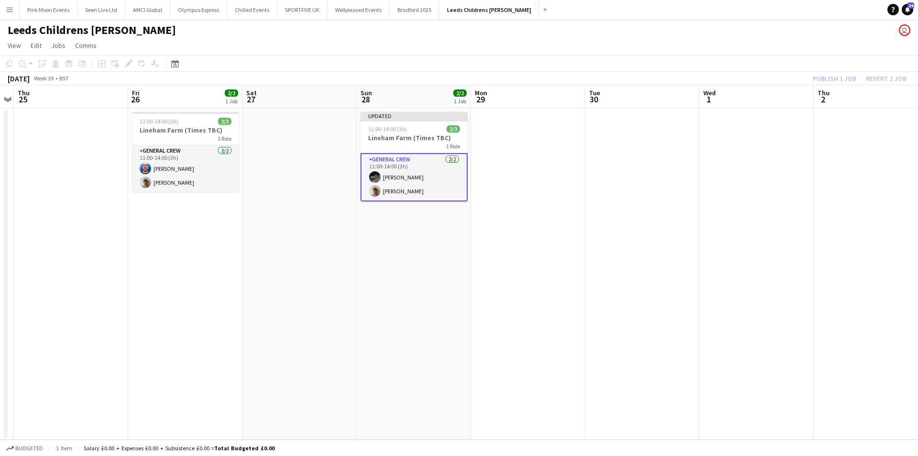
click at [822, 80] on div "Publish 1 job Revert 1 job" at bounding box center [859, 78] width 117 height 12
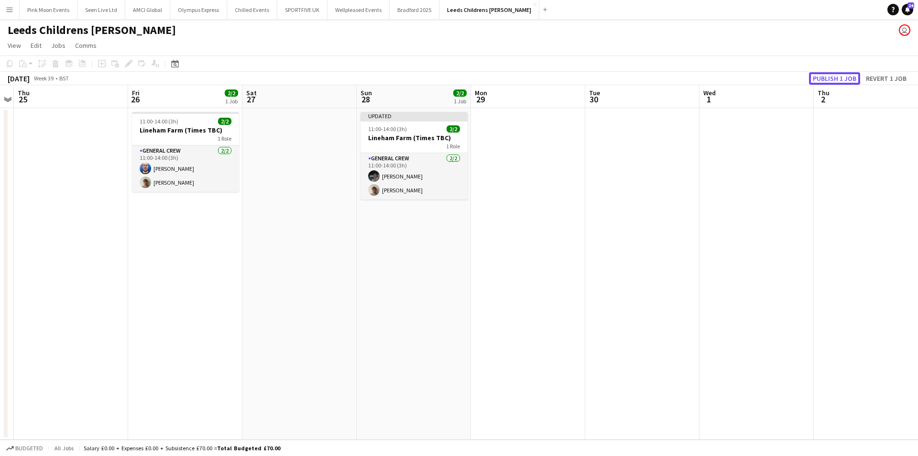
click at [822, 80] on button "Publish 1 job" at bounding box center [834, 78] width 51 height 12
